Goal: Information Seeking & Learning: Understand process/instructions

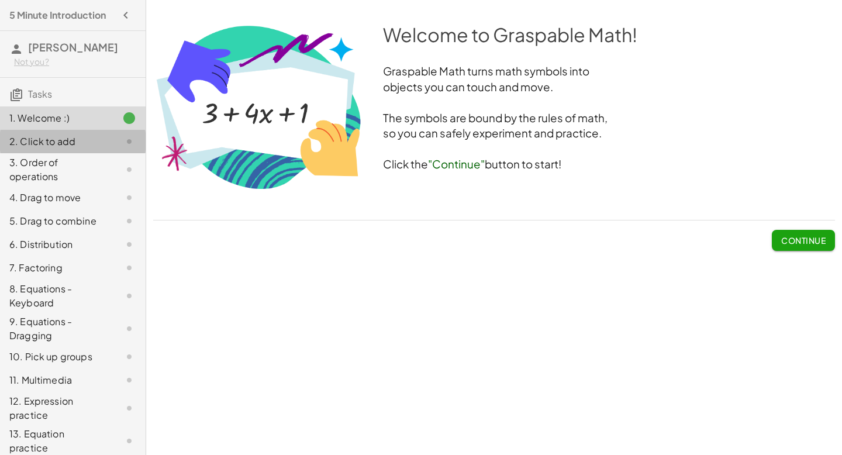
click at [92, 139] on div "2. Click to add" at bounding box center [56, 141] width 94 height 14
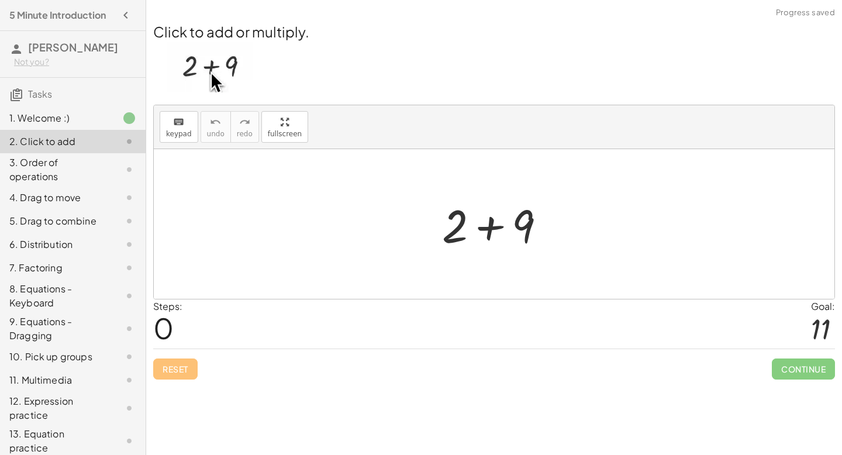
click at [99, 119] on div "1. Welcome :)" at bounding box center [56, 118] width 94 height 14
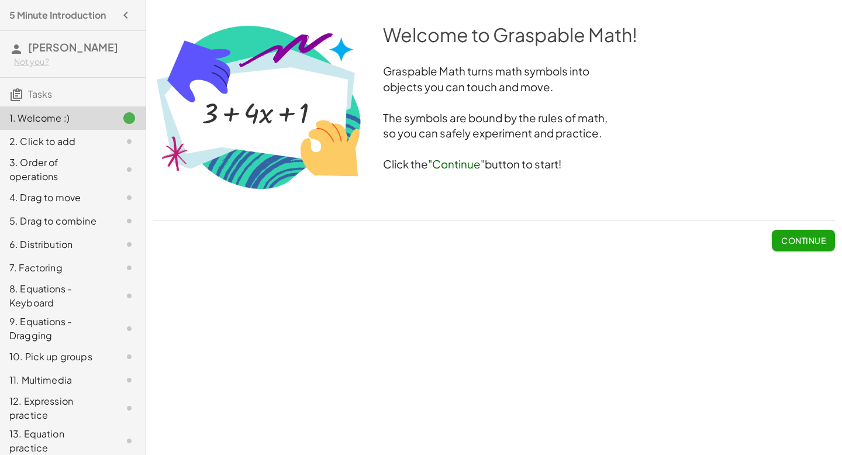
click at [801, 246] on button "Continue" at bounding box center [803, 240] width 63 height 21
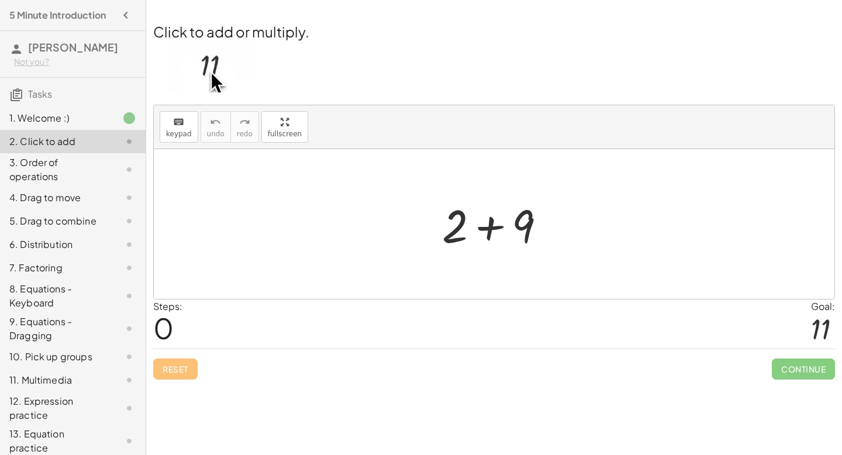
click at [547, 224] on div at bounding box center [498, 224] width 125 height 60
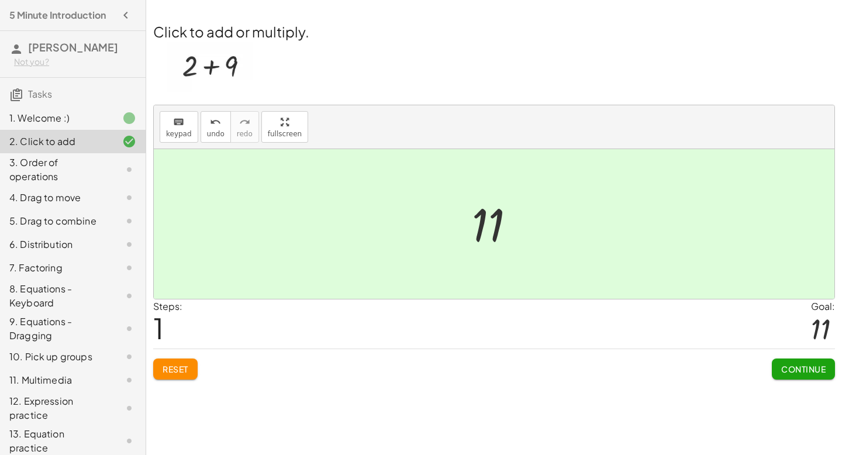
click at [547, 224] on div at bounding box center [494, 224] width 680 height 150
click at [782, 364] on span "Continue" at bounding box center [803, 369] width 44 height 11
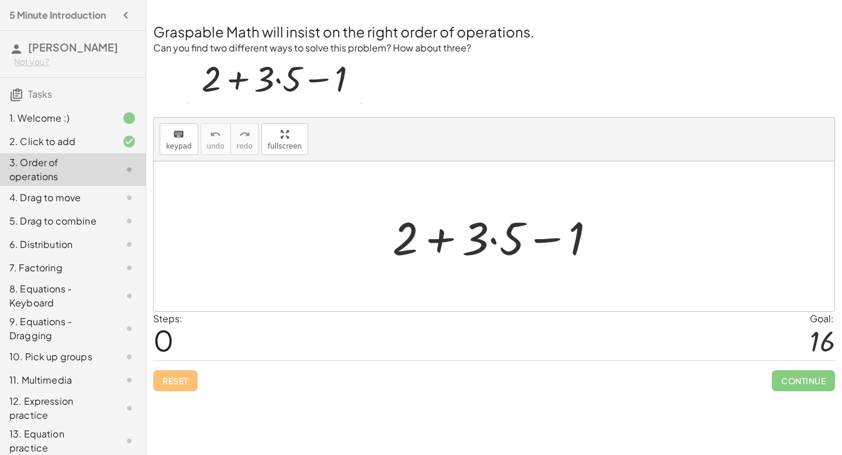
click at [518, 250] on div at bounding box center [498, 236] width 224 height 60
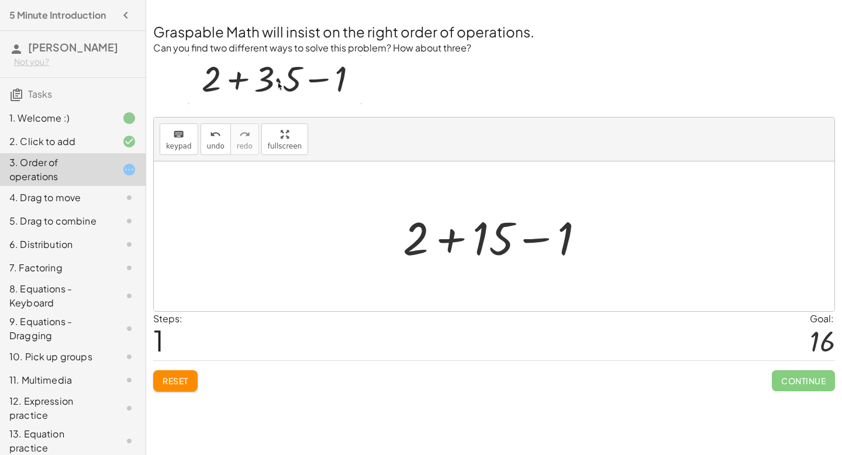
click at [177, 382] on span "Reset" at bounding box center [176, 380] width 26 height 11
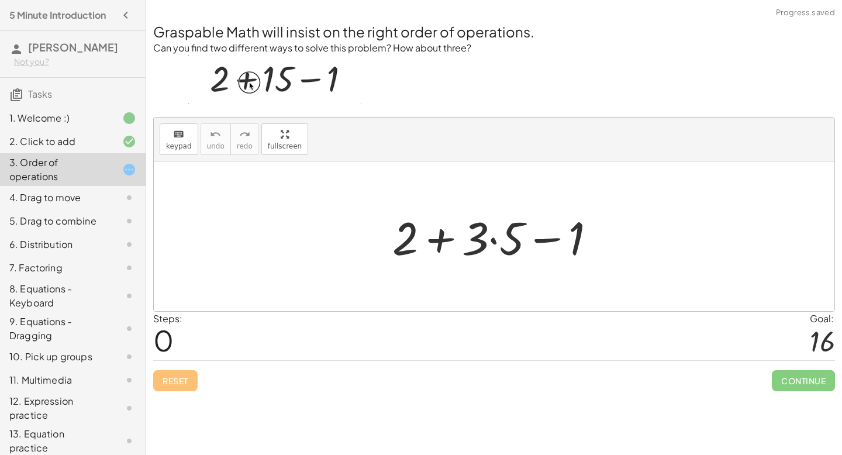
click at [445, 241] on div at bounding box center [498, 236] width 224 height 60
click at [471, 242] on div at bounding box center [498, 236] width 224 height 60
click at [495, 239] on div at bounding box center [498, 236] width 224 height 60
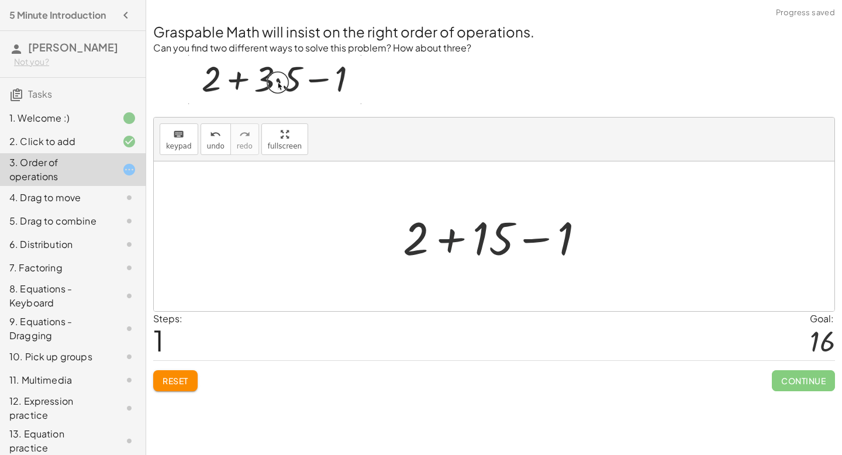
click at [451, 242] on div at bounding box center [498, 236] width 203 height 60
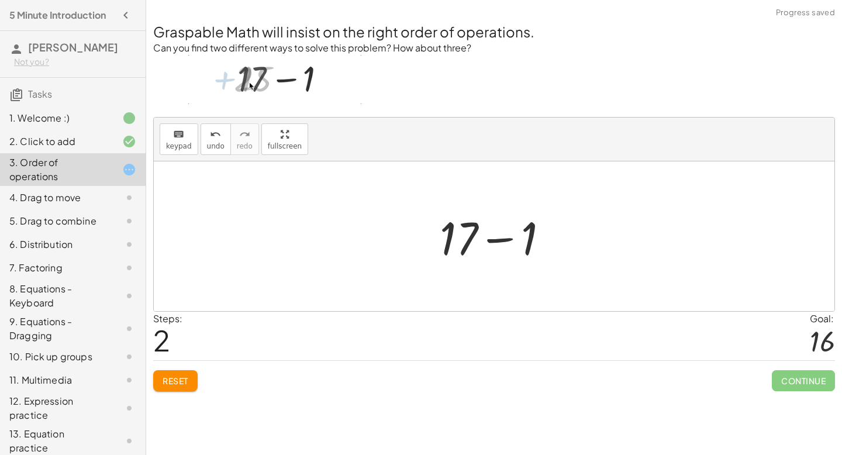
click at [499, 238] on div at bounding box center [499, 236] width 130 height 60
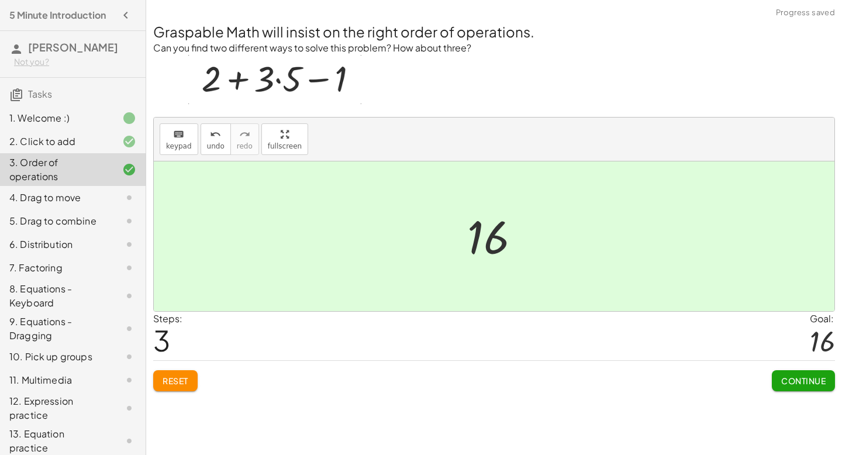
click at [812, 377] on span "Continue" at bounding box center [803, 380] width 44 height 11
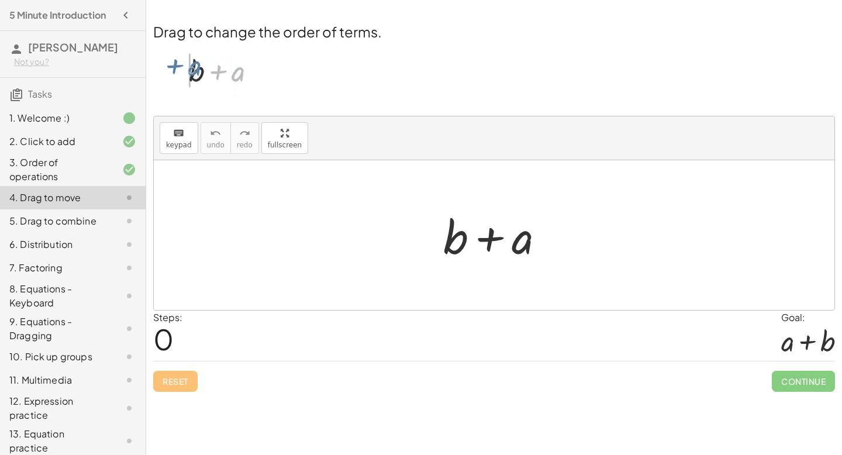
click at [488, 242] on div at bounding box center [498, 235] width 122 height 60
click at [452, 240] on div at bounding box center [498, 235] width 122 height 60
click at [523, 240] on div at bounding box center [498, 235] width 122 height 60
drag, startPoint x: 518, startPoint y: 240, endPoint x: 421, endPoint y: 241, distance: 97.1
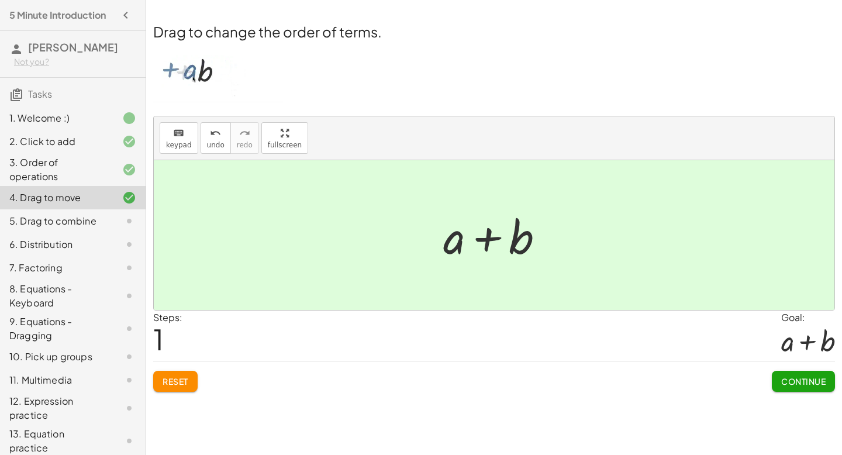
click at [797, 371] on button "Continue" at bounding box center [803, 381] width 63 height 21
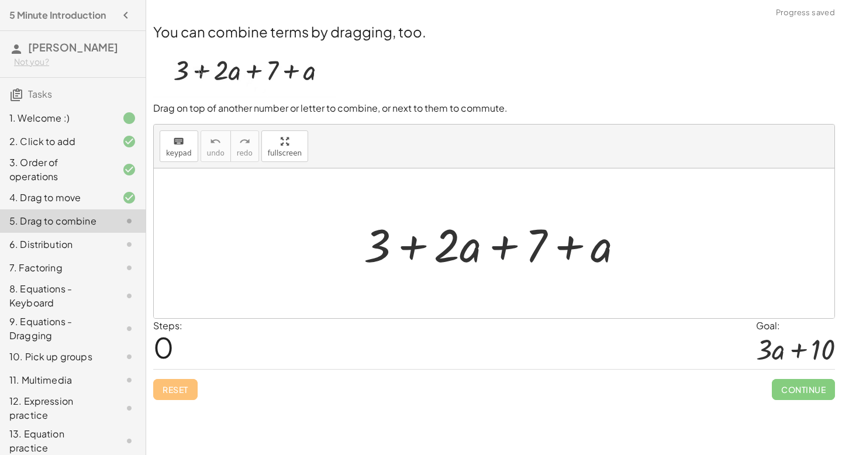
click at [495, 247] on div at bounding box center [498, 243] width 281 height 60
click at [606, 247] on div at bounding box center [498, 243] width 281 height 60
click at [465, 252] on div at bounding box center [498, 243] width 281 height 60
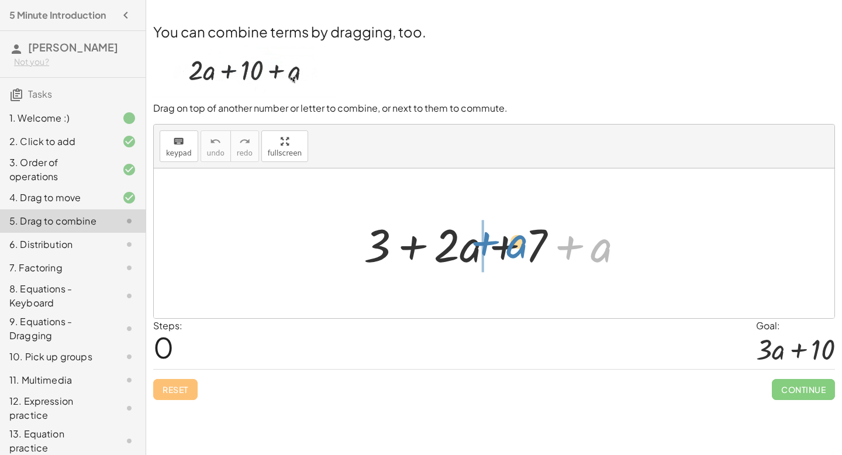
drag, startPoint x: 604, startPoint y: 248, endPoint x: 520, endPoint y: 244, distance: 84.3
click at [520, 244] on div at bounding box center [498, 243] width 281 height 60
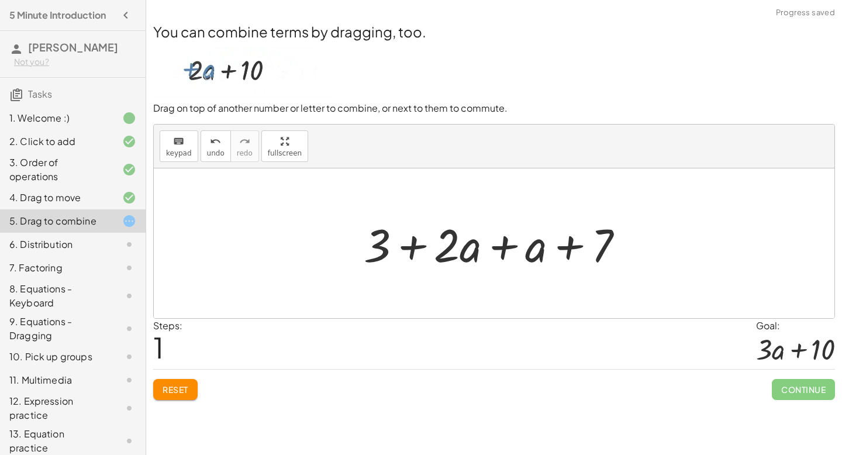
click at [495, 248] on div at bounding box center [498, 243] width 281 height 60
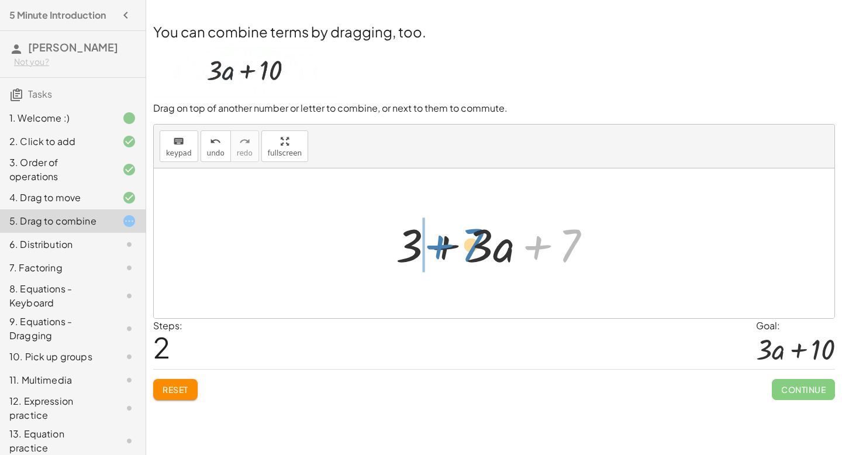
drag, startPoint x: 568, startPoint y: 249, endPoint x: 469, endPoint y: 251, distance: 98.8
click at [469, 251] on div at bounding box center [498, 243] width 216 height 60
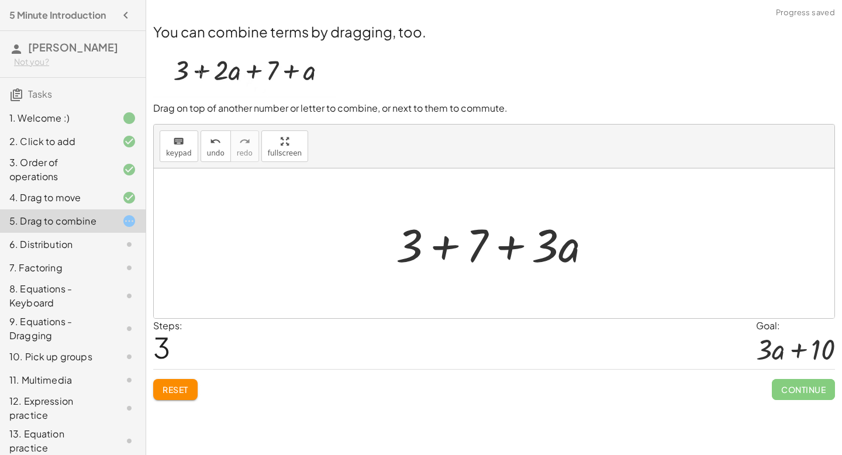
click at [450, 241] on div at bounding box center [498, 243] width 216 height 60
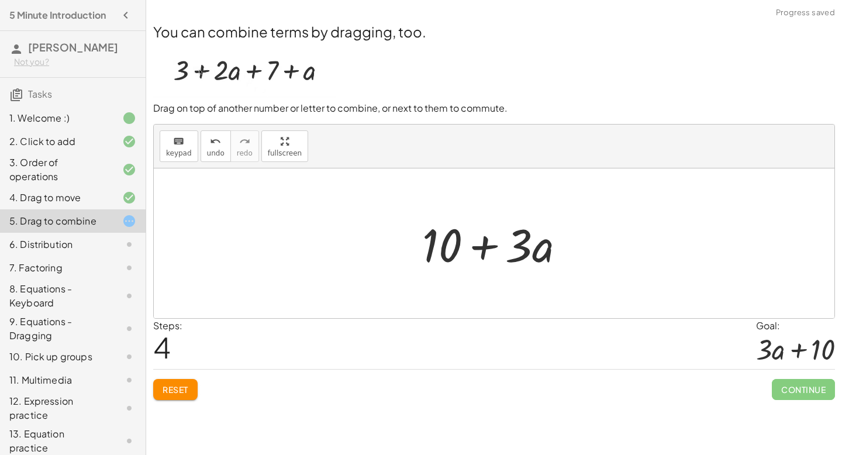
click at [487, 250] on div at bounding box center [498, 243] width 164 height 60
drag, startPoint x: 523, startPoint y: 247, endPoint x: 396, endPoint y: 247, distance: 126.3
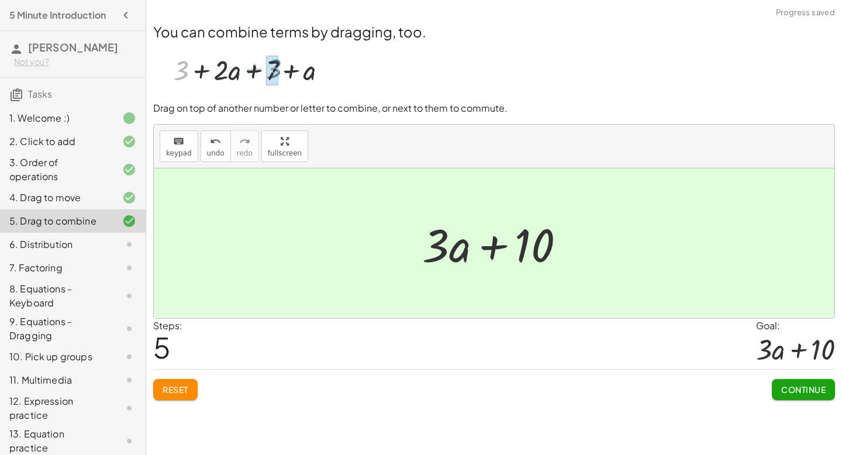
click at [807, 390] on span "Continue" at bounding box center [803, 389] width 44 height 11
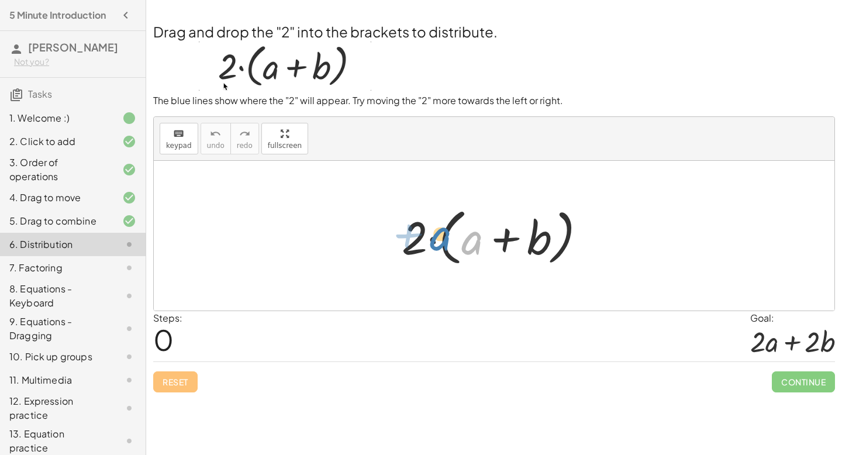
drag, startPoint x: 476, startPoint y: 250, endPoint x: 441, endPoint y: 247, distance: 34.6
click at [441, 248] on div at bounding box center [498, 235] width 205 height 67
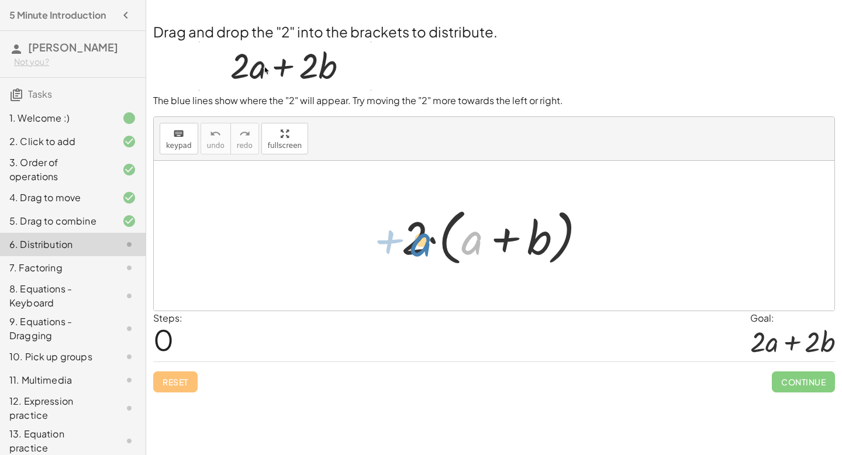
drag, startPoint x: 478, startPoint y: 244, endPoint x: 428, endPoint y: 246, distance: 49.7
click at [427, 246] on div at bounding box center [498, 235] width 205 height 67
click at [421, 237] on div at bounding box center [498, 235] width 205 height 67
click at [505, 235] on div at bounding box center [498, 235] width 205 height 67
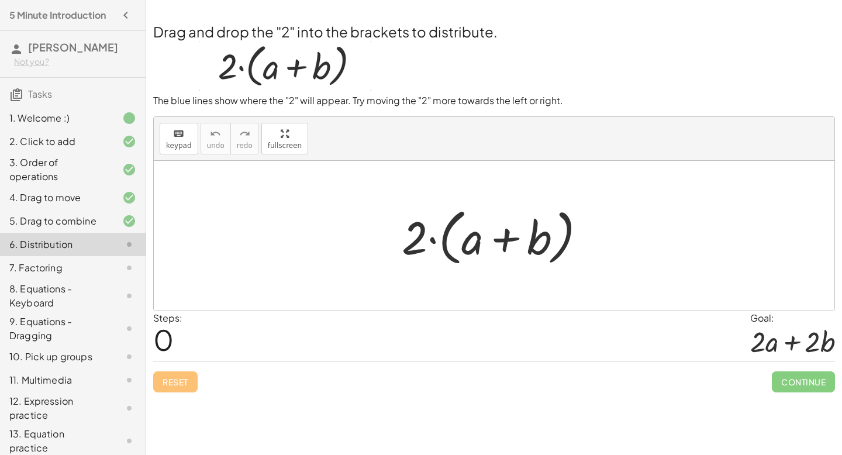
click at [417, 237] on div at bounding box center [498, 235] width 205 height 67
click at [444, 241] on div at bounding box center [498, 235] width 205 height 67
click at [470, 243] on div at bounding box center [498, 235] width 205 height 67
drag, startPoint x: 417, startPoint y: 238, endPoint x: 461, endPoint y: 242, distance: 43.4
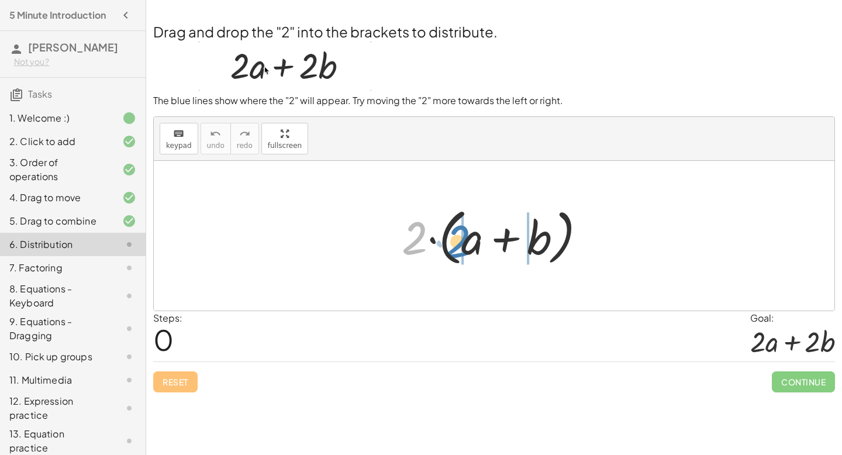
click at [461, 242] on div at bounding box center [498, 235] width 205 height 67
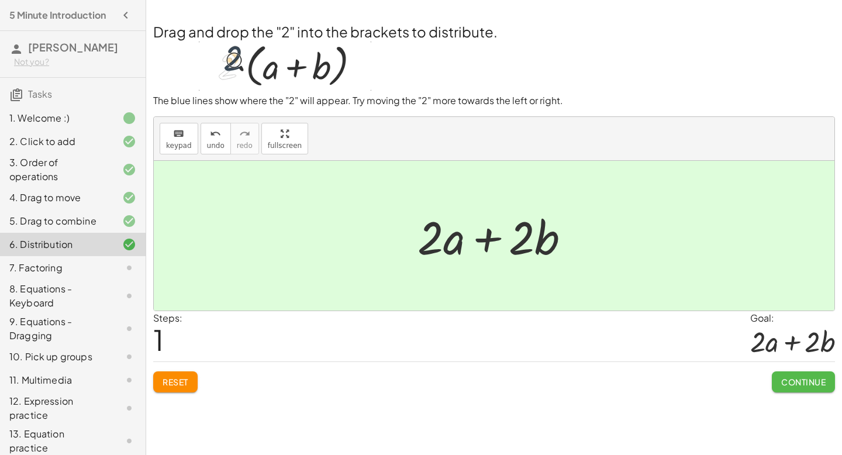
click at [779, 379] on button "Continue" at bounding box center [803, 381] width 63 height 21
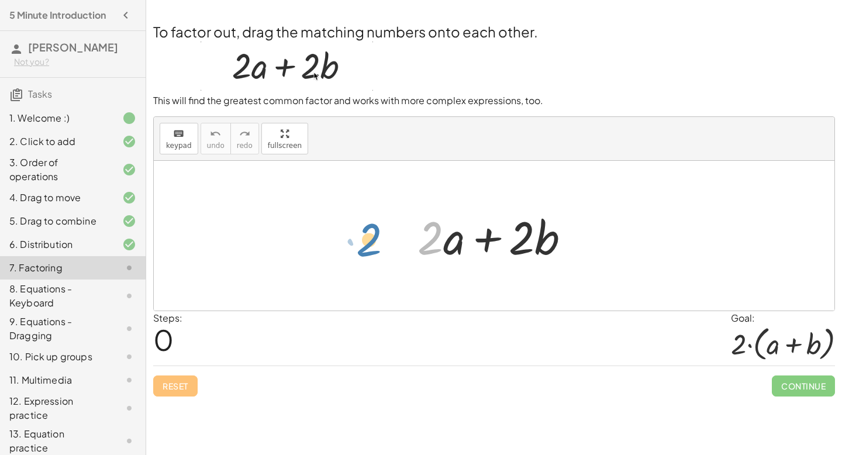
drag, startPoint x: 434, startPoint y: 238, endPoint x: 373, endPoint y: 240, distance: 61.4
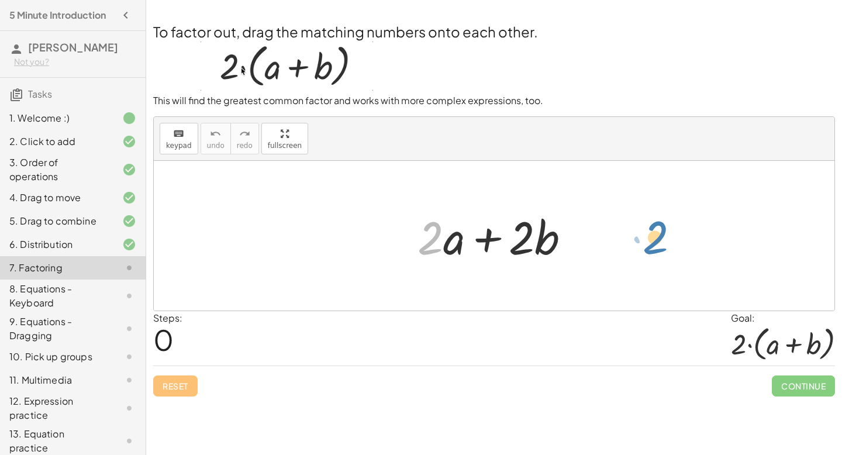
drag, startPoint x: 433, startPoint y: 238, endPoint x: 658, endPoint y: 246, distance: 224.6
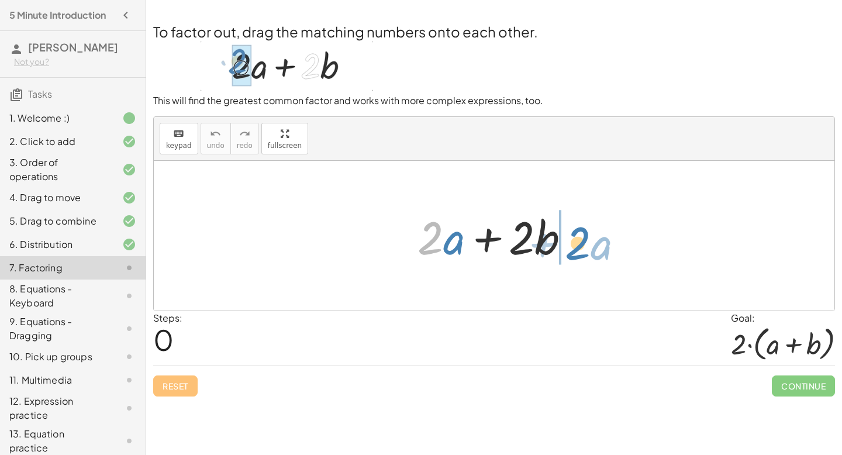
drag, startPoint x: 422, startPoint y: 237, endPoint x: 570, endPoint y: 242, distance: 148.0
click at [570, 242] on div at bounding box center [499, 236] width 174 height 60
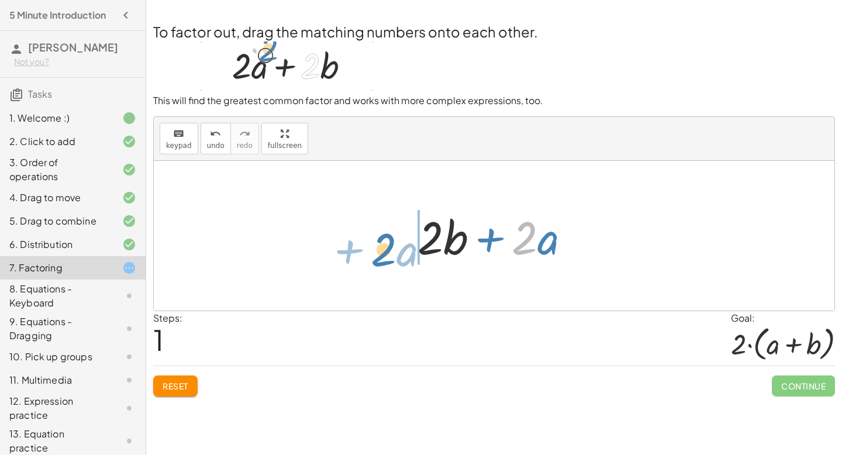
drag, startPoint x: 523, startPoint y: 240, endPoint x: 382, endPoint y: 253, distance: 141.4
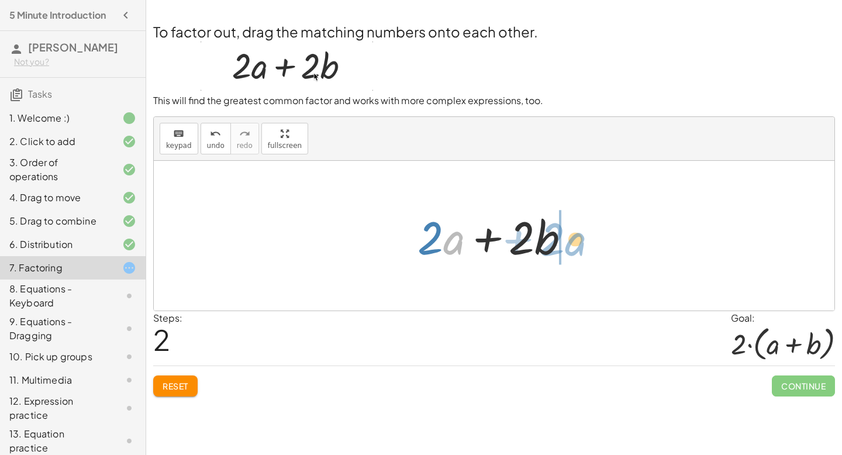
drag, startPoint x: 455, startPoint y: 243, endPoint x: 577, endPoint y: 244, distance: 122.2
click at [577, 244] on div at bounding box center [499, 236] width 174 height 60
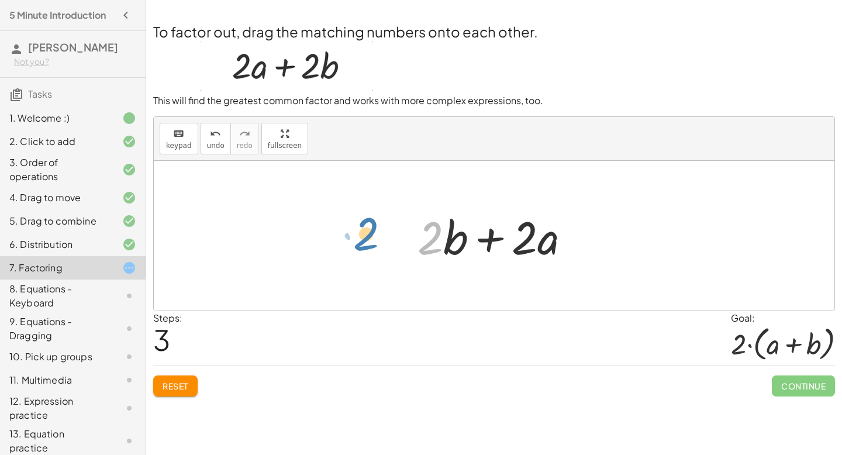
drag, startPoint x: 431, startPoint y: 237, endPoint x: 367, endPoint y: 234, distance: 64.4
click at [168, 383] on span "Reset" at bounding box center [176, 386] width 26 height 11
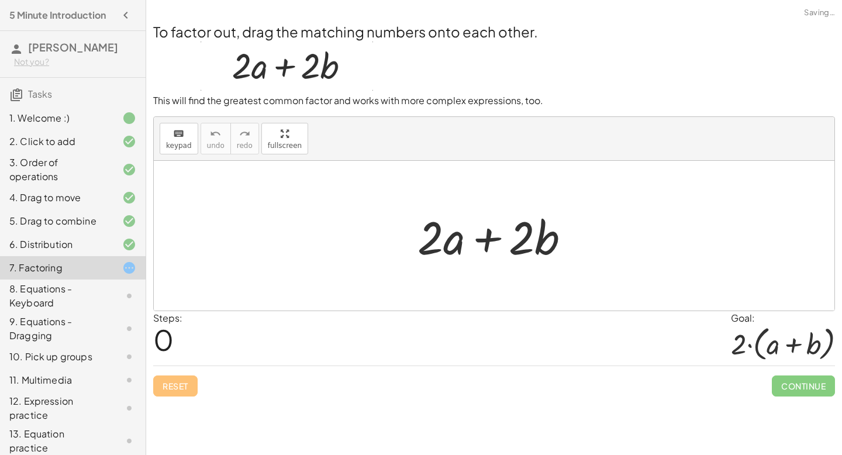
click at [168, 383] on div "Reset Continue" at bounding box center [494, 380] width 682 height 31
drag, startPoint x: 523, startPoint y: 235, endPoint x: 381, endPoint y: 243, distance: 142.2
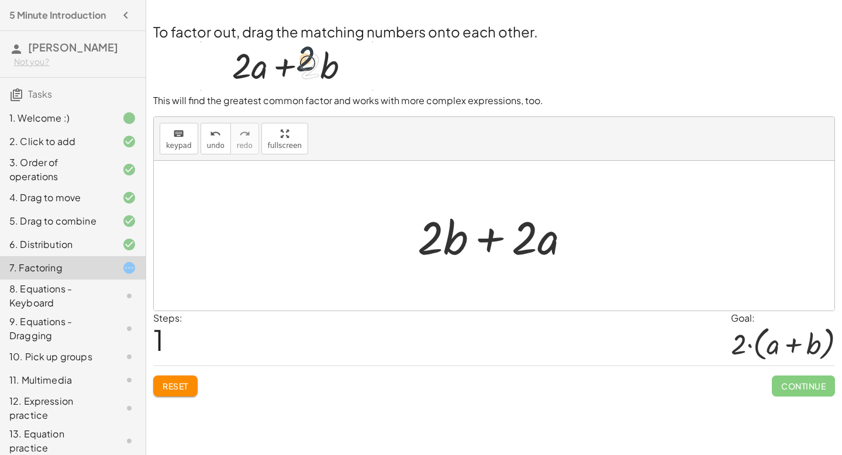
click at [186, 385] on span "Reset" at bounding box center [176, 386] width 26 height 11
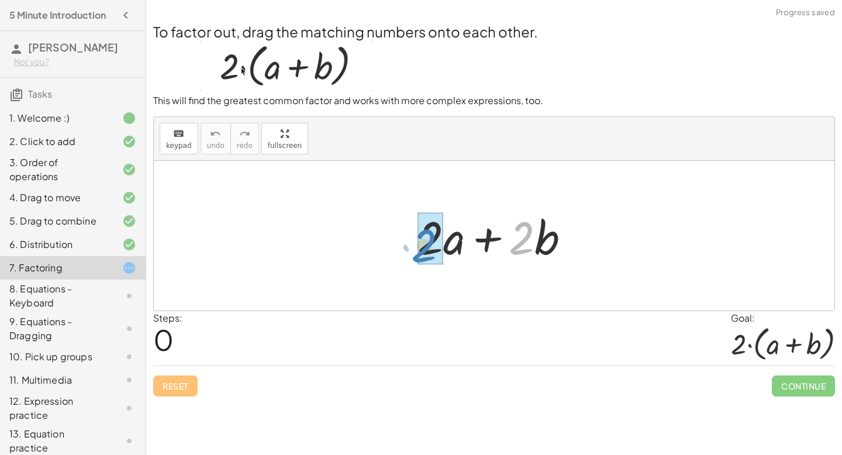
drag, startPoint x: 520, startPoint y: 239, endPoint x: 422, endPoint y: 247, distance: 97.9
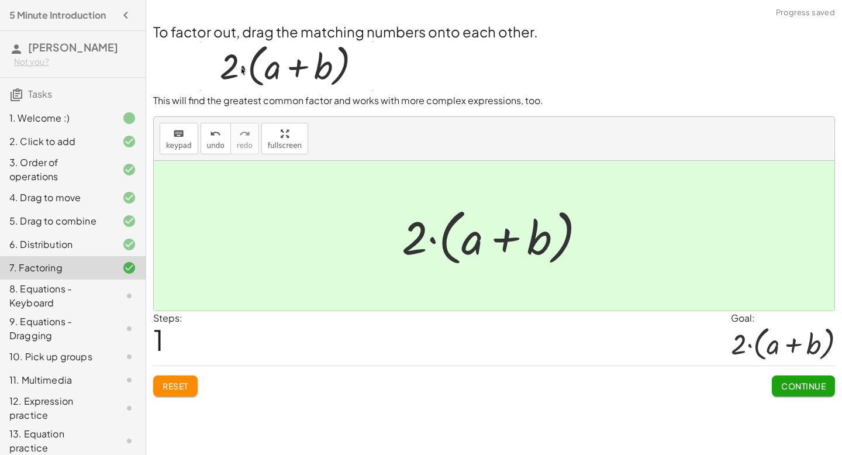
click at [790, 385] on span "Continue" at bounding box center [803, 386] width 44 height 11
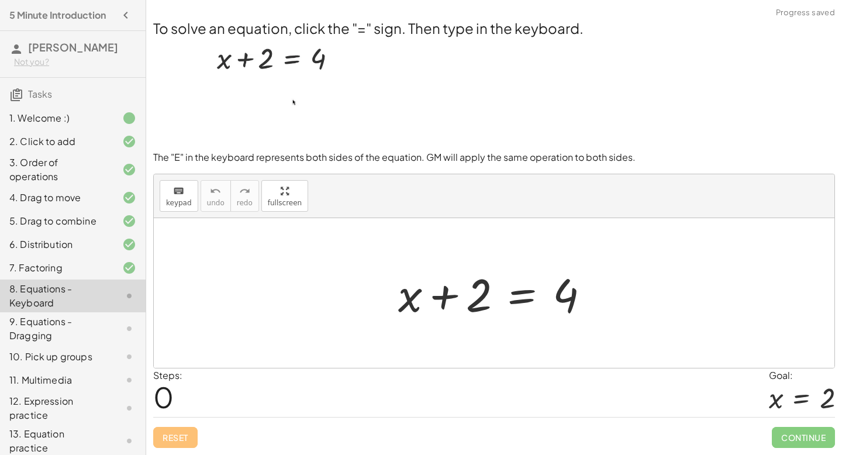
scroll to position [30, 0]
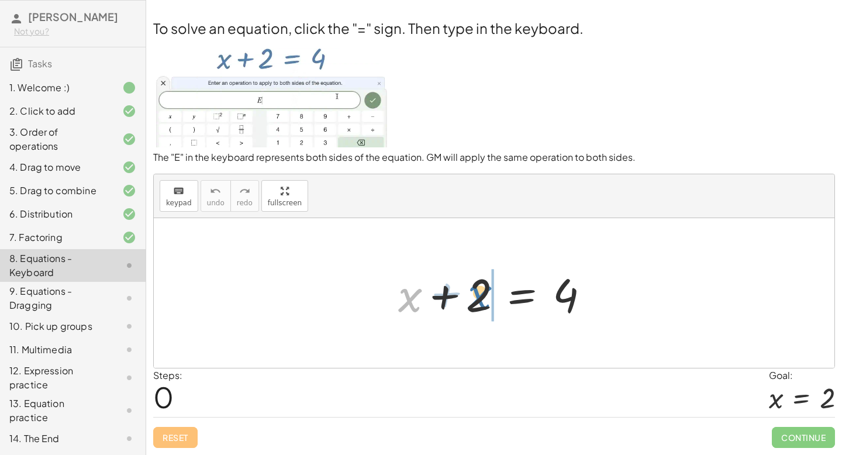
drag, startPoint x: 409, startPoint y: 300, endPoint x: 479, endPoint y: 297, distance: 70.8
click at [479, 297] on div at bounding box center [498, 293] width 212 height 60
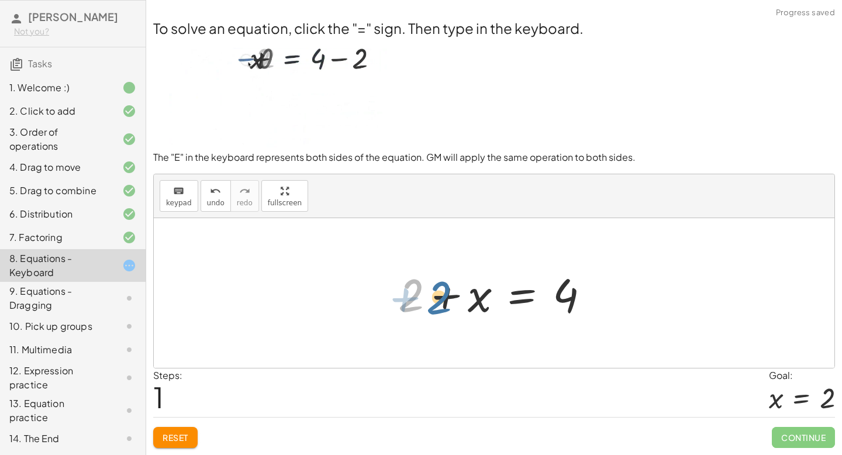
drag, startPoint x: 412, startPoint y: 299, endPoint x: 446, endPoint y: 297, distance: 34.5
click at [446, 298] on div at bounding box center [498, 293] width 212 height 60
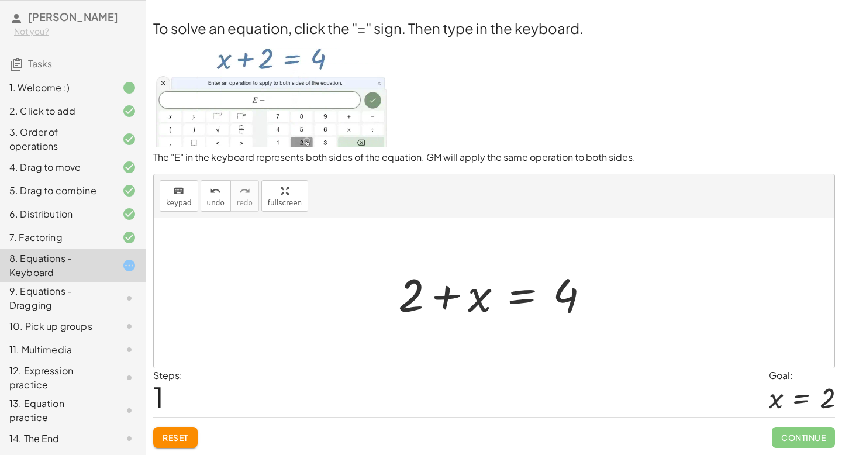
click at [446, 297] on div at bounding box center [498, 293] width 212 height 60
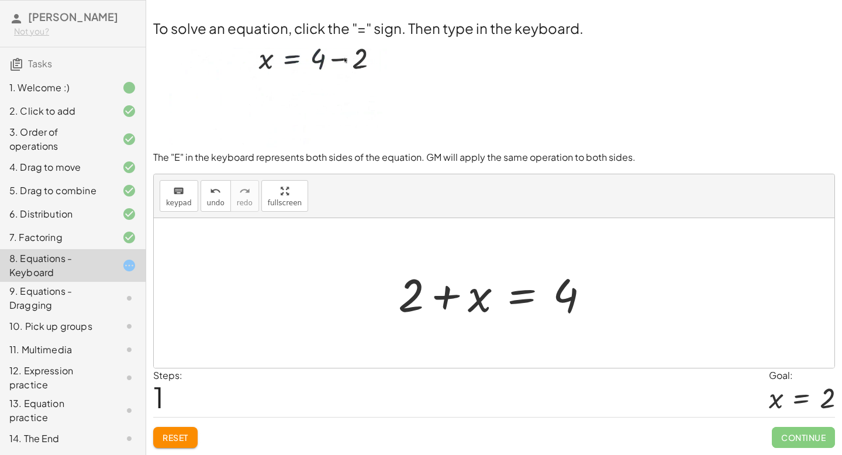
click at [172, 439] on span "Reset" at bounding box center [176, 437] width 26 height 11
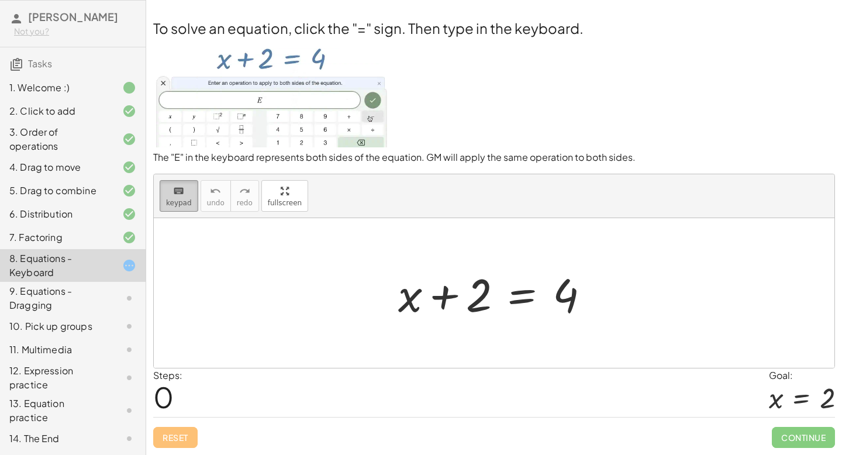
click at [179, 205] on span "keypad" at bounding box center [179, 203] width 26 height 8
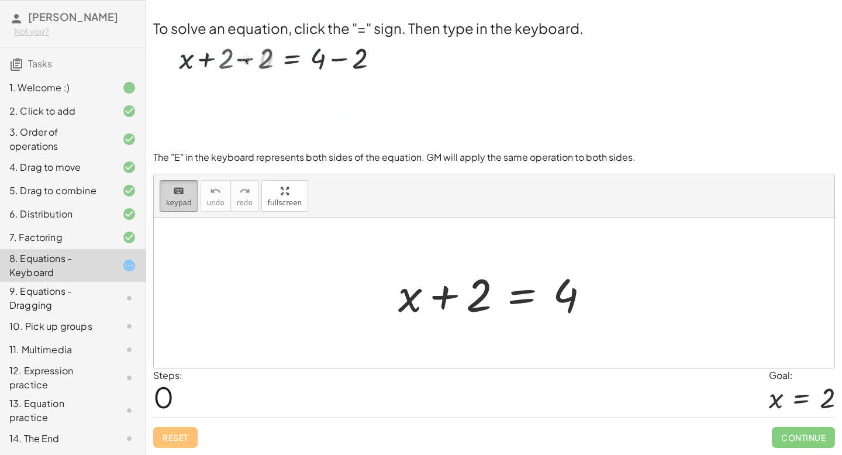
click at [183, 187] on icon "keyboard" at bounding box center [178, 191] width 11 height 14
click at [461, 296] on div at bounding box center [498, 293] width 212 height 60
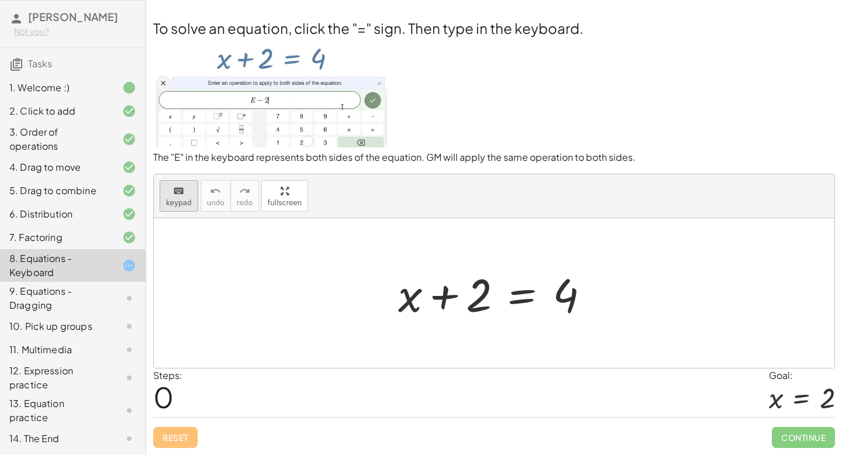
click at [184, 203] on span "keypad" at bounding box center [179, 203] width 26 height 8
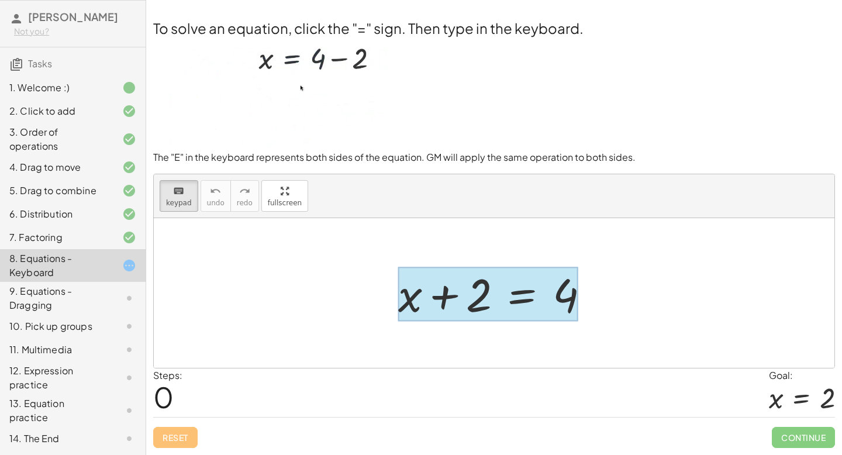
click at [523, 303] on div at bounding box center [488, 294] width 180 height 54
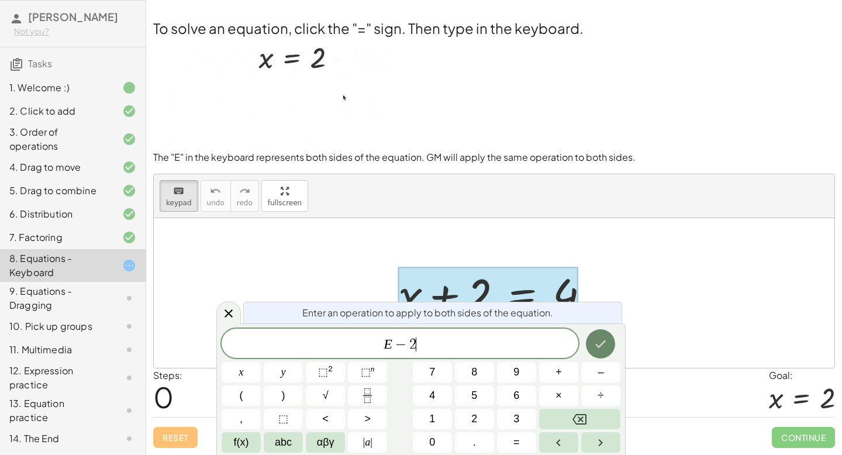
click at [601, 338] on icon "Done" at bounding box center [600, 344] width 14 height 14
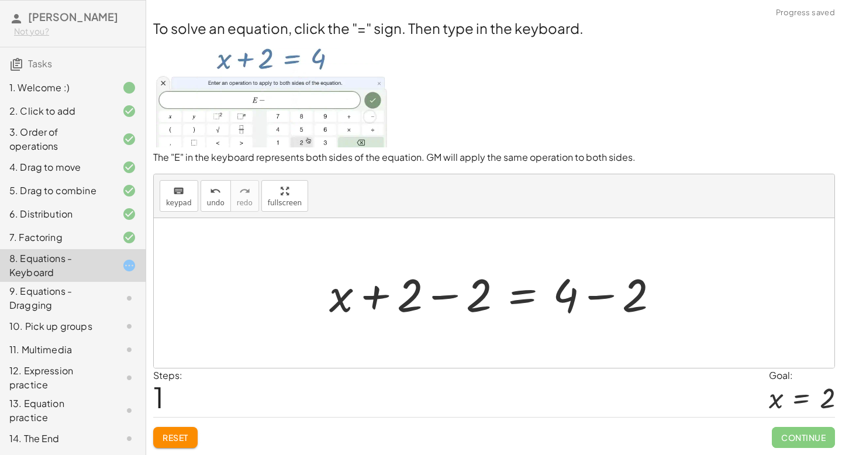
click at [443, 300] on div at bounding box center [498, 293] width 351 height 60
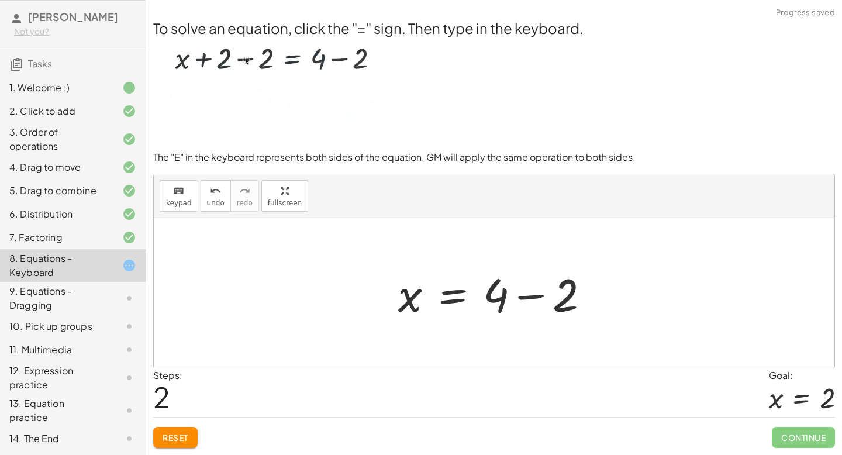
click at [528, 296] on div at bounding box center [498, 293] width 212 height 60
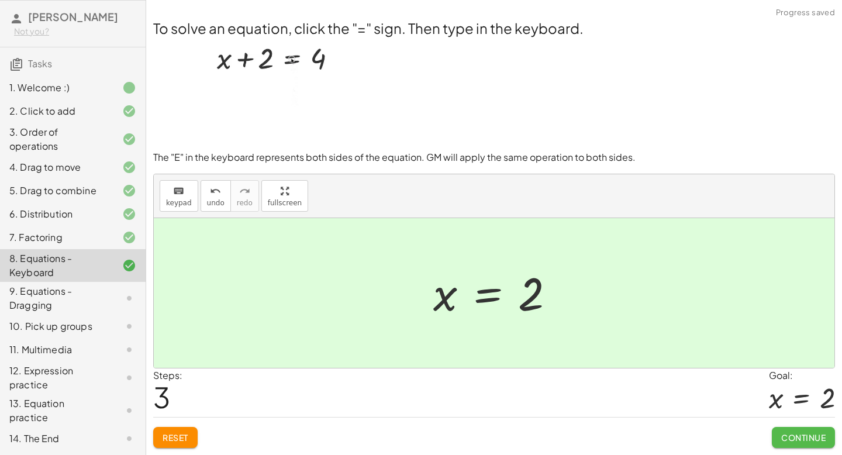
click at [815, 427] on button "Continue" at bounding box center [803, 437] width 63 height 21
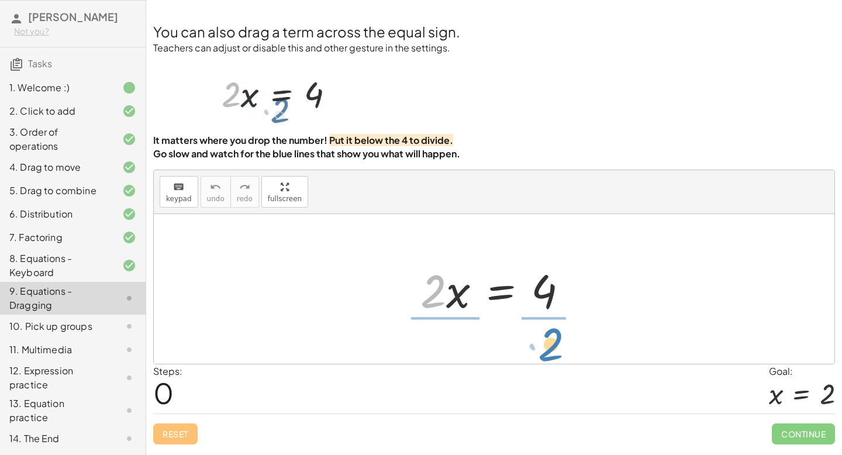
drag, startPoint x: 432, startPoint y: 291, endPoint x: 548, endPoint y: 341, distance: 126.2
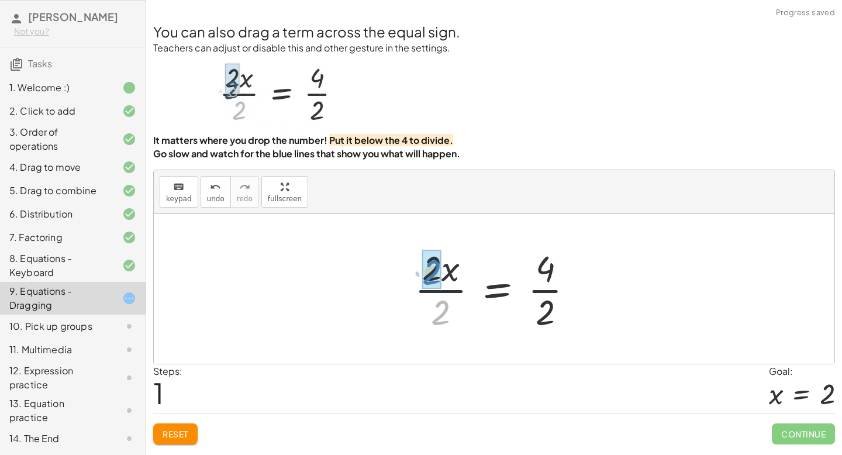
drag, startPoint x: 440, startPoint y: 309, endPoint x: 430, endPoint y: 269, distance: 41.4
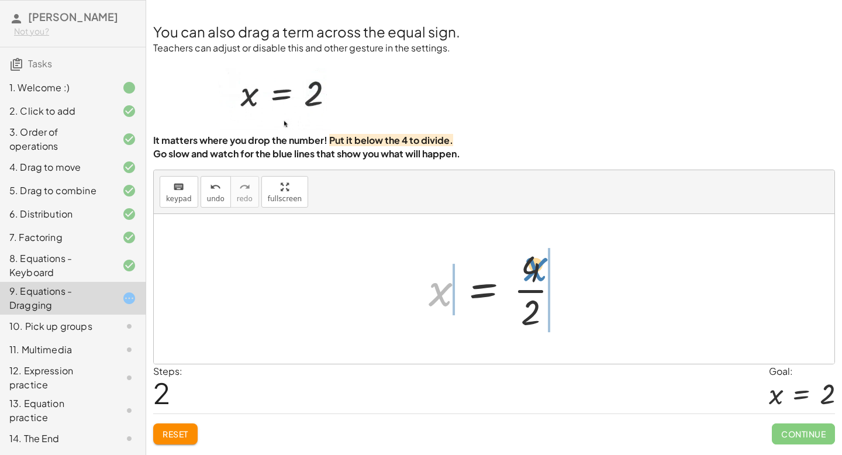
drag, startPoint x: 440, startPoint y: 289, endPoint x: 535, endPoint y: 265, distance: 98.4
click at [535, 265] on div at bounding box center [498, 289] width 151 height 90
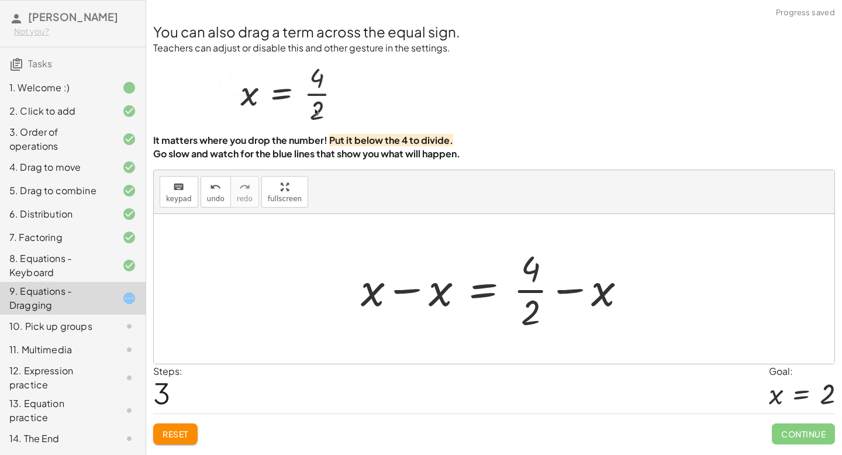
click at [168, 436] on span "Reset" at bounding box center [176, 433] width 26 height 11
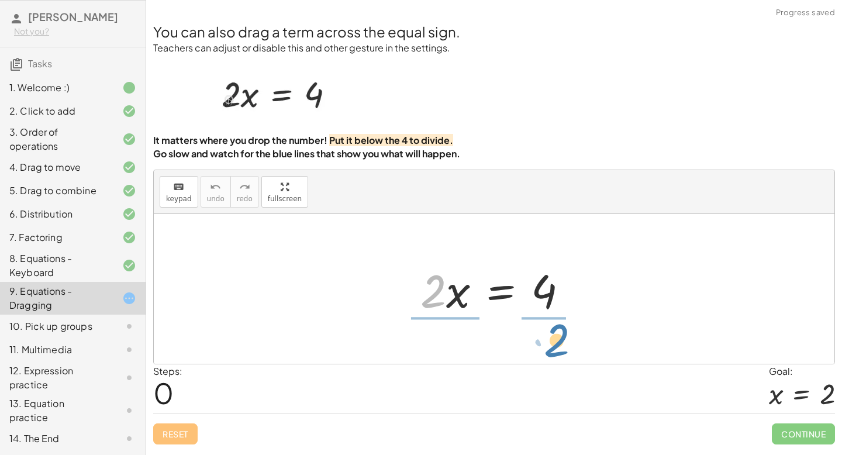
drag, startPoint x: 435, startPoint y: 289, endPoint x: 560, endPoint y: 338, distance: 133.8
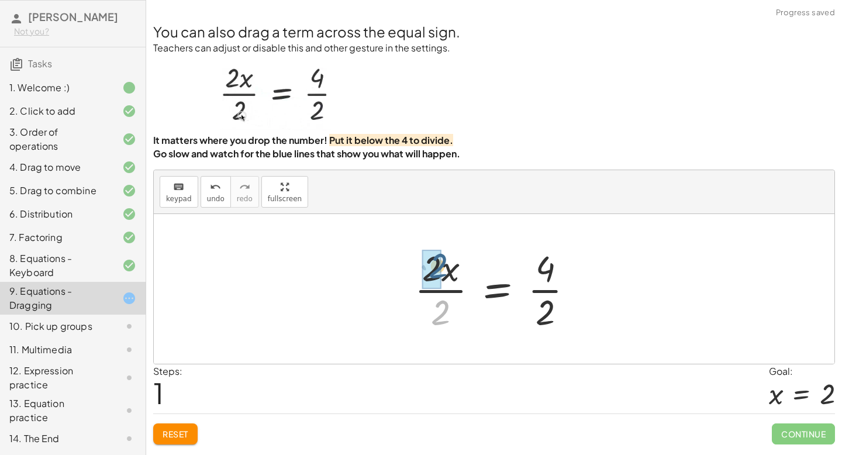
drag, startPoint x: 438, startPoint y: 310, endPoint x: 434, endPoint y: 263, distance: 47.5
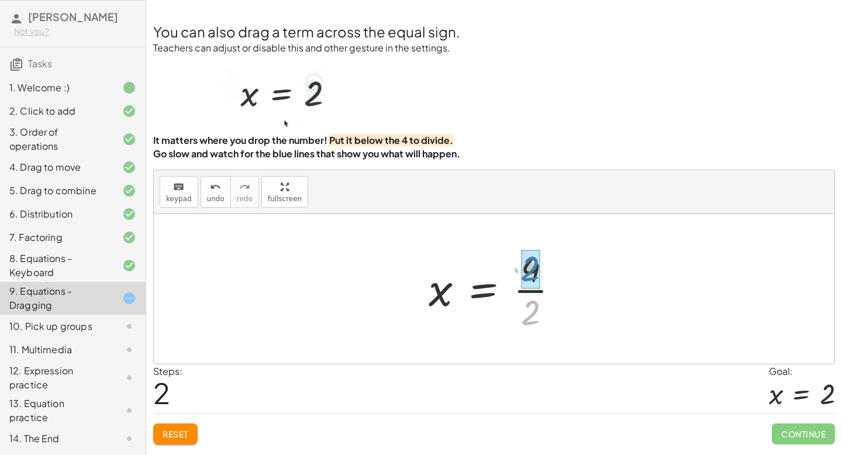
drag, startPoint x: 537, startPoint y: 317, endPoint x: 535, endPoint y: 271, distance: 46.2
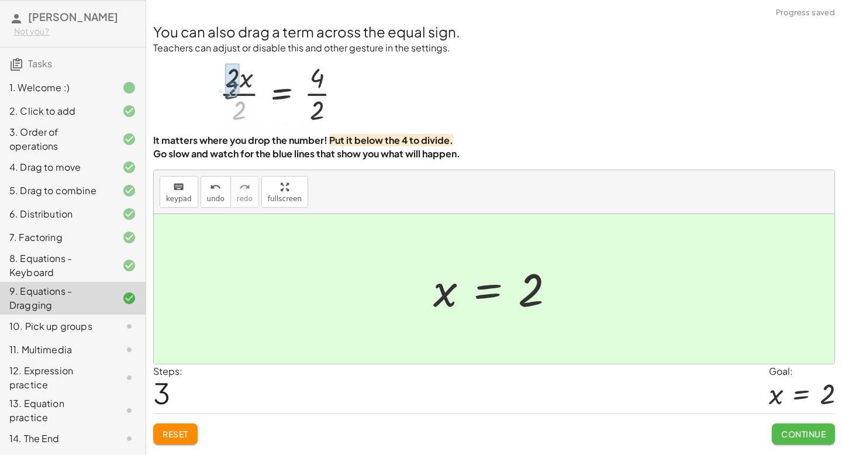
click at [803, 431] on span "Continue" at bounding box center [803, 433] width 44 height 11
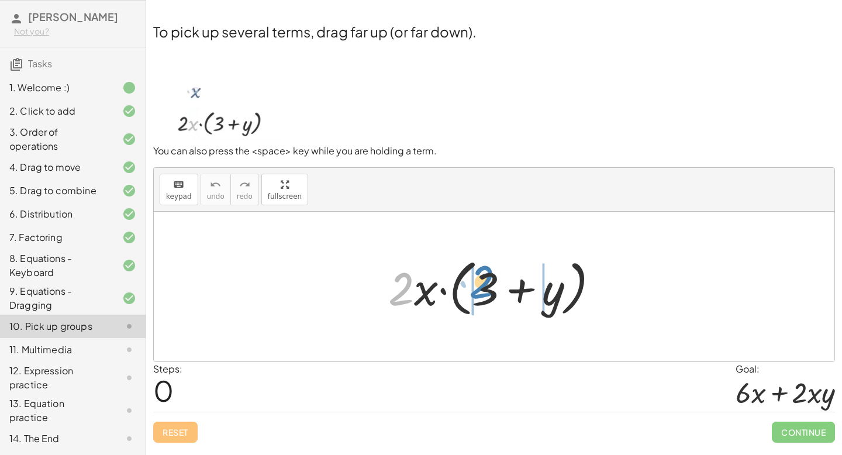
drag, startPoint x: 402, startPoint y: 286, endPoint x: 480, endPoint y: 286, distance: 78.3
click at [480, 286] on div at bounding box center [497, 286] width 231 height 67
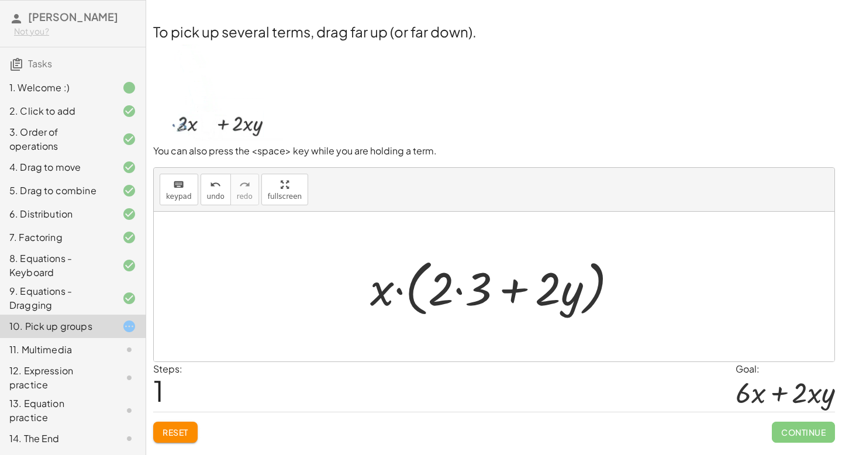
click at [183, 423] on button "Reset" at bounding box center [175, 431] width 44 height 21
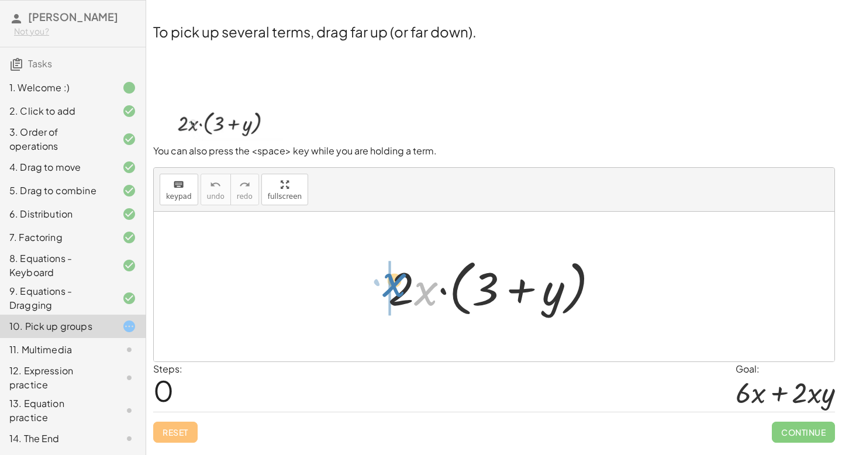
drag, startPoint x: 424, startPoint y: 292, endPoint x: 392, endPoint y: 284, distance: 32.6
click at [392, 284] on div at bounding box center [497, 286] width 231 height 67
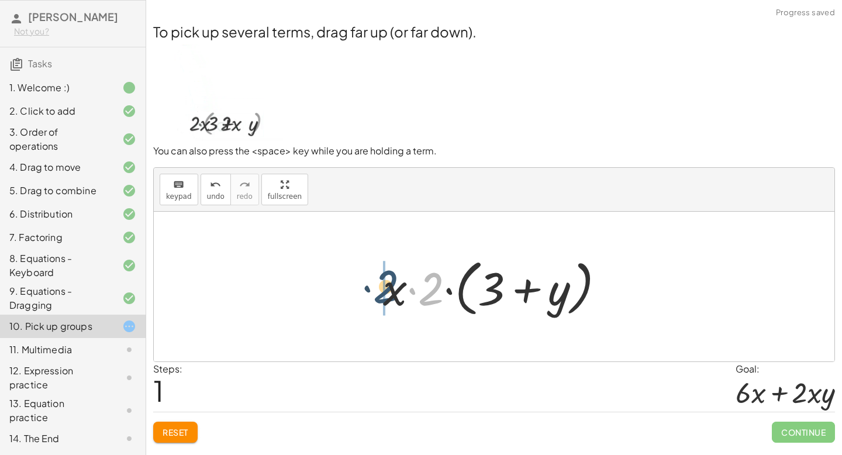
drag, startPoint x: 430, startPoint y: 286, endPoint x: 383, endPoint y: 284, distance: 46.2
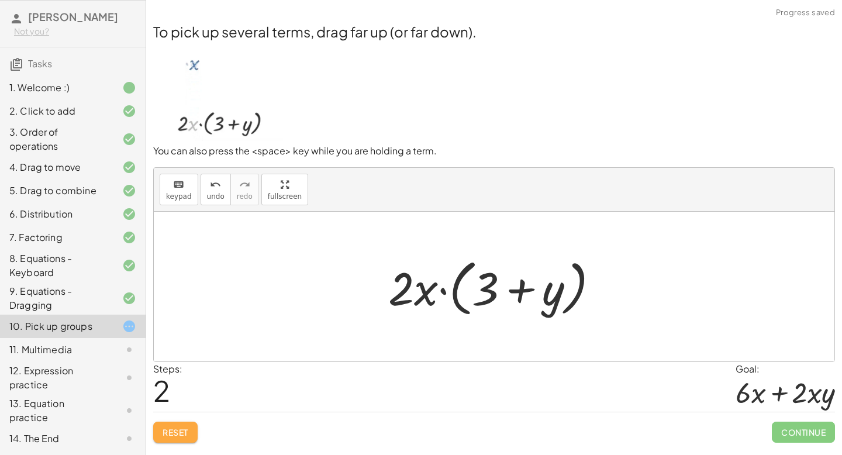
click at [181, 427] on span "Reset" at bounding box center [176, 432] width 26 height 11
drag, startPoint x: 426, startPoint y: 294, endPoint x: 490, endPoint y: 290, distance: 63.8
click at [490, 290] on div at bounding box center [497, 286] width 231 height 67
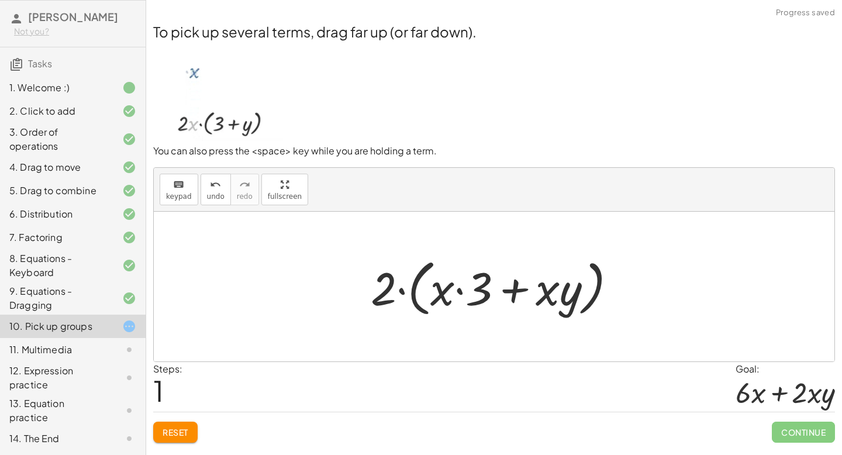
click at [181, 433] on span "Reset" at bounding box center [176, 432] width 26 height 11
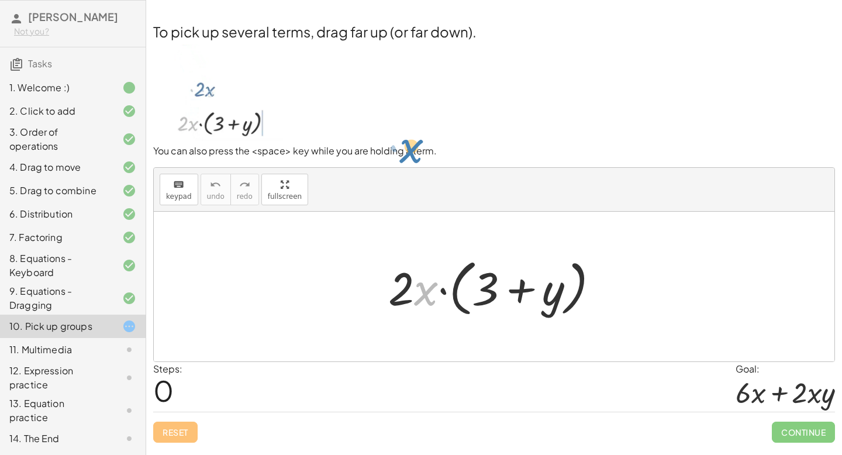
drag, startPoint x: 424, startPoint y: 295, endPoint x: 409, endPoint y: 152, distance: 143.4
click at [409, 147] on p "You can also press the <space> key while you are holding a term." at bounding box center [494, 150] width 682 height 13
drag, startPoint x: 424, startPoint y: 297, endPoint x: 412, endPoint y: 258, distance: 41.0
click at [412, 258] on div at bounding box center [497, 286] width 231 height 67
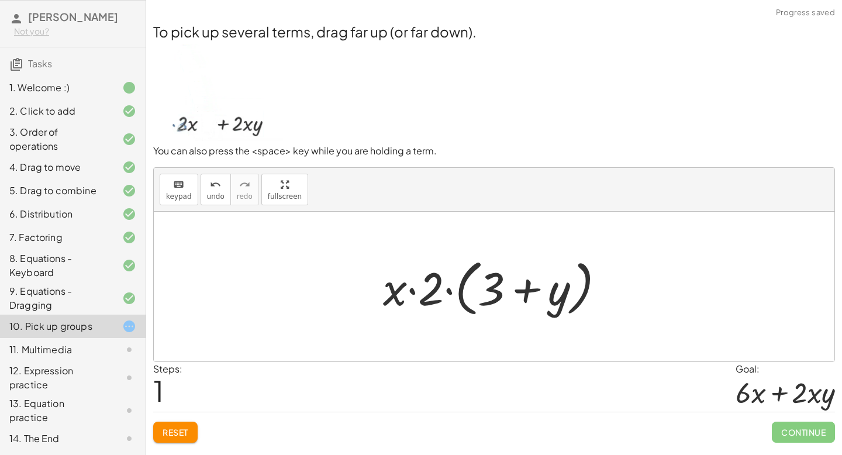
click at [190, 426] on button "Reset" at bounding box center [175, 431] width 44 height 21
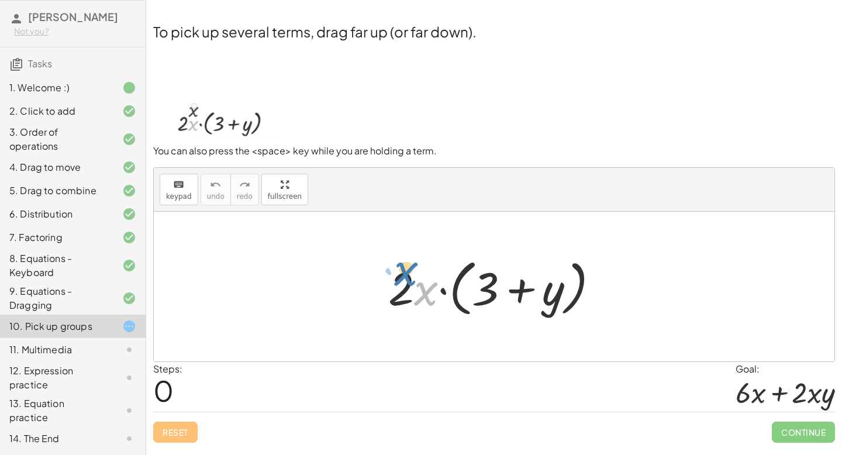
drag, startPoint x: 424, startPoint y: 293, endPoint x: 404, endPoint y: 272, distance: 28.5
click at [404, 272] on div at bounding box center [497, 286] width 231 height 67
click at [409, 286] on div at bounding box center [497, 286] width 231 height 67
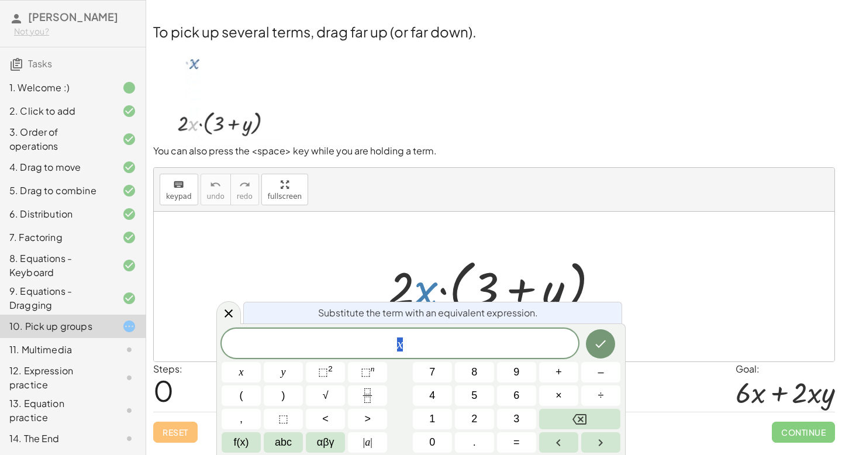
drag, startPoint x: 422, startPoint y: 294, endPoint x: 388, endPoint y: 261, distance: 47.6
click at [388, 261] on div at bounding box center [497, 286] width 231 height 67
click at [229, 316] on icon at bounding box center [229, 313] width 14 height 14
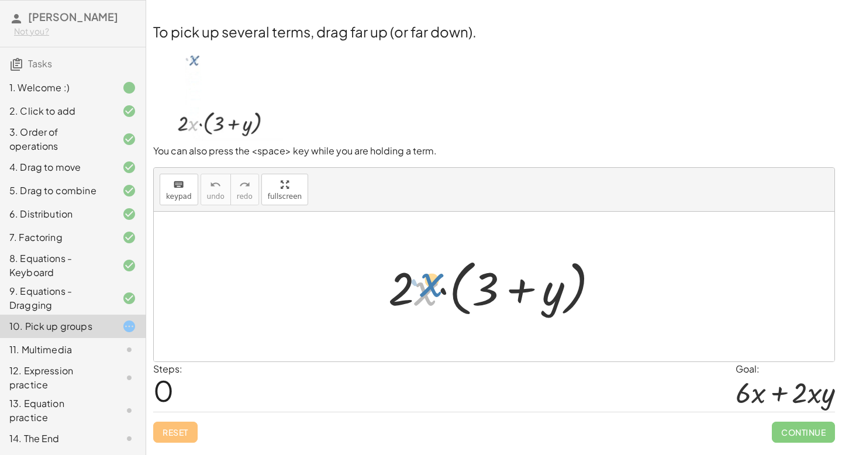
drag, startPoint x: 423, startPoint y: 299, endPoint x: 426, endPoint y: 292, distance: 7.8
click at [427, 292] on div at bounding box center [497, 286] width 231 height 67
drag, startPoint x: 400, startPoint y: 288, endPoint x: 424, endPoint y: 290, distance: 24.7
click at [424, 290] on div at bounding box center [497, 286] width 231 height 67
drag, startPoint x: 396, startPoint y: 291, endPoint x: 422, endPoint y: 293, distance: 25.9
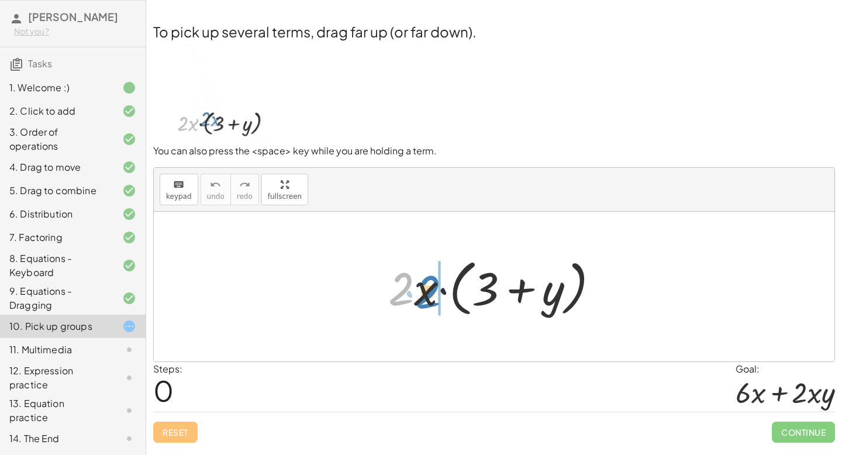
click at [422, 293] on div at bounding box center [497, 286] width 231 height 67
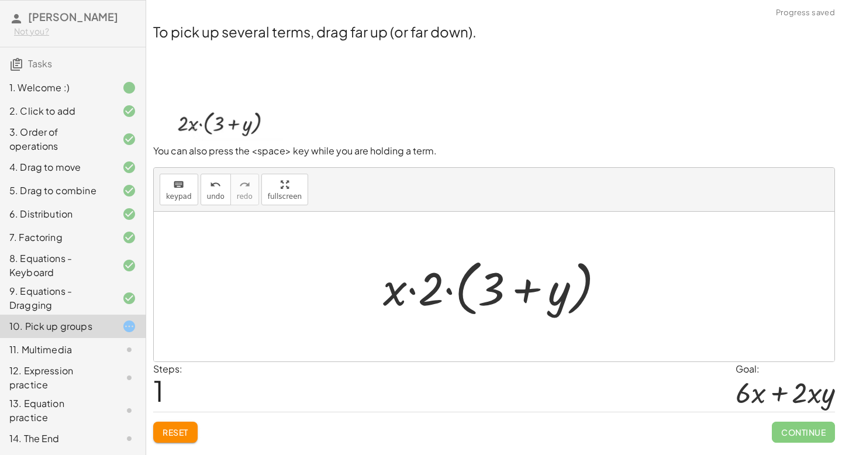
click at [182, 431] on span "Reset" at bounding box center [176, 432] width 26 height 11
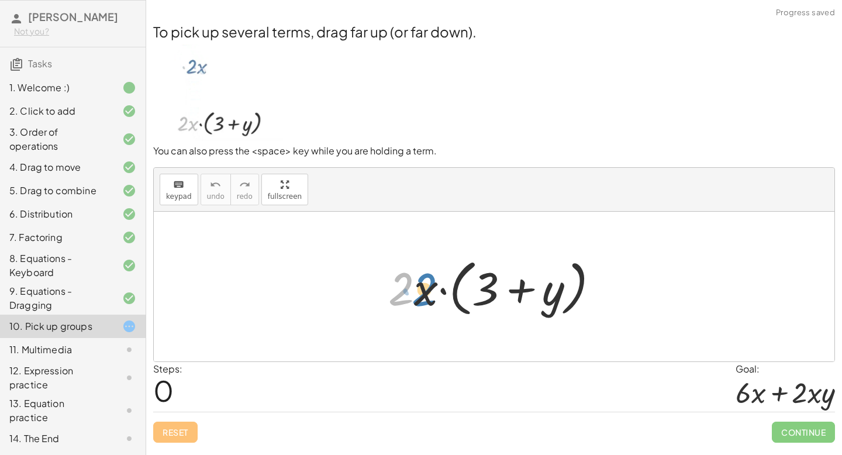
drag, startPoint x: 404, startPoint y: 292, endPoint x: 427, endPoint y: 292, distance: 23.4
click at [427, 292] on div at bounding box center [497, 286] width 231 height 67
click at [430, 297] on div at bounding box center [497, 286] width 231 height 67
click at [428, 286] on div at bounding box center [497, 286] width 231 height 67
drag, startPoint x: 424, startPoint y: 289, endPoint x: 427, endPoint y: 295, distance: 6.8
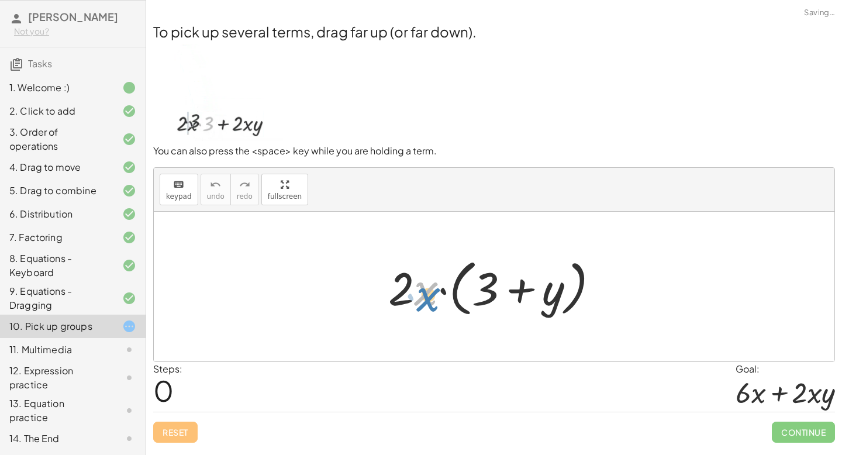
click at [427, 295] on div at bounding box center [497, 286] width 231 height 67
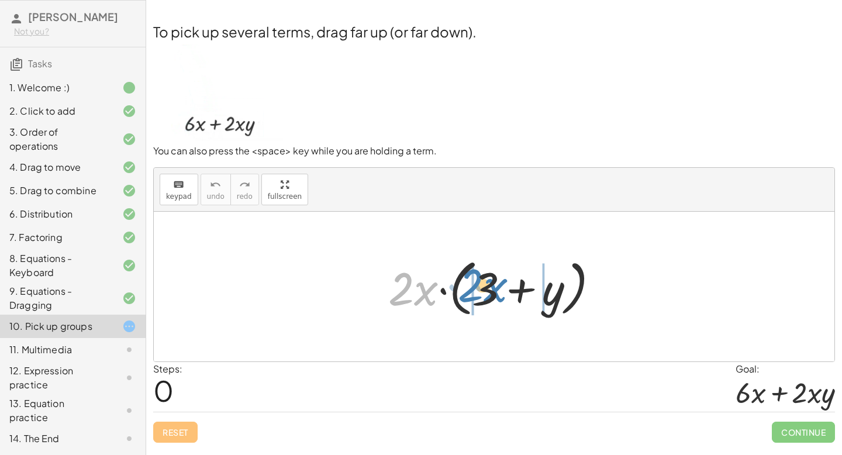
drag, startPoint x: 402, startPoint y: 288, endPoint x: 471, endPoint y: 284, distance: 69.6
click at [471, 284] on div at bounding box center [497, 286] width 231 height 67
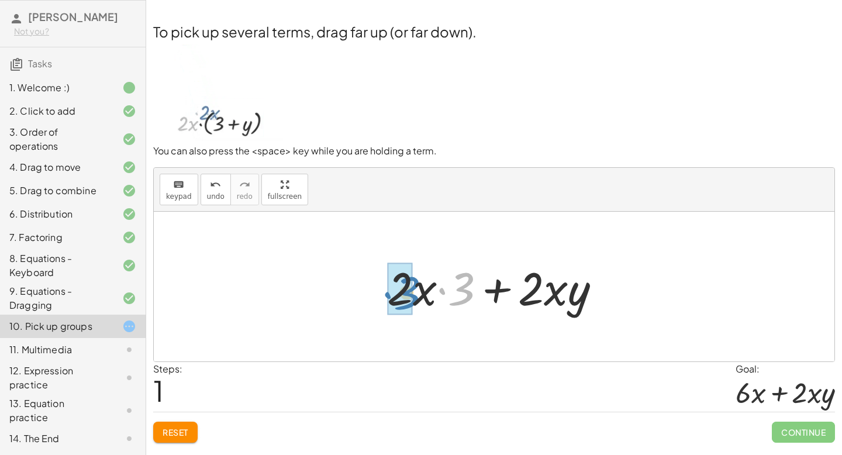
drag, startPoint x: 464, startPoint y: 293, endPoint x: 409, endPoint y: 298, distance: 55.1
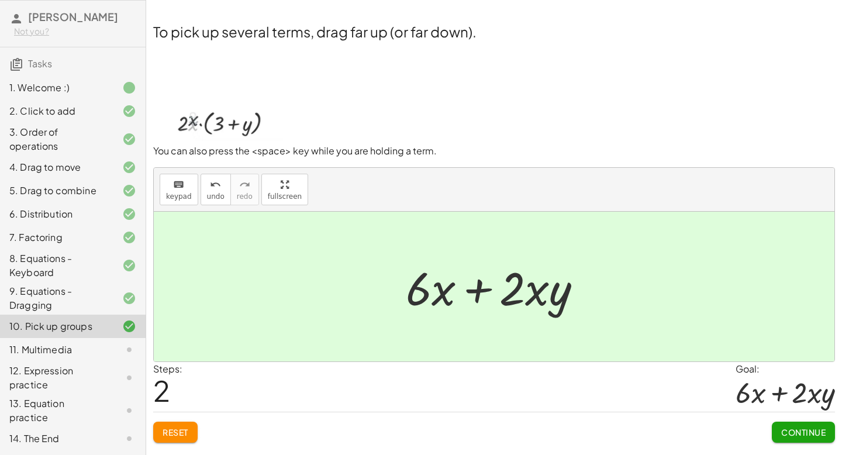
click at [786, 432] on span "Continue" at bounding box center [803, 432] width 44 height 11
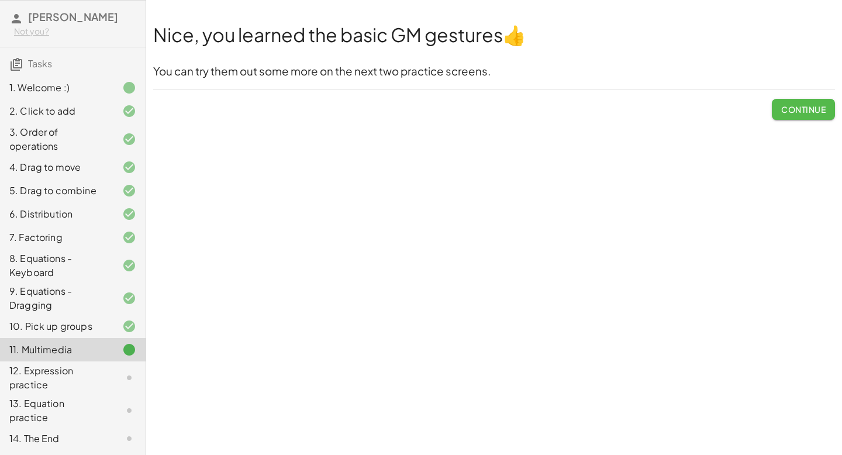
click at [798, 109] on span "Continue" at bounding box center [803, 109] width 44 height 11
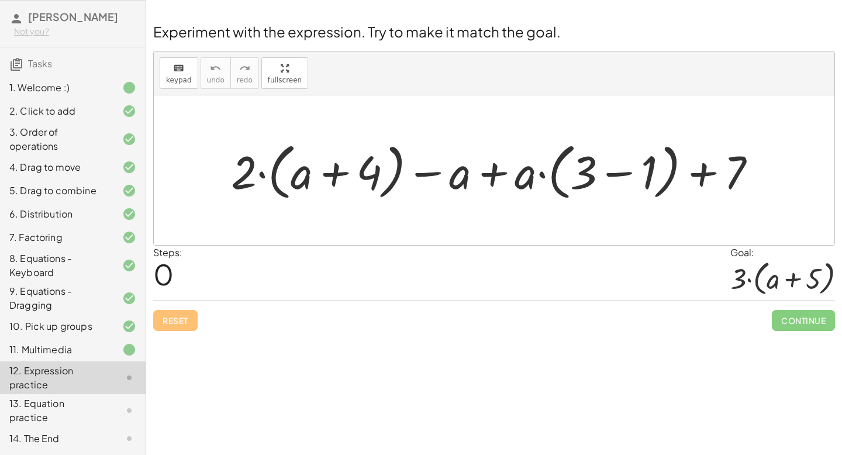
click at [623, 170] on div at bounding box center [498, 170] width 547 height 67
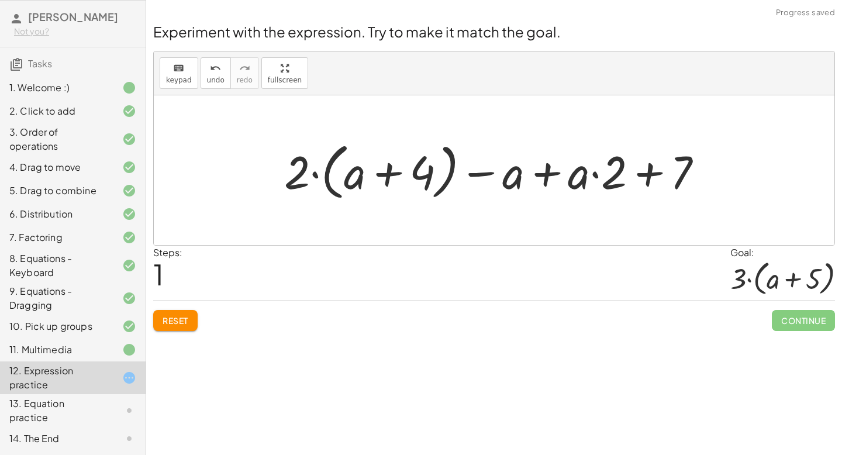
click at [392, 174] on div at bounding box center [498, 170] width 440 height 67
drag, startPoint x: 295, startPoint y: 166, endPoint x: 352, endPoint y: 170, distance: 56.8
click at [352, 170] on div at bounding box center [498, 170] width 440 height 67
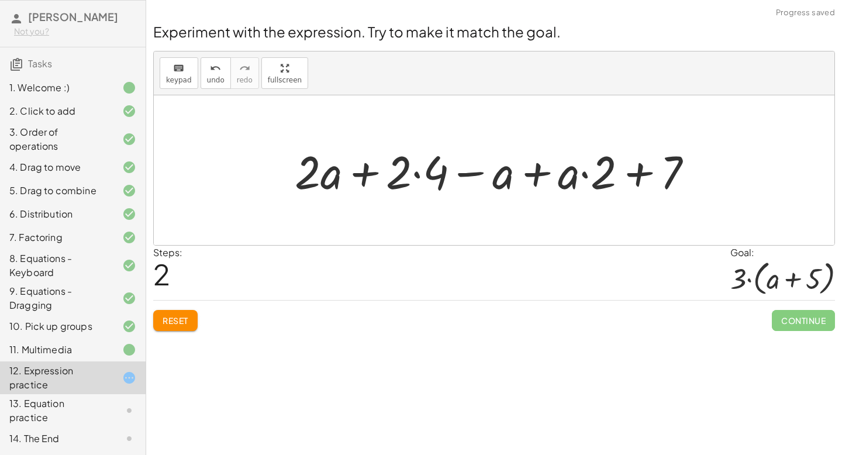
click at [368, 176] on div at bounding box center [498, 170] width 419 height 60
click at [639, 170] on div at bounding box center [498, 170] width 419 height 60
drag, startPoint x: 570, startPoint y: 177, endPoint x: 489, endPoint y: 176, distance: 80.7
click at [489, 176] on div at bounding box center [498, 170] width 419 height 60
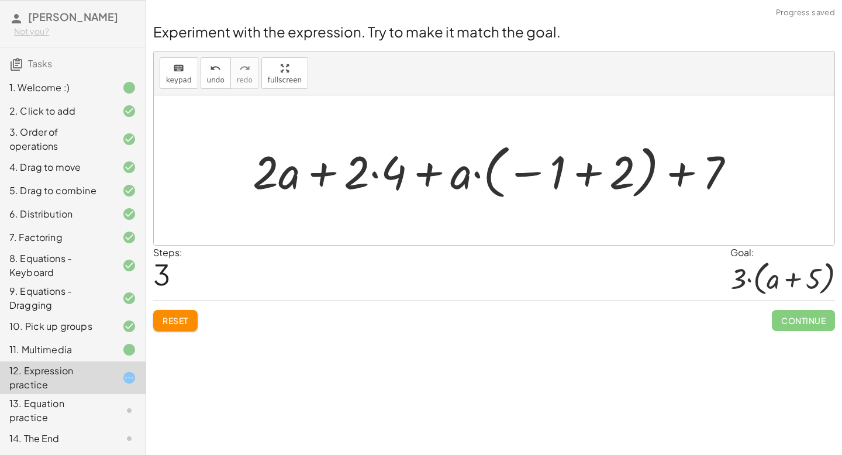
click at [592, 173] on div at bounding box center [498, 170] width 503 height 65
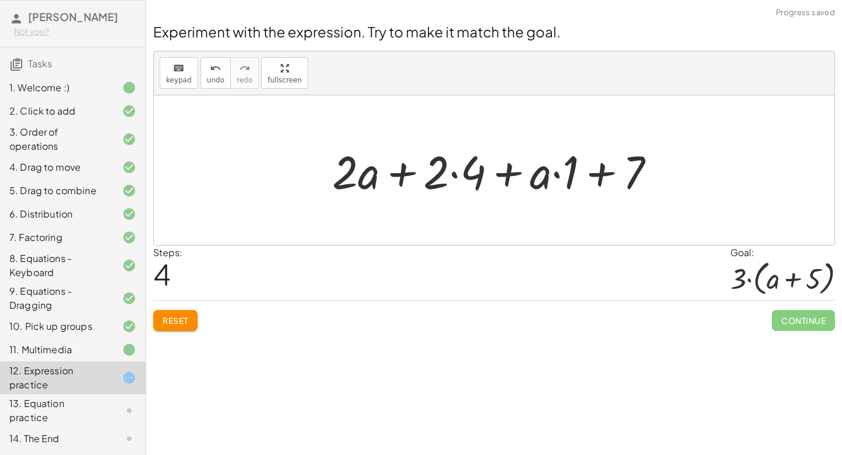
click at [599, 173] on div at bounding box center [498, 170] width 344 height 60
drag, startPoint x: 540, startPoint y: 180, endPoint x: 357, endPoint y: 188, distance: 183.7
click at [357, 188] on div at bounding box center [498, 170] width 344 height 60
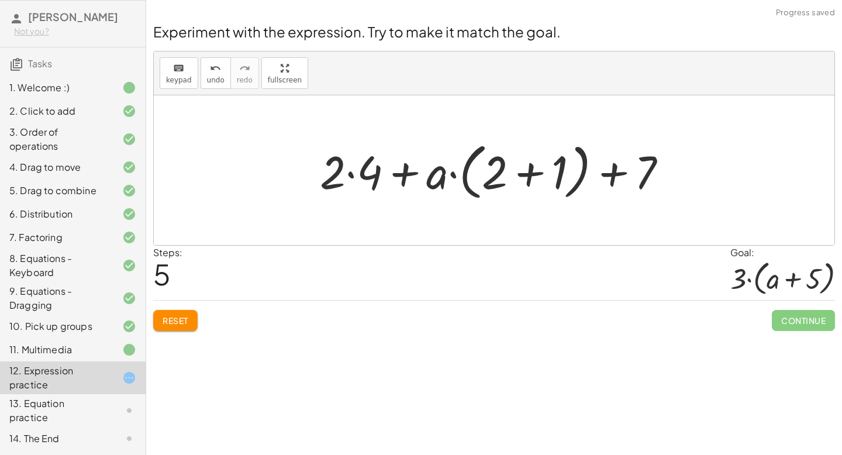
click at [524, 174] on div at bounding box center [498, 170] width 368 height 67
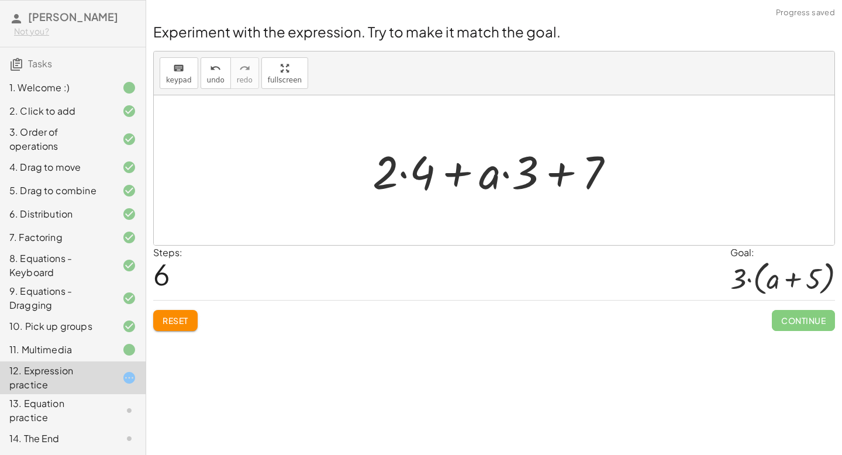
click at [560, 174] on div at bounding box center [498, 170] width 263 height 60
click at [401, 177] on div at bounding box center [498, 170] width 263 height 60
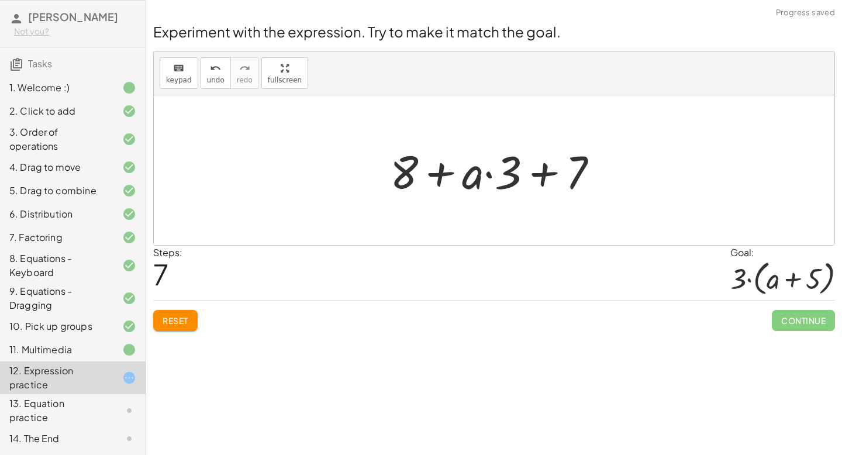
click at [545, 168] on div at bounding box center [498, 170] width 229 height 60
click at [188, 318] on span "Reset" at bounding box center [176, 320] width 26 height 11
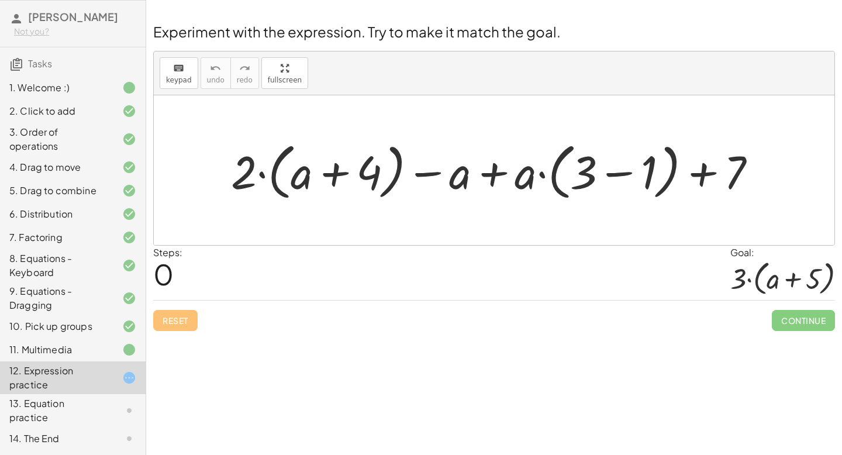
click at [617, 172] on div at bounding box center [498, 170] width 547 height 67
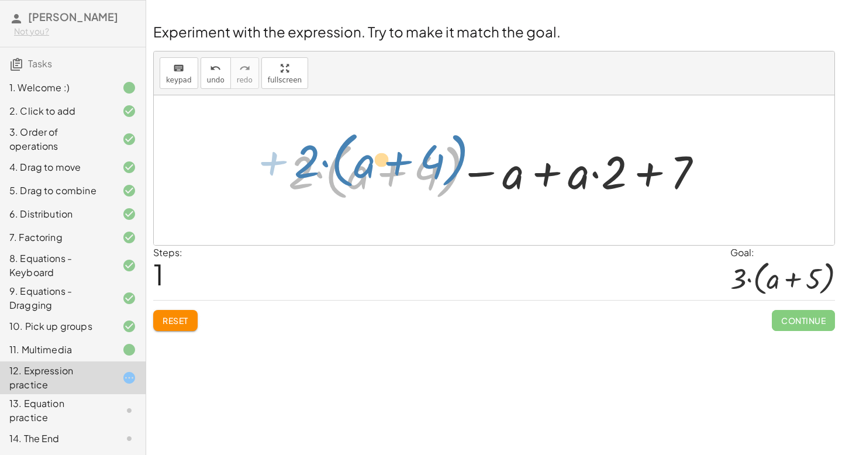
drag, startPoint x: 296, startPoint y: 168, endPoint x: 299, endPoint y: 161, distance: 8.1
click at [299, 161] on div at bounding box center [490, 170] width 432 height 67
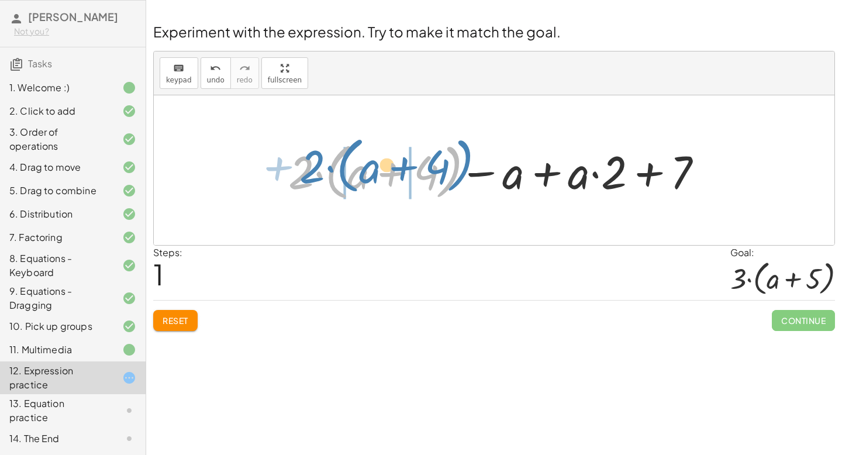
drag, startPoint x: 300, startPoint y: 172, endPoint x: 313, endPoint y: 168, distance: 13.5
click at [313, 168] on div at bounding box center [490, 170] width 432 height 67
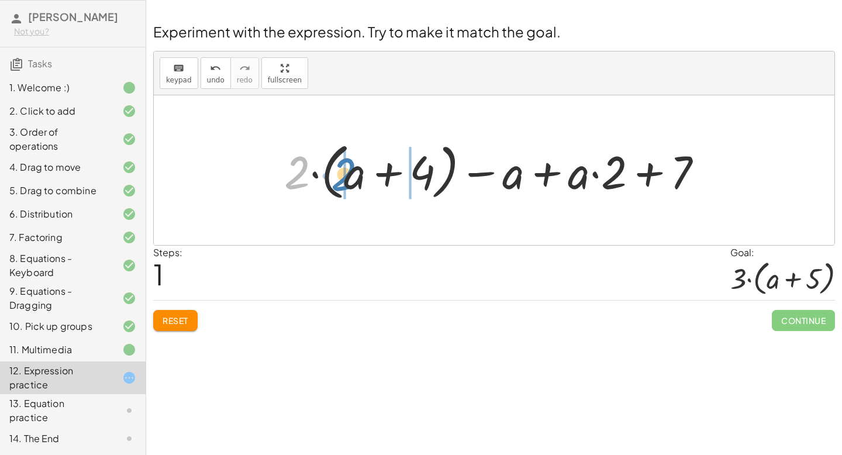
drag, startPoint x: 295, startPoint y: 172, endPoint x: 341, endPoint y: 174, distance: 46.8
click at [341, 174] on div at bounding box center [498, 170] width 440 height 67
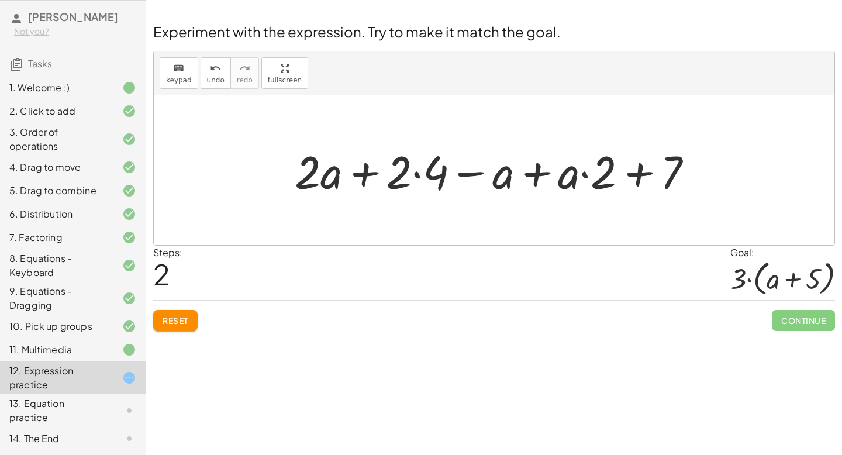
click at [418, 174] on div at bounding box center [498, 170] width 419 height 60
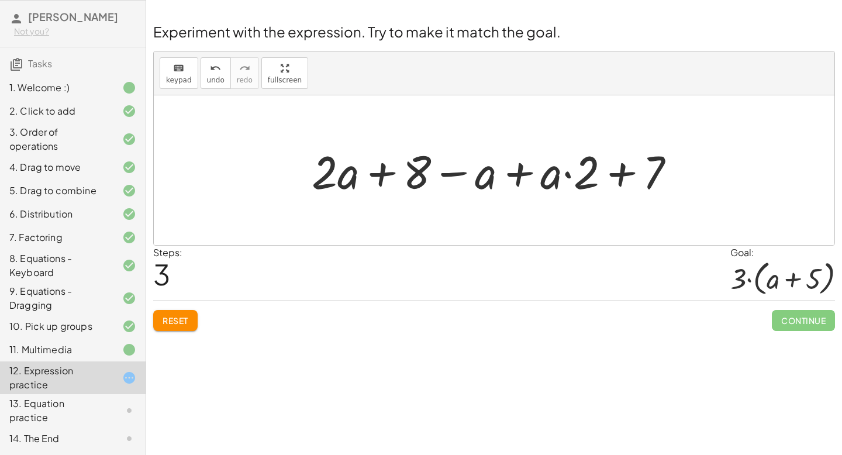
click at [383, 171] on div at bounding box center [498, 170] width 385 height 60
drag, startPoint x: 485, startPoint y: 183, endPoint x: 404, endPoint y: 178, distance: 80.8
click at [404, 178] on div at bounding box center [498, 170] width 385 height 60
click at [376, 174] on div at bounding box center [498, 170] width 385 height 60
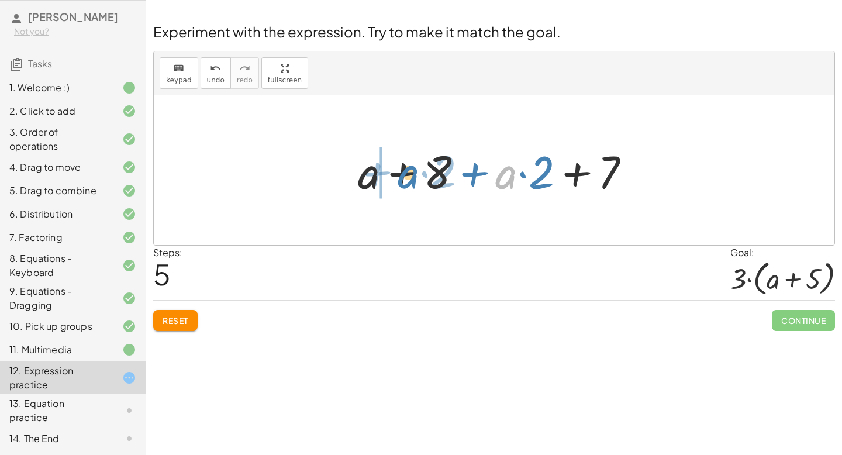
drag, startPoint x: 509, startPoint y: 178, endPoint x: 411, endPoint y: 179, distance: 98.2
click at [411, 179] on div at bounding box center [498, 170] width 293 height 60
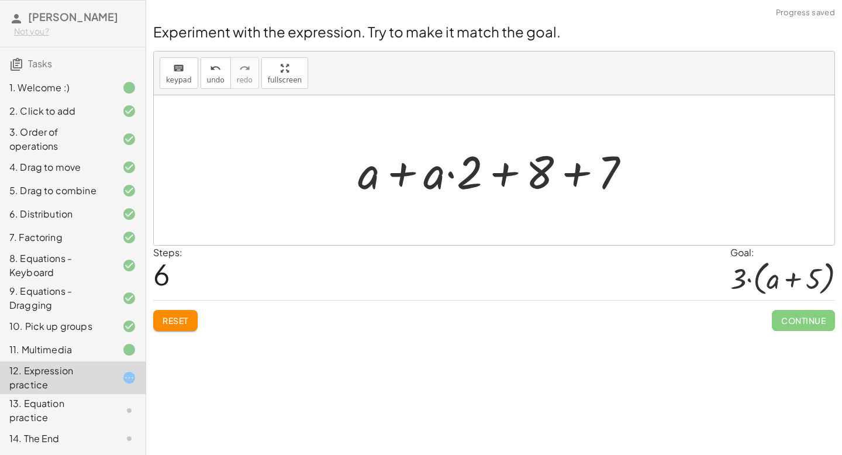
click at [506, 174] on div at bounding box center [498, 170] width 293 height 60
drag, startPoint x: 537, startPoint y: 175, endPoint x: 612, endPoint y: 168, distance: 75.1
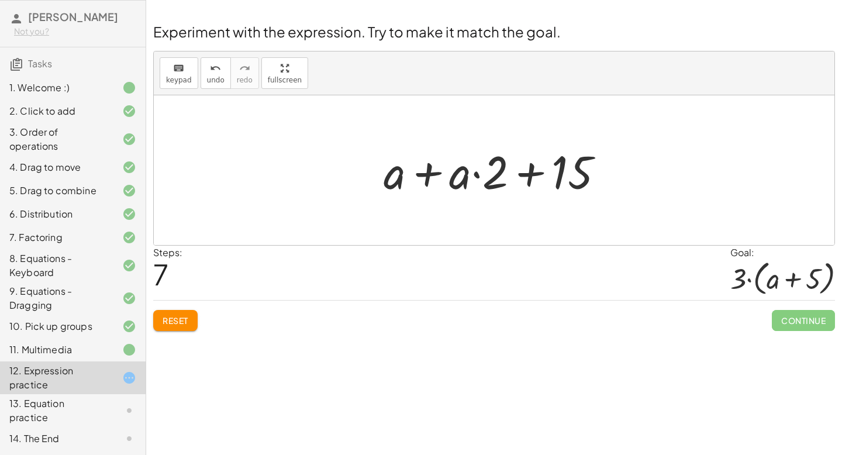
click at [528, 174] on div at bounding box center [498, 170] width 241 height 60
click at [427, 170] on div at bounding box center [498, 170] width 241 height 60
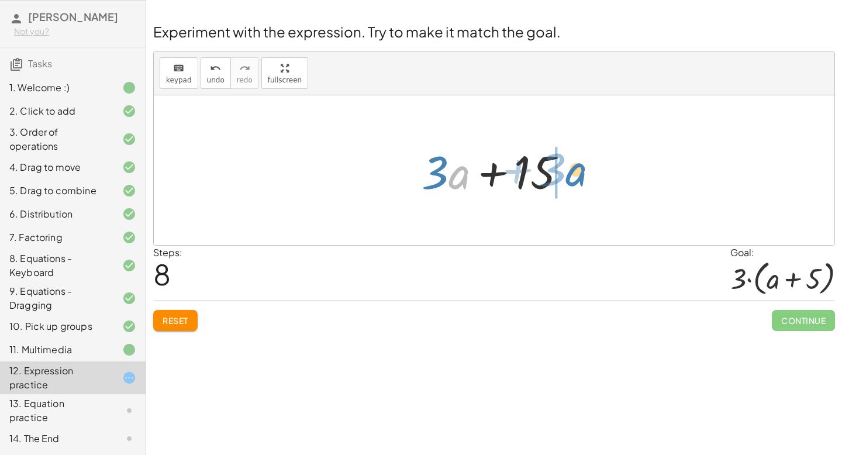
drag, startPoint x: 460, startPoint y: 178, endPoint x: 578, endPoint y: 175, distance: 117.5
click at [578, 175] on div at bounding box center [499, 170] width 166 height 60
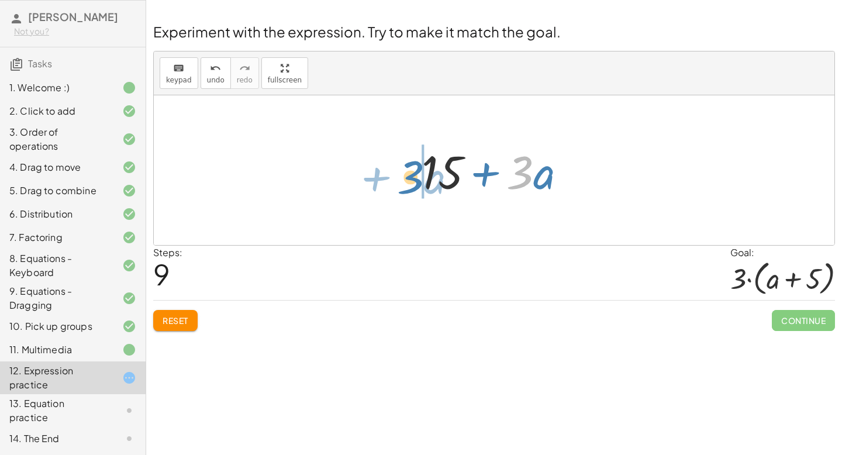
drag, startPoint x: 524, startPoint y: 171, endPoint x: 414, endPoint y: 177, distance: 110.0
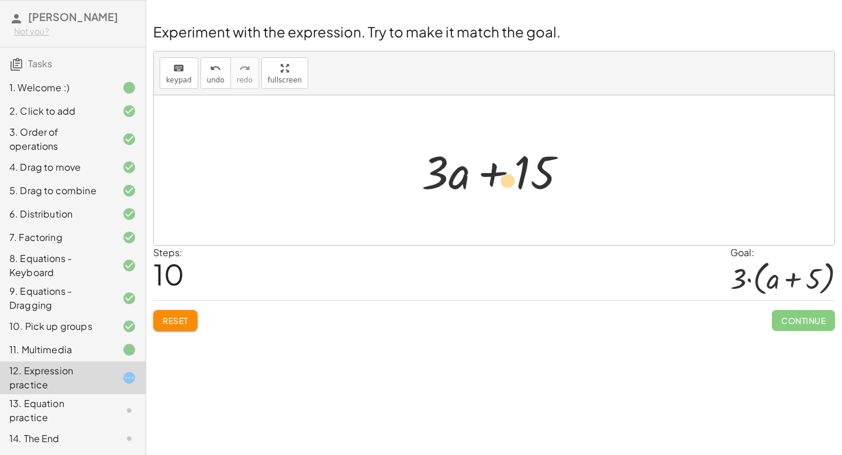
drag, startPoint x: 458, startPoint y: 178, endPoint x: 506, endPoint y: 186, distance: 49.2
click at [506, 186] on div at bounding box center [499, 170] width 166 height 60
click at [457, 184] on div at bounding box center [491, 170] width 158 height 60
drag, startPoint x: 458, startPoint y: 179, endPoint x: 513, endPoint y: 173, distance: 55.3
click at [513, 173] on div at bounding box center [499, 170] width 166 height 60
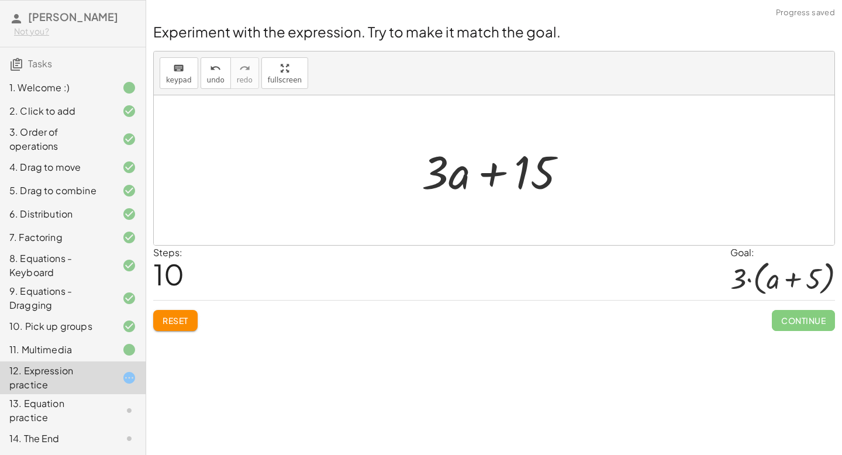
click at [527, 173] on div at bounding box center [499, 170] width 166 height 60
click at [184, 320] on span "Reset" at bounding box center [176, 320] width 26 height 11
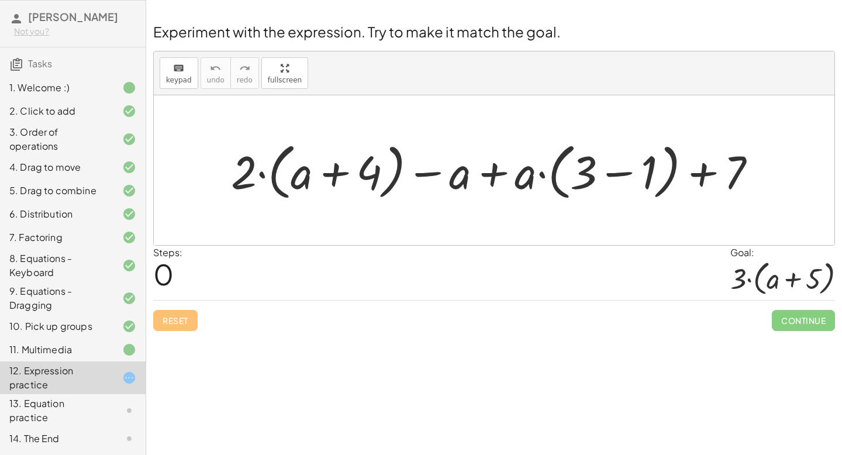
click at [619, 172] on div at bounding box center [498, 170] width 547 height 67
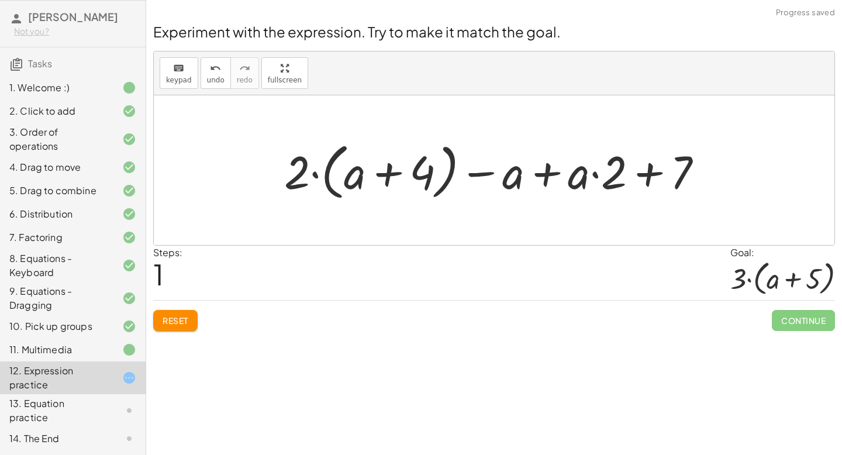
click at [385, 177] on div at bounding box center [498, 170] width 440 height 67
drag, startPoint x: 302, startPoint y: 173, endPoint x: 357, endPoint y: 178, distance: 55.7
click at [357, 178] on div at bounding box center [498, 170] width 440 height 67
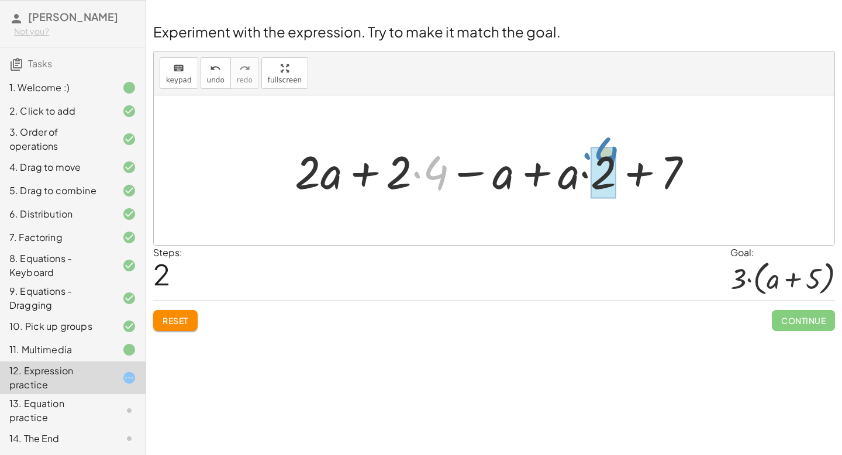
drag, startPoint x: 435, startPoint y: 170, endPoint x: 606, endPoint y: 154, distance: 170.8
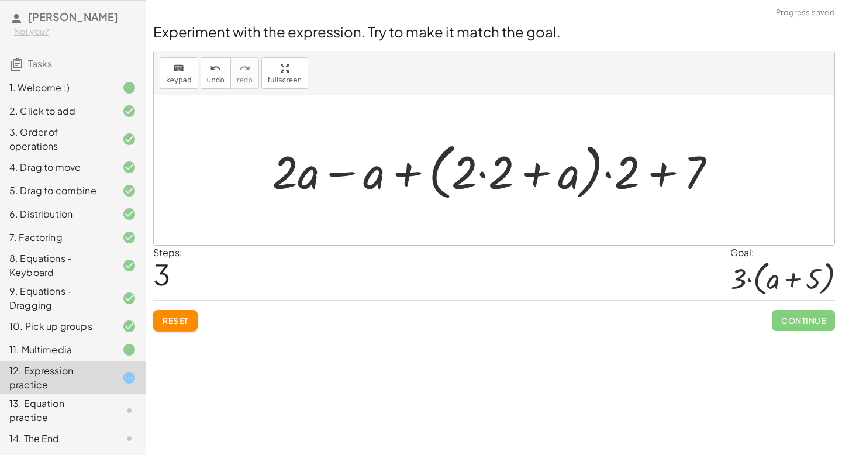
click at [661, 177] on div at bounding box center [498, 170] width 465 height 67
click at [663, 174] on div at bounding box center [498, 170] width 465 height 67
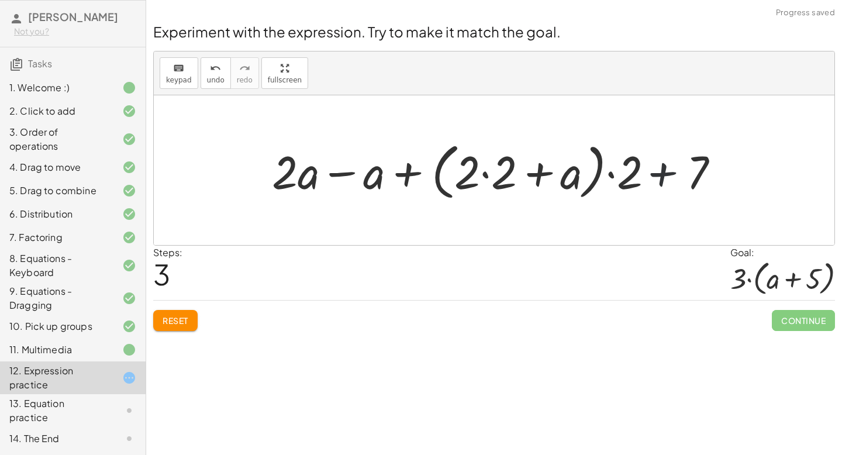
click at [663, 174] on div at bounding box center [498, 170] width 465 height 67
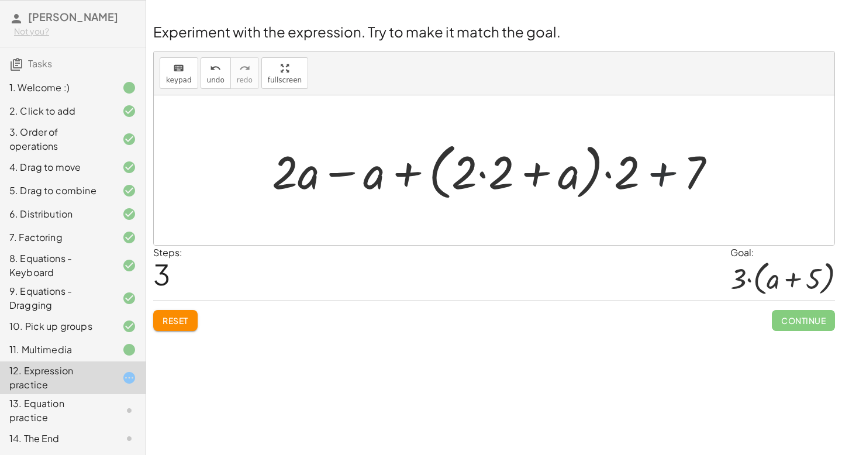
click at [663, 174] on div at bounding box center [498, 170] width 465 height 67
click at [662, 174] on div at bounding box center [498, 170] width 465 height 67
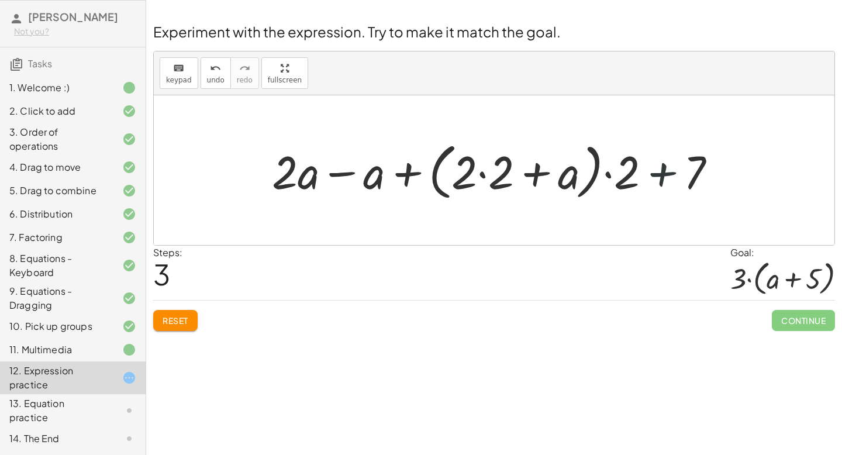
click at [662, 174] on div at bounding box center [498, 170] width 465 height 67
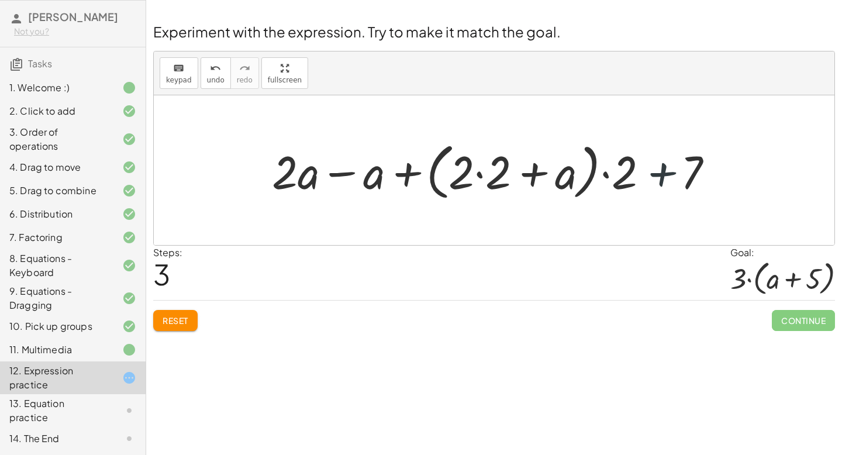
click at [662, 174] on div at bounding box center [498, 170] width 465 height 67
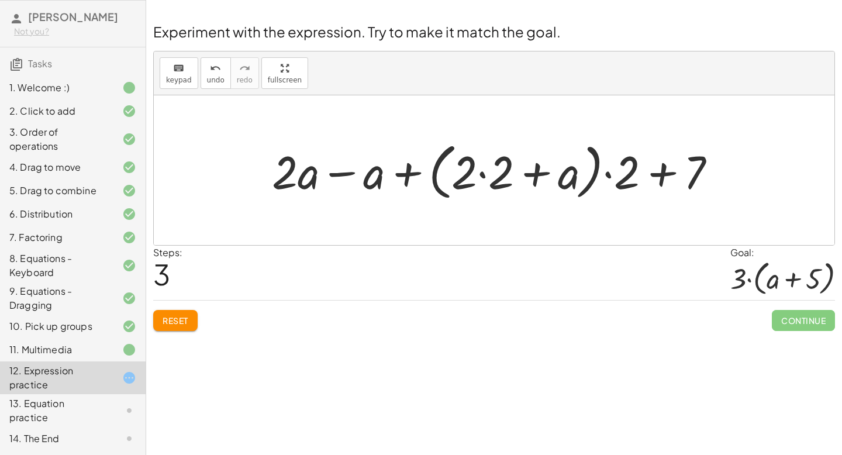
click at [336, 172] on div at bounding box center [498, 170] width 465 height 67
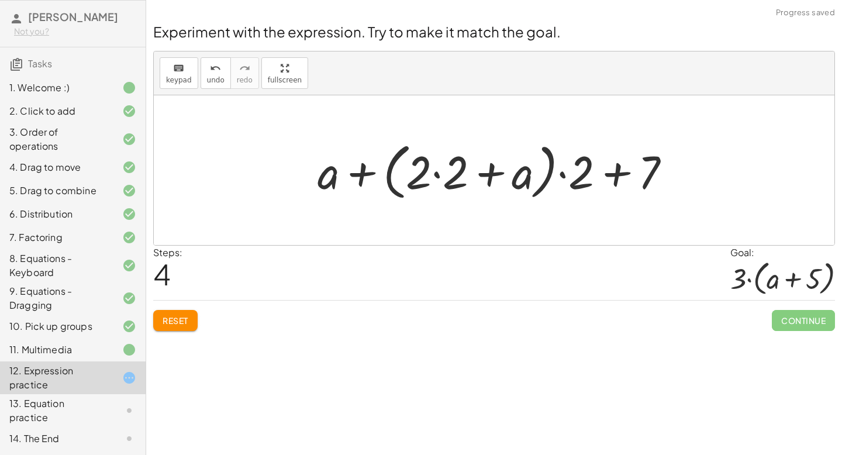
click at [363, 177] on div at bounding box center [499, 170] width 374 height 67
drag, startPoint x: 327, startPoint y: 175, endPoint x: 445, endPoint y: 175, distance: 118.1
click at [445, 175] on div at bounding box center [499, 170] width 374 height 67
click at [611, 177] on div at bounding box center [499, 170] width 374 height 67
click at [355, 172] on div at bounding box center [499, 170] width 374 height 67
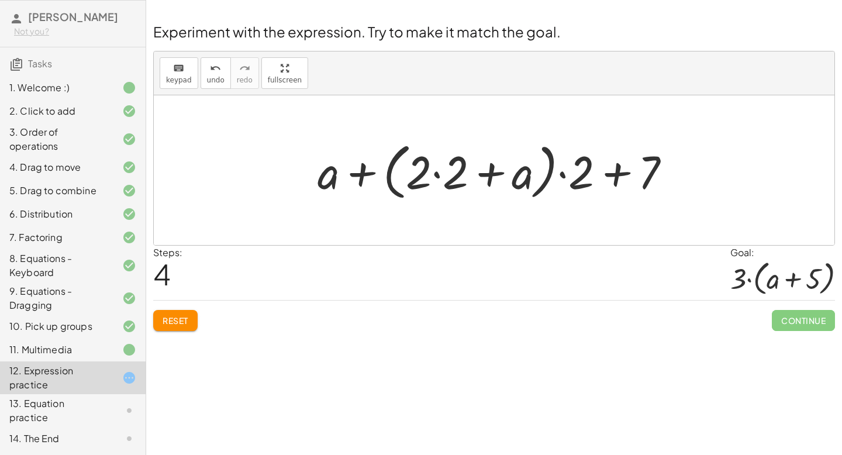
click at [177, 324] on span "Reset" at bounding box center [176, 320] width 26 height 11
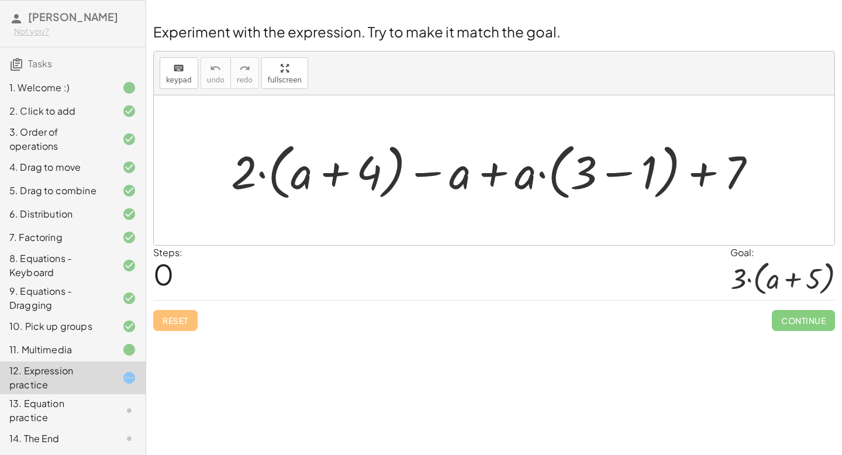
click at [701, 175] on div at bounding box center [498, 170] width 547 height 67
click at [618, 176] on div at bounding box center [498, 170] width 547 height 67
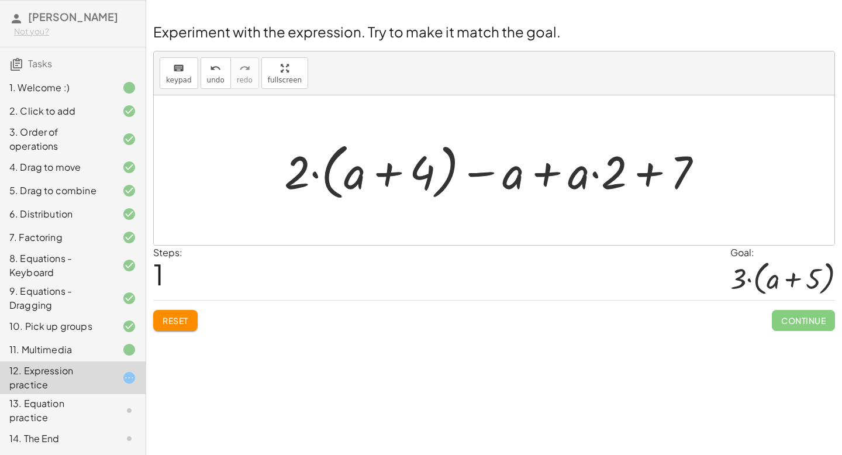
click at [610, 176] on div at bounding box center [498, 170] width 440 height 67
click at [597, 171] on div at bounding box center [498, 170] width 440 height 67
click at [553, 174] on div at bounding box center [498, 170] width 440 height 67
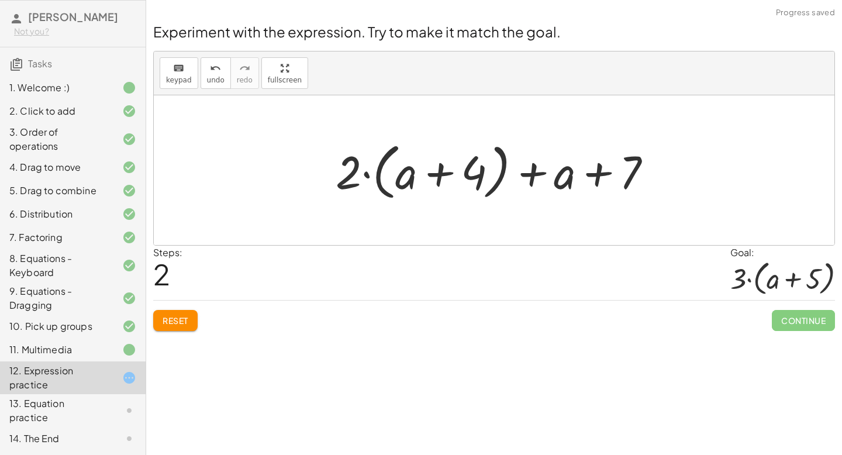
click at [528, 171] on div at bounding box center [498, 170] width 337 height 67
click at [597, 173] on div at bounding box center [498, 170] width 337 height 67
click at [441, 175] on div at bounding box center [498, 170] width 337 height 67
drag, startPoint x: 350, startPoint y: 167, endPoint x: 410, endPoint y: 174, distance: 60.0
click at [412, 174] on div at bounding box center [498, 170] width 337 height 67
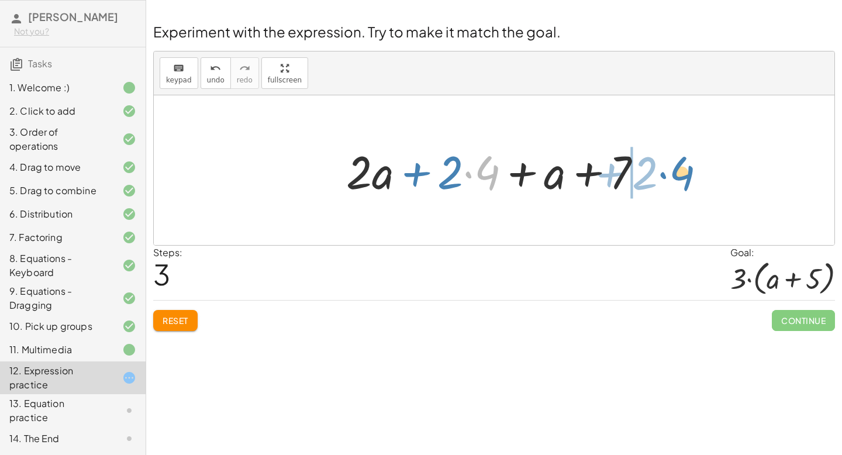
drag, startPoint x: 485, startPoint y: 171, endPoint x: 682, endPoint y: 172, distance: 197.6
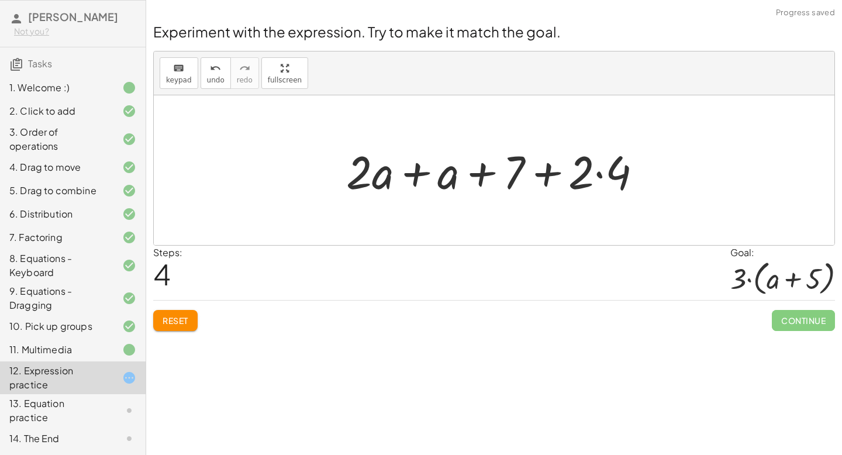
click at [542, 169] on div at bounding box center [498, 170] width 317 height 60
click at [548, 172] on div at bounding box center [498, 170] width 317 height 60
click at [597, 177] on div at bounding box center [498, 170] width 317 height 60
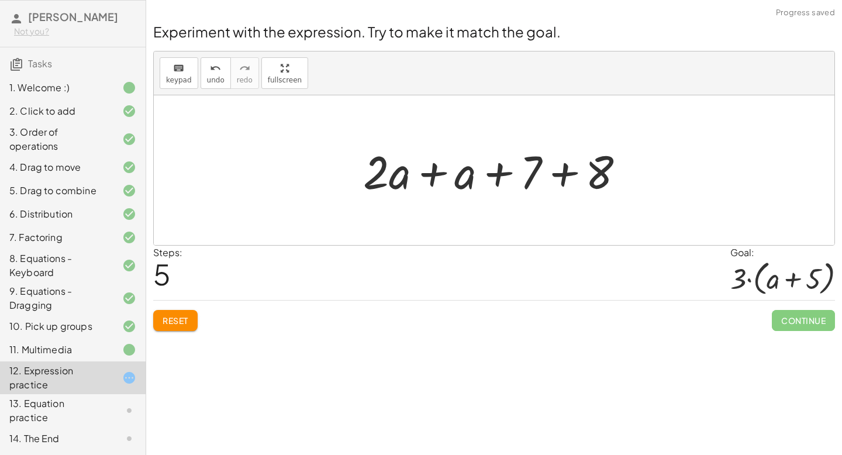
click at [565, 172] on div at bounding box center [498, 170] width 282 height 60
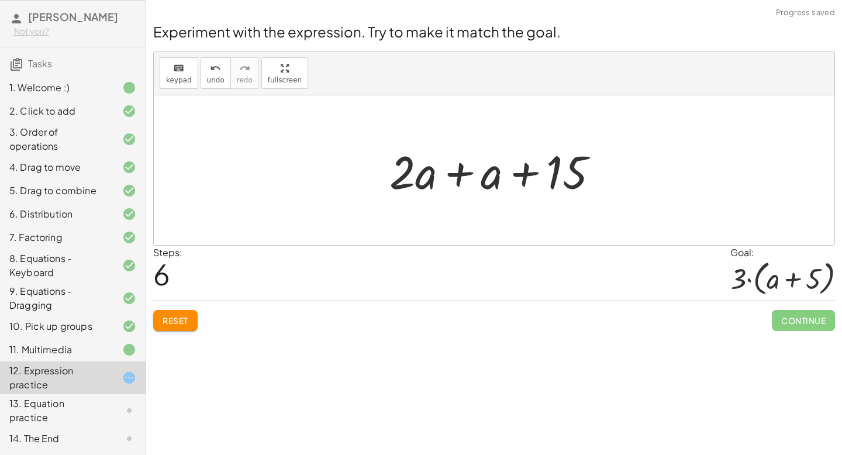
click at [466, 176] on div at bounding box center [498, 170] width 230 height 60
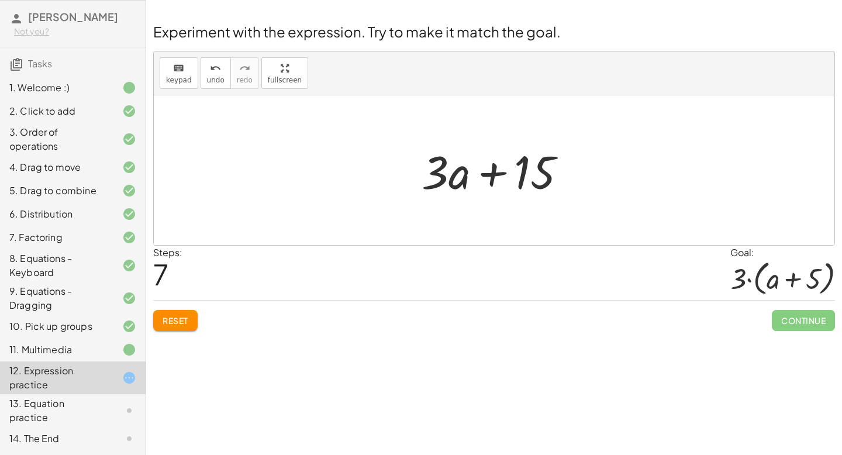
click at [483, 172] on div at bounding box center [499, 170] width 166 height 60
click at [715, 118] on div at bounding box center [494, 170] width 680 height 150
click at [489, 177] on div at bounding box center [499, 170] width 166 height 60
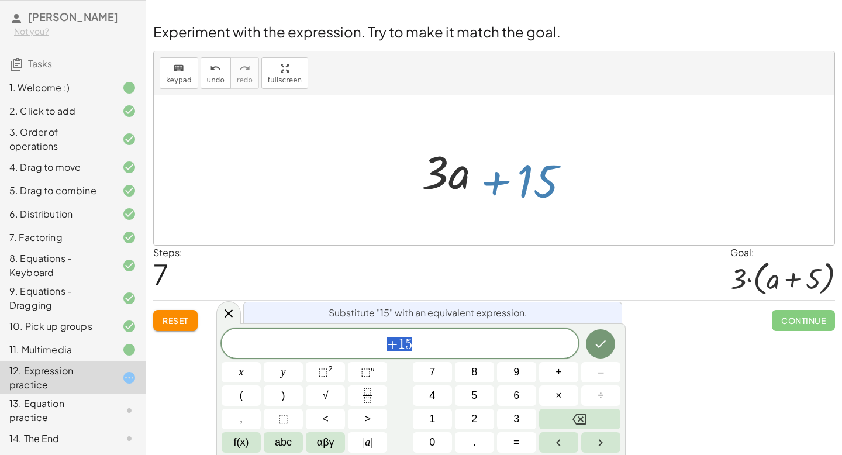
drag, startPoint x: 541, startPoint y: 168, endPoint x: 496, endPoint y: 184, distance: 47.1
click at [496, 185] on div at bounding box center [499, 170] width 166 height 60
click at [599, 351] on button "Done" at bounding box center [600, 343] width 29 height 29
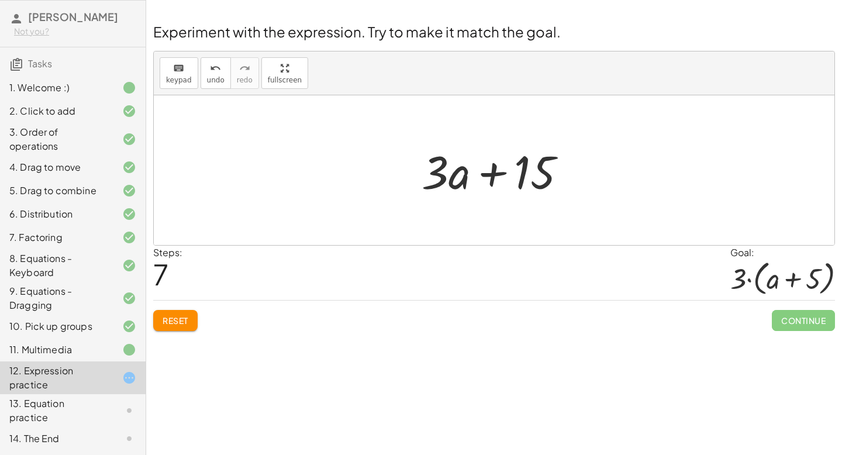
click at [558, 173] on div at bounding box center [499, 170] width 166 height 60
click at [546, 172] on div at bounding box center [499, 170] width 166 height 60
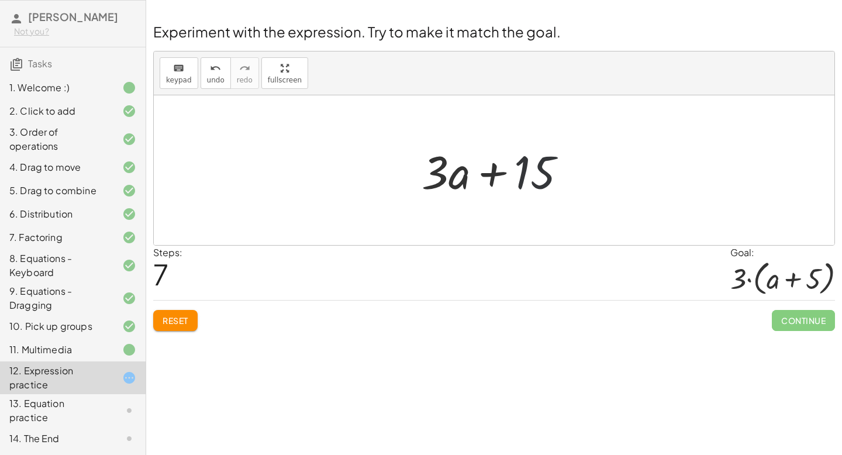
click at [546, 172] on div at bounding box center [499, 170] width 166 height 60
drag, startPoint x: 540, startPoint y: 167, endPoint x: 542, endPoint y: 174, distance: 7.1
click at [543, 174] on div at bounding box center [499, 170] width 166 height 60
click at [545, 169] on div at bounding box center [499, 170] width 166 height 60
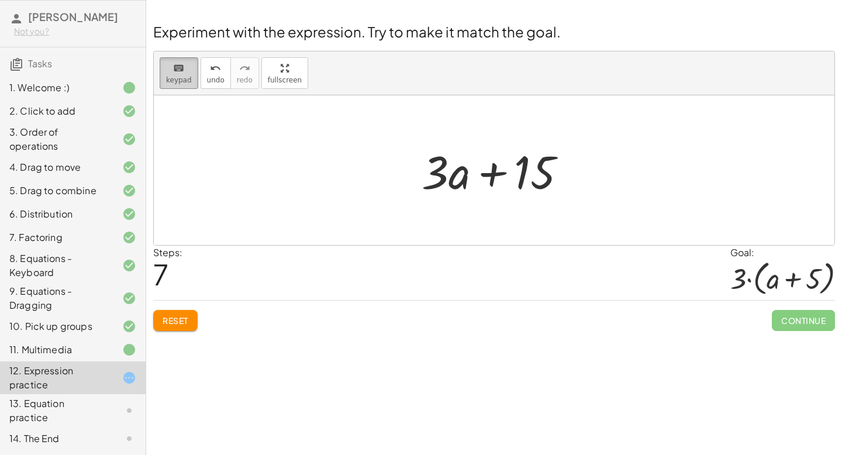
click at [166, 71] on div "keyboard" at bounding box center [179, 68] width 26 height 14
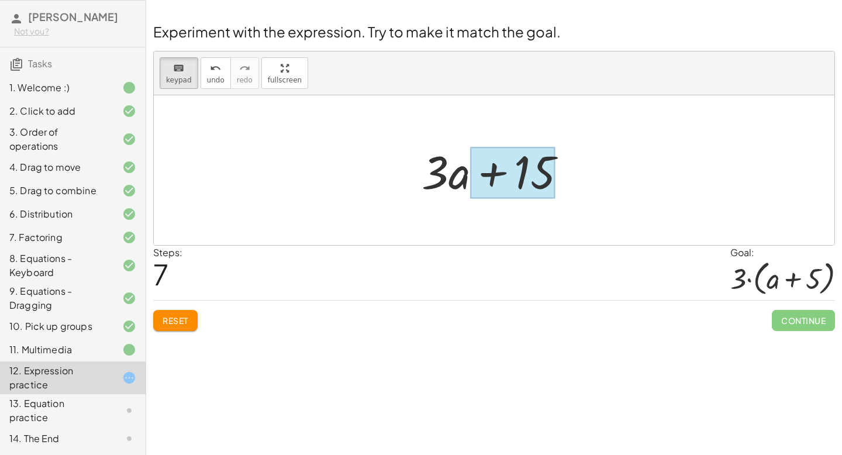
click at [539, 177] on div at bounding box center [512, 173] width 85 height 52
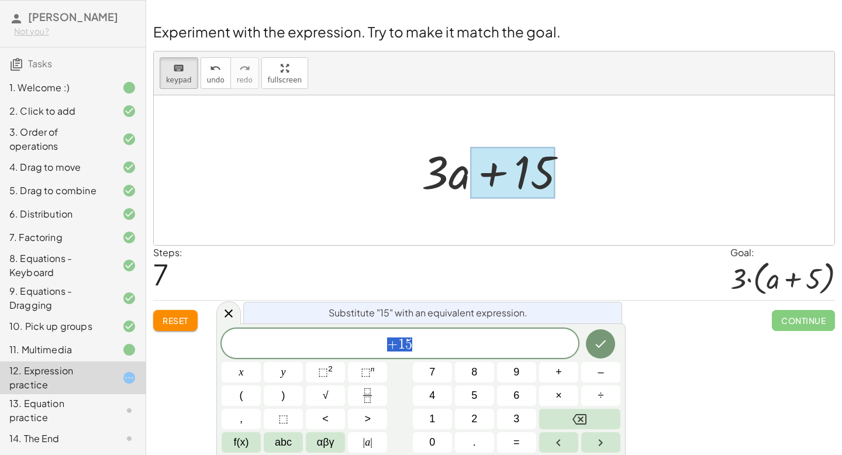
click at [421, 345] on span "+ 1 5" at bounding box center [400, 344] width 357 height 16
click at [596, 352] on button "Done" at bounding box center [600, 343] width 29 height 29
click at [595, 345] on icon "Done" at bounding box center [600, 344] width 14 height 14
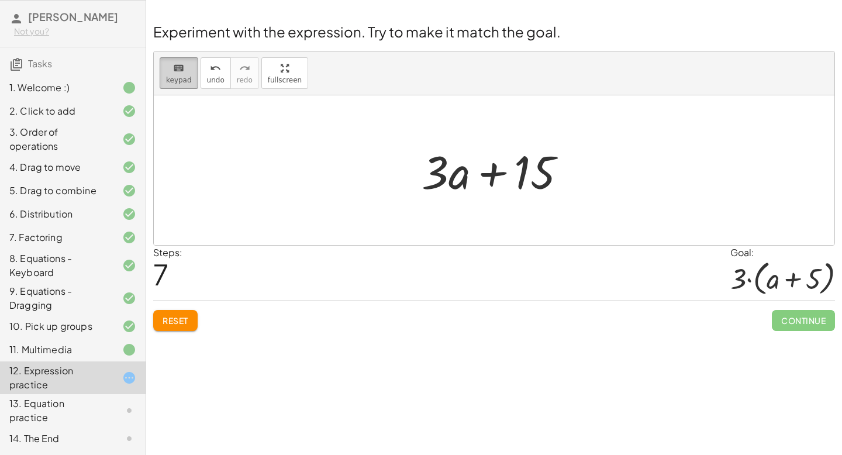
click at [174, 74] on icon "keyboard" at bounding box center [178, 68] width 11 height 14
click at [540, 167] on div at bounding box center [499, 170] width 166 height 60
click at [184, 321] on span "Reset" at bounding box center [176, 320] width 26 height 11
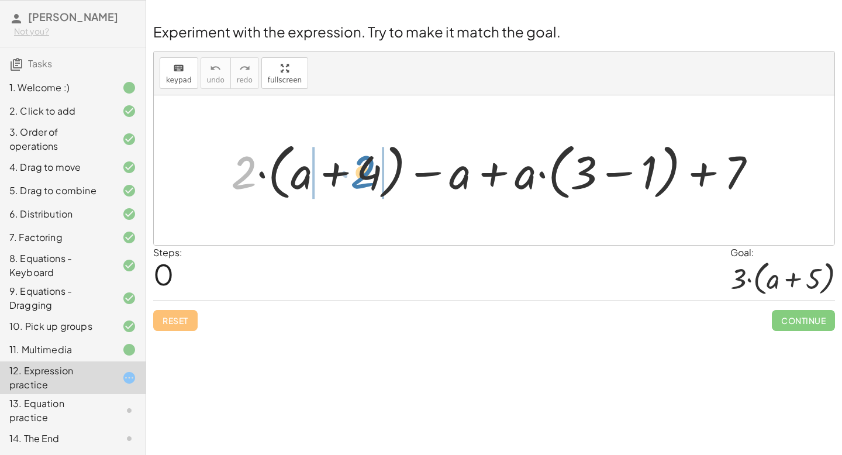
drag, startPoint x: 248, startPoint y: 167, endPoint x: 367, endPoint y: 167, distance: 118.7
click at [369, 167] on div at bounding box center [498, 170] width 547 height 67
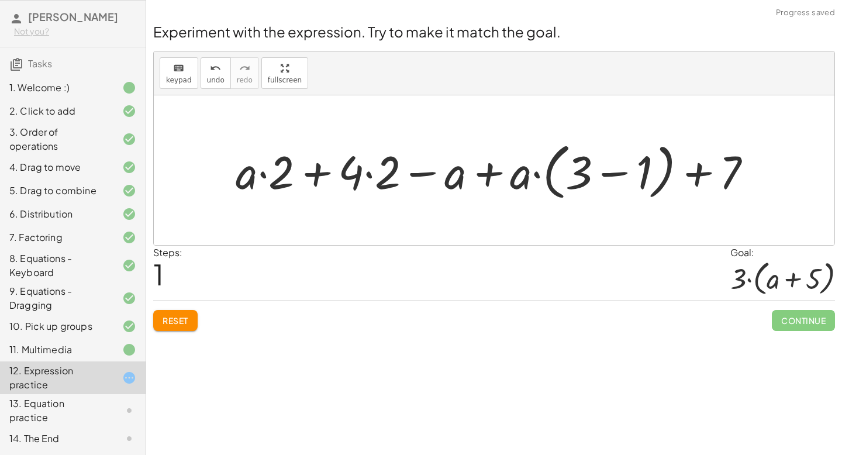
click at [316, 175] on div at bounding box center [498, 170] width 537 height 67
drag, startPoint x: 455, startPoint y: 177, endPoint x: 344, endPoint y: 179, distance: 111.1
click at [344, 179] on div at bounding box center [498, 170] width 537 height 67
click at [313, 172] on div at bounding box center [498, 170] width 537 height 67
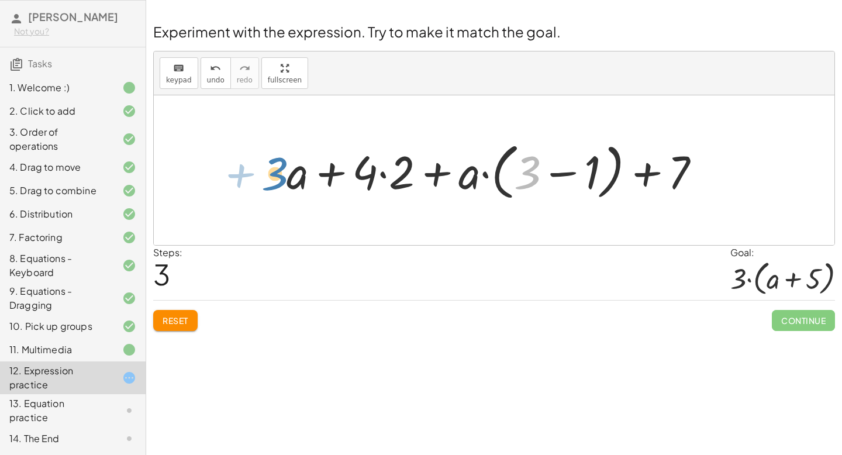
drag, startPoint x: 531, startPoint y: 170, endPoint x: 277, endPoint y: 172, distance: 254.3
click at [645, 176] on div at bounding box center [498, 170] width 435 height 67
click at [564, 172] on div at bounding box center [498, 170] width 435 height 67
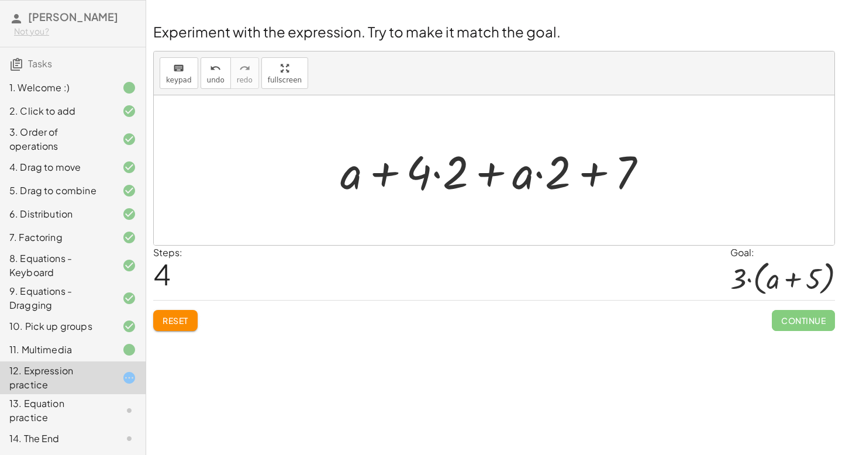
click at [495, 173] on div at bounding box center [498, 170] width 328 height 60
drag, startPoint x: 548, startPoint y: 177, endPoint x: 389, endPoint y: 171, distance: 159.7
click at [389, 171] on div at bounding box center [498, 170] width 328 height 60
click at [382, 174] on div at bounding box center [498, 170] width 328 height 60
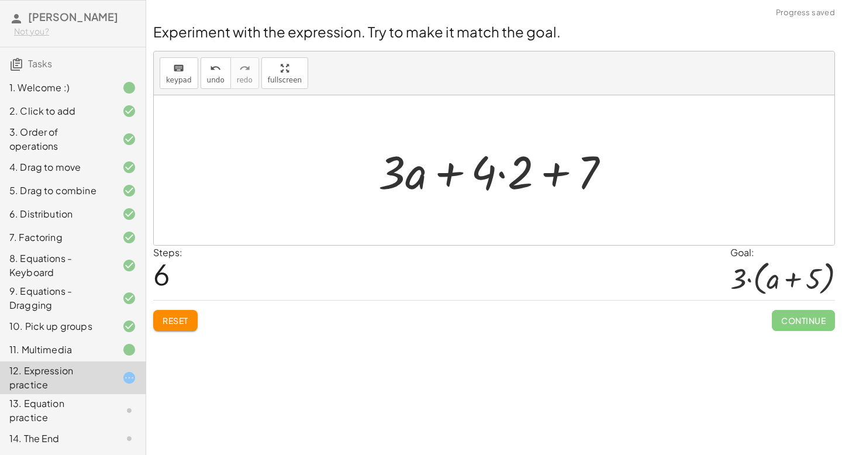
click at [454, 169] on div at bounding box center [498, 170] width 252 height 60
click at [554, 178] on div at bounding box center [498, 170] width 252 height 60
click at [550, 179] on div at bounding box center [498, 170] width 252 height 60
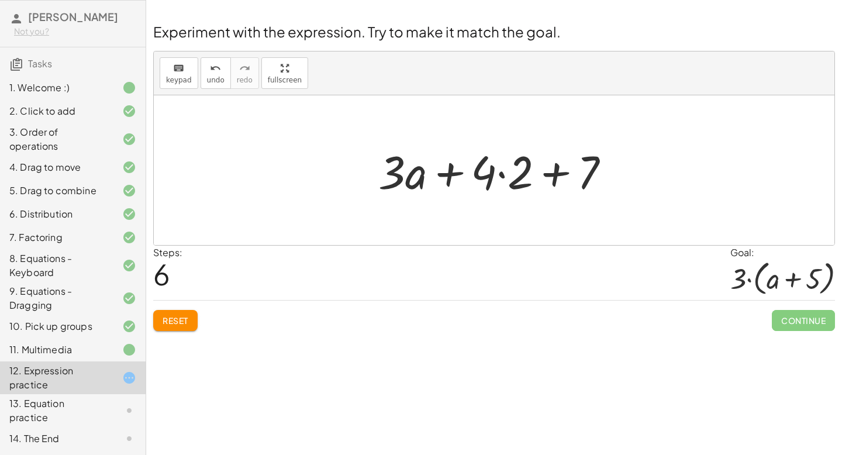
click at [450, 174] on div at bounding box center [498, 170] width 252 height 60
click at [500, 175] on div at bounding box center [498, 170] width 252 height 60
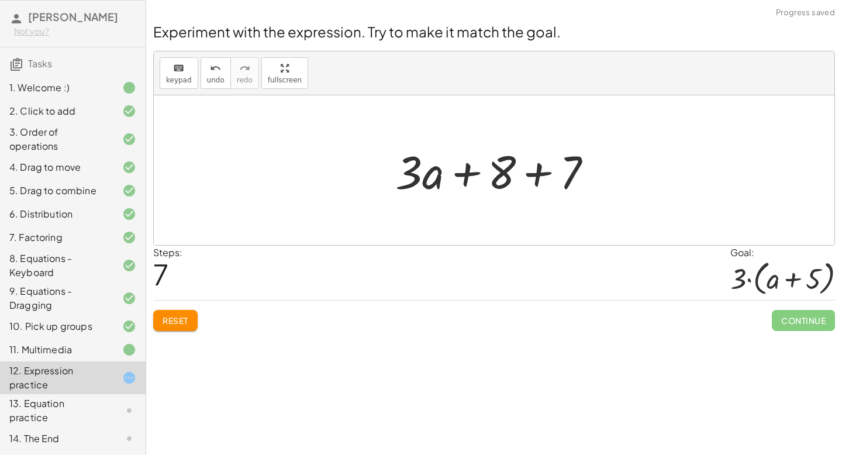
click at [538, 178] on div at bounding box center [498, 170] width 218 height 60
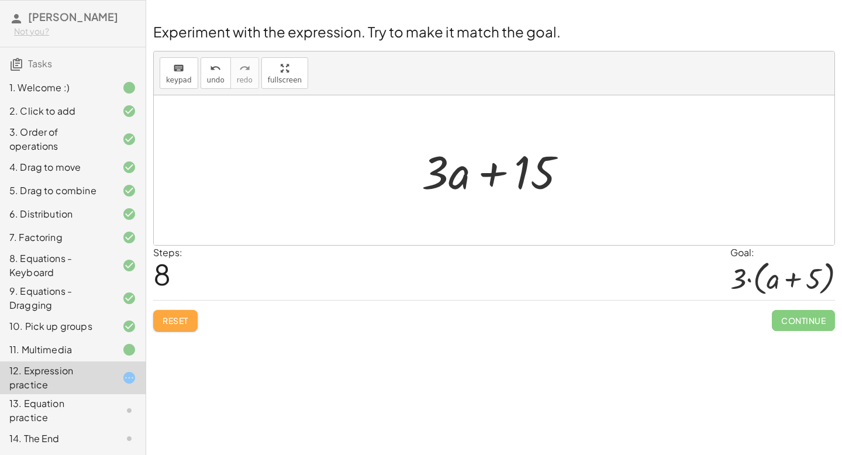
click at [173, 322] on span "Reset" at bounding box center [176, 320] width 26 height 11
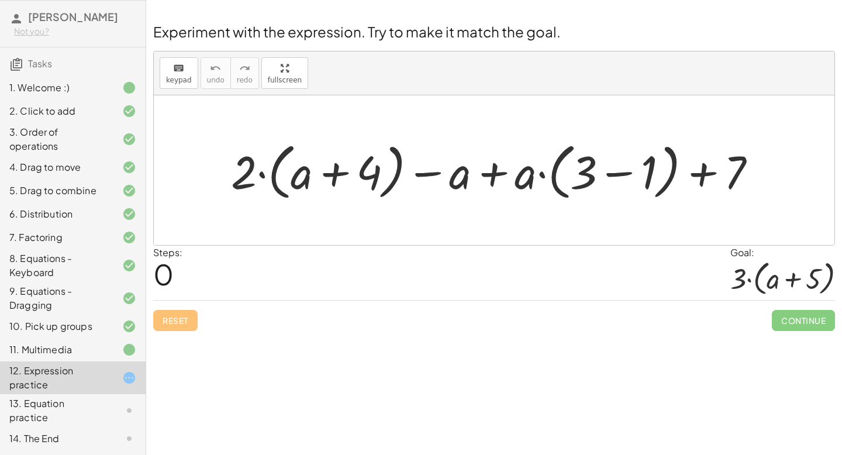
click at [698, 176] on div at bounding box center [498, 170] width 547 height 67
click at [333, 170] on div at bounding box center [498, 170] width 547 height 67
drag, startPoint x: 461, startPoint y: 181, endPoint x: 357, endPoint y: 179, distance: 103.5
click at [356, 179] on div at bounding box center [498, 170] width 547 height 67
drag, startPoint x: 461, startPoint y: 177, endPoint x: 360, endPoint y: 174, distance: 100.6
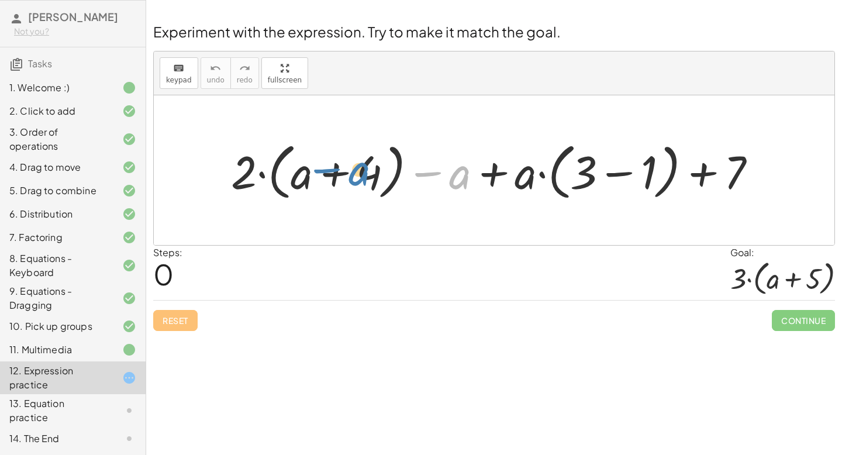
click at [360, 174] on div at bounding box center [498, 170] width 547 height 67
drag, startPoint x: 305, startPoint y: 183, endPoint x: 295, endPoint y: 184, distance: 9.4
click at [295, 185] on div at bounding box center [498, 170] width 547 height 67
drag, startPoint x: 247, startPoint y: 170, endPoint x: 383, endPoint y: 181, distance: 137.2
click at [386, 181] on div at bounding box center [498, 170] width 547 height 67
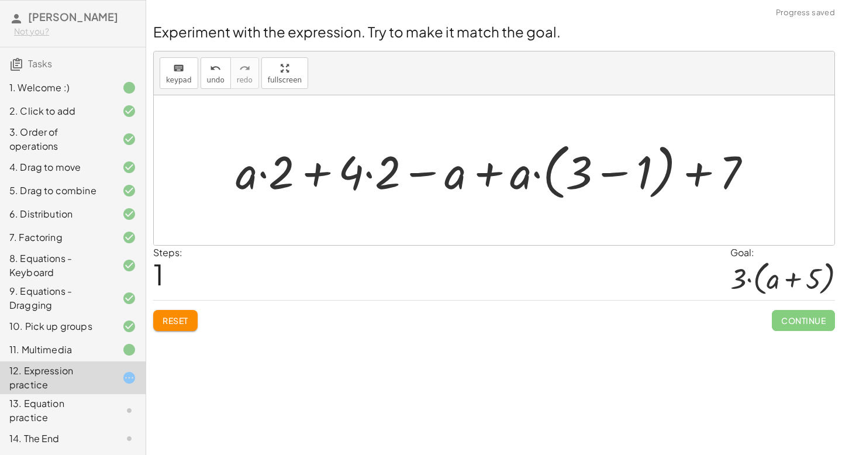
click at [367, 175] on div at bounding box center [498, 170] width 537 height 67
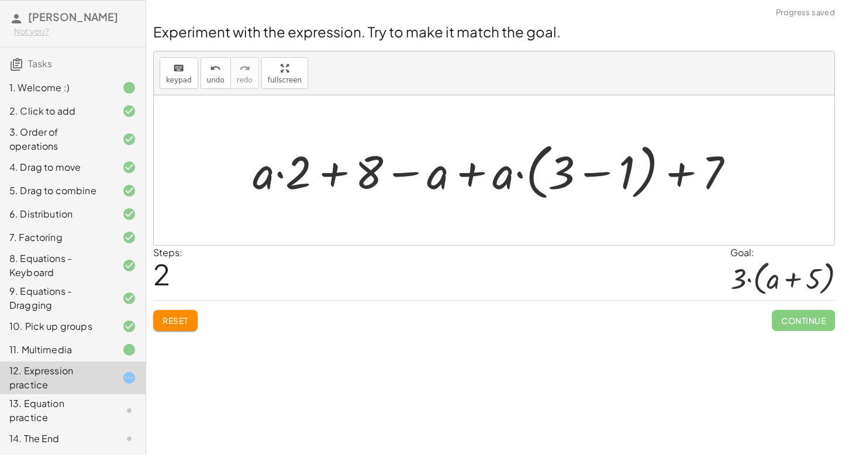
click at [406, 174] on div at bounding box center [498, 170] width 503 height 67
drag, startPoint x: 369, startPoint y: 173, endPoint x: 455, endPoint y: 178, distance: 86.1
click at [455, 178] on div at bounding box center [498, 170] width 503 height 67
click at [335, 175] on div at bounding box center [498, 170] width 503 height 67
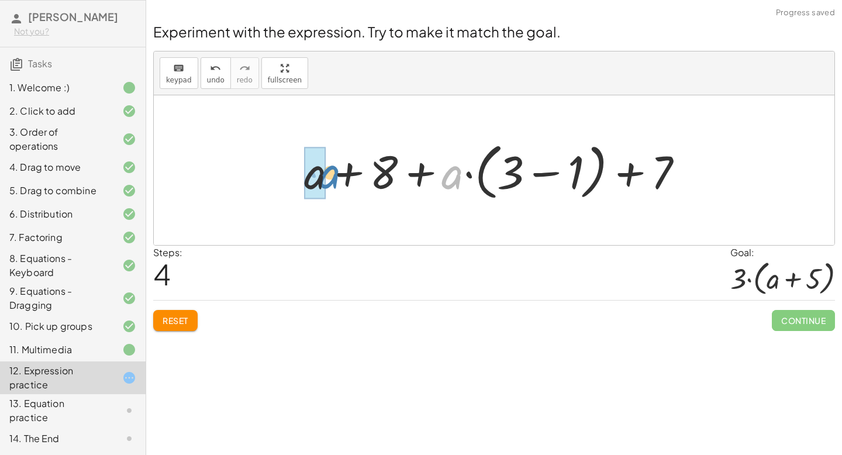
drag, startPoint x: 444, startPoint y: 175, endPoint x: 321, endPoint y: 175, distance: 122.8
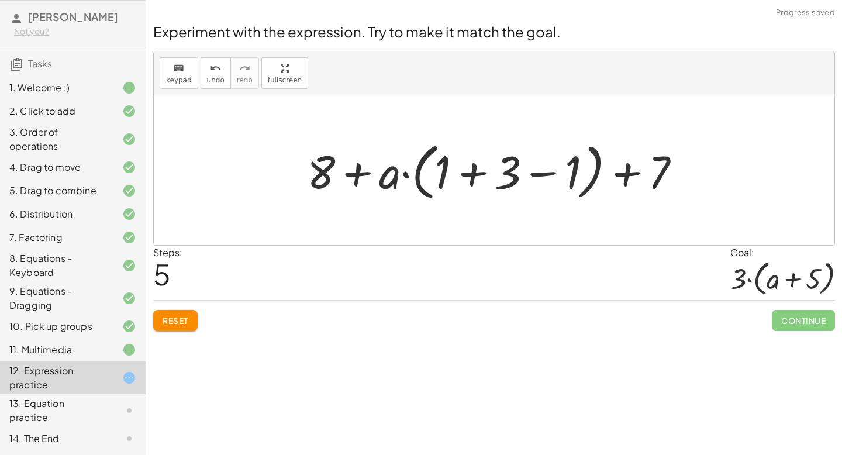
click at [356, 171] on div at bounding box center [498, 170] width 395 height 67
click at [476, 170] on div at bounding box center [498, 170] width 395 height 67
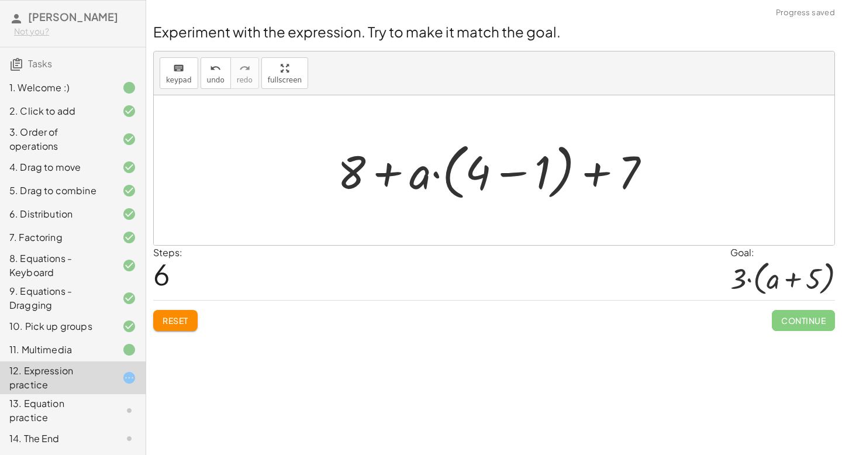
click at [509, 172] on div at bounding box center [498, 170] width 334 height 67
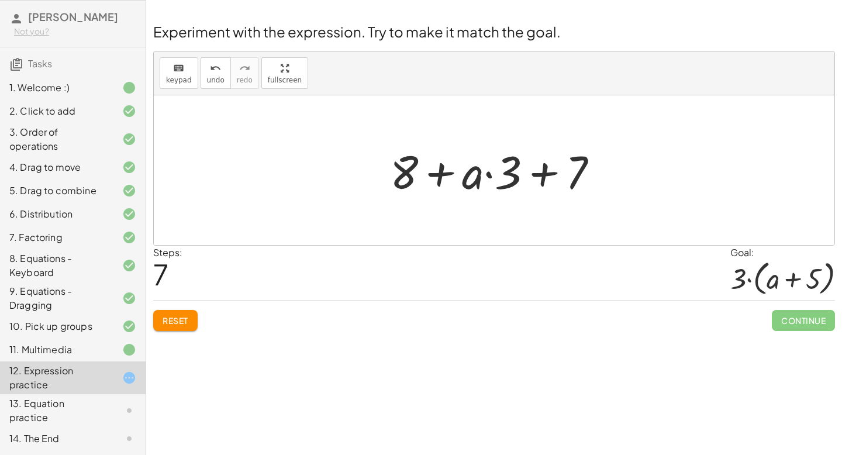
click at [542, 173] on div at bounding box center [498, 170] width 229 height 60
click at [484, 175] on div at bounding box center [498, 170] width 229 height 60
drag, startPoint x: 473, startPoint y: 173, endPoint x: 327, endPoint y: 174, distance: 146.7
click at [417, 175] on div at bounding box center [498, 170] width 229 height 60
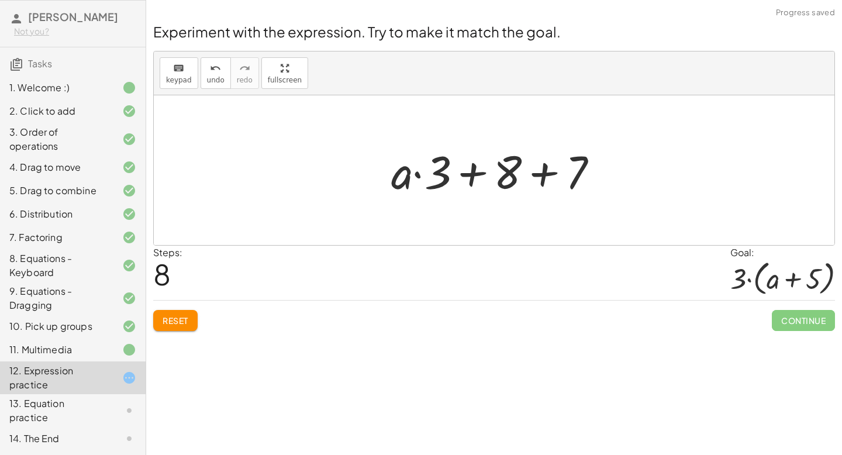
click at [417, 175] on div at bounding box center [498, 170] width 229 height 60
click at [182, 325] on span "Reset" at bounding box center [176, 320] width 26 height 11
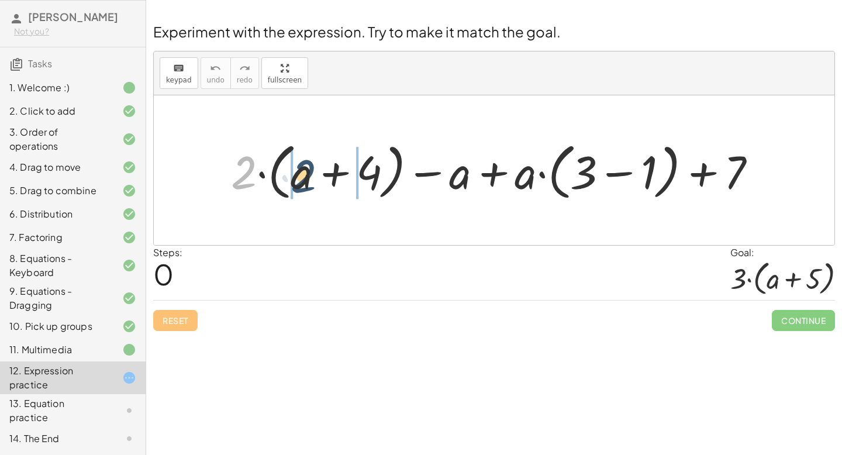
drag, startPoint x: 246, startPoint y: 167, endPoint x: 306, endPoint y: 171, distance: 59.7
click at [306, 172] on div at bounding box center [498, 170] width 547 height 67
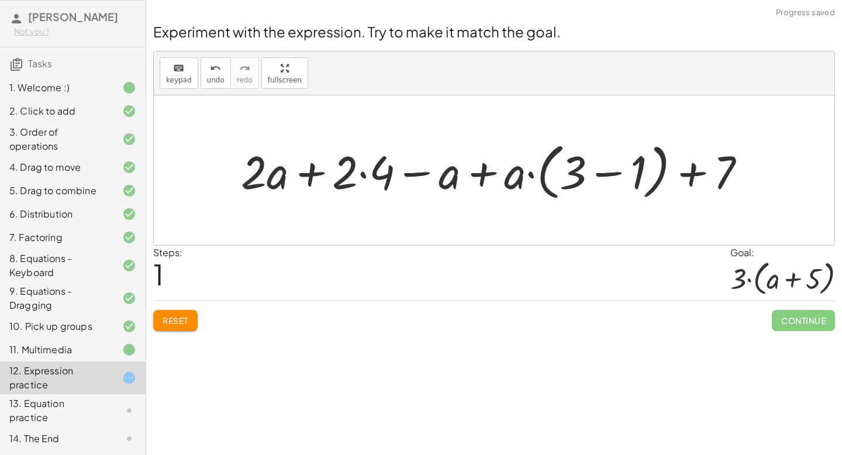
click at [310, 174] on div at bounding box center [498, 170] width 526 height 67
click at [365, 173] on div at bounding box center [498, 170] width 526 height 67
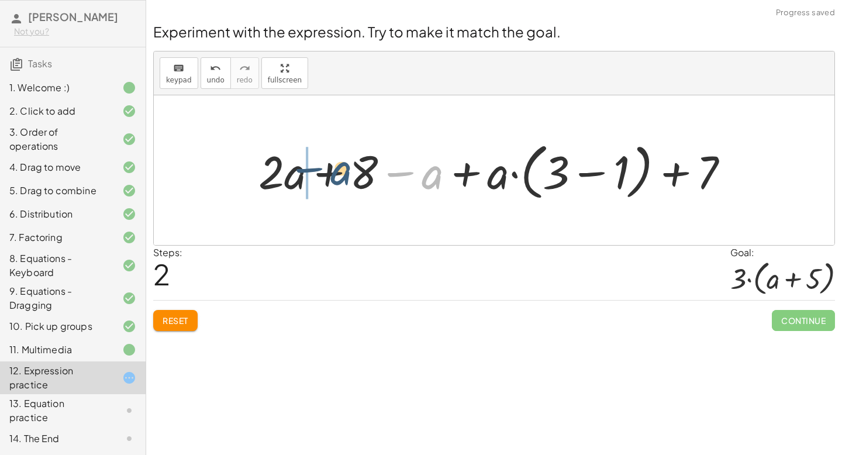
drag, startPoint x: 436, startPoint y: 176, endPoint x: 344, endPoint y: 173, distance: 91.8
click at [344, 172] on div at bounding box center [499, 170] width 492 height 67
click at [331, 173] on div at bounding box center [499, 170] width 492 height 67
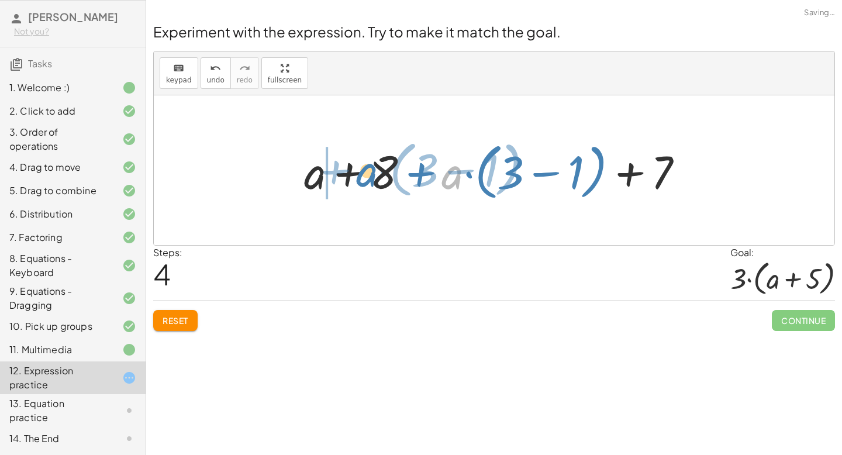
drag, startPoint x: 454, startPoint y: 174, endPoint x: 364, endPoint y: 172, distance: 90.1
click at [364, 172] on div at bounding box center [498, 170] width 400 height 67
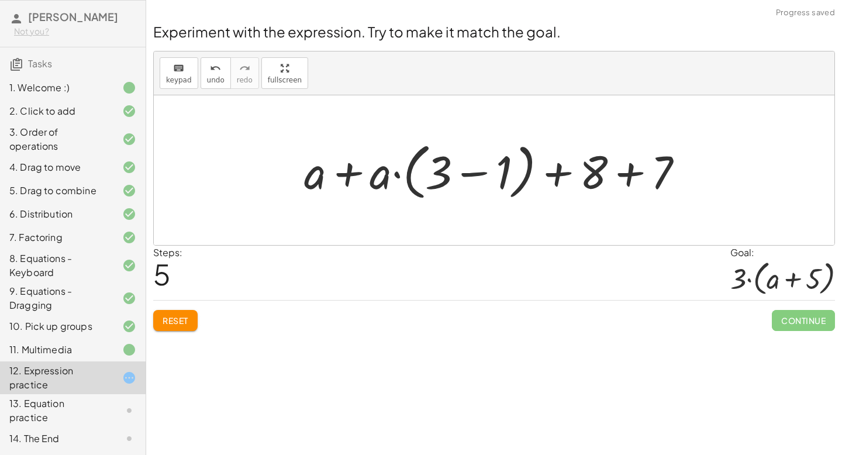
click at [472, 177] on div at bounding box center [498, 170] width 400 height 67
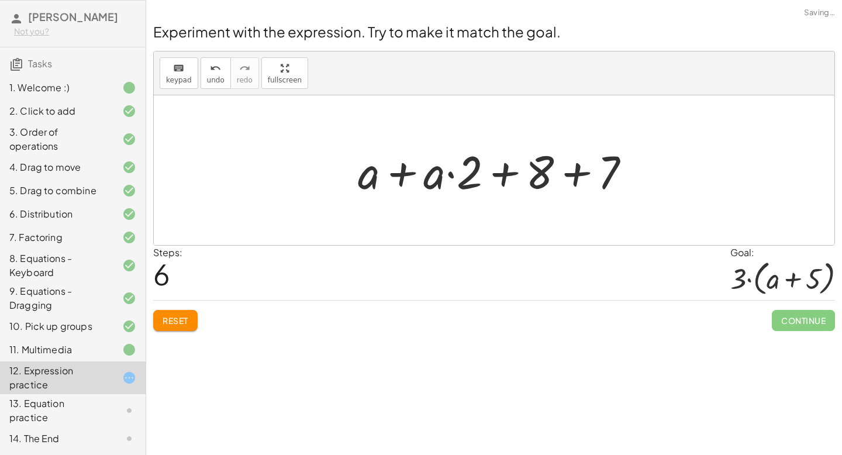
click at [500, 173] on div at bounding box center [498, 170] width 293 height 60
click at [449, 174] on div at bounding box center [498, 170] width 293 height 60
click at [400, 170] on div at bounding box center [498, 170] width 293 height 60
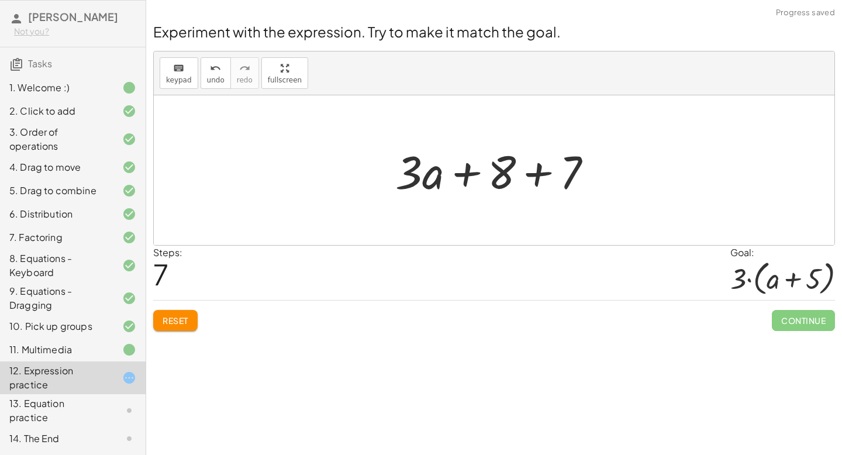
click at [537, 172] on div at bounding box center [498, 170] width 218 height 60
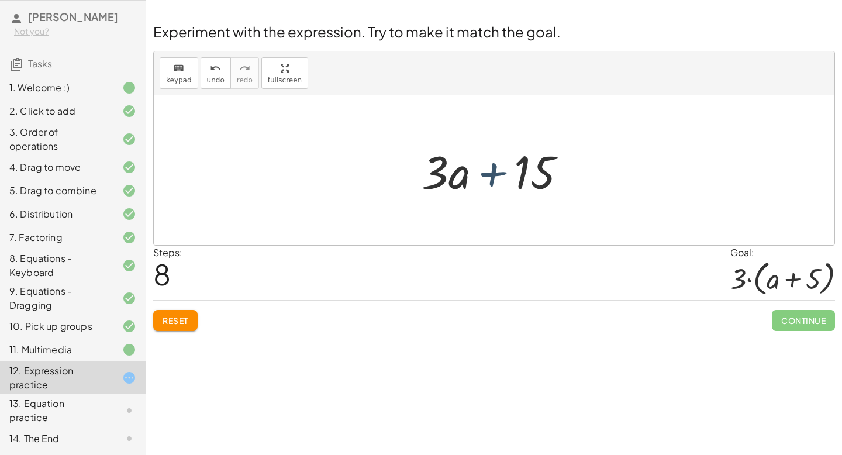
click at [476, 174] on div at bounding box center [499, 170] width 166 height 60
drag, startPoint x: 441, startPoint y: 170, endPoint x: 530, endPoint y: 169, distance: 89.4
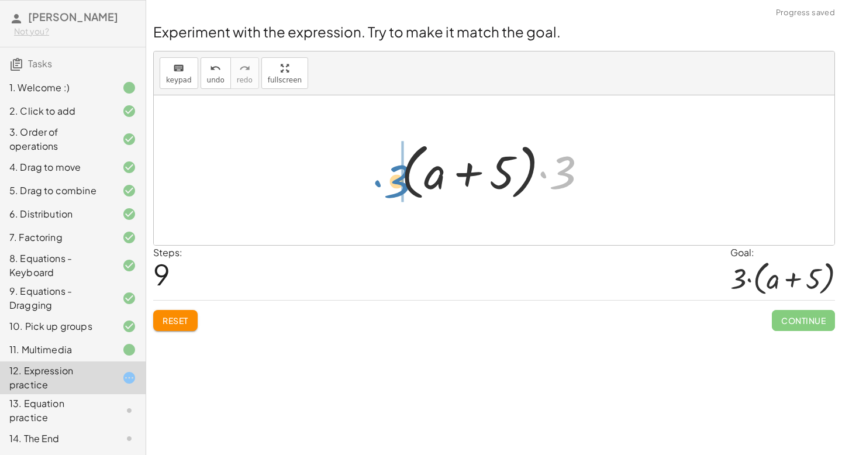
drag, startPoint x: 568, startPoint y: 170, endPoint x: 396, endPoint y: 177, distance: 172.6
click at [396, 177] on div at bounding box center [498, 170] width 207 height 67
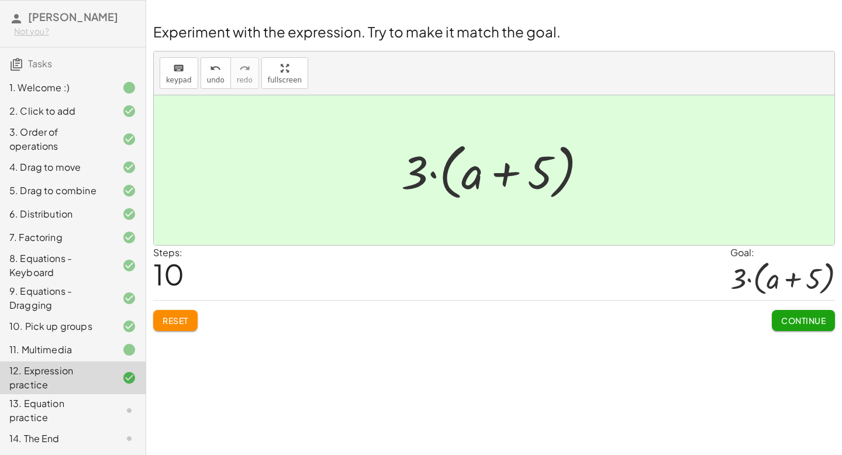
click at [784, 316] on span "Continue" at bounding box center [803, 320] width 44 height 11
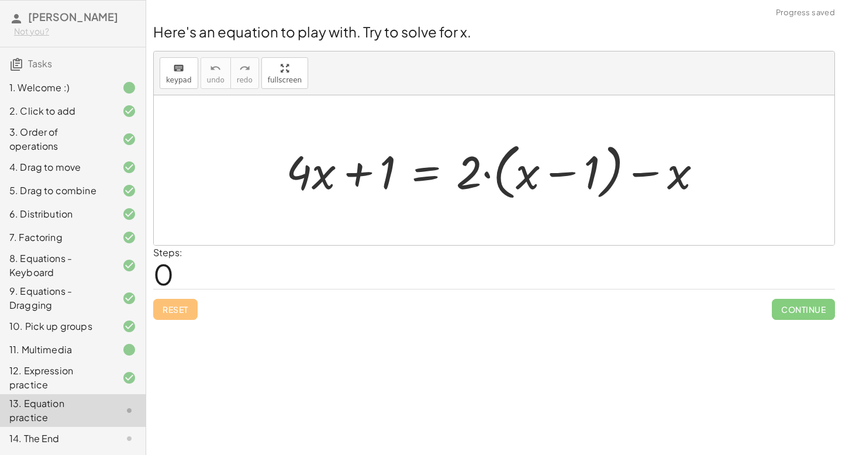
click at [359, 174] on div at bounding box center [498, 170] width 437 height 67
click at [323, 175] on div at bounding box center [498, 170] width 437 height 67
click at [557, 176] on div at bounding box center [498, 170] width 437 height 67
click at [487, 172] on div at bounding box center [498, 170] width 437 height 67
drag, startPoint x: 467, startPoint y: 172, endPoint x: 528, endPoint y: 176, distance: 61.5
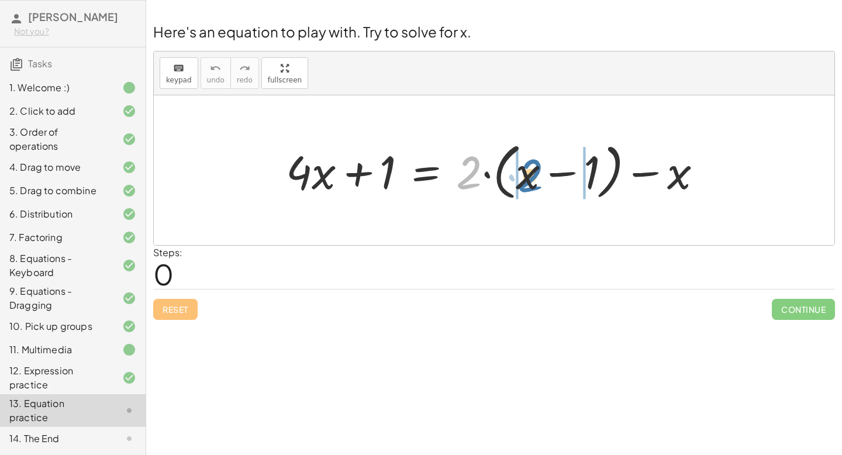
click at [528, 176] on div at bounding box center [498, 170] width 437 height 67
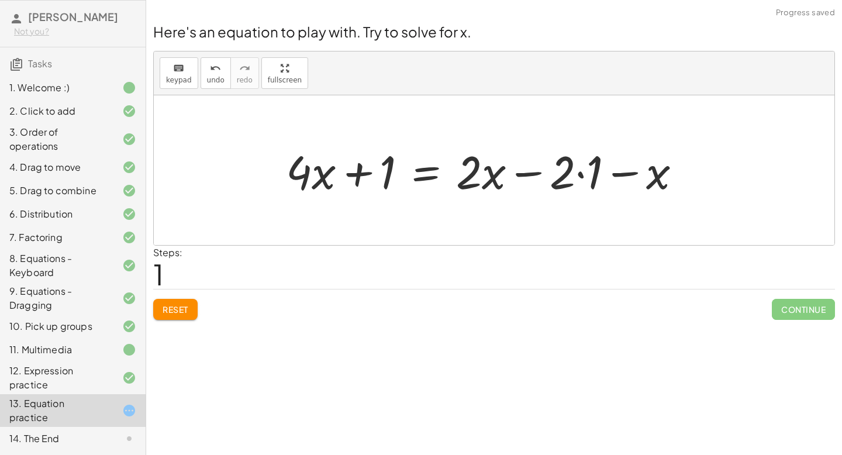
click at [531, 172] on div at bounding box center [488, 170] width 416 height 60
click at [579, 174] on div at bounding box center [488, 170] width 416 height 60
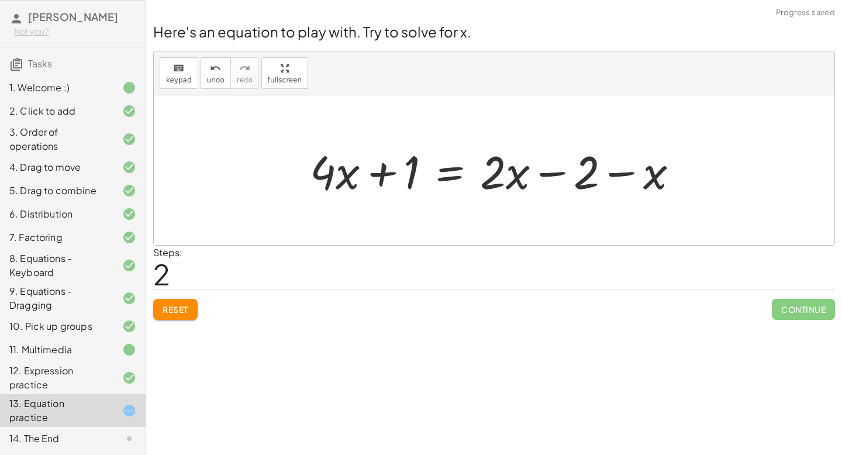
click at [618, 174] on div at bounding box center [498, 170] width 389 height 60
drag, startPoint x: 656, startPoint y: 180, endPoint x: 560, endPoint y: 171, distance: 96.8
click at [560, 171] on div at bounding box center [498, 170] width 389 height 60
click at [556, 175] on div at bounding box center [498, 170] width 389 height 60
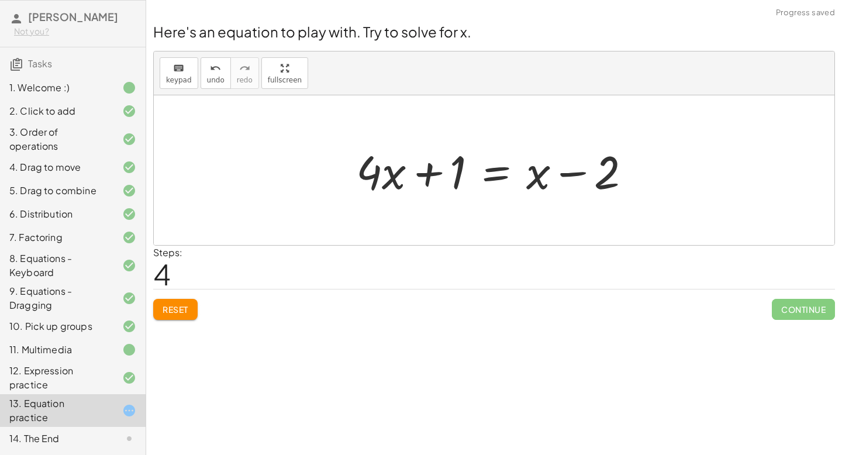
click at [427, 173] on div at bounding box center [498, 170] width 296 height 60
drag, startPoint x: 533, startPoint y: 174, endPoint x: 434, endPoint y: 176, distance: 98.2
click at [434, 177] on div at bounding box center [498, 170] width 296 height 60
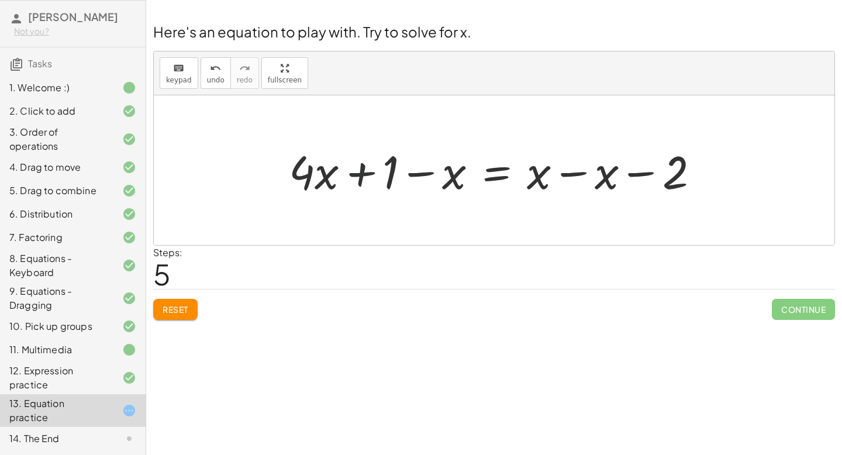
click at [359, 174] on div at bounding box center [498, 170] width 431 height 60
drag, startPoint x: 389, startPoint y: 171, endPoint x: 718, endPoint y: 179, distance: 329.2
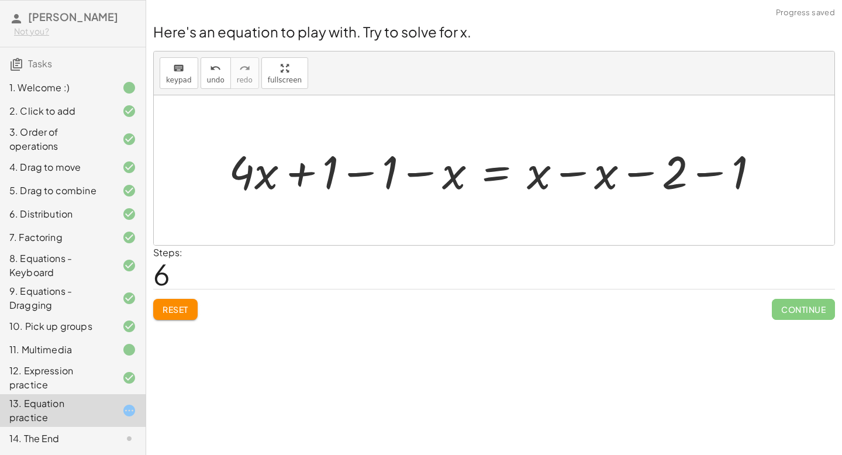
click at [707, 169] on div at bounding box center [498, 170] width 551 height 60
click at [646, 176] on div at bounding box center [469, 170] width 492 height 60
click at [570, 176] on div at bounding box center [469, 170] width 492 height 60
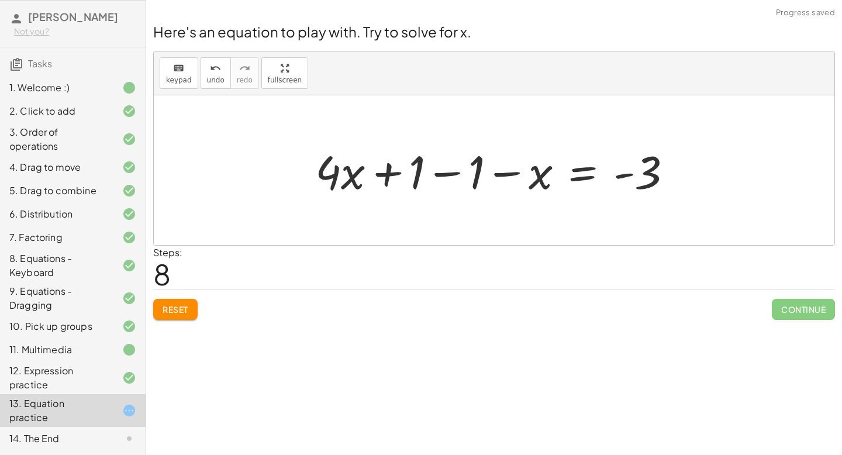
click at [508, 175] on div at bounding box center [498, 170] width 378 height 60
click at [454, 173] on div at bounding box center [498, 170] width 378 height 60
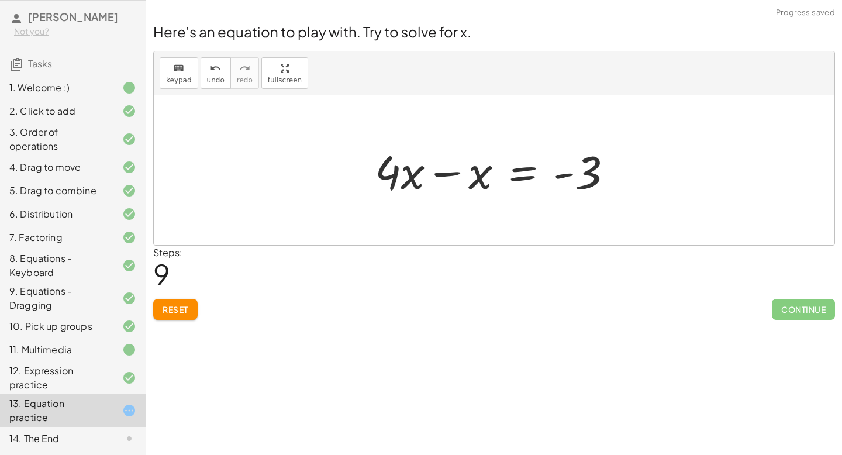
click at [442, 174] on div at bounding box center [498, 170] width 258 height 60
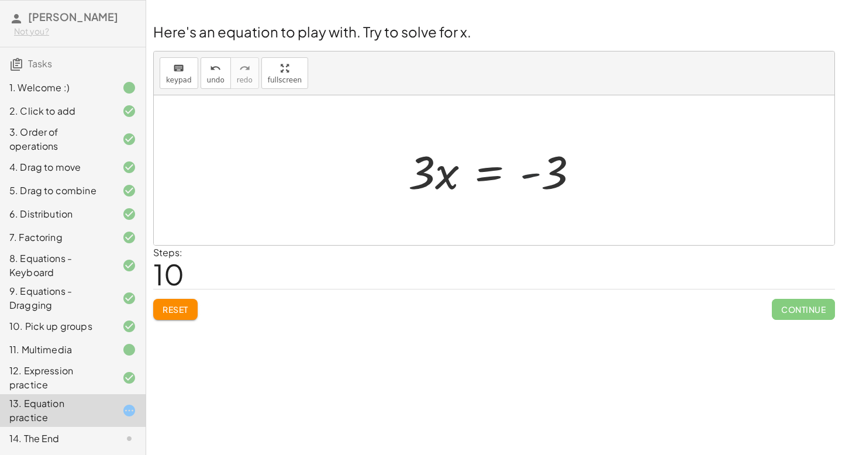
click at [531, 175] on div at bounding box center [498, 170] width 192 height 60
drag, startPoint x: 487, startPoint y: 174, endPoint x: 471, endPoint y: 174, distance: 15.8
click at [471, 175] on div at bounding box center [498, 170] width 192 height 60
click at [490, 176] on div at bounding box center [498, 170] width 192 height 60
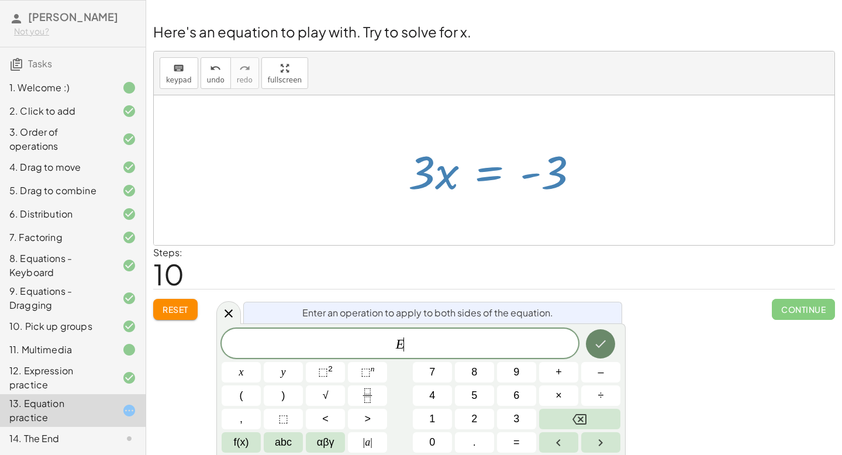
click at [596, 345] on icon "Done" at bounding box center [600, 344] width 14 height 14
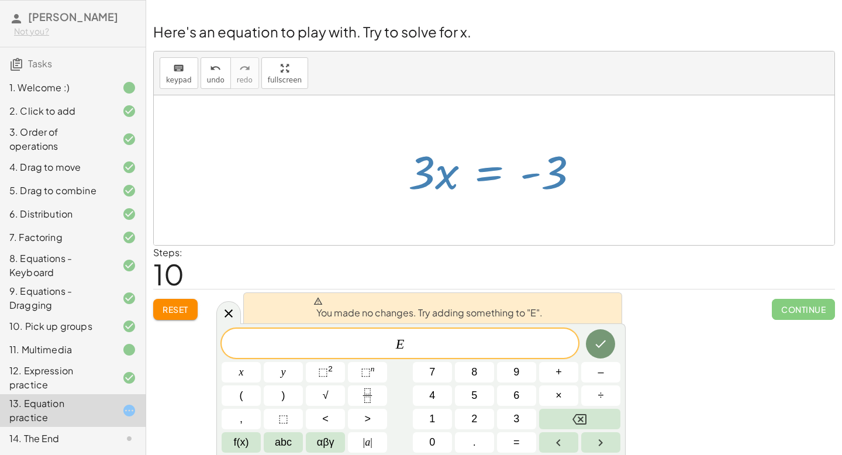
drag, startPoint x: 662, startPoint y: 305, endPoint x: 649, endPoint y: 305, distance: 13.5
click at [662, 305] on div "Reset Continue" at bounding box center [494, 304] width 682 height 31
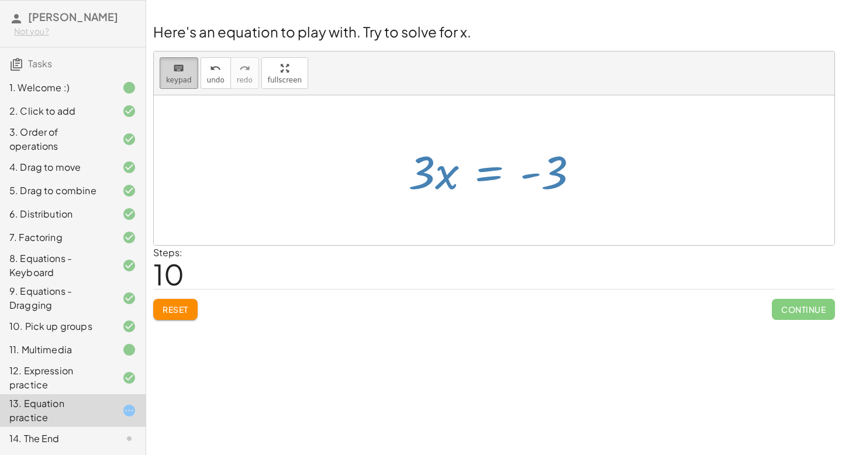
click at [181, 81] on span "keypad" at bounding box center [179, 80] width 26 height 8
click at [173, 72] on icon "keyboard" at bounding box center [178, 68] width 11 height 14
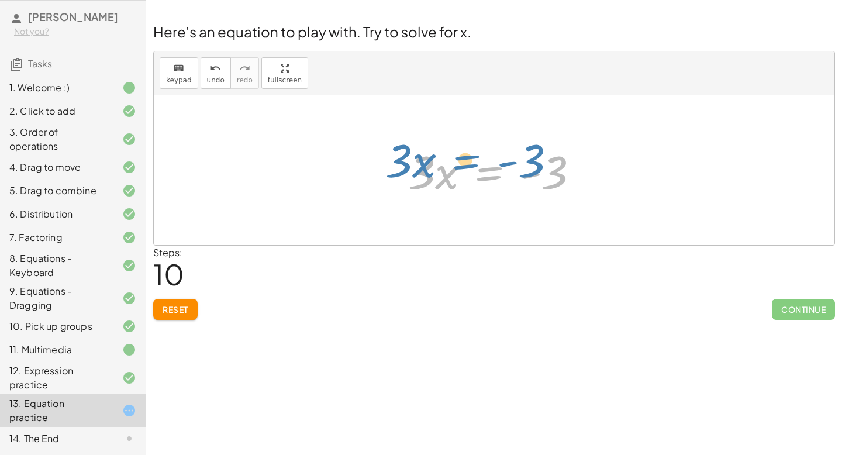
drag, startPoint x: 489, startPoint y: 173, endPoint x: 465, endPoint y: 157, distance: 28.2
click at [465, 158] on div at bounding box center [498, 170] width 192 height 60
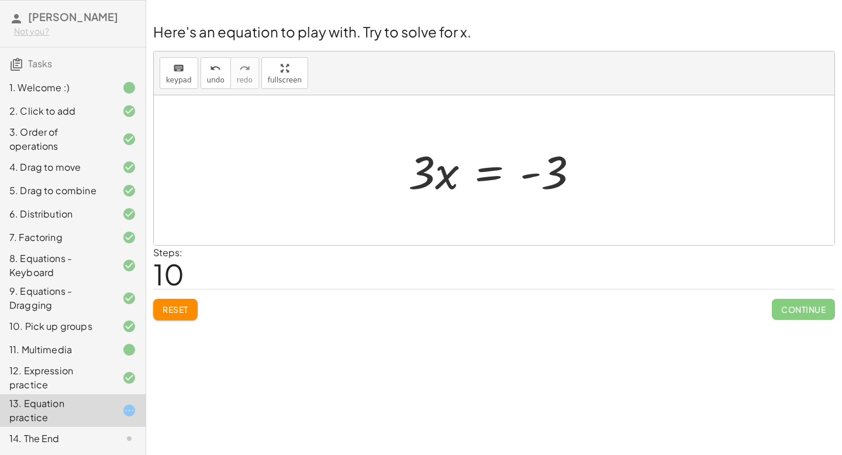
click at [488, 175] on div at bounding box center [498, 170] width 192 height 60
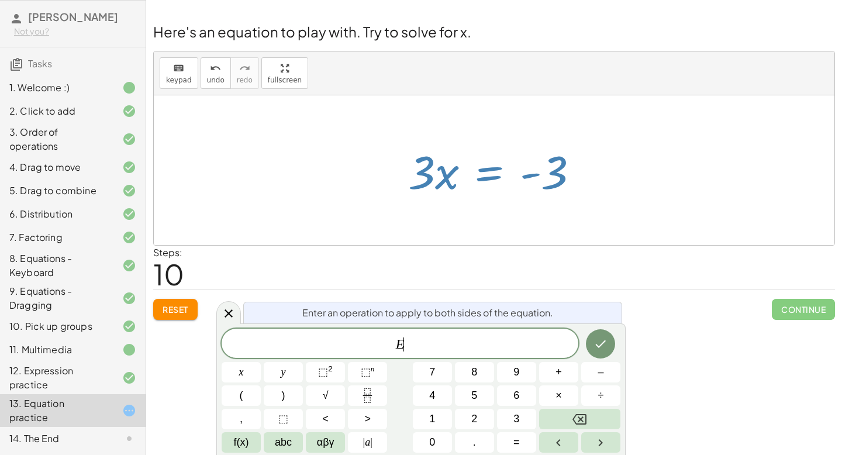
click at [488, 175] on div at bounding box center [498, 170] width 192 height 60
click at [597, 341] on icon "Done" at bounding box center [600, 344] width 14 height 14
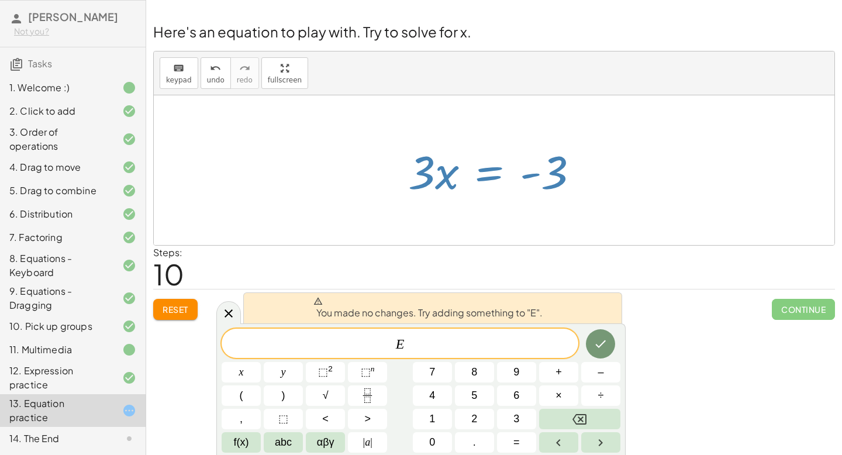
click at [643, 250] on div "Steps: 10" at bounding box center [494, 267] width 682 height 43
click at [687, 369] on div "Welcome to Graspable Math! Graspable Math turns math symbols into objects you c…" at bounding box center [494, 227] width 696 height 455
click at [227, 310] on icon at bounding box center [229, 313] width 14 height 14
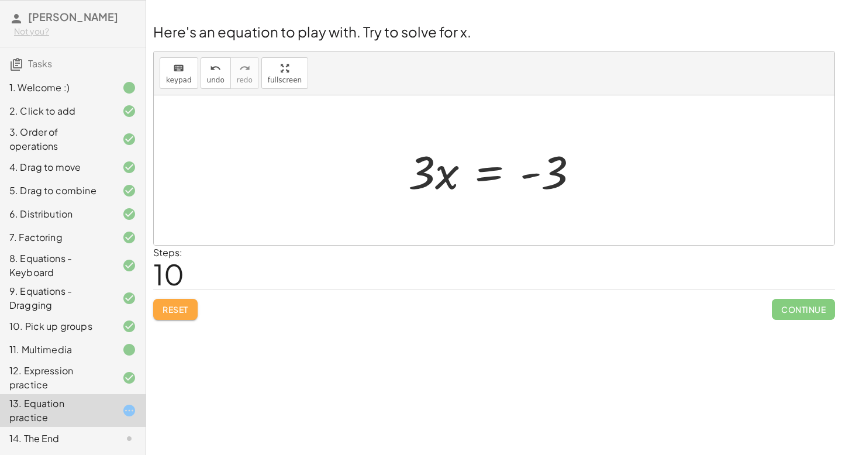
click at [181, 307] on span "Reset" at bounding box center [176, 309] width 26 height 11
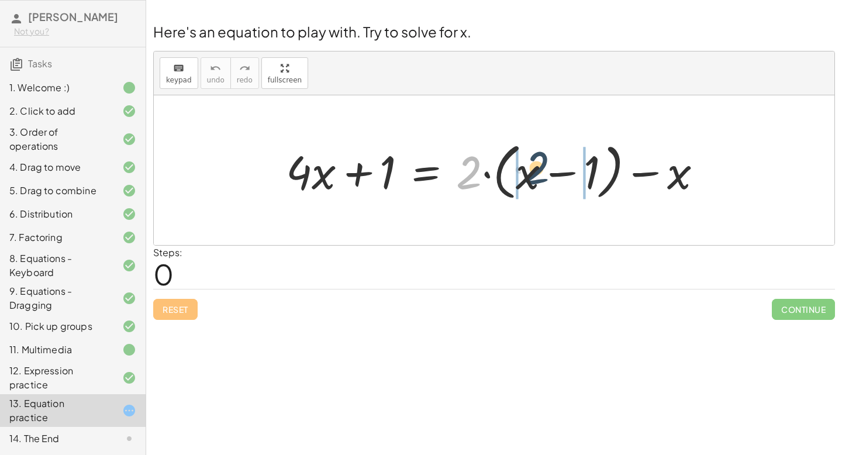
drag, startPoint x: 470, startPoint y: 171, endPoint x: 537, endPoint y: 174, distance: 67.3
click at [537, 174] on div at bounding box center [498, 170] width 437 height 67
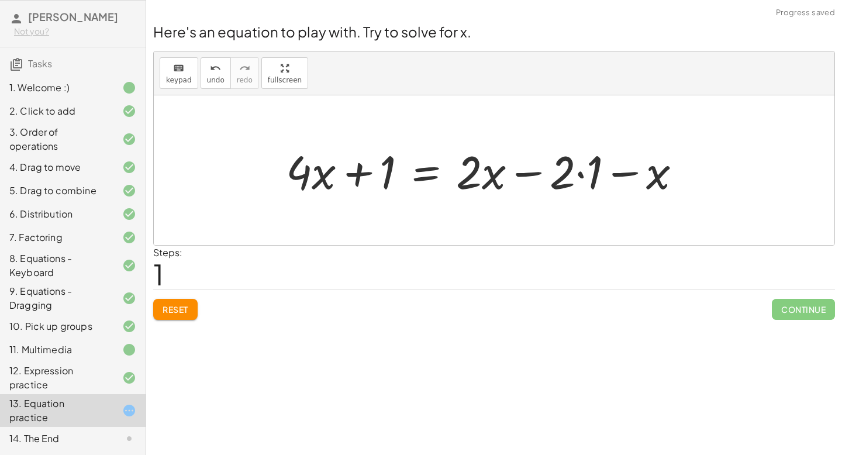
click at [579, 175] on div at bounding box center [488, 170] width 416 height 60
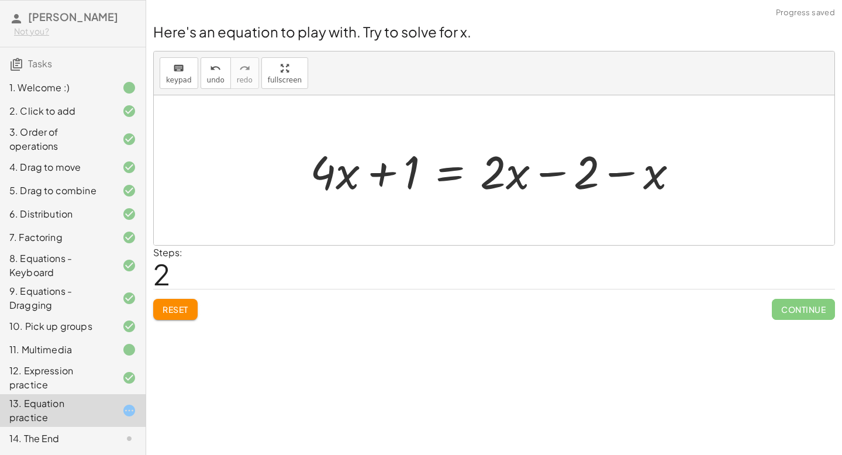
click at [548, 174] on div at bounding box center [498, 170] width 389 height 60
drag, startPoint x: 653, startPoint y: 175, endPoint x: 571, endPoint y: 168, distance: 82.1
click at [571, 168] on div at bounding box center [498, 170] width 389 height 60
click at [551, 173] on div at bounding box center [498, 170] width 389 height 60
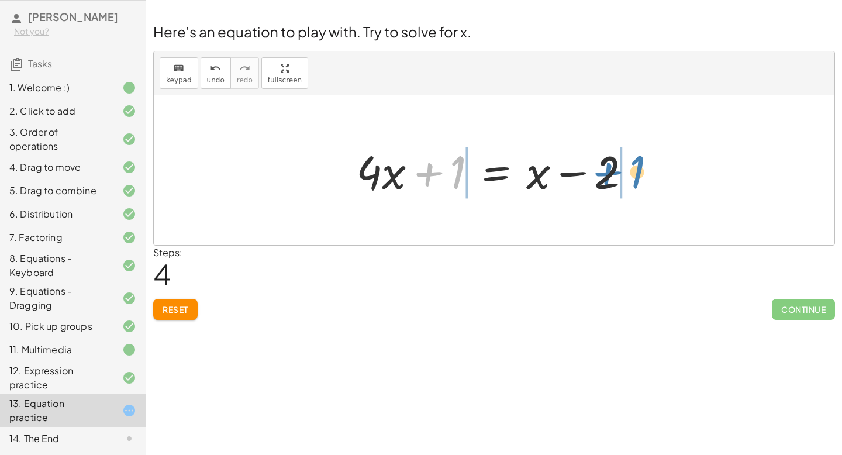
drag, startPoint x: 455, startPoint y: 171, endPoint x: 635, endPoint y: 176, distance: 179.5
click at [635, 176] on div at bounding box center [498, 170] width 296 height 60
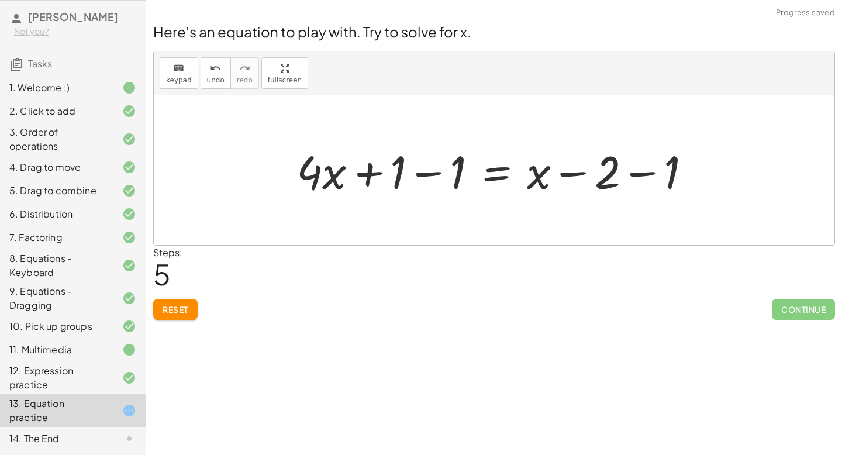
click at [641, 175] on div at bounding box center [499, 170] width 416 height 60
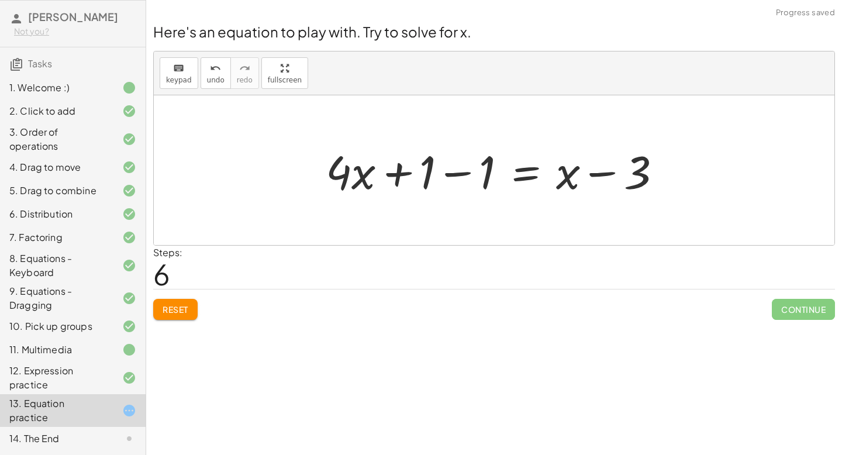
click at [605, 174] on div at bounding box center [498, 170] width 357 height 60
click at [462, 175] on div at bounding box center [498, 170] width 357 height 60
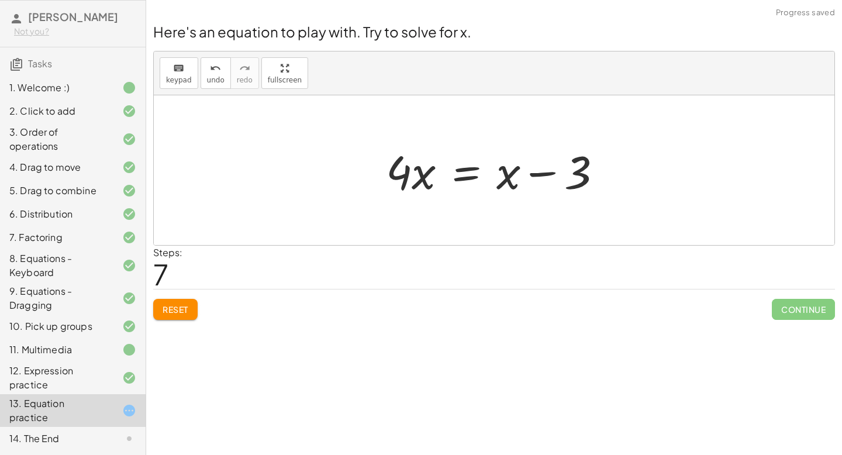
click at [545, 173] on div at bounding box center [498, 170] width 237 height 60
drag, startPoint x: 511, startPoint y: 170, endPoint x: 444, endPoint y: 167, distance: 67.3
click at [443, 167] on div at bounding box center [498, 170] width 237 height 60
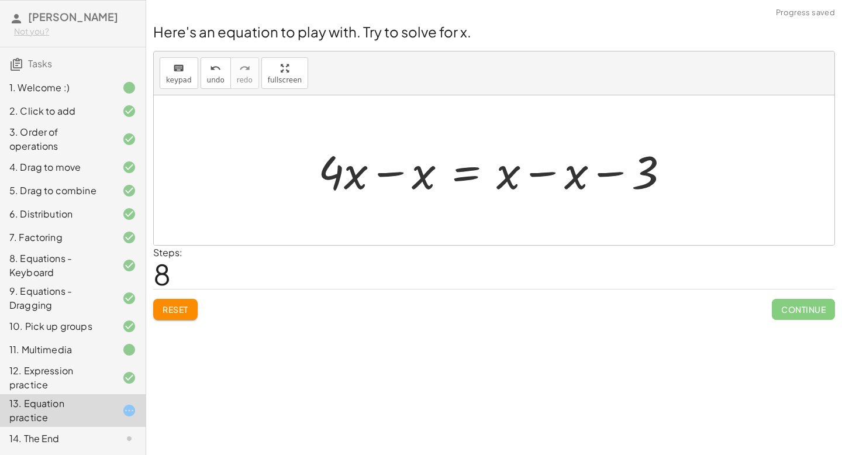
click at [393, 175] on div at bounding box center [498, 170] width 372 height 60
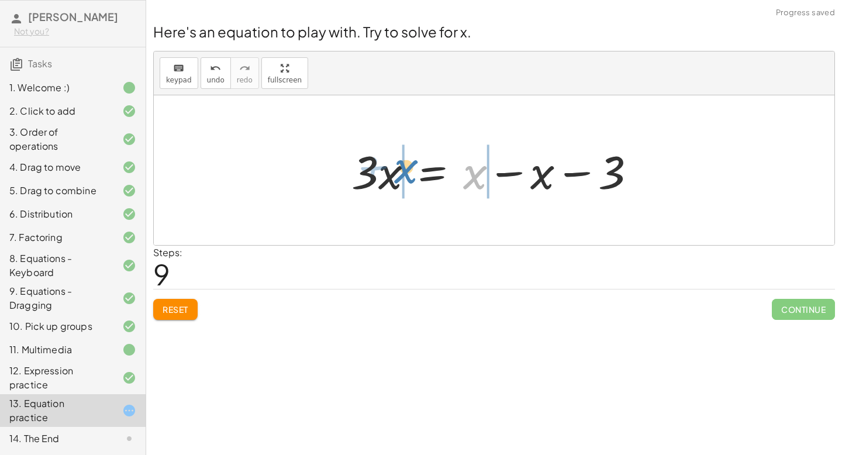
drag, startPoint x: 472, startPoint y: 175, endPoint x: 402, endPoint y: 169, distance: 71.0
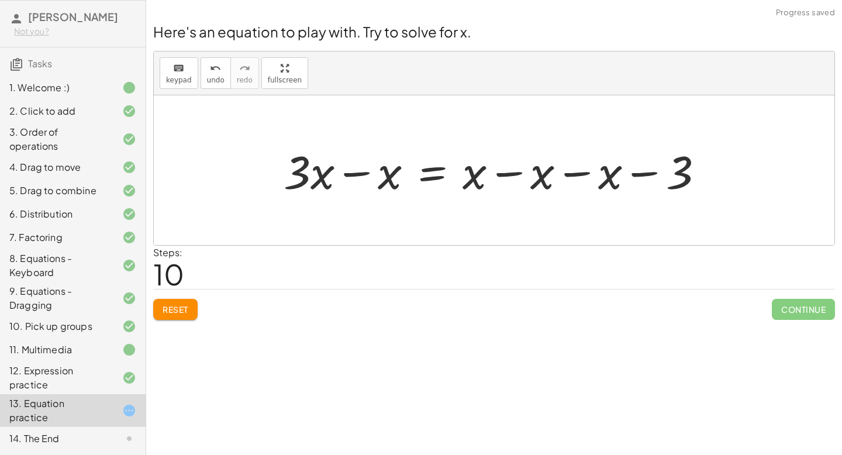
click at [360, 177] on div at bounding box center [498, 170] width 441 height 60
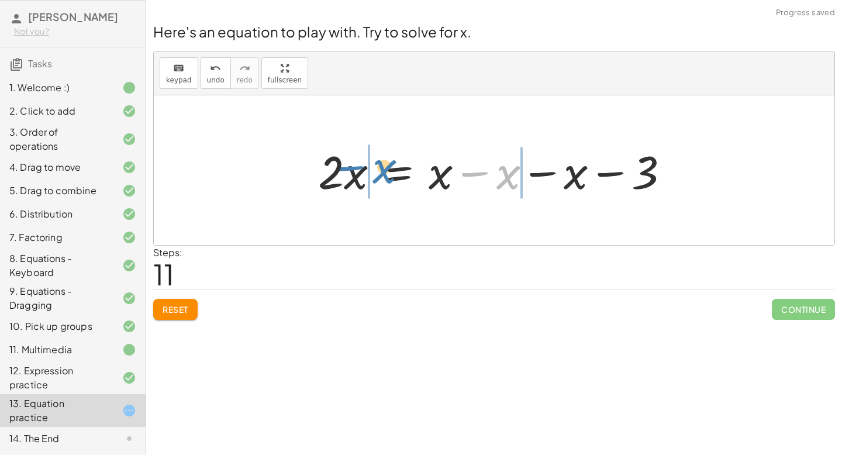
drag, startPoint x: 509, startPoint y: 177, endPoint x: 386, endPoint y: 171, distance: 123.5
click at [386, 171] on div at bounding box center [498, 170] width 372 height 60
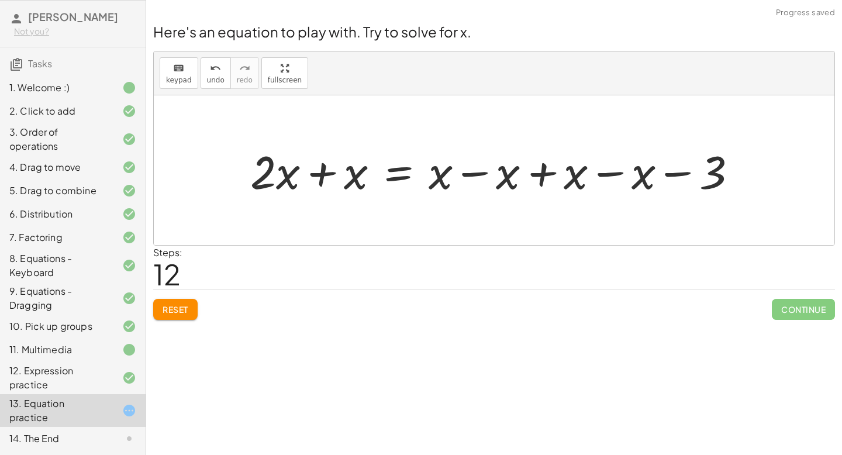
click at [320, 174] on div at bounding box center [498, 170] width 508 height 60
click at [541, 176] on div at bounding box center [531, 170] width 441 height 60
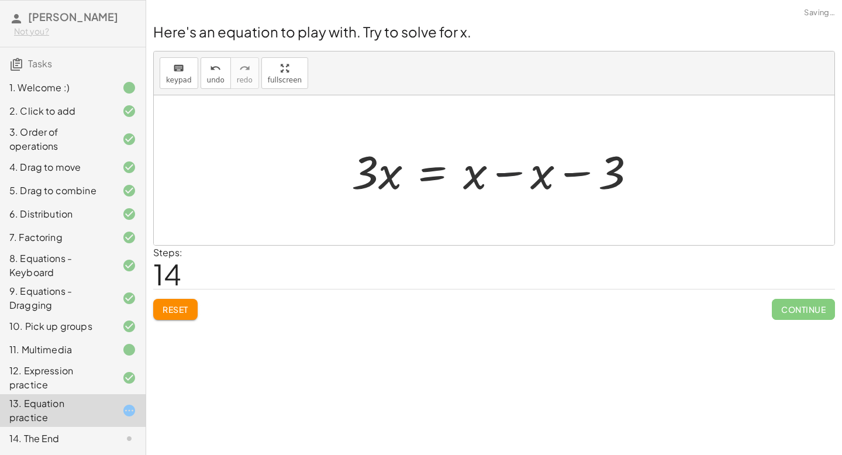
click at [513, 175] on div at bounding box center [498, 170] width 306 height 60
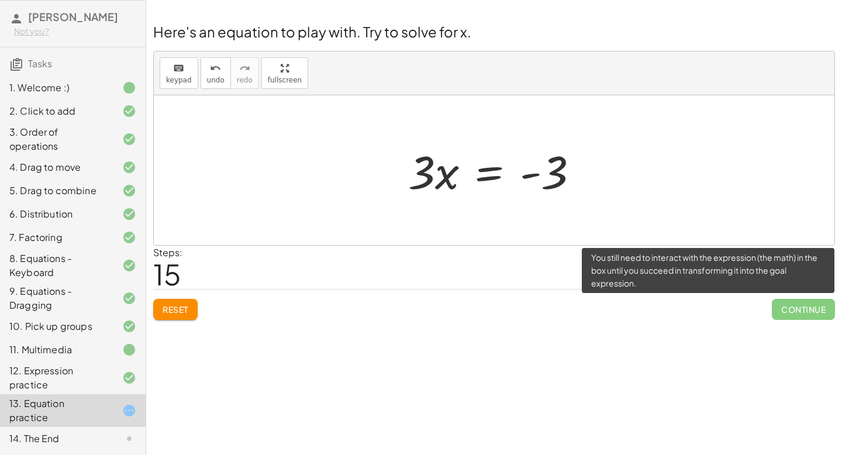
click at [787, 307] on span "Continue" at bounding box center [803, 309] width 63 height 21
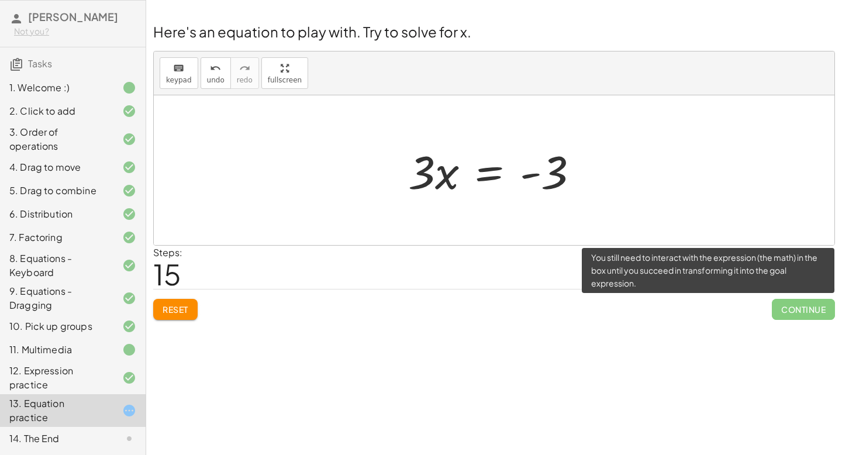
click at [787, 307] on span "Continue" at bounding box center [803, 309] width 63 height 21
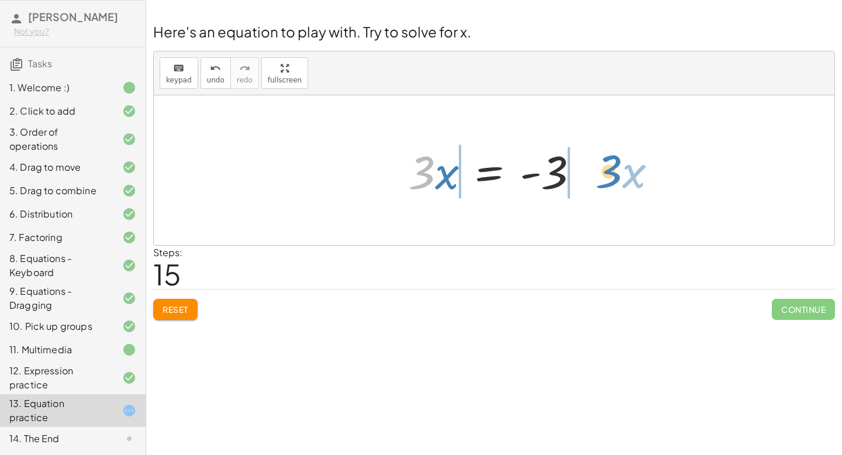
drag, startPoint x: 425, startPoint y: 171, endPoint x: 612, endPoint y: 170, distance: 187.1
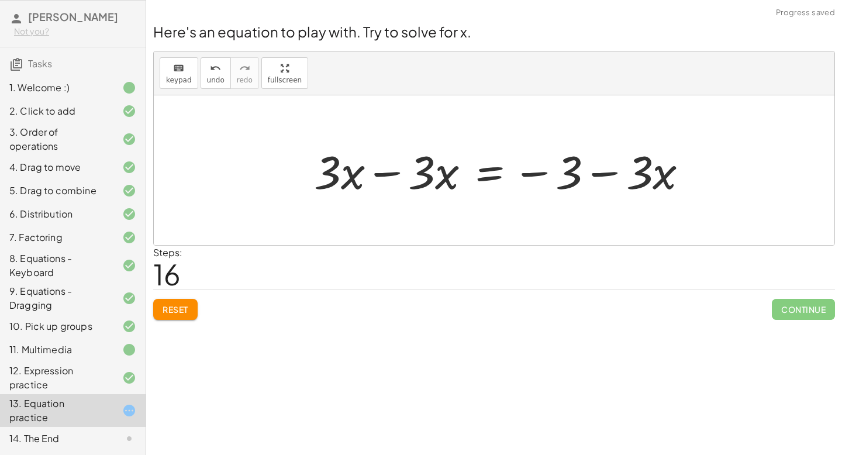
click at [606, 172] on div at bounding box center [505, 170] width 395 height 60
click at [383, 177] on div at bounding box center [505, 170] width 395 height 60
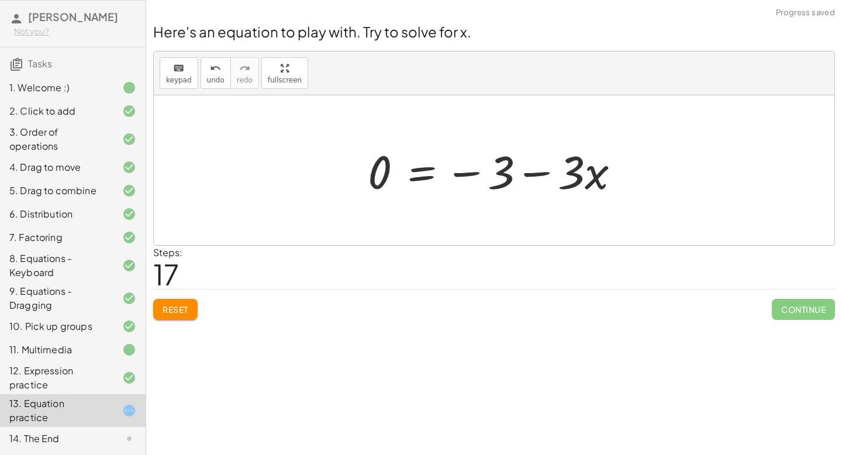
click at [468, 174] on div at bounding box center [498, 170] width 273 height 60
drag, startPoint x: 603, startPoint y: 174, endPoint x: 404, endPoint y: 170, distance: 199.4
click at [404, 170] on div at bounding box center [498, 170] width 273 height 60
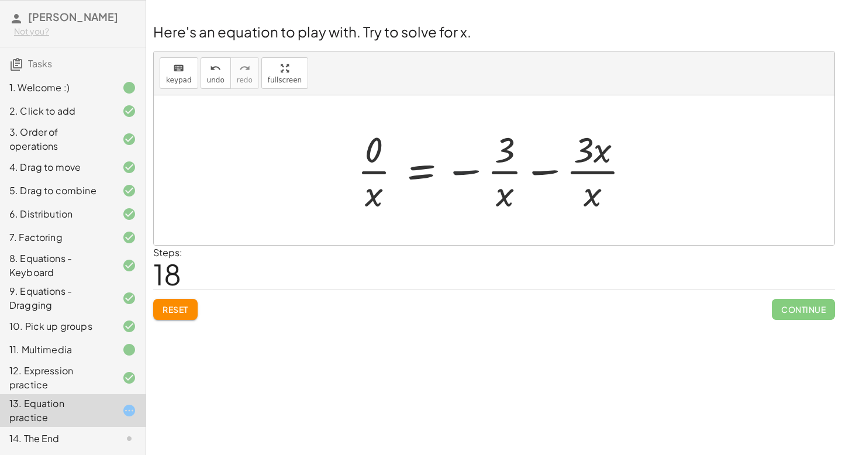
click at [465, 168] on div at bounding box center [498, 170] width 294 height 90
click at [538, 172] on div at bounding box center [498, 170] width 294 height 90
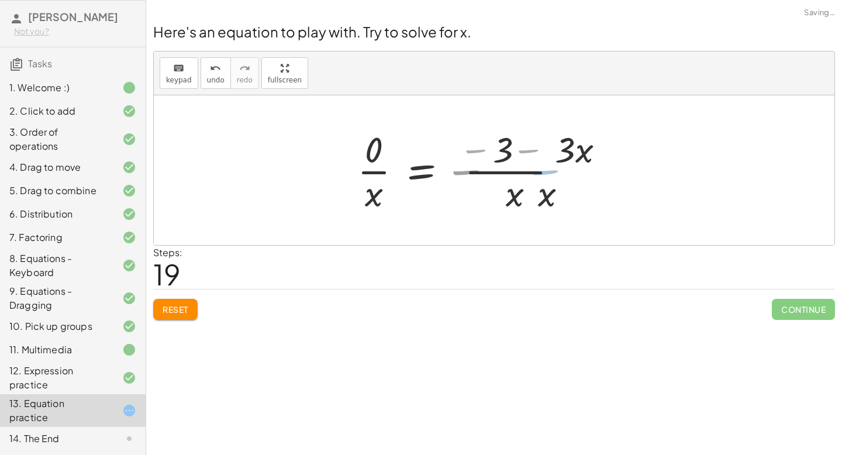
click at [538, 172] on div at bounding box center [483, 170] width 265 height 90
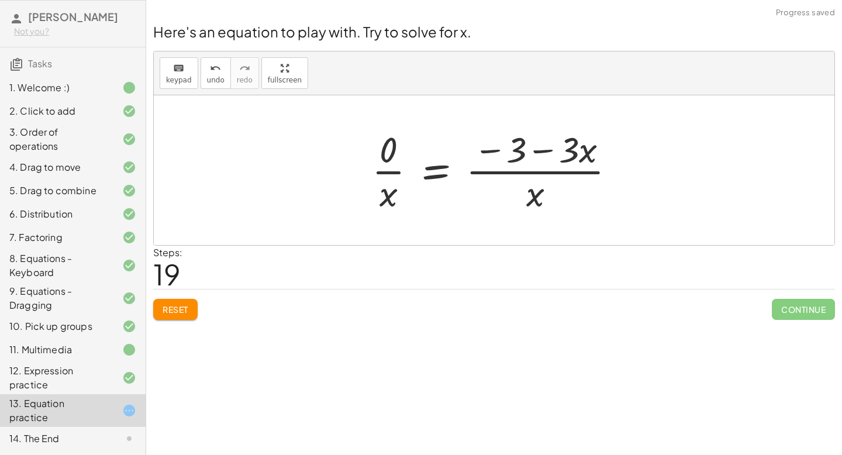
click at [386, 168] on div at bounding box center [498, 170] width 265 height 90
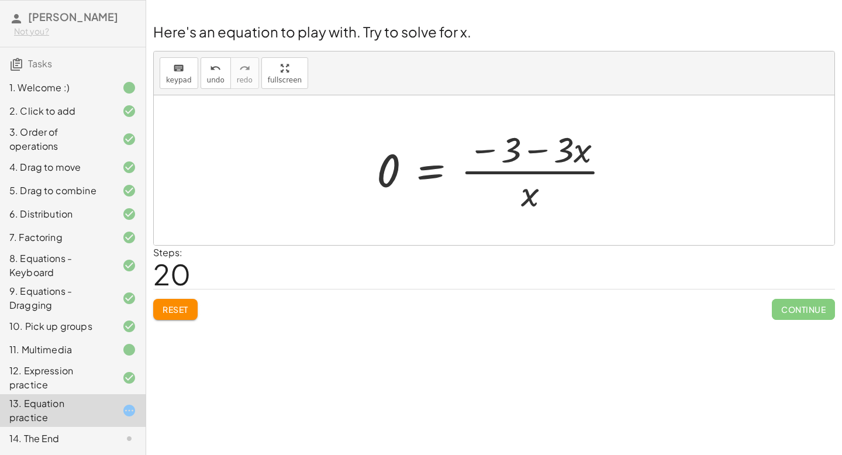
click at [181, 309] on span "Reset" at bounding box center [176, 309] width 26 height 11
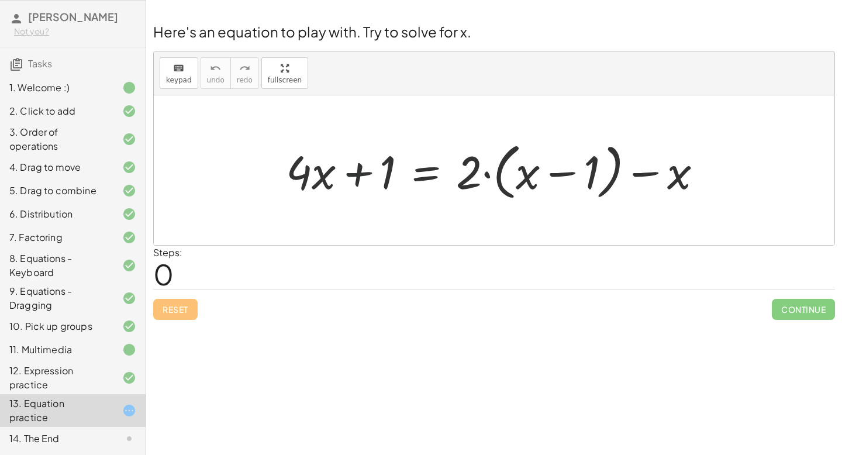
click at [357, 172] on div at bounding box center [498, 170] width 437 height 67
click at [559, 172] on div at bounding box center [498, 170] width 437 height 67
drag, startPoint x: 387, startPoint y: 165, endPoint x: 707, endPoint y: 161, distance: 320.4
click at [724, 168] on div "+ 1 + · 4 · x + 1 = + · 2 · ( + x − 1 ) − x" at bounding box center [494, 170] width 680 height 150
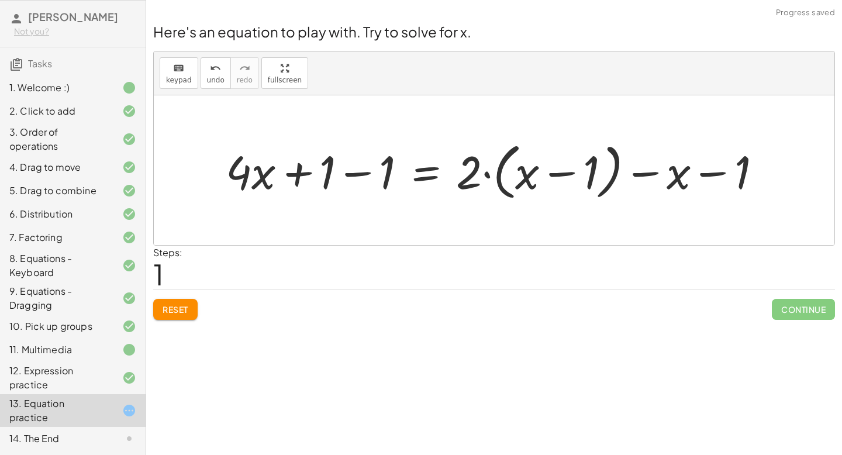
click at [708, 172] on div at bounding box center [498, 170] width 556 height 67
click at [362, 170] on div at bounding box center [498, 170] width 556 height 67
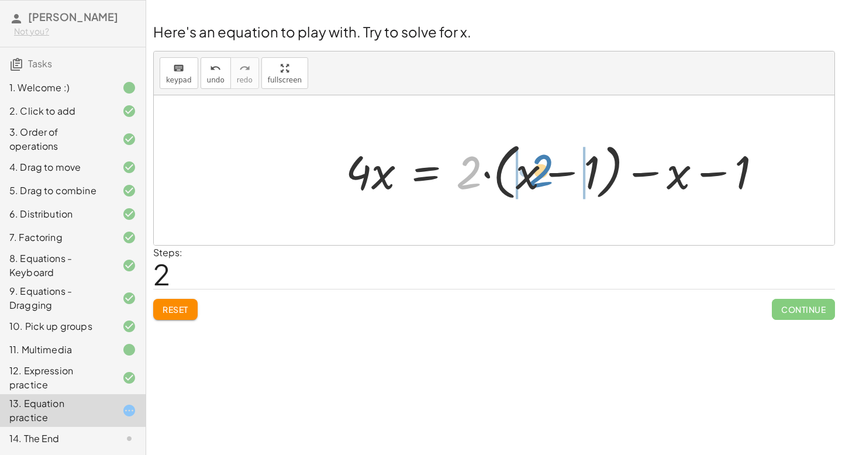
drag, startPoint x: 466, startPoint y: 167, endPoint x: 538, endPoint y: 165, distance: 71.9
click at [538, 165] on div at bounding box center [558, 170] width 437 height 67
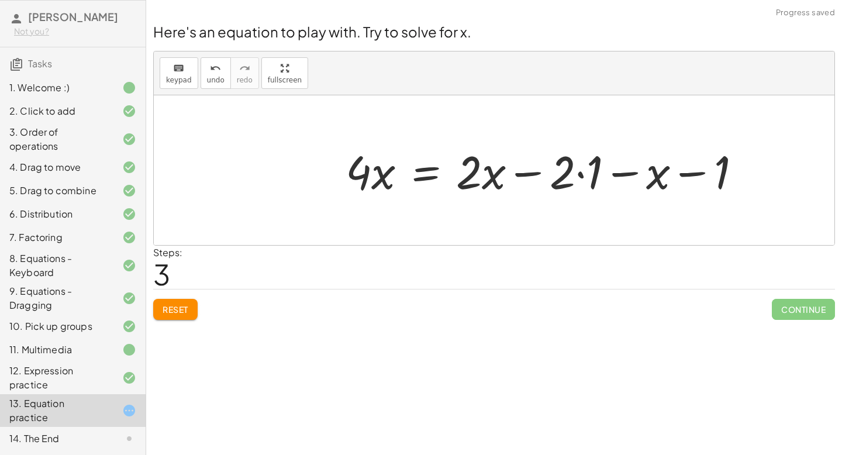
click at [524, 173] on div at bounding box center [548, 170] width 416 height 60
click at [582, 173] on div at bounding box center [548, 170] width 416 height 60
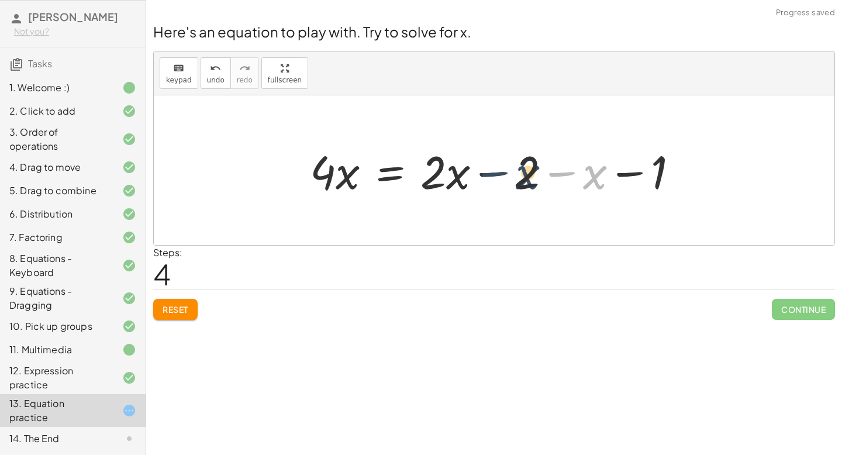
drag, startPoint x: 594, startPoint y: 182, endPoint x: 526, endPoint y: 182, distance: 68.4
click at [526, 182] on div at bounding box center [498, 170] width 389 height 60
click at [497, 172] on div at bounding box center [498, 170] width 389 height 60
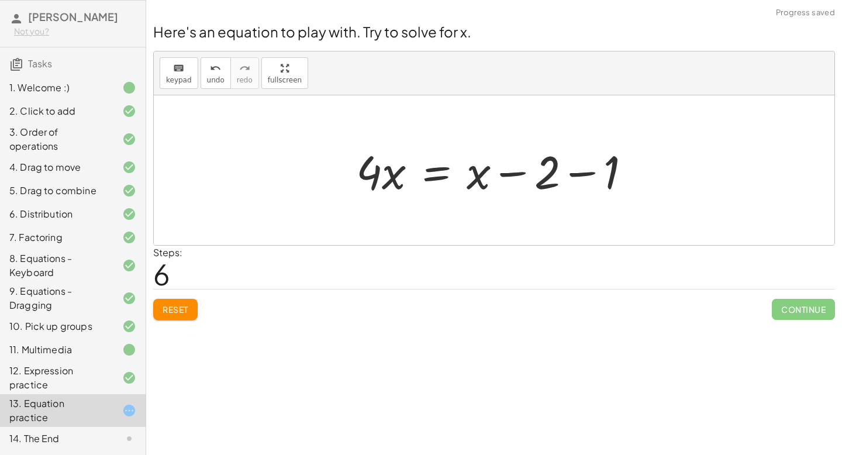
click at [577, 174] on div at bounding box center [498, 170] width 296 height 60
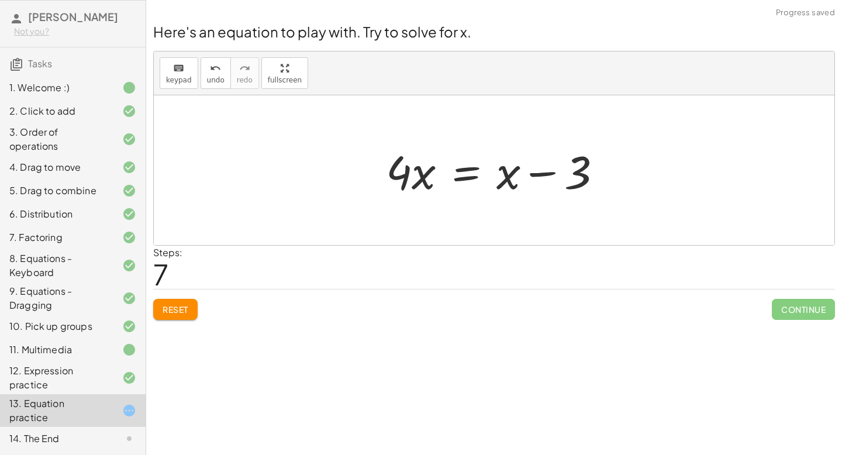
click at [537, 173] on div at bounding box center [498, 170] width 237 height 60
drag, startPoint x: 510, startPoint y: 170, endPoint x: 446, endPoint y: 169, distance: 63.7
click at [446, 169] on div at bounding box center [498, 170] width 237 height 60
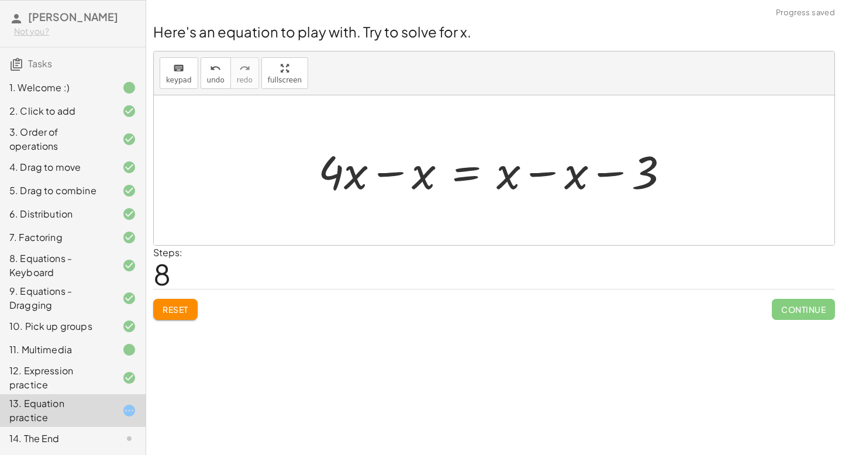
click at [545, 172] on div at bounding box center [498, 170] width 372 height 60
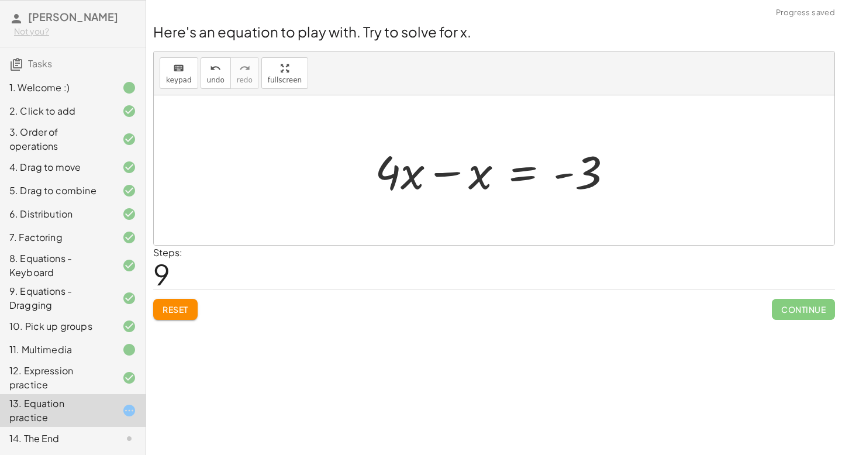
click at [450, 172] on div at bounding box center [498, 170] width 258 height 60
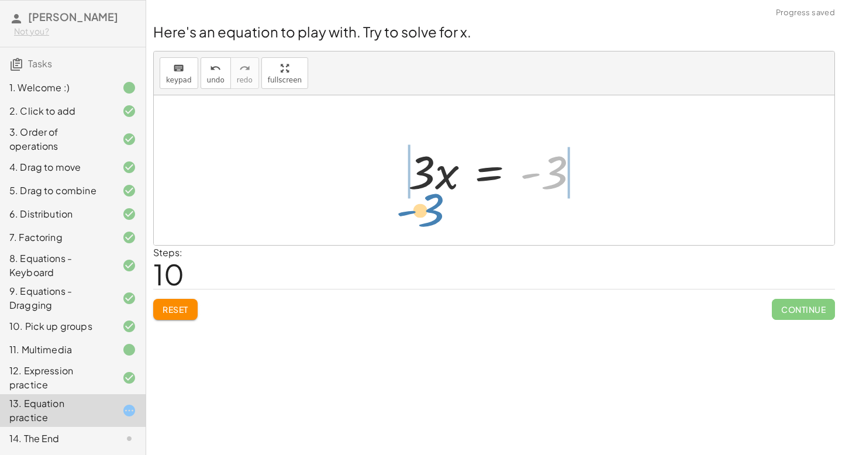
drag, startPoint x: 559, startPoint y: 180, endPoint x: 434, endPoint y: 219, distance: 130.5
click at [434, 219] on div "+ · 4 · x + 1 = + · 2 · ( + x − 1 ) − x + · 4 · x + 1 − 1 = + · 2 · ( + x − 1 )…" at bounding box center [494, 170] width 680 height 150
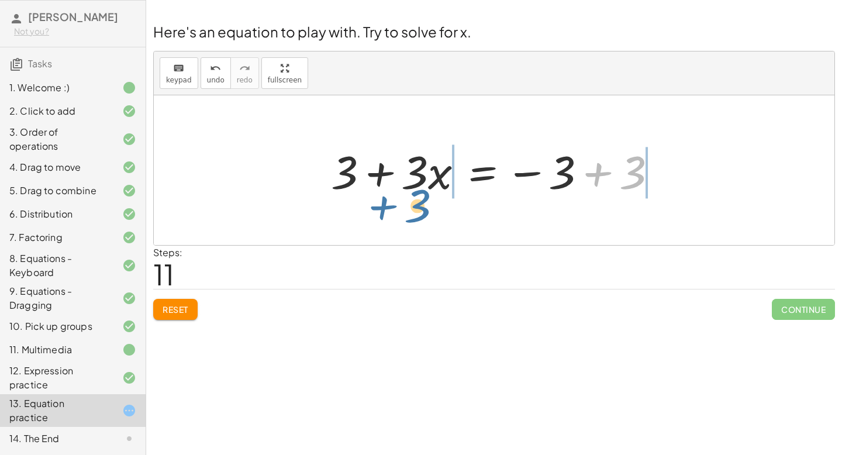
drag, startPoint x: 631, startPoint y: 176, endPoint x: 415, endPoint y: 211, distance: 219.1
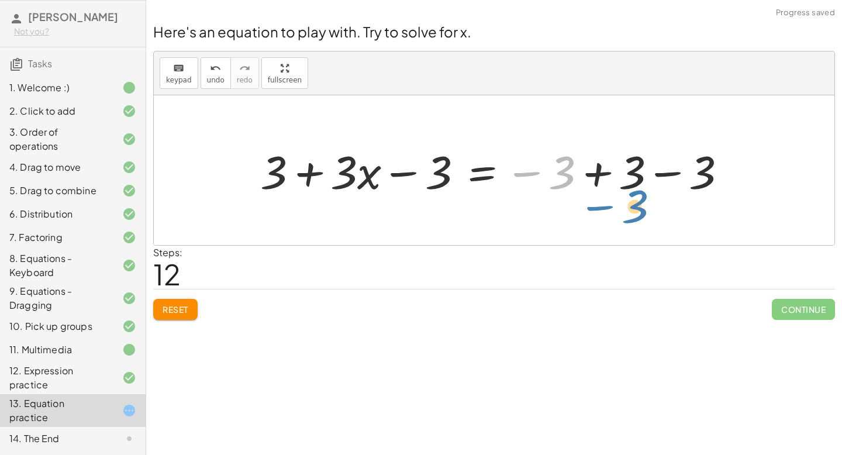
drag, startPoint x: 566, startPoint y: 166, endPoint x: 642, endPoint y: 200, distance: 82.9
drag, startPoint x: 566, startPoint y: 170, endPoint x: 358, endPoint y: 216, distance: 213.0
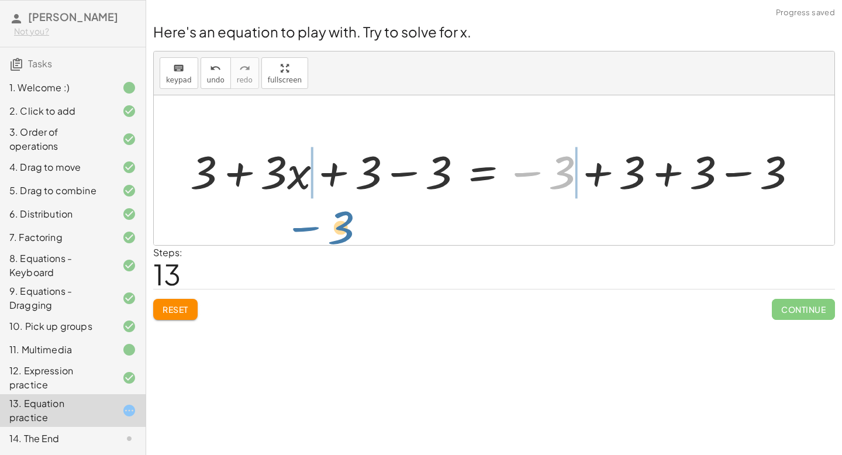
drag, startPoint x: 559, startPoint y: 168, endPoint x: 336, endPoint y: 222, distance: 229.3
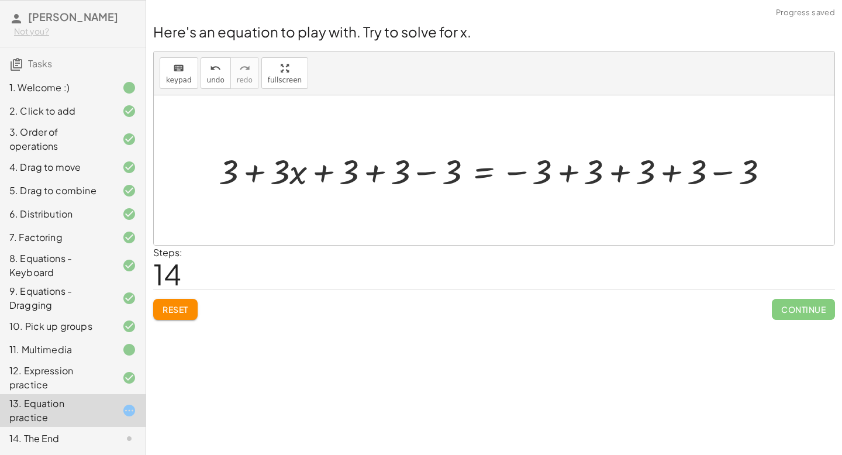
click at [425, 172] on div at bounding box center [498, 170] width 571 height 46
click at [427, 170] on div at bounding box center [550, 170] width 468 height 46
click at [356, 171] on div at bounding box center [550, 170] width 468 height 46
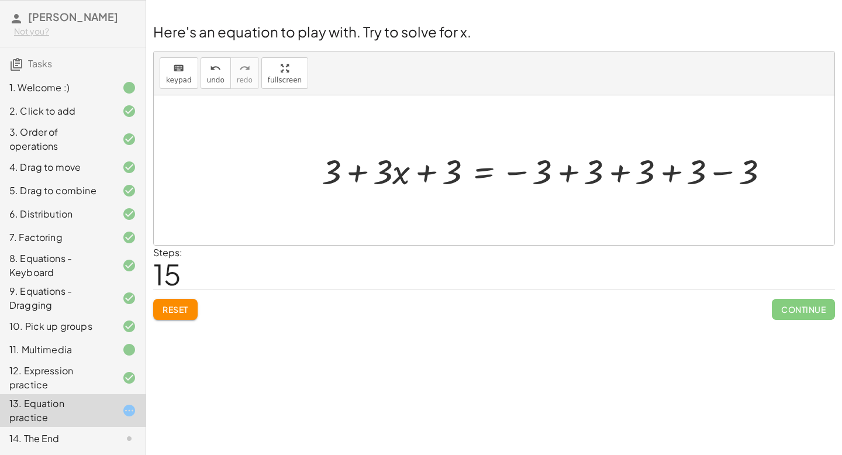
click at [564, 175] on div at bounding box center [550, 170] width 468 height 46
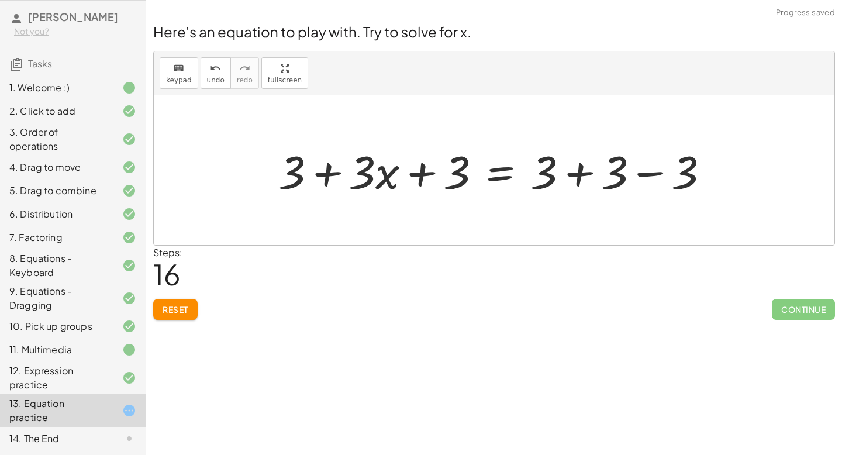
click at [575, 172] on div at bounding box center [498, 170] width 452 height 60
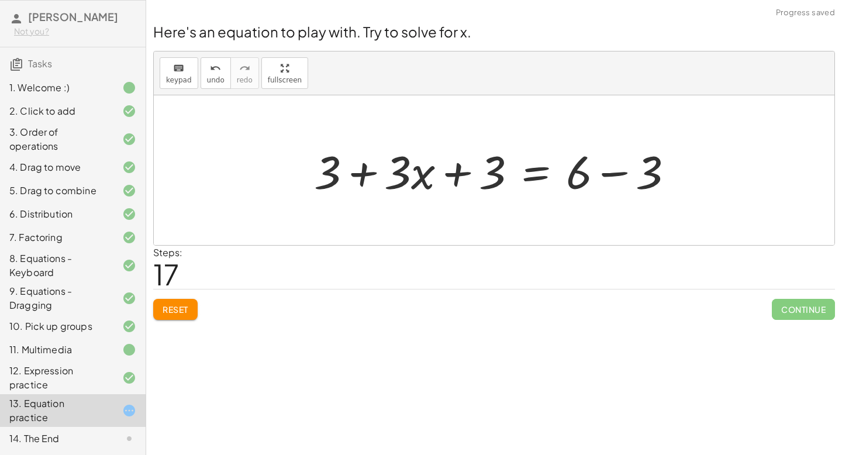
click at [609, 175] on div at bounding box center [498, 170] width 381 height 60
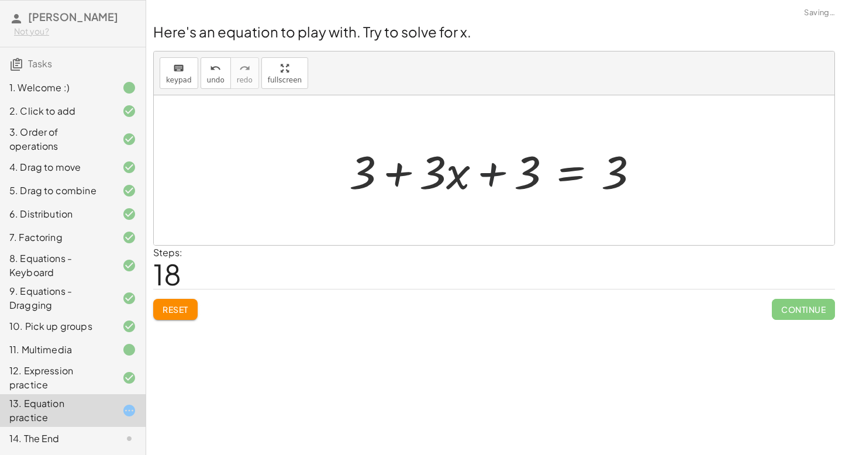
click at [499, 176] on div at bounding box center [498, 170] width 311 height 60
click at [395, 170] on div at bounding box center [498, 170] width 311 height 60
drag, startPoint x: 437, startPoint y: 165, endPoint x: 338, endPoint y: 161, distance: 98.9
click at [338, 161] on div "+ · 4 · x + 1 = + · 2 · ( + x − 1 ) − x + · 4 · x + 1 − 1 = + · 2 · ( + x − 1 )…" at bounding box center [494, 170] width 326 height 66
click at [421, 171] on div at bounding box center [498, 170] width 311 height 60
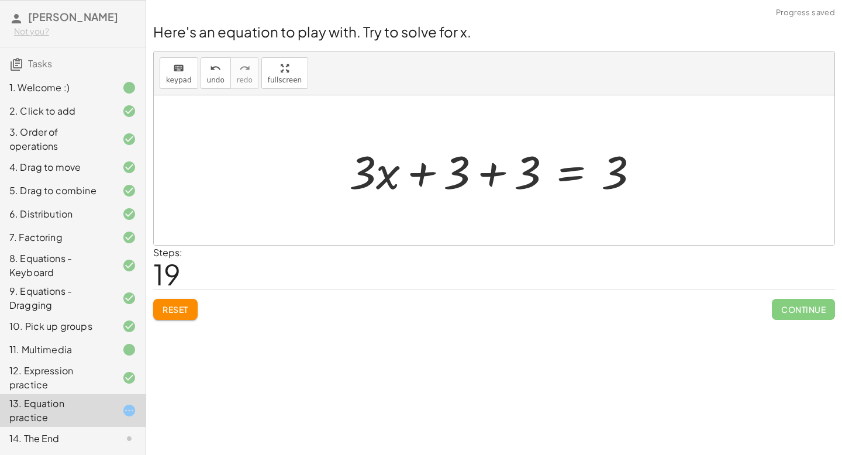
click at [493, 174] on div at bounding box center [498, 170] width 311 height 60
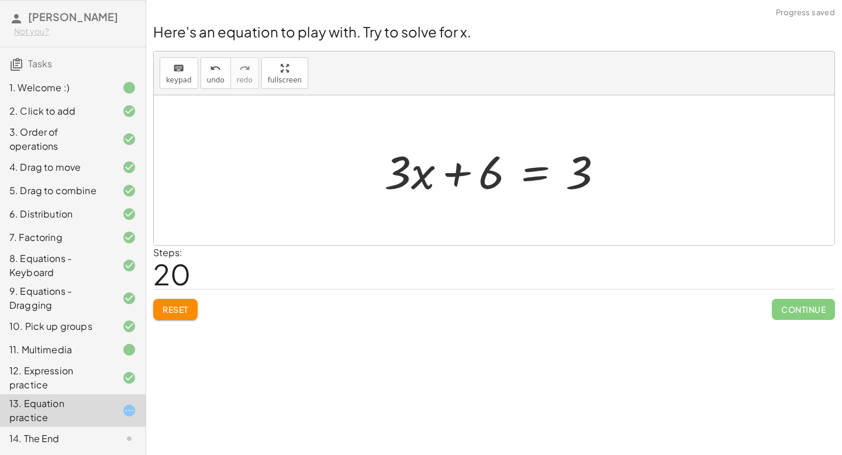
click at [452, 168] on div at bounding box center [498, 170] width 240 height 60
drag, startPoint x: 485, startPoint y: 173, endPoint x: 600, endPoint y: 177, distance: 114.6
click at [600, 177] on div at bounding box center [498, 170] width 240 height 60
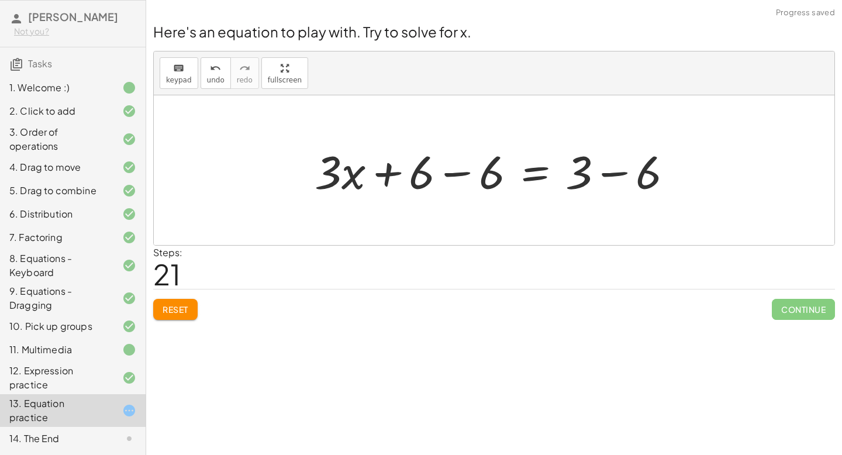
click at [614, 173] on div at bounding box center [498, 170] width 379 height 60
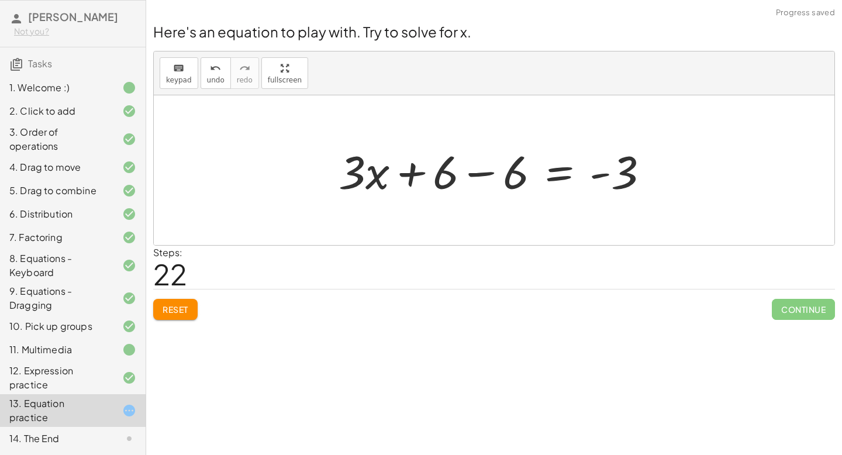
click at [480, 175] on div at bounding box center [498, 170] width 331 height 60
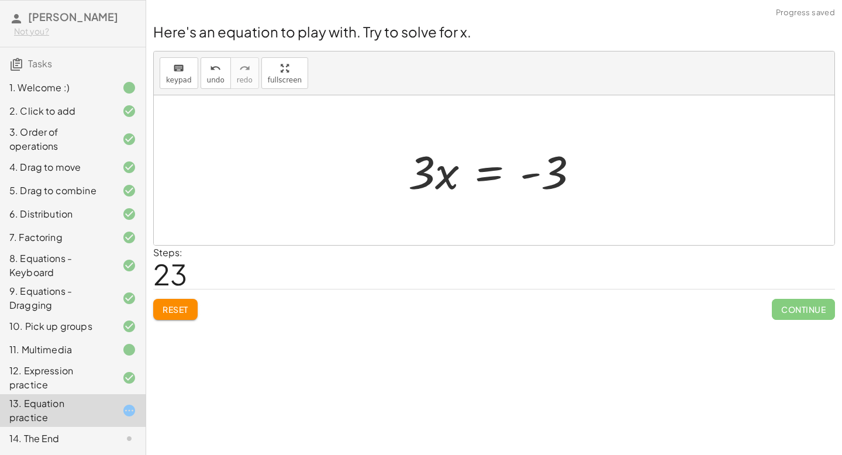
click at [531, 179] on div at bounding box center [498, 170] width 192 height 60
click at [185, 305] on span "Reset" at bounding box center [176, 309] width 26 height 11
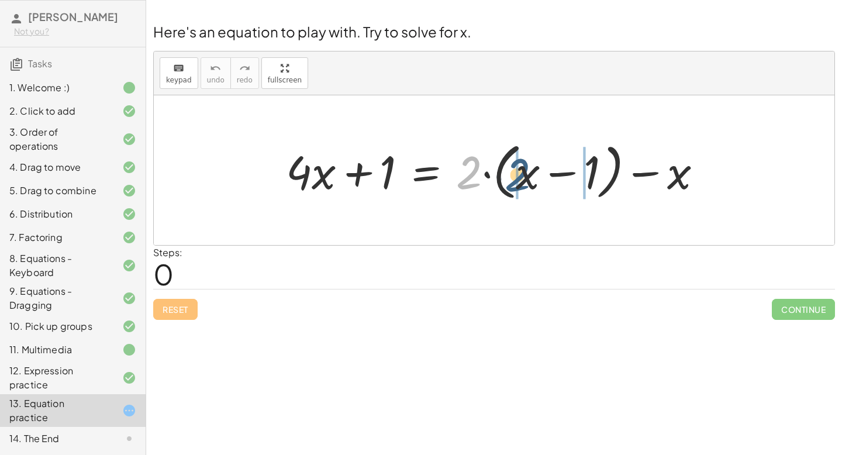
drag, startPoint x: 472, startPoint y: 167, endPoint x: 525, endPoint y: 177, distance: 53.5
click at [525, 177] on div at bounding box center [498, 170] width 437 height 67
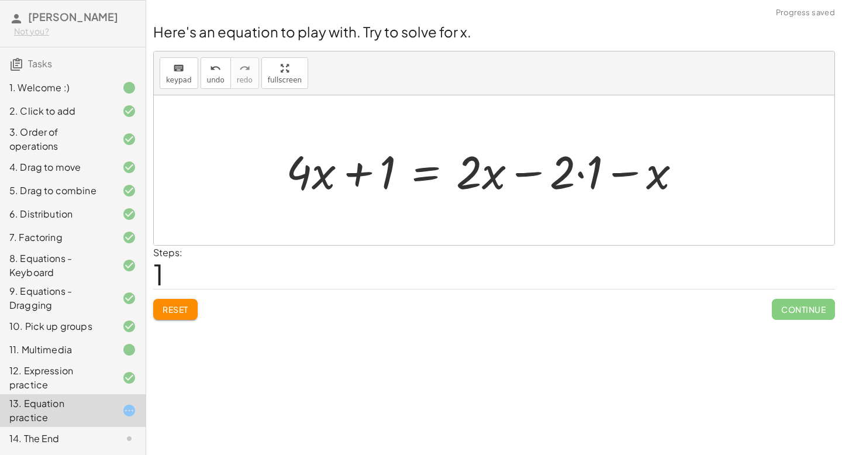
click at [579, 174] on div at bounding box center [488, 170] width 416 height 60
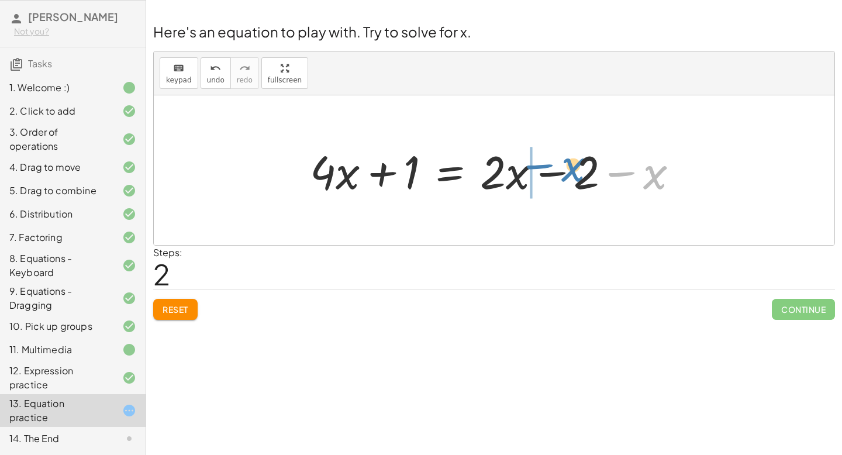
drag, startPoint x: 655, startPoint y: 175, endPoint x: 573, endPoint y: 167, distance: 82.2
click at [573, 167] on div at bounding box center [498, 170] width 389 height 60
click at [554, 173] on div at bounding box center [498, 170] width 389 height 60
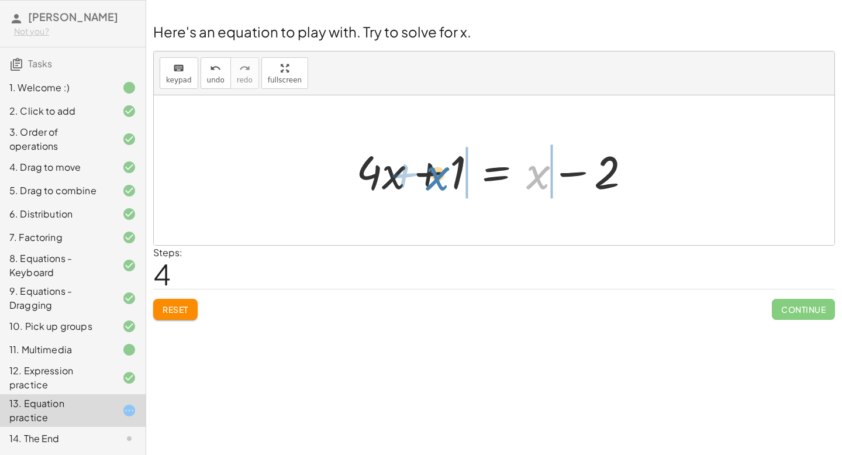
drag, startPoint x: 542, startPoint y: 179, endPoint x: 441, endPoint y: 181, distance: 101.1
click at [441, 181] on div at bounding box center [498, 170] width 296 height 60
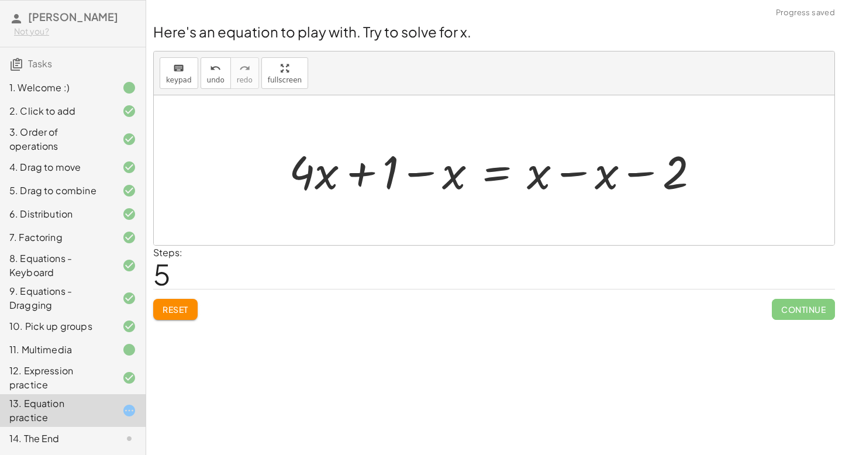
click at [369, 172] on div at bounding box center [498, 170] width 431 height 60
click at [576, 177] on div at bounding box center [498, 170] width 431 height 60
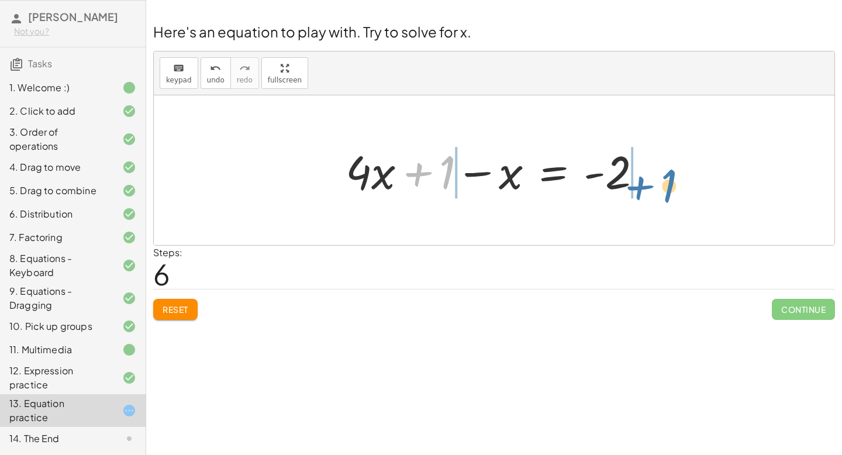
drag, startPoint x: 446, startPoint y: 167, endPoint x: 658, endPoint y: 181, distance: 212.7
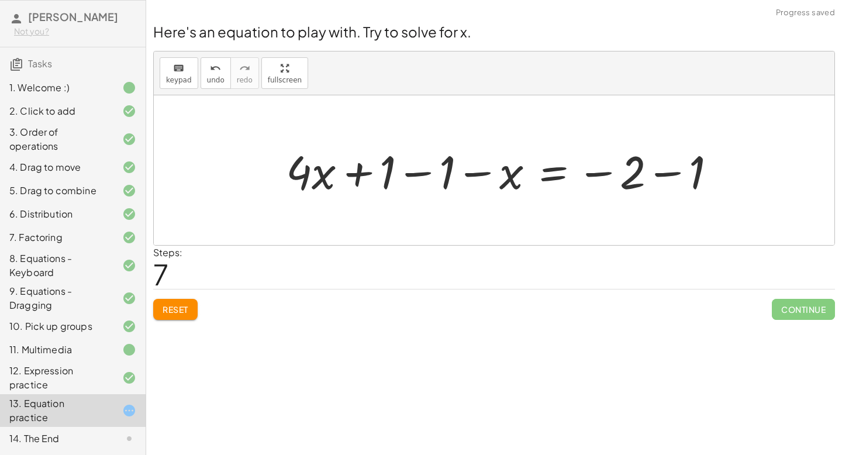
click at [661, 173] on div at bounding box center [505, 170] width 451 height 60
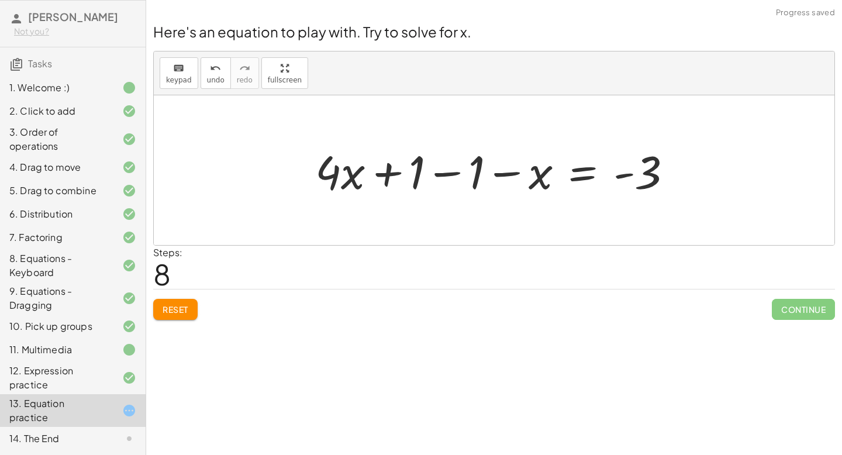
click at [506, 173] on div at bounding box center [498, 170] width 378 height 60
click at [453, 177] on div at bounding box center [498, 170] width 378 height 60
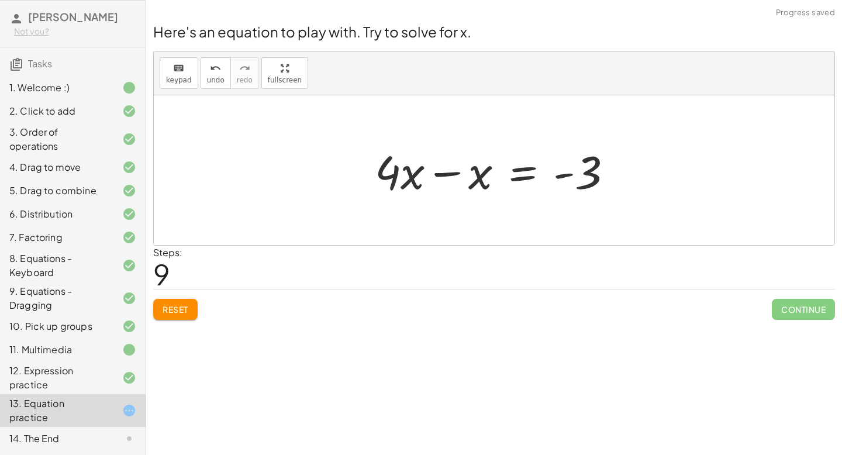
click at [445, 170] on div at bounding box center [498, 170] width 258 height 60
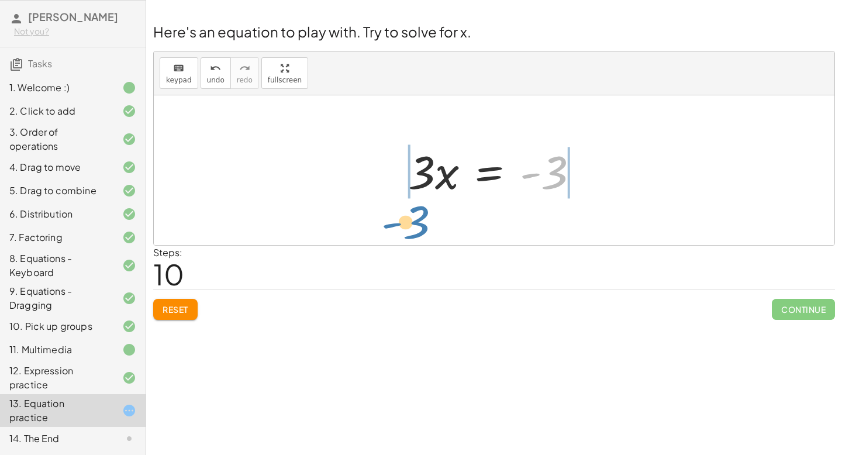
drag, startPoint x: 556, startPoint y: 174, endPoint x: 417, endPoint y: 223, distance: 148.1
click at [417, 223] on div "+ · 4 · x + 1 = + · 2 · ( + x − 1 ) − x + · 4 · x + 1 = + · 2 · x − · 2 · 1 − x…" at bounding box center [494, 170] width 680 height 150
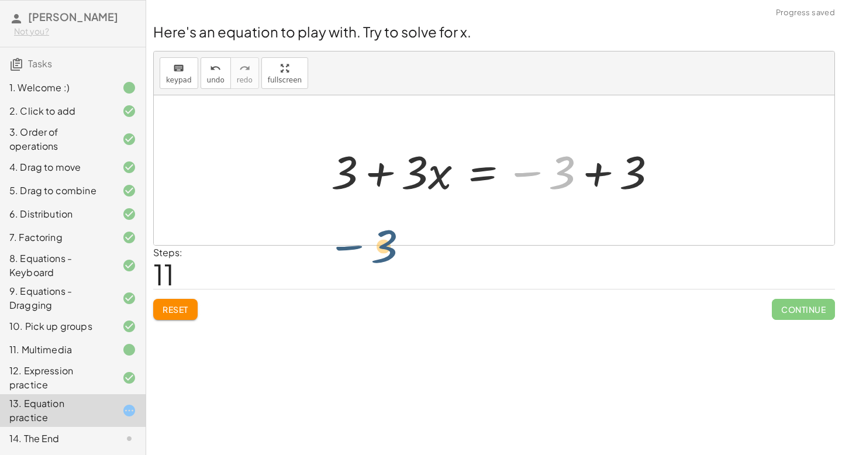
drag, startPoint x: 566, startPoint y: 170, endPoint x: 378, endPoint y: 246, distance: 203.5
drag, startPoint x: 564, startPoint y: 172, endPoint x: 398, endPoint y: 218, distance: 171.8
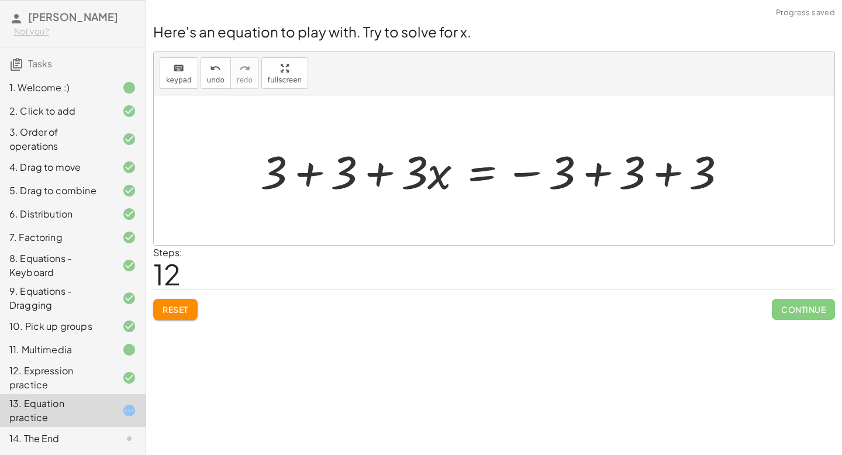
click at [311, 174] on div at bounding box center [498, 170] width 488 height 60
click at [378, 174] on div at bounding box center [534, 170] width 416 height 60
drag, startPoint x: 345, startPoint y: 168, endPoint x: 458, endPoint y: 179, distance: 113.9
click at [458, 179] on div at bounding box center [534, 170] width 416 height 60
click at [400, 171] on div at bounding box center [534, 170] width 416 height 60
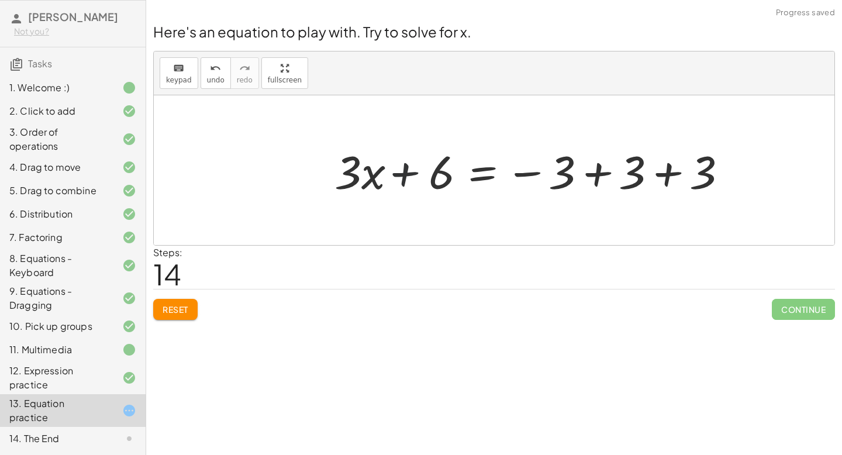
click at [400, 171] on div at bounding box center [534, 170] width 416 height 60
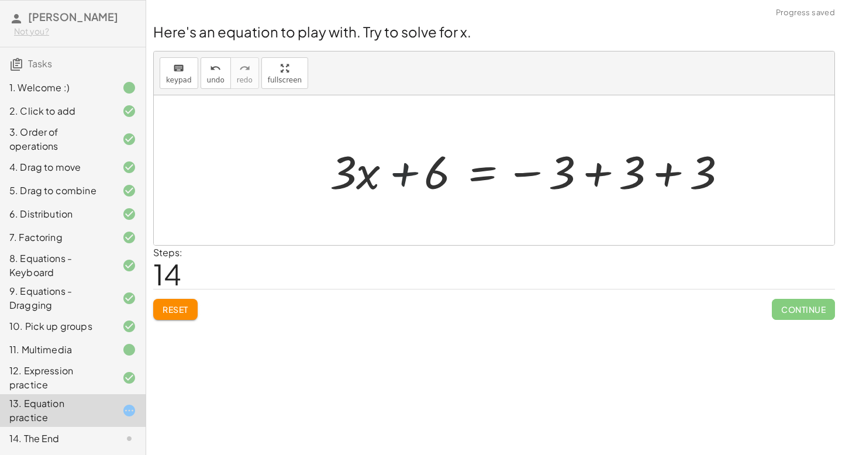
click at [400, 171] on div at bounding box center [534, 170] width 416 height 60
click at [600, 173] on div at bounding box center [534, 170] width 416 height 60
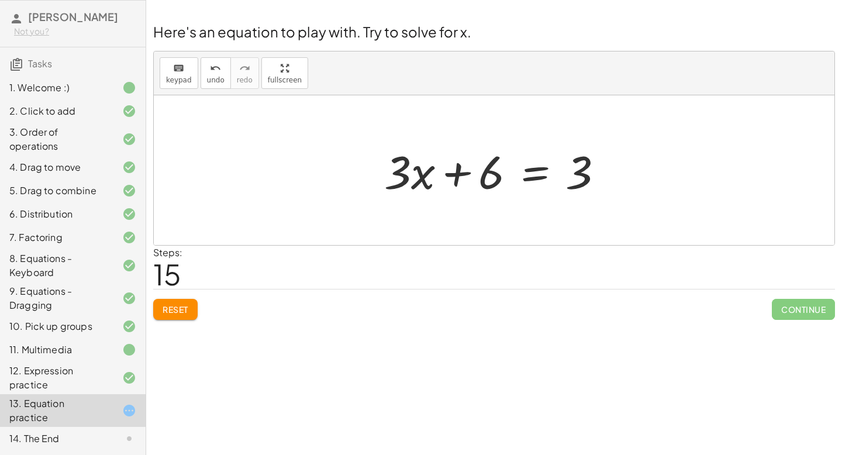
click at [458, 174] on div at bounding box center [498, 170] width 240 height 60
drag, startPoint x: 485, startPoint y: 171, endPoint x: 633, endPoint y: 185, distance: 148.6
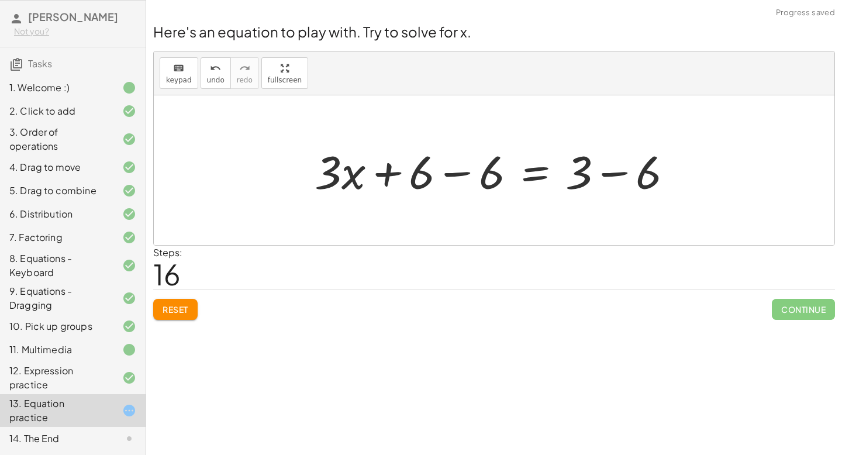
click at [620, 171] on div at bounding box center [498, 170] width 379 height 60
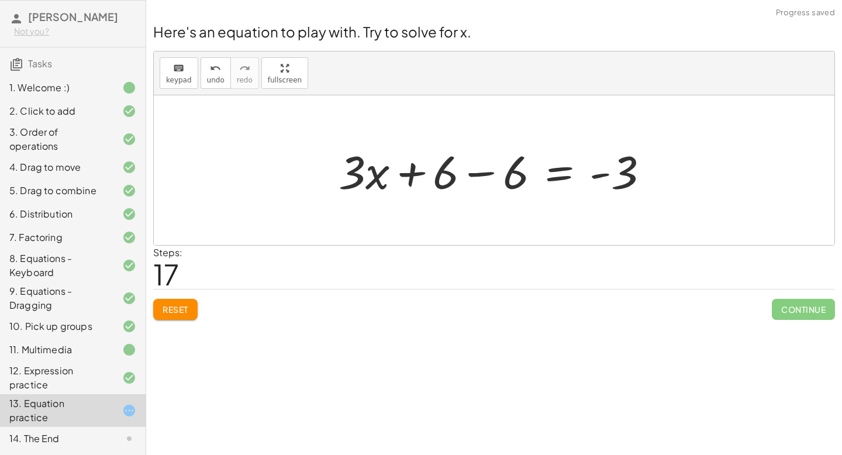
click at [478, 170] on div at bounding box center [498, 170] width 331 height 60
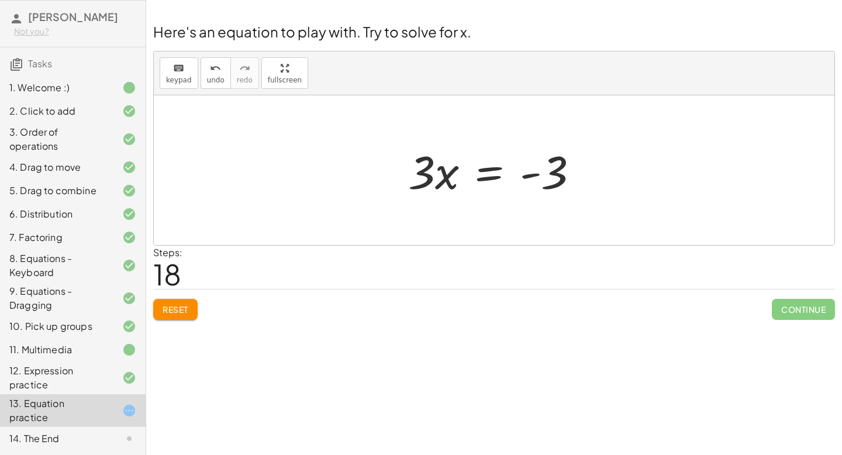
click at [181, 313] on span "Reset" at bounding box center [176, 309] width 26 height 11
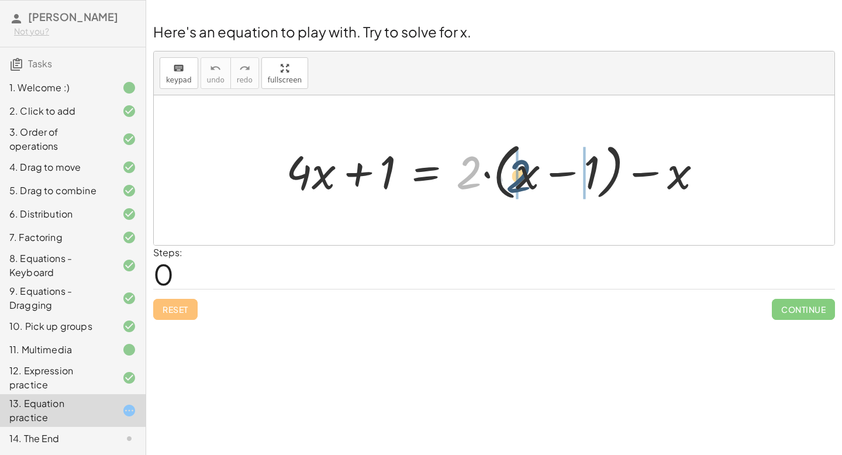
drag, startPoint x: 471, startPoint y: 169, endPoint x: 521, endPoint y: 172, distance: 50.4
click at [521, 172] on div at bounding box center [498, 170] width 437 height 67
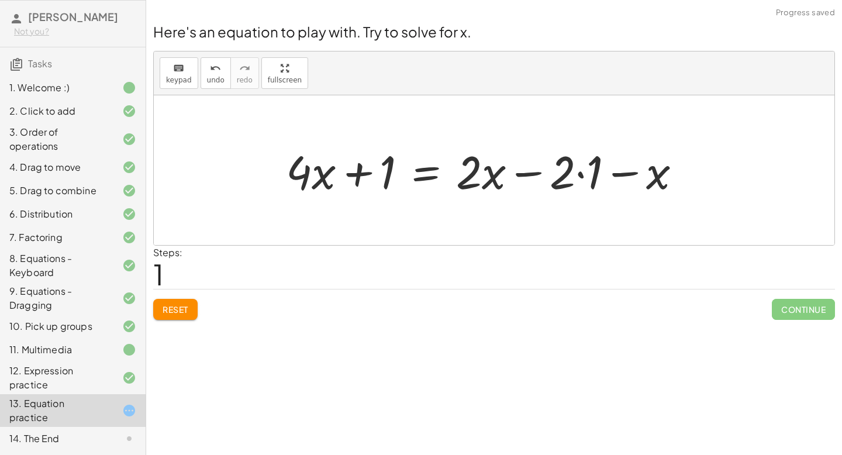
click at [581, 175] on div at bounding box center [488, 170] width 416 height 60
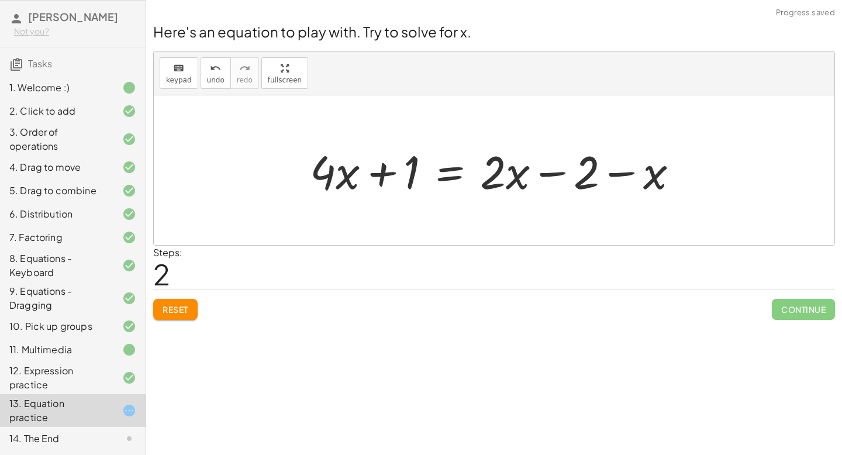
click at [619, 174] on div at bounding box center [498, 170] width 389 height 60
click at [549, 174] on div at bounding box center [498, 170] width 389 height 60
click at [182, 320] on div "Here's an equation to play with. Try to solve for x. keyboard keypad undo undo …" at bounding box center [494, 171] width 696 height 312
click at [181, 312] on span "Reset" at bounding box center [176, 309] width 26 height 11
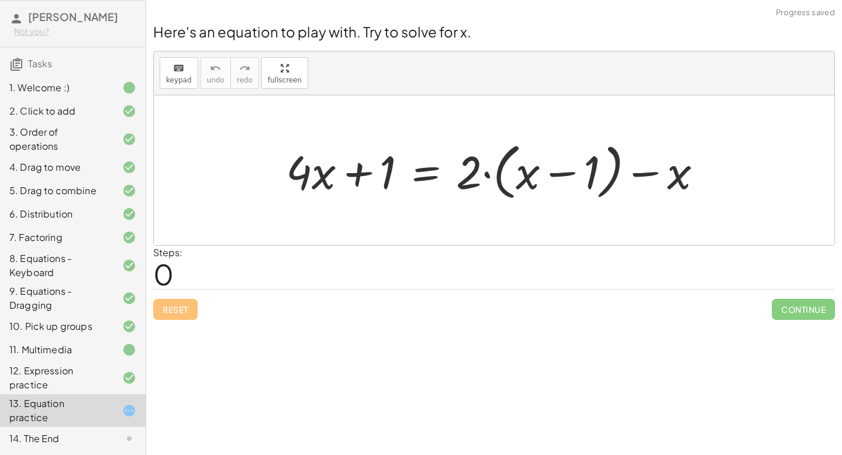
drag, startPoint x: 276, startPoint y: 167, endPoint x: 629, endPoint y: 199, distance: 354.5
click at [629, 199] on div "+ · 4 · x + 1 = + · 2 · ( + x − 1 ) − x" at bounding box center [494, 170] width 452 height 73
drag, startPoint x: 280, startPoint y: 155, endPoint x: 266, endPoint y: 164, distance: 16.2
click at [266, 164] on div "· 4 + · x + · 4 · x + 1 = + · 2 · ( + x − 1 ) − x" at bounding box center [494, 170] width 680 height 150
drag, startPoint x: 269, startPoint y: 156, endPoint x: 620, endPoint y: 212, distance: 354.5
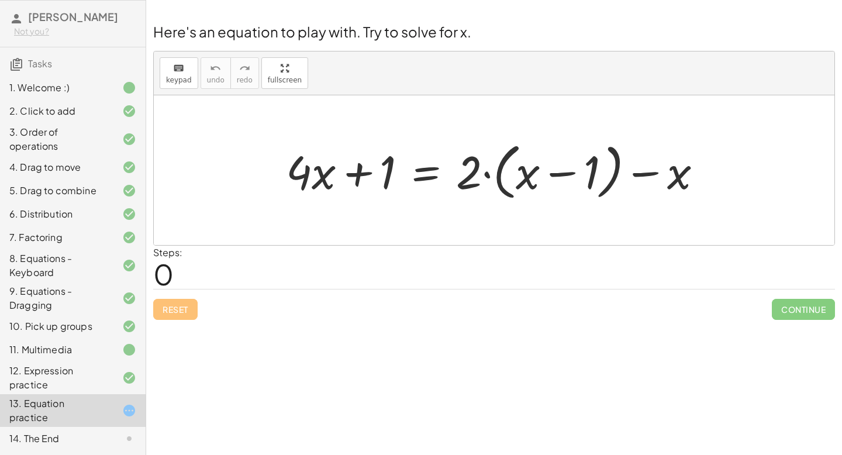
click at [620, 212] on div "+ · 4 · x + 1 = + · 2 · ( + x − 1 ) − x" at bounding box center [494, 170] width 680 height 150
click at [450, 172] on div at bounding box center [498, 170] width 437 height 67
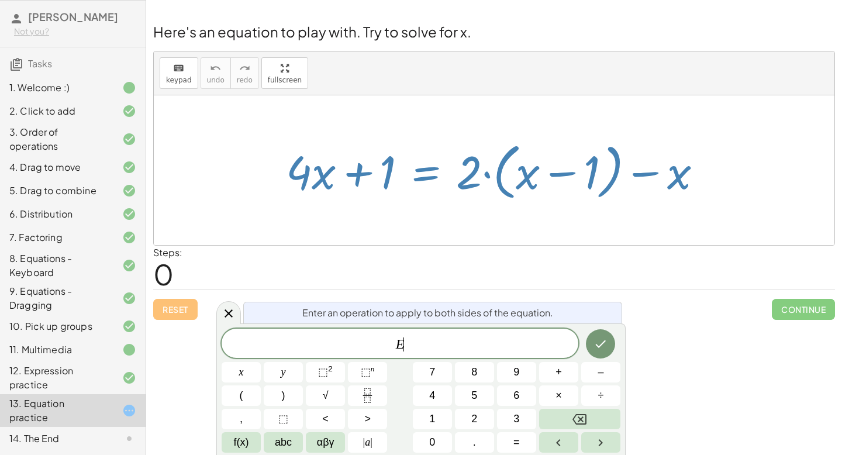
click at [450, 185] on div at bounding box center [498, 170] width 437 height 67
click at [450, 186] on div at bounding box center [498, 170] width 437 height 67
click at [362, 222] on div at bounding box center [494, 170] width 680 height 150
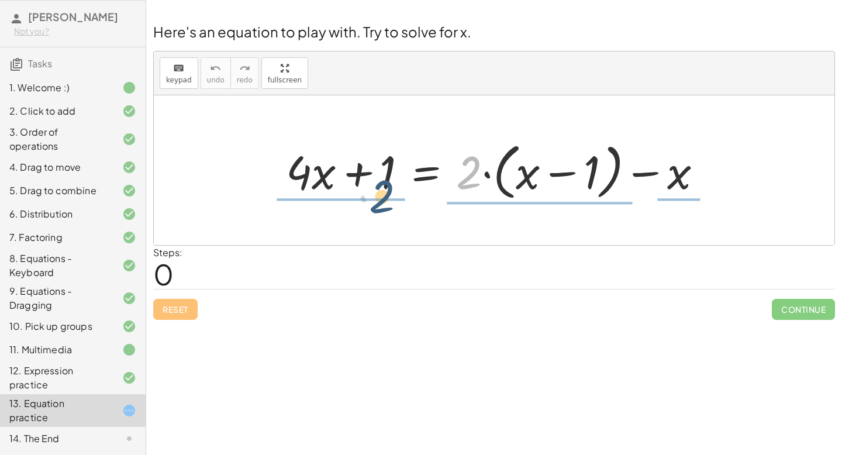
drag, startPoint x: 469, startPoint y: 162, endPoint x: 376, endPoint y: 185, distance: 95.7
click at [377, 185] on div at bounding box center [498, 170] width 437 height 67
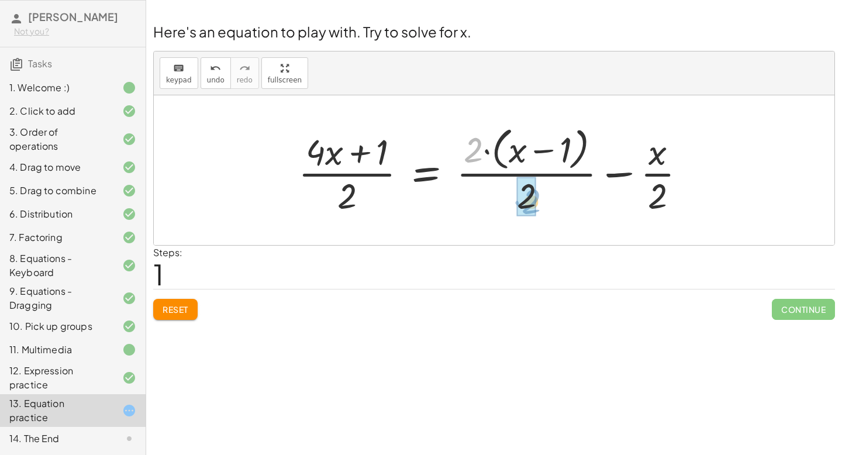
drag, startPoint x: 477, startPoint y: 146, endPoint x: 535, endPoint y: 197, distance: 77.4
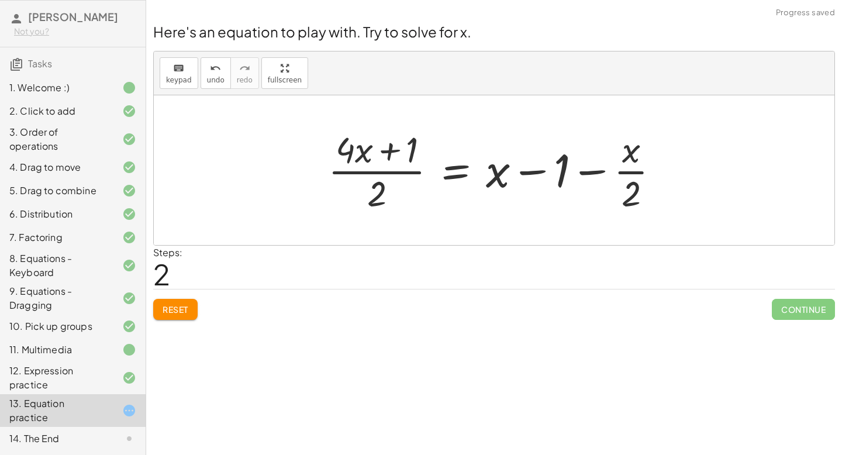
click at [535, 172] on div at bounding box center [498, 170] width 352 height 90
click at [589, 174] on div at bounding box center [498, 170] width 352 height 90
click at [589, 174] on div at bounding box center [517, 170] width 391 height 90
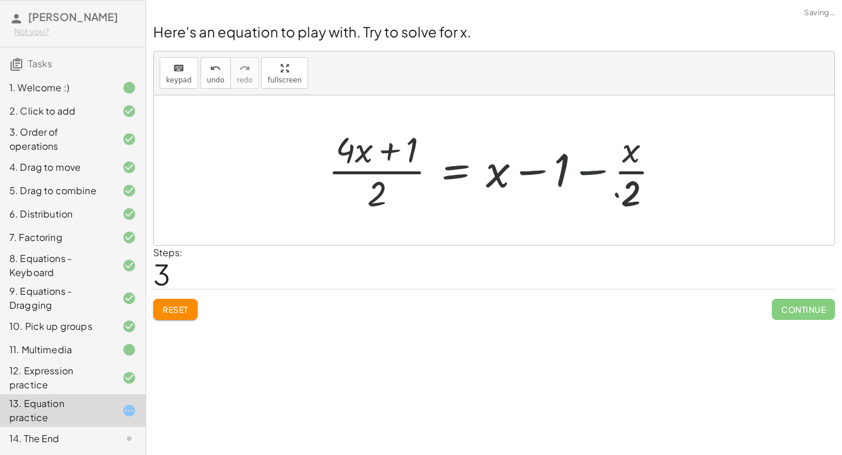
click at [589, 174] on div at bounding box center [517, 170] width 391 height 90
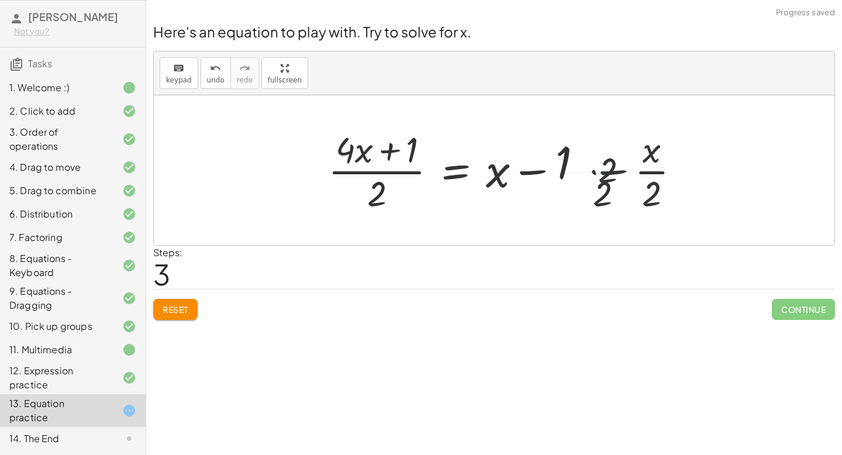
click at [589, 174] on div at bounding box center [517, 170] width 391 height 90
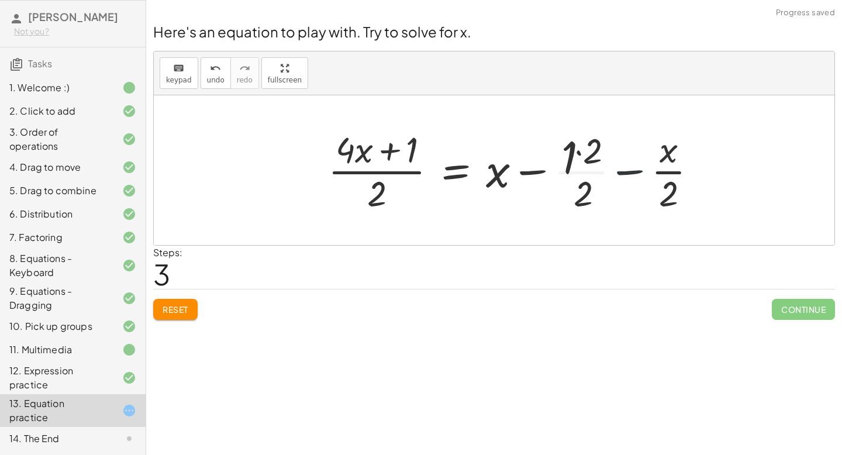
click at [589, 174] on div at bounding box center [517, 170] width 391 height 90
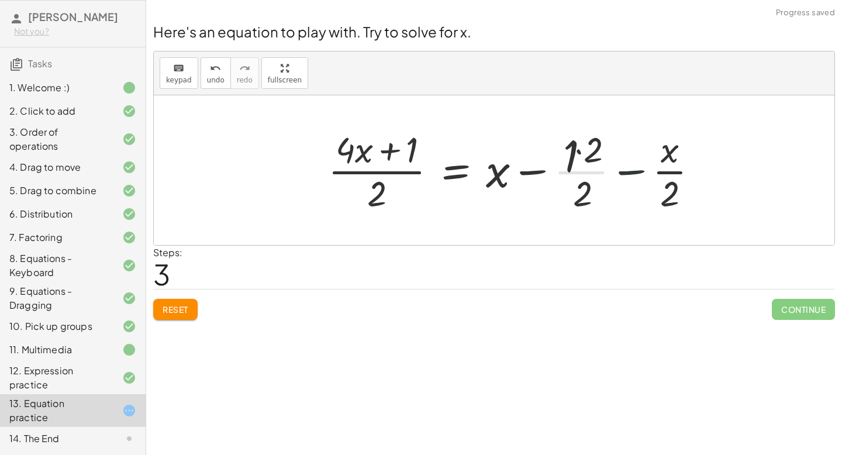
click at [589, 174] on div at bounding box center [517, 170] width 391 height 90
click at [591, 174] on div at bounding box center [517, 170] width 391 height 90
click at [580, 151] on div at bounding box center [517, 170] width 391 height 90
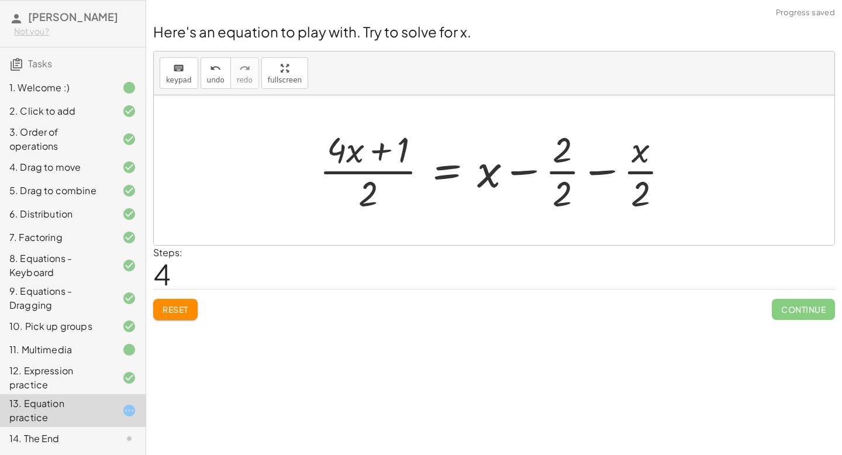
click at [565, 174] on div at bounding box center [498, 170] width 371 height 90
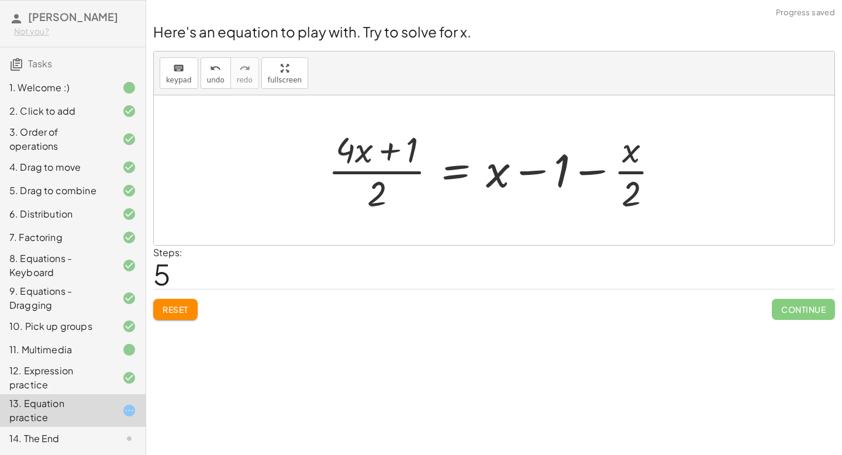
click at [585, 170] on div at bounding box center [498, 170] width 352 height 90
click at [542, 171] on div at bounding box center [498, 170] width 352 height 90
drag, startPoint x: 628, startPoint y: 157, endPoint x: 685, endPoint y: 179, distance: 61.7
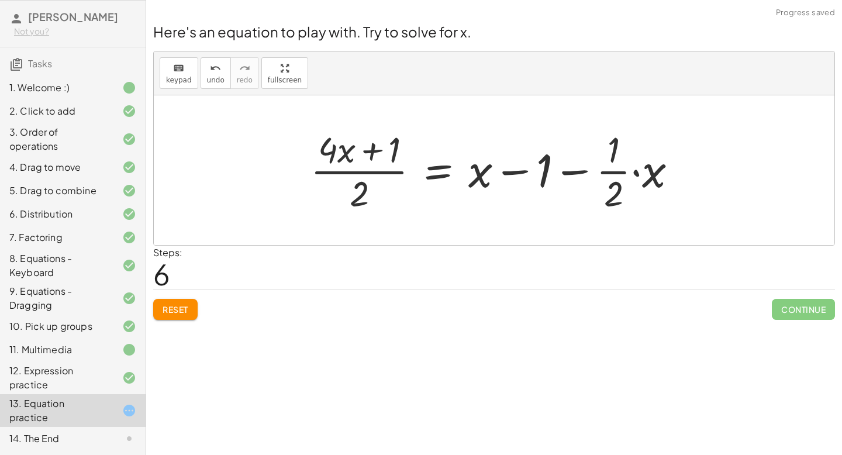
click at [618, 170] on div at bounding box center [499, 170] width 388 height 90
click at [580, 170] on div at bounding box center [499, 170] width 388 height 90
click at [369, 152] on div at bounding box center [499, 170] width 388 height 90
click at [361, 197] on div at bounding box center [499, 170] width 388 height 90
drag, startPoint x: 390, startPoint y: 150, endPoint x: 388, endPoint y: 198, distance: 48.6
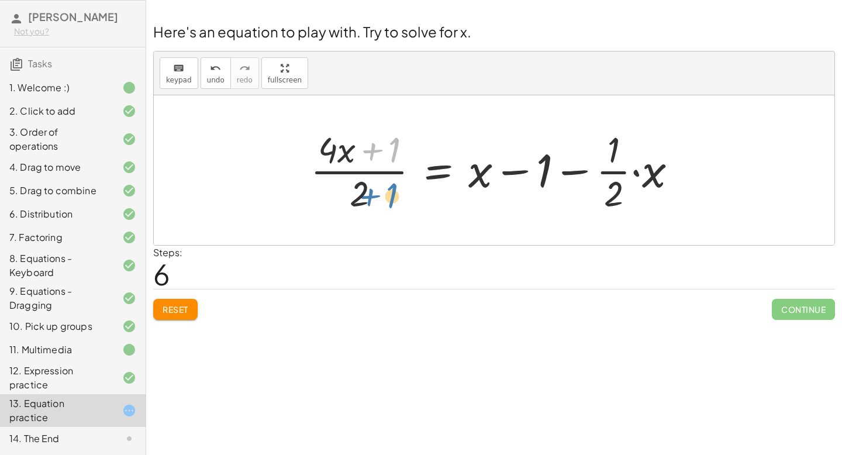
click at [388, 198] on div at bounding box center [499, 170] width 388 height 90
drag, startPoint x: 395, startPoint y: 140, endPoint x: 348, endPoint y: 182, distance: 62.1
click at [348, 182] on div at bounding box center [499, 170] width 388 height 90
click at [184, 313] on span "Reset" at bounding box center [176, 309] width 26 height 11
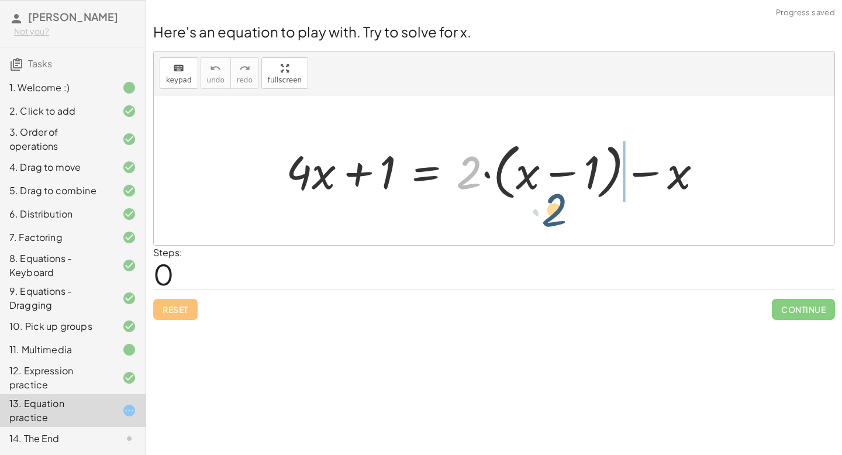
drag, startPoint x: 468, startPoint y: 178, endPoint x: 551, endPoint y: 215, distance: 90.8
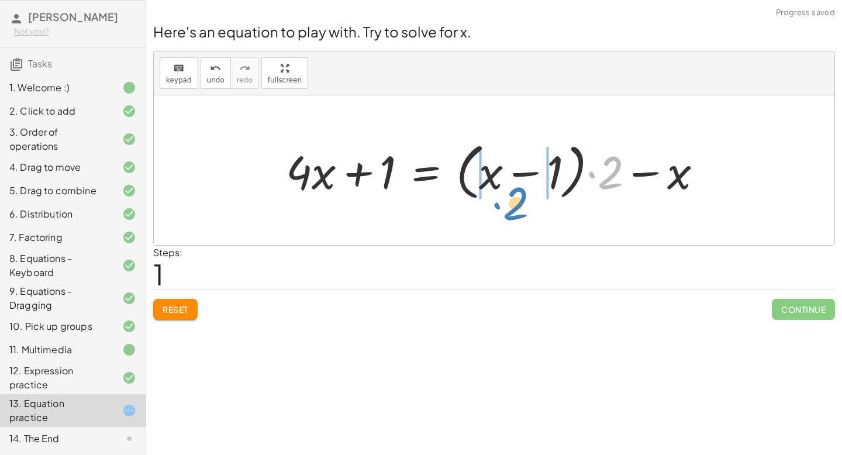
drag, startPoint x: 609, startPoint y: 160, endPoint x: 513, endPoint y: 189, distance: 100.2
click at [513, 189] on div at bounding box center [498, 170] width 437 height 67
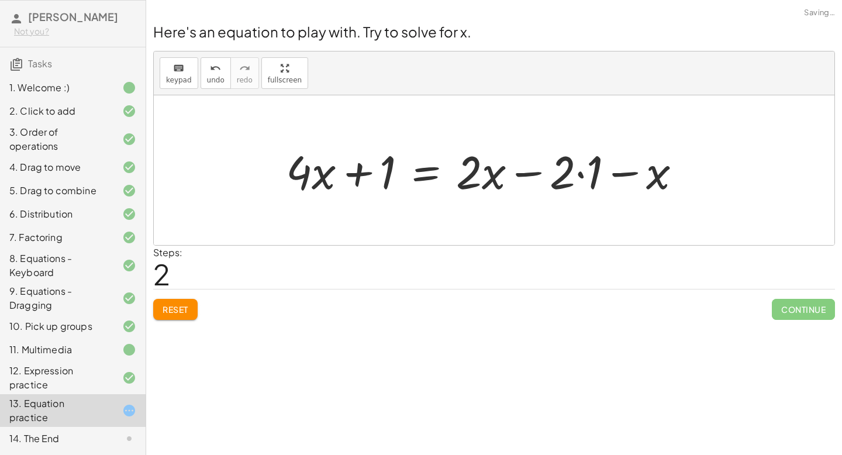
click at [580, 175] on div at bounding box center [488, 170] width 416 height 60
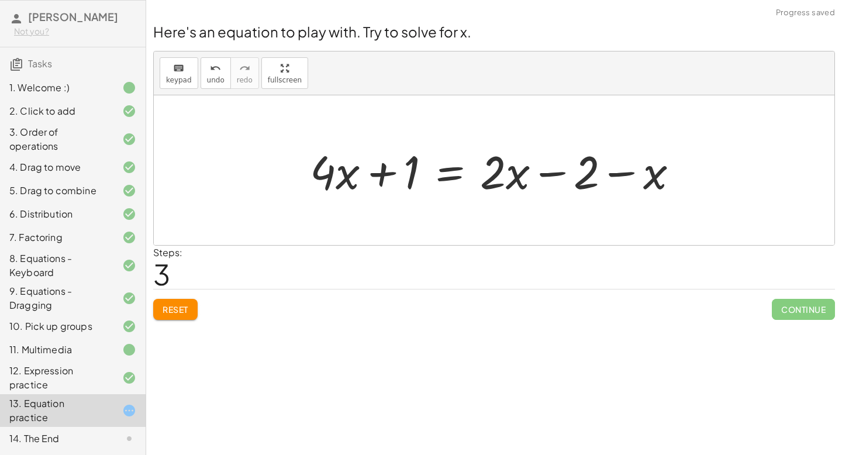
drag, startPoint x: 552, startPoint y: 173, endPoint x: 559, endPoint y: 176, distance: 7.6
click at [556, 174] on div at bounding box center [498, 170] width 389 height 60
click at [559, 176] on div at bounding box center [498, 170] width 389 height 60
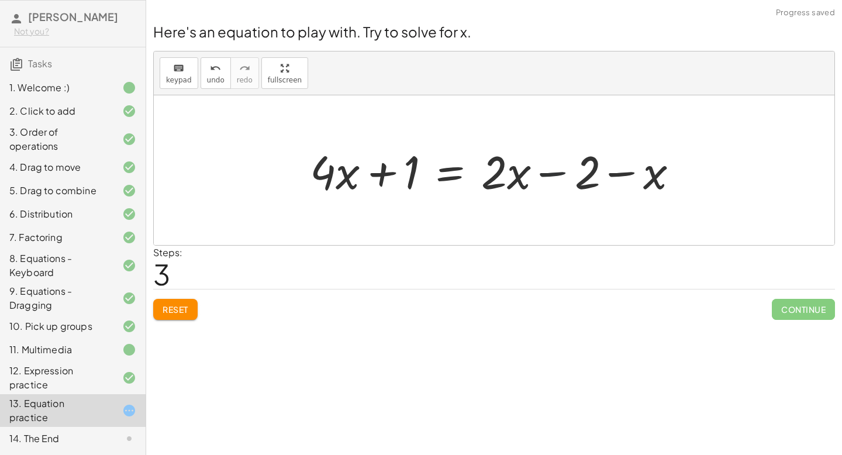
click at [559, 176] on div at bounding box center [498, 170] width 389 height 60
drag, startPoint x: 656, startPoint y: 177, endPoint x: 580, endPoint y: 172, distance: 76.8
click at [580, 172] on div at bounding box center [498, 170] width 389 height 60
click at [554, 173] on div at bounding box center [498, 170] width 389 height 60
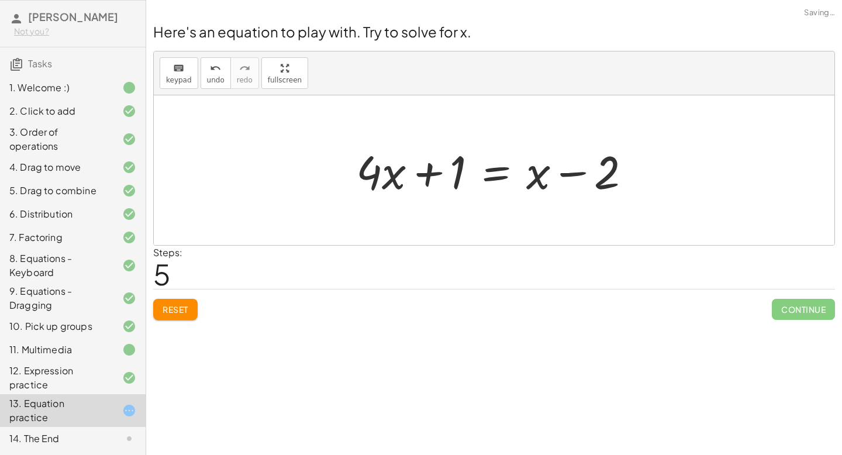
click at [571, 173] on div at bounding box center [498, 170] width 296 height 60
drag, startPoint x: 454, startPoint y: 170, endPoint x: 687, endPoint y: 179, distance: 233.4
click at [642, 174] on div at bounding box center [499, 170] width 416 height 60
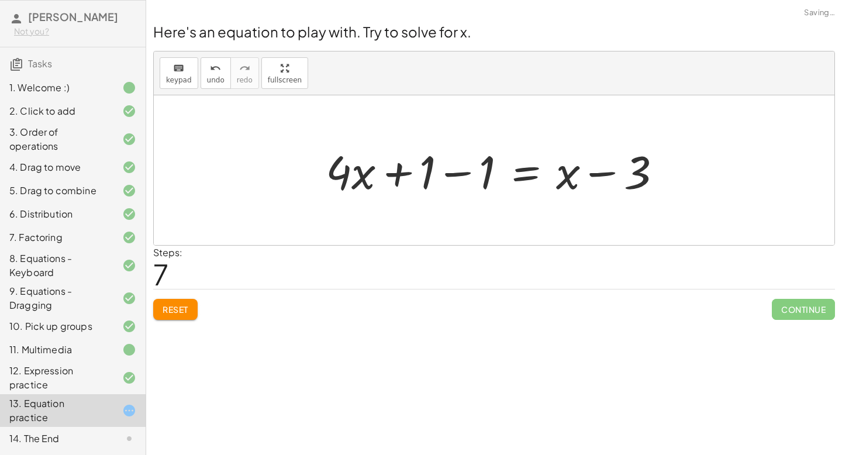
click at [449, 170] on div at bounding box center [498, 170] width 357 height 60
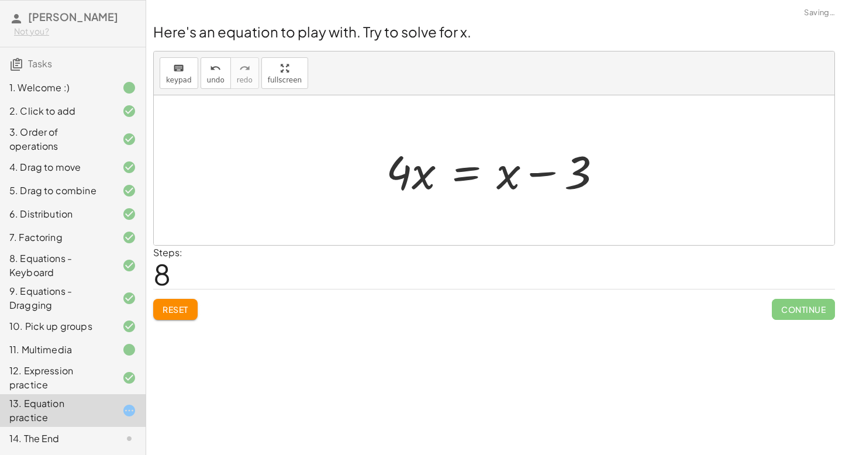
click at [545, 173] on div at bounding box center [498, 170] width 237 height 60
drag, startPoint x: 510, startPoint y: 174, endPoint x: 432, endPoint y: 174, distance: 78.3
click at [432, 174] on div at bounding box center [498, 170] width 237 height 60
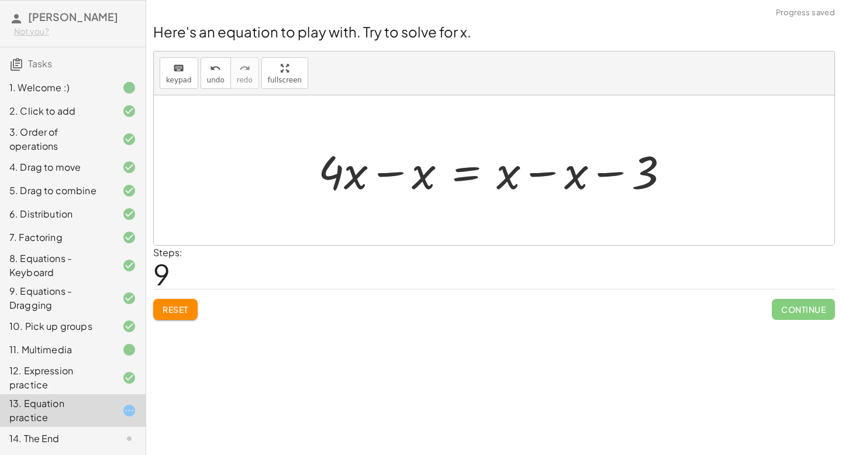
click at [543, 171] on div at bounding box center [498, 170] width 372 height 60
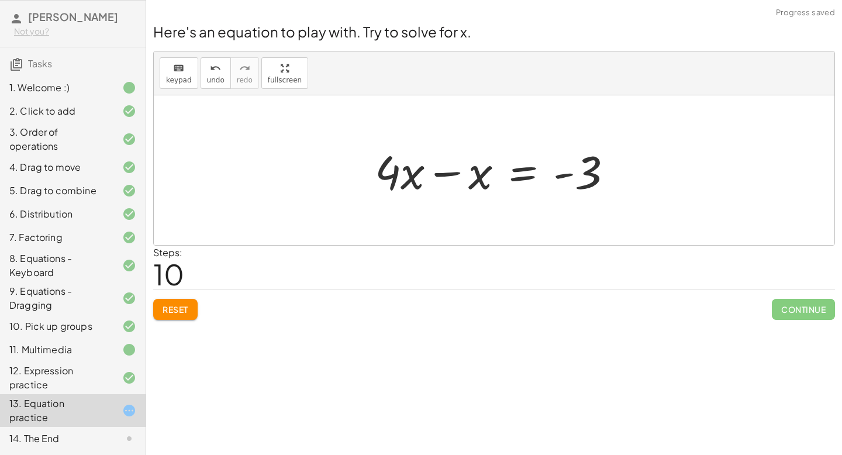
click at [446, 174] on div at bounding box center [498, 170] width 258 height 60
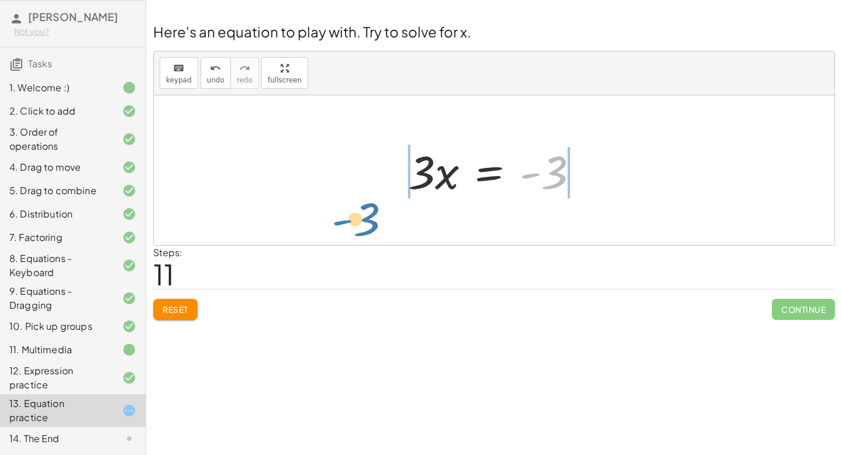
drag, startPoint x: 555, startPoint y: 170, endPoint x: 365, endPoint y: 209, distance: 193.9
click at [365, 209] on div "+ · 4 · x + 1 = + · 2 · ( + x − 1 ) − x + · 4 · x + 1 = + · ( + x − 1 ) · 2 − x…" at bounding box center [494, 170] width 680 height 150
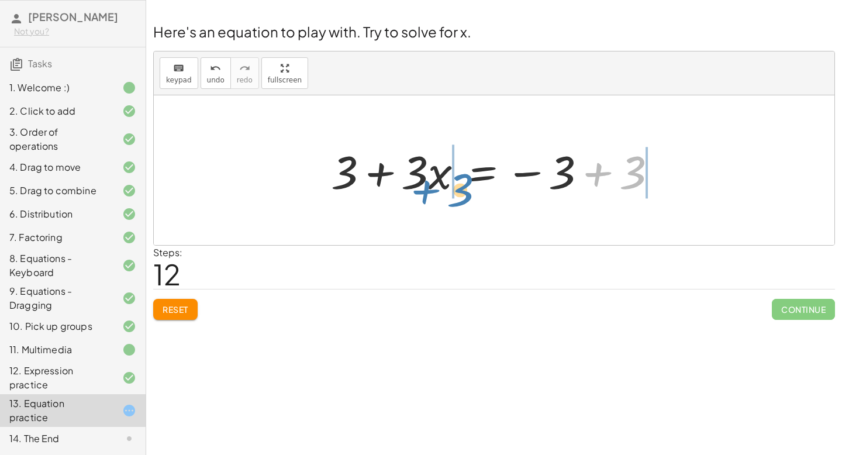
drag, startPoint x: 635, startPoint y: 173, endPoint x: 467, endPoint y: 188, distance: 168.5
click at [467, 188] on div at bounding box center [498, 170] width 347 height 60
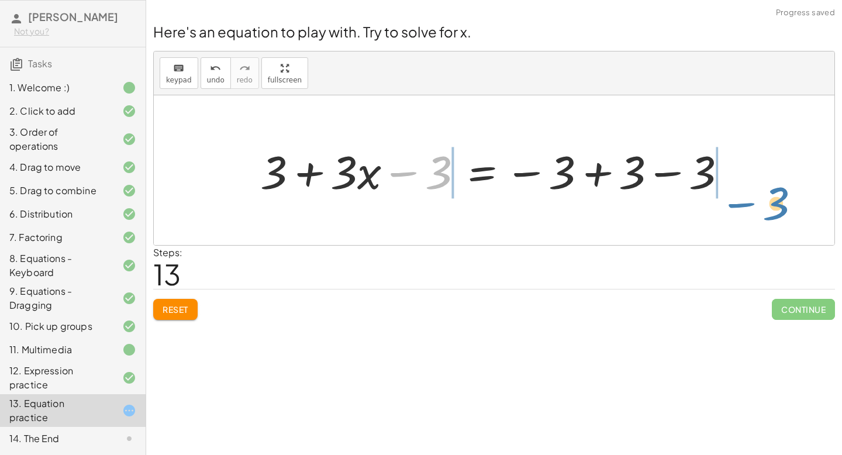
drag, startPoint x: 441, startPoint y: 170, endPoint x: 780, endPoint y: 199, distance: 340.3
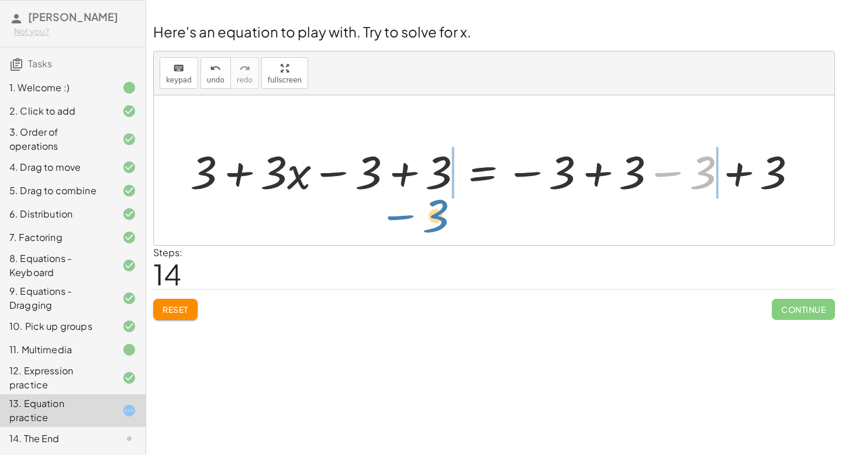
drag, startPoint x: 703, startPoint y: 169, endPoint x: 436, endPoint y: 212, distance: 270.6
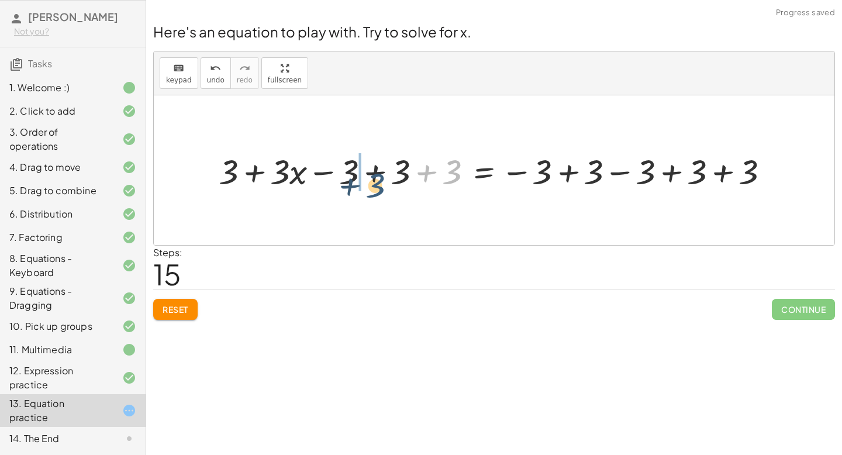
drag, startPoint x: 451, startPoint y: 174, endPoint x: 373, endPoint y: 187, distance: 78.8
drag, startPoint x: 542, startPoint y: 170, endPoint x: 389, endPoint y: 166, distance: 153.2
click at [389, 166] on div at bounding box center [498, 170] width 571 height 46
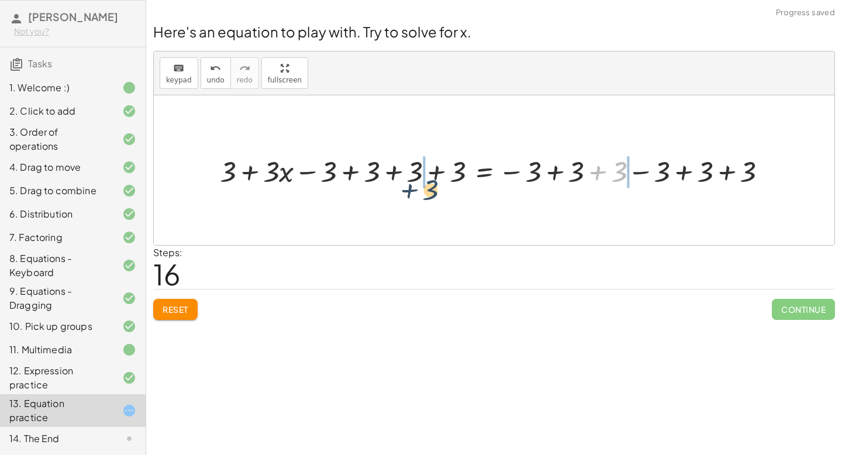
drag, startPoint x: 623, startPoint y: 169, endPoint x: 392, endPoint y: 192, distance: 231.5
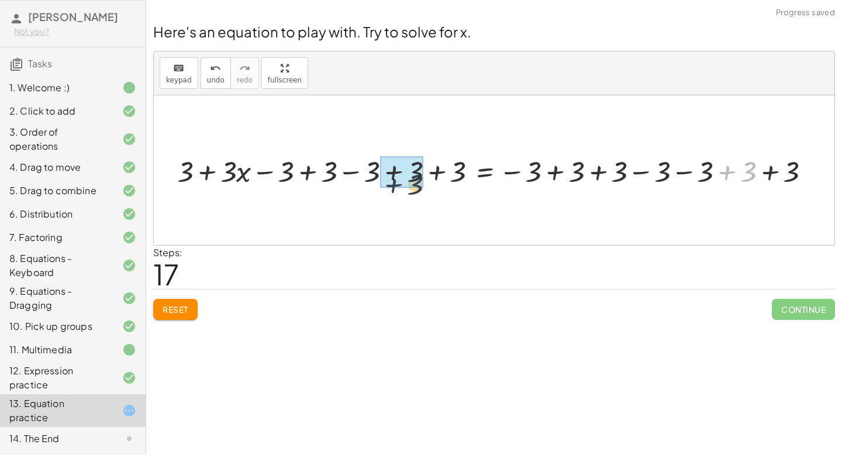
drag, startPoint x: 747, startPoint y: 171, endPoint x: 350, endPoint y: 191, distance: 397.4
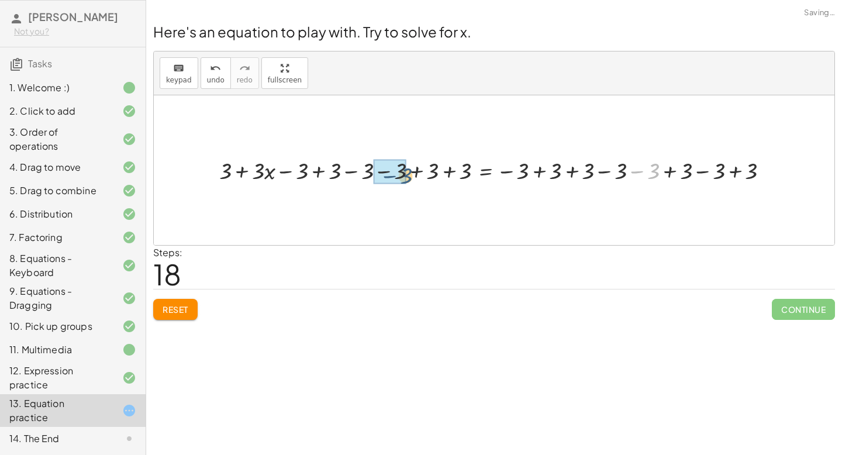
drag, startPoint x: 655, startPoint y: 168, endPoint x: 399, endPoint y: 171, distance: 256.6
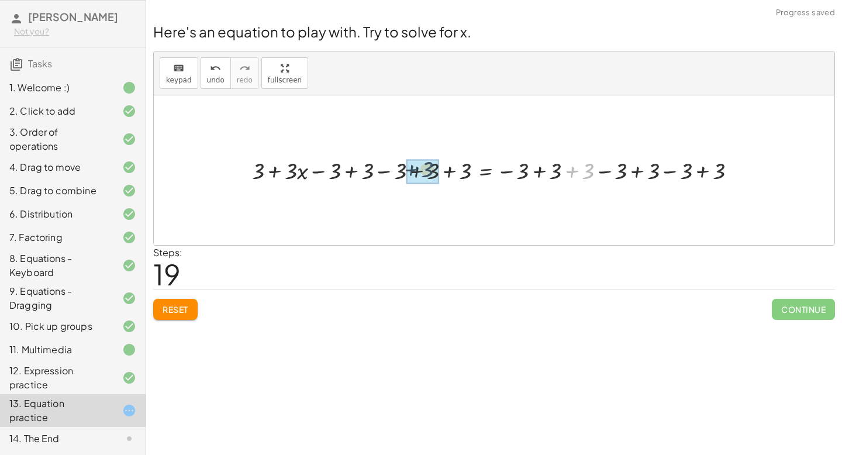
drag, startPoint x: 590, startPoint y: 171, endPoint x: 412, endPoint y: 169, distance: 178.9
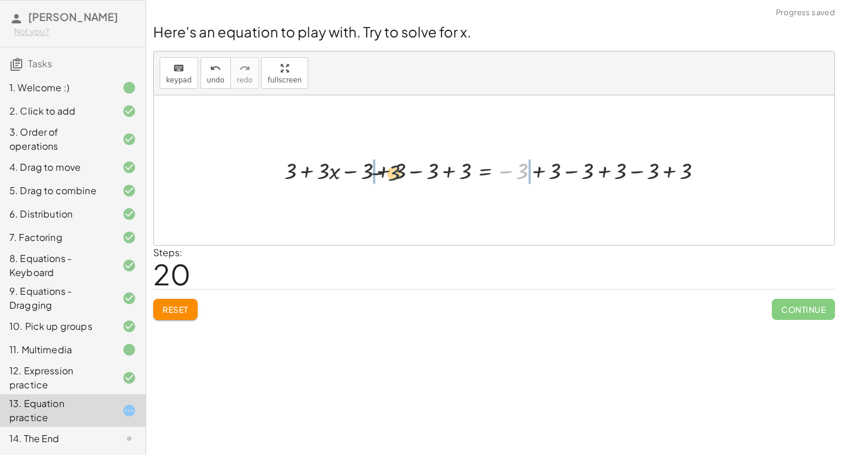
drag, startPoint x: 523, startPoint y: 170, endPoint x: 354, endPoint y: 175, distance: 169.0
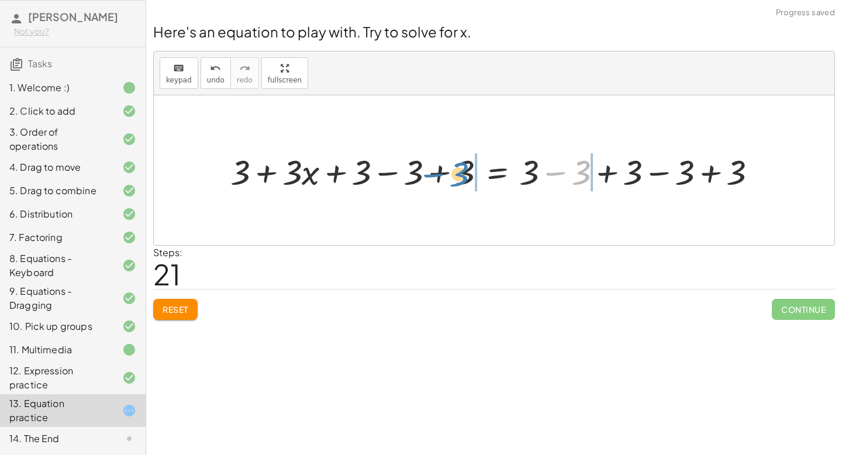
drag, startPoint x: 585, startPoint y: 169, endPoint x: 462, endPoint y: 171, distance: 122.2
click at [462, 171] on div at bounding box center [498, 170] width 548 height 46
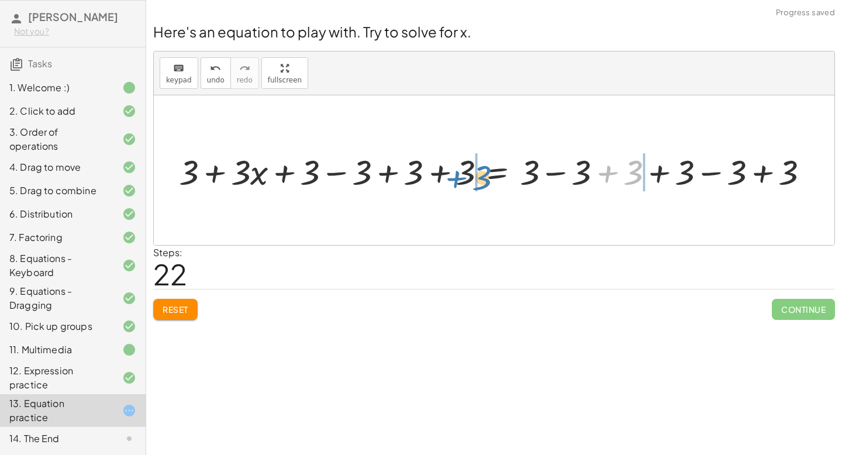
drag, startPoint x: 638, startPoint y: 166, endPoint x: 487, endPoint y: 171, distance: 151.5
click at [487, 171] on div at bounding box center [498, 170] width 651 height 46
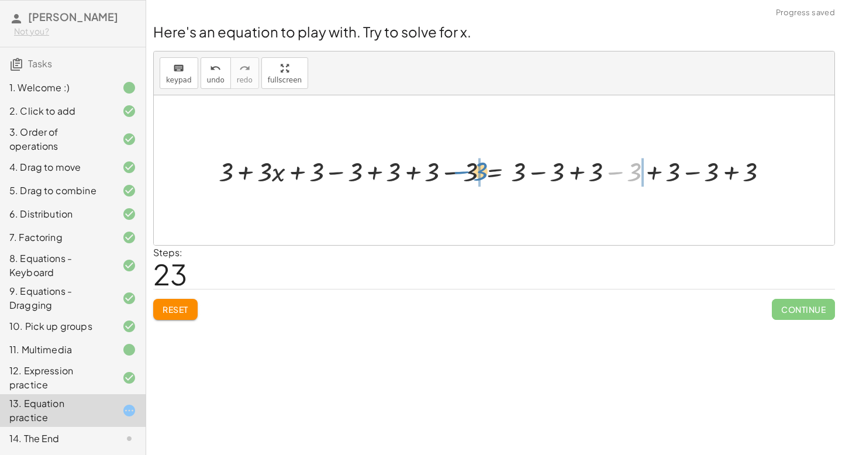
drag, startPoint x: 635, startPoint y: 168, endPoint x: 482, endPoint y: 168, distance: 153.7
click at [482, 168] on div at bounding box center [498, 171] width 571 height 36
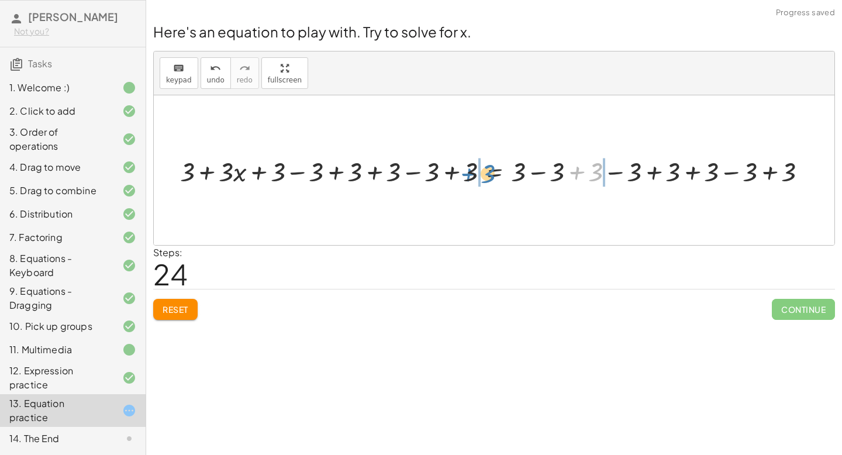
drag, startPoint x: 597, startPoint y: 170, endPoint x: 488, endPoint y: 172, distance: 109.3
click at [488, 172] on div at bounding box center [498, 171] width 648 height 36
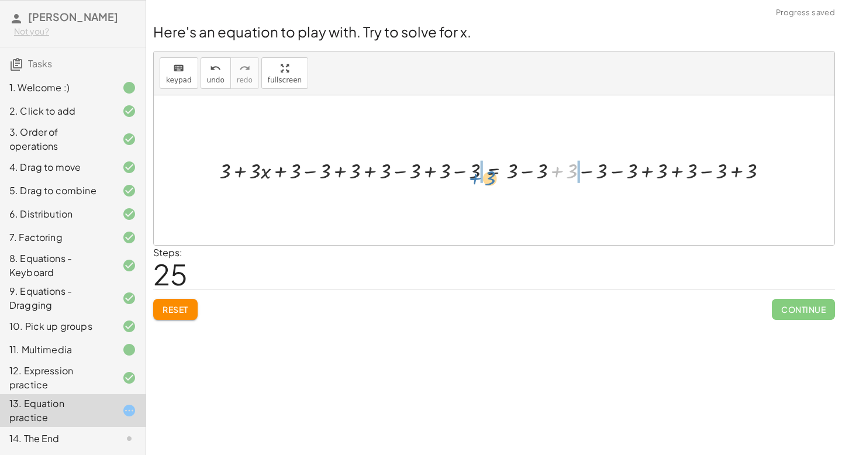
drag, startPoint x: 574, startPoint y: 166, endPoint x: 492, endPoint y: 173, distance: 82.7
click at [492, 173] on div at bounding box center [498, 169] width 570 height 29
drag, startPoint x: 565, startPoint y: 171, endPoint x: 476, endPoint y: 174, distance: 88.9
click at [475, 174] on div at bounding box center [499, 169] width 630 height 29
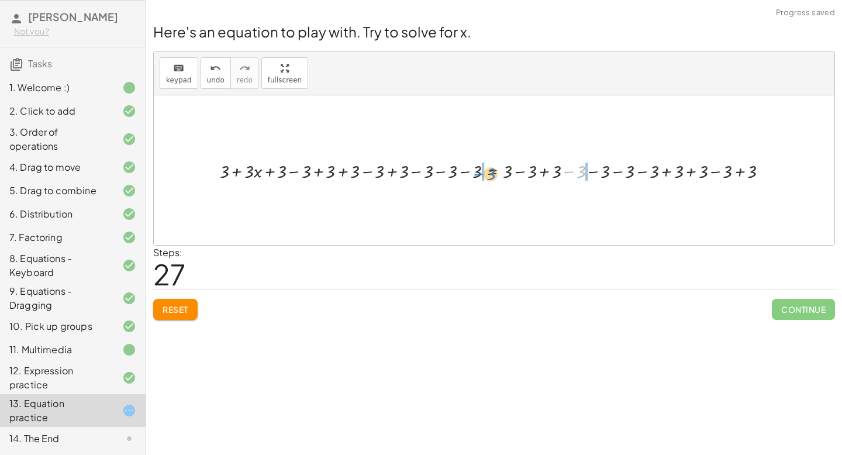
drag, startPoint x: 573, startPoint y: 170, endPoint x: 483, endPoint y: 172, distance: 90.1
drag, startPoint x: 579, startPoint y: 171, endPoint x: 478, endPoint y: 172, distance: 100.5
click at [478, 172] on div at bounding box center [498, 170] width 618 height 25
drag, startPoint x: 583, startPoint y: 170, endPoint x: 488, endPoint y: 170, distance: 95.9
click at [488, 170] on div at bounding box center [499, 170] width 568 height 22
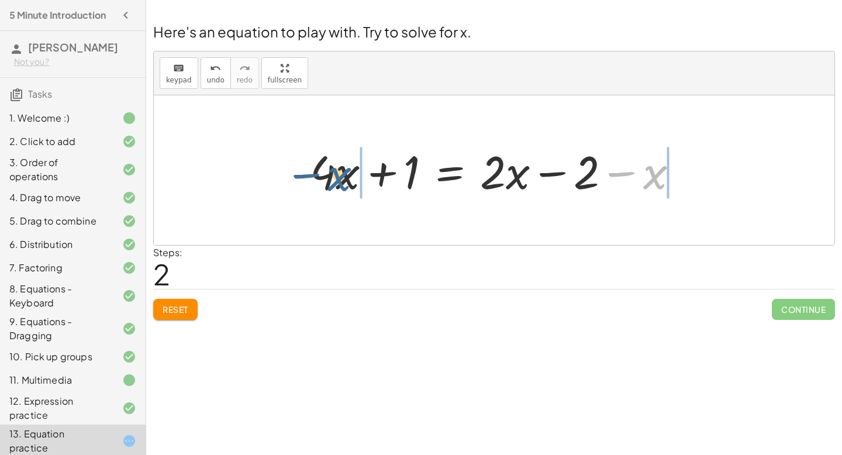
scroll to position [30, 0]
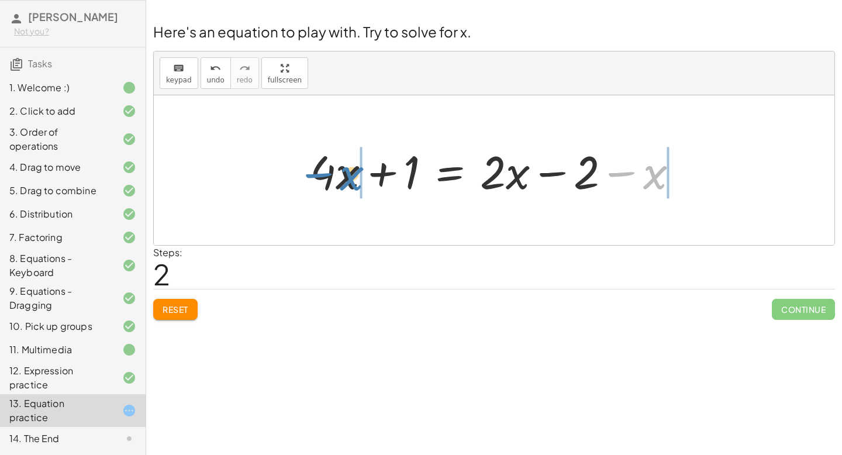
click at [353, 177] on div at bounding box center [498, 170] width 389 height 60
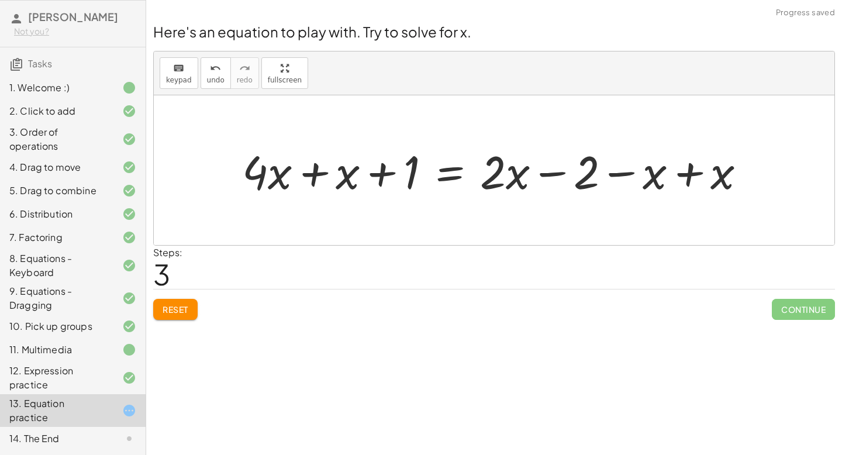
click at [310, 174] on div at bounding box center [498, 170] width 524 height 60
click at [382, 175] on div at bounding box center [533, 170] width 456 height 60
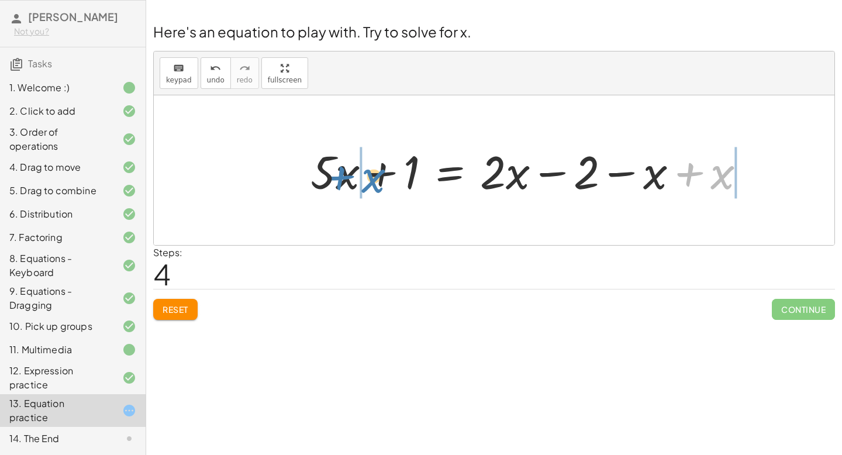
drag, startPoint x: 723, startPoint y: 172, endPoint x: 374, endPoint y: 176, distance: 349.6
click at [374, 176] on div at bounding box center [533, 170] width 456 height 60
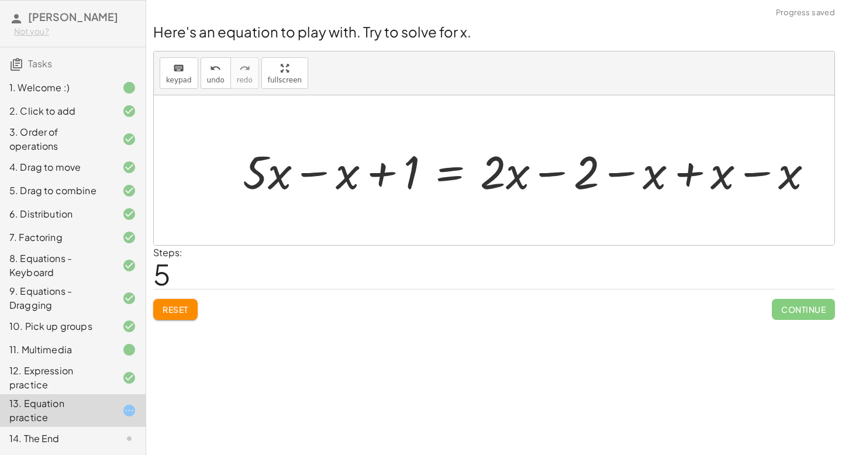
click at [317, 175] on div at bounding box center [533, 170] width 592 height 60
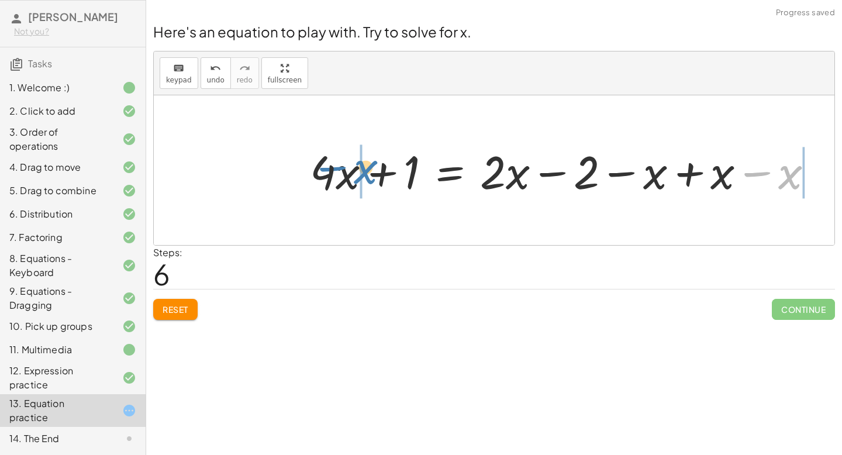
drag, startPoint x: 785, startPoint y: 177, endPoint x: 361, endPoint y: 171, distance: 424.4
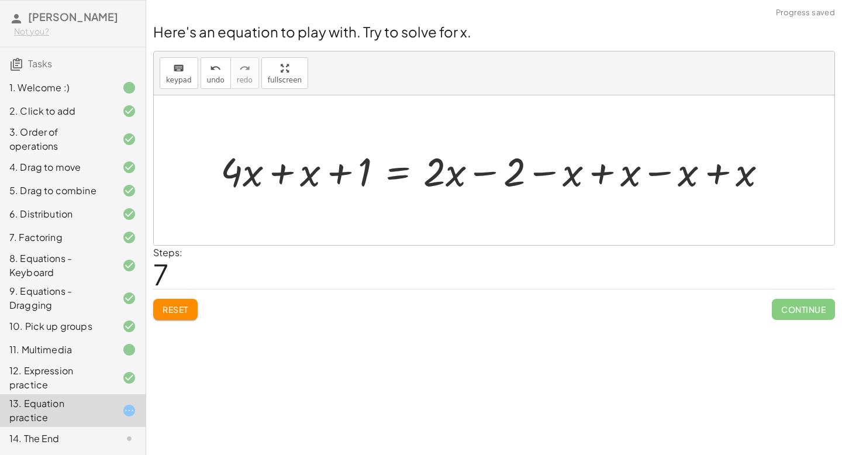
click at [284, 172] on div at bounding box center [499, 170] width 568 height 52
click at [603, 173] on div at bounding box center [528, 170] width 510 height 52
click at [603, 173] on div at bounding box center [470, 170] width 394 height 52
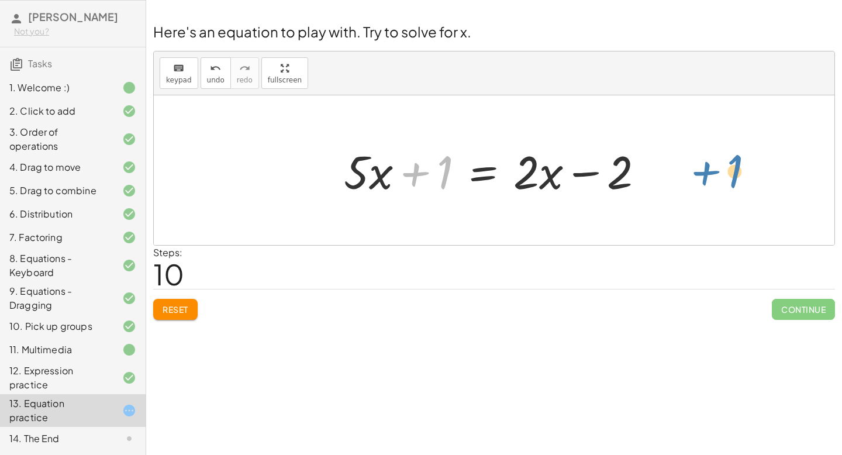
drag, startPoint x: 445, startPoint y: 171, endPoint x: 735, endPoint y: 170, distance: 289.9
drag, startPoint x: 443, startPoint y: 171, endPoint x: 689, endPoint y: 183, distance: 245.8
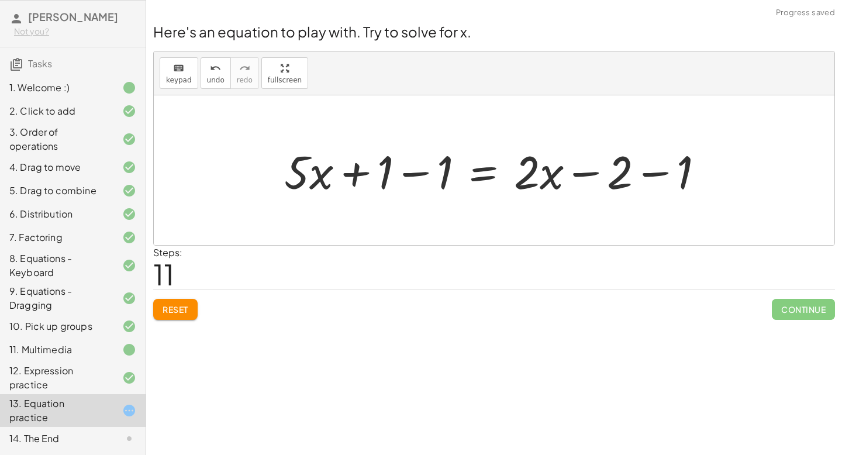
click at [410, 174] on div at bounding box center [498, 170] width 441 height 60
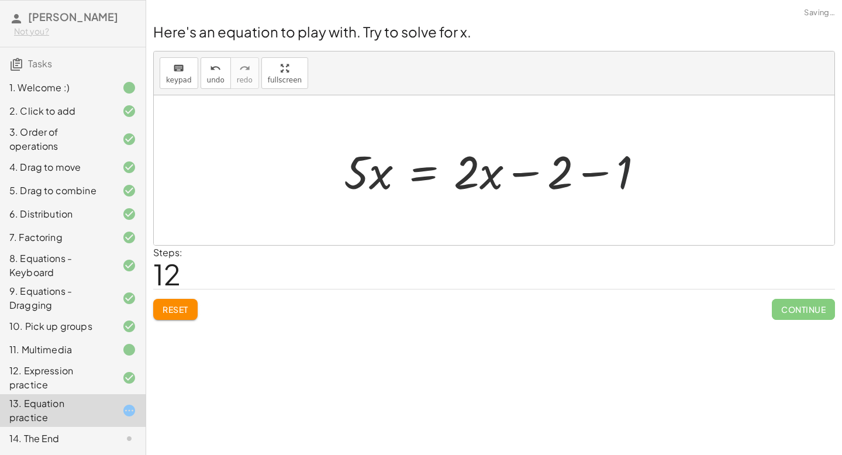
click at [657, 174] on div at bounding box center [498, 170] width 321 height 60
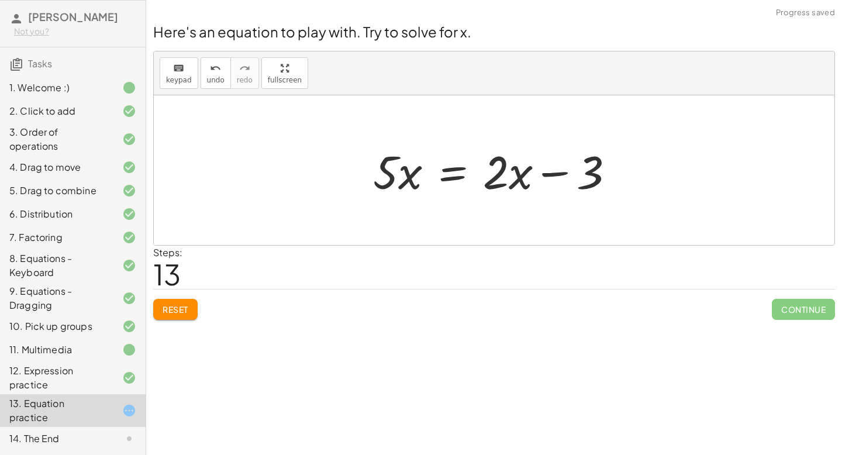
click at [554, 172] on div at bounding box center [498, 170] width 262 height 60
drag, startPoint x: 499, startPoint y: 175, endPoint x: 424, endPoint y: 178, distance: 74.3
click at [424, 178] on div at bounding box center [498, 170] width 262 height 60
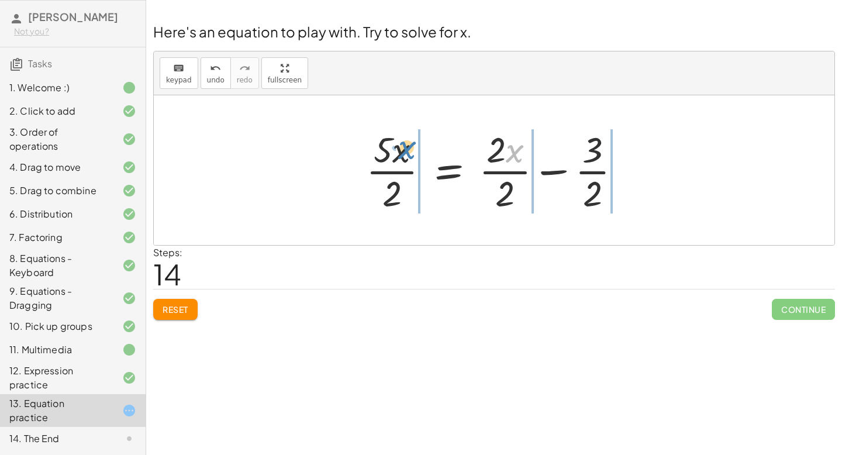
drag, startPoint x: 515, startPoint y: 148, endPoint x: 409, endPoint y: 146, distance: 105.8
click at [409, 146] on div at bounding box center [498, 170] width 276 height 90
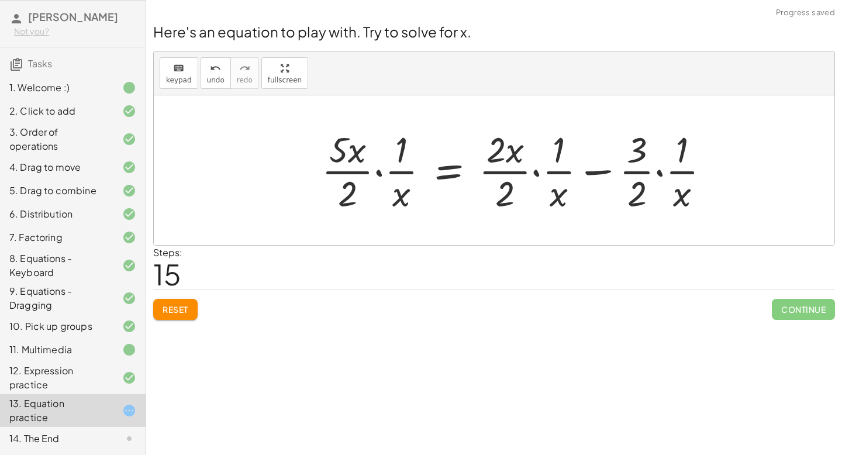
click at [381, 172] on div at bounding box center [520, 170] width 409 height 90
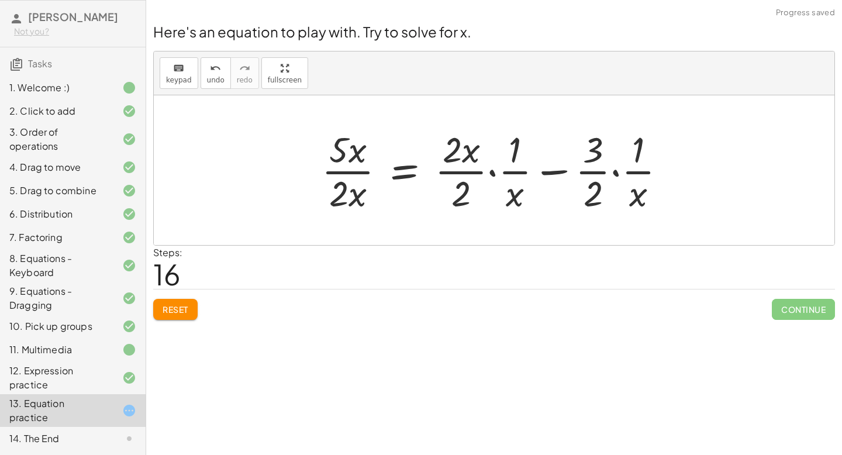
click at [489, 171] on div at bounding box center [498, 170] width 365 height 90
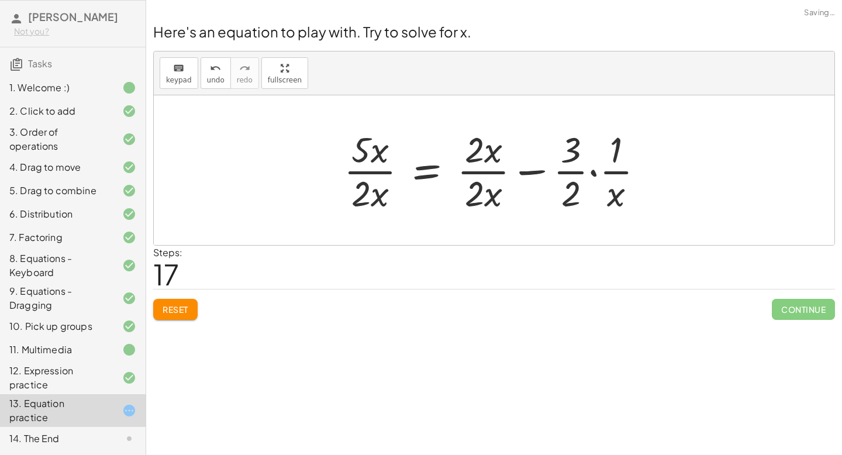
click at [589, 170] on div at bounding box center [498, 170] width 321 height 90
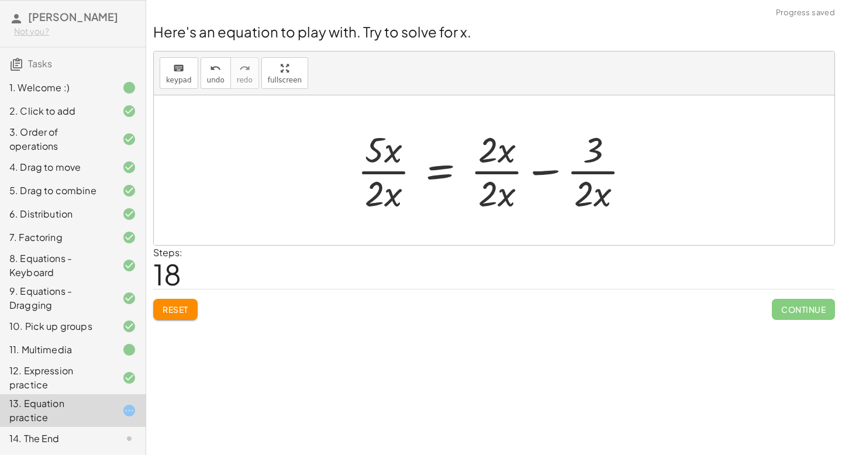
click at [547, 172] on div at bounding box center [498, 170] width 294 height 90
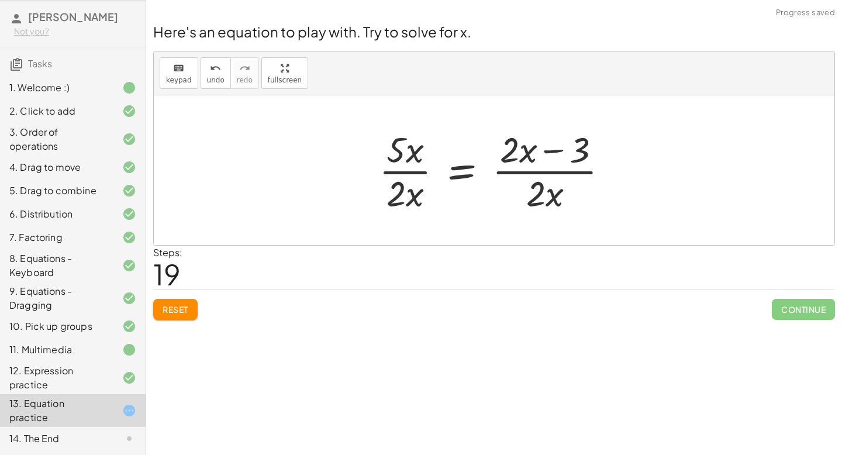
click at [552, 153] on div at bounding box center [498, 170] width 251 height 90
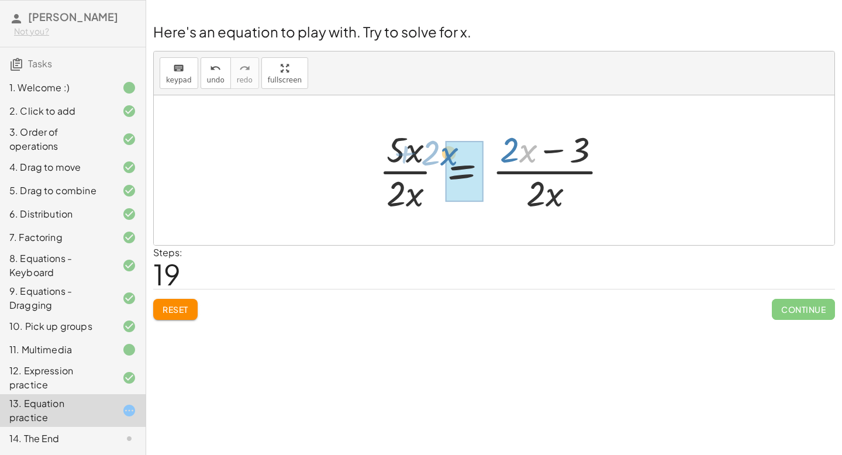
drag, startPoint x: 526, startPoint y: 156, endPoint x: 447, endPoint y: 159, distance: 78.4
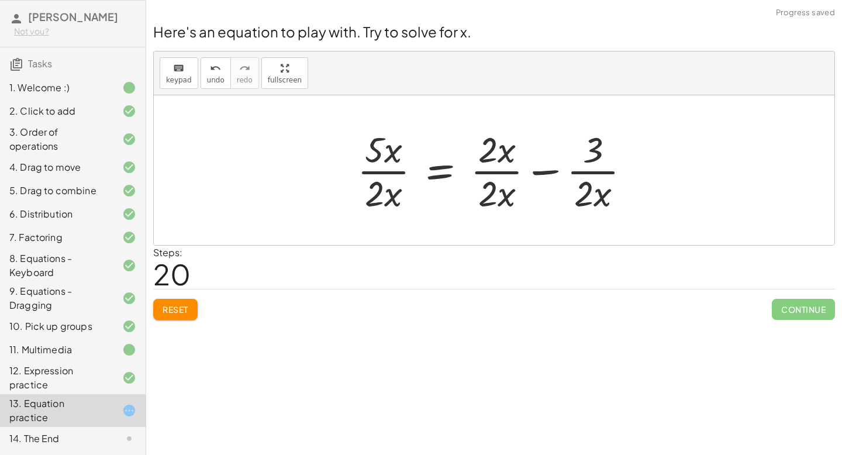
click at [551, 170] on div at bounding box center [498, 170] width 294 height 90
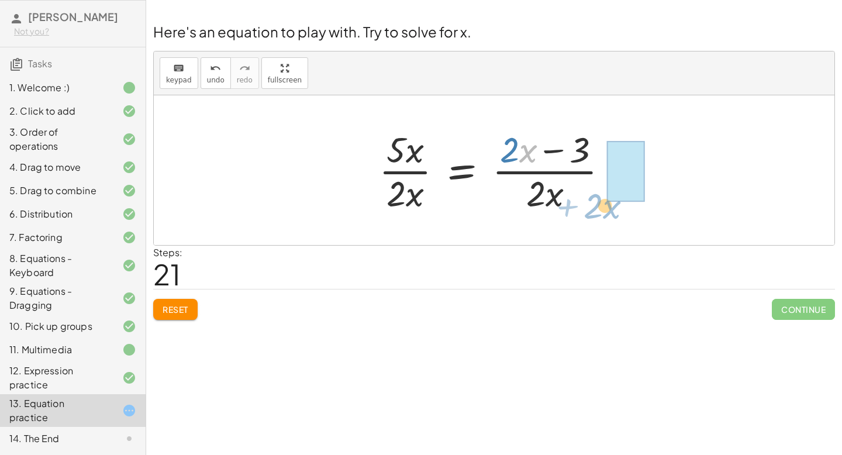
drag, startPoint x: 528, startPoint y: 151, endPoint x: 625, endPoint y: 214, distance: 116.3
click at [625, 214] on div "+ · 4 · x + 1 = + · 2 · ( + x − 1 ) − x + · 4 · x + 1 = + · 2 · x − · 2 · 1 − x…" at bounding box center [493, 170] width 265 height 96
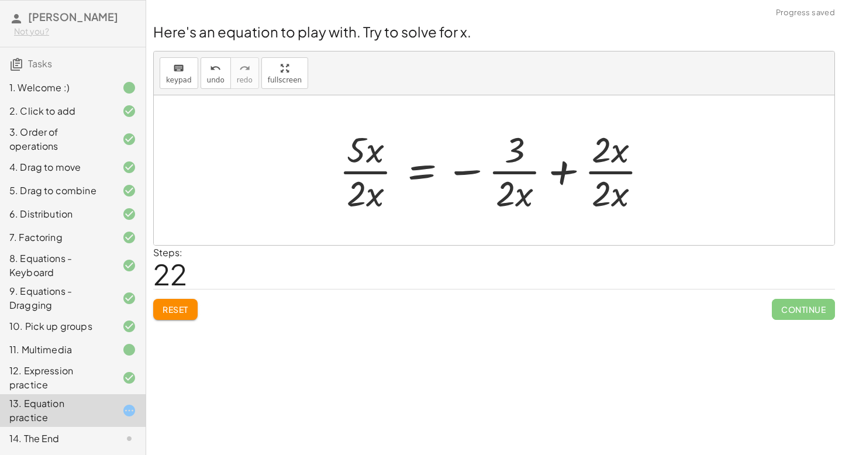
click at [564, 171] on div at bounding box center [498, 170] width 330 height 90
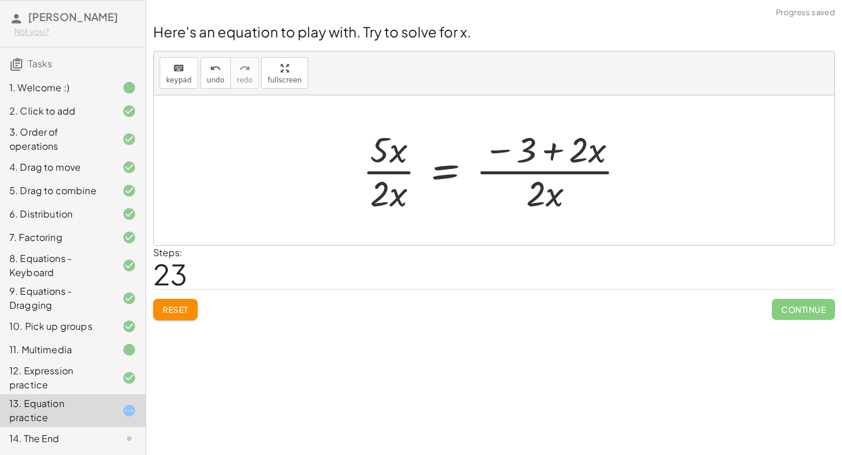
click at [505, 145] on div at bounding box center [499, 170] width 284 height 90
click at [497, 151] on div at bounding box center [499, 170] width 284 height 90
click at [555, 148] on div at bounding box center [499, 170] width 284 height 90
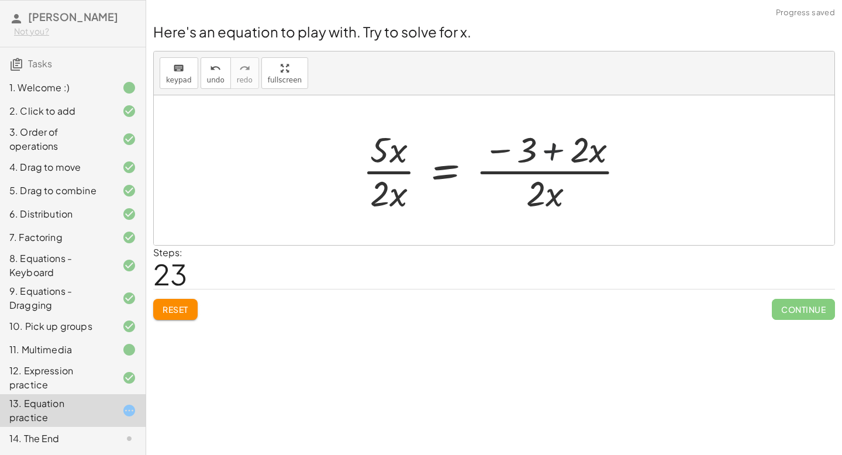
click at [555, 148] on div at bounding box center [499, 170] width 284 height 90
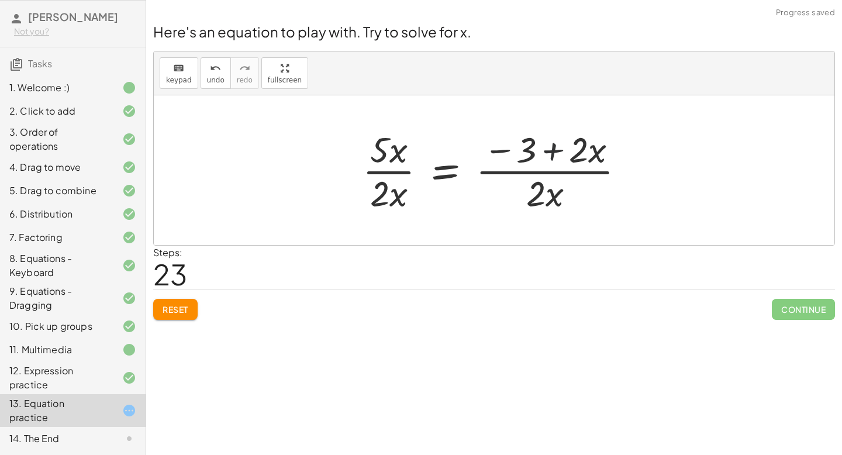
click at [555, 148] on div at bounding box center [499, 170] width 284 height 90
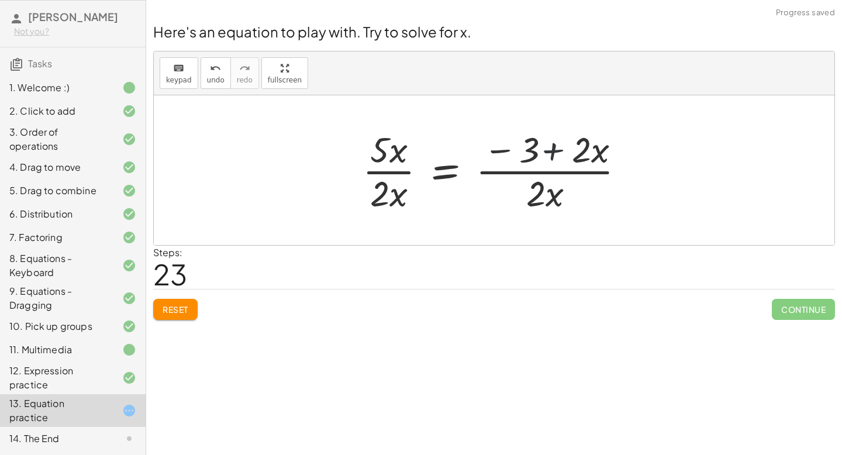
click at [555, 144] on div at bounding box center [499, 170] width 284 height 90
drag, startPoint x: 524, startPoint y: 150, endPoint x: 614, endPoint y: 159, distance: 91.1
click at [614, 159] on div at bounding box center [499, 170] width 284 height 90
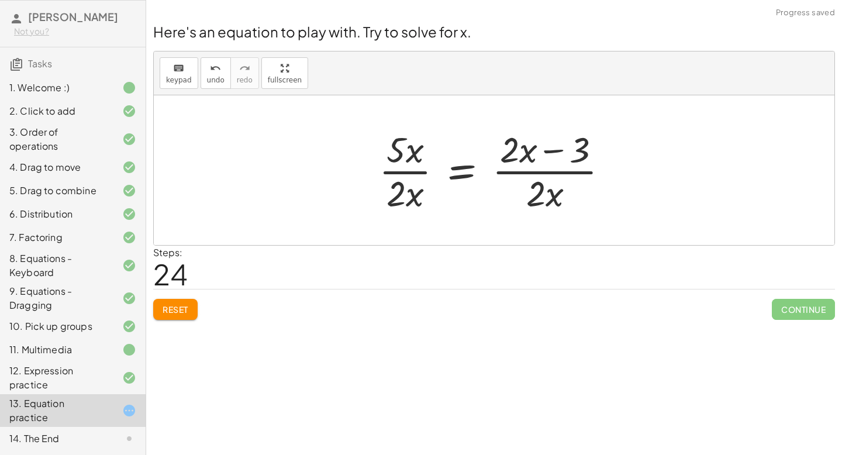
click at [542, 151] on div at bounding box center [498, 170] width 251 height 90
drag, startPoint x: 537, startPoint y: 192, endPoint x: 574, endPoint y: 188, distance: 37.6
click at [574, 188] on div at bounding box center [498, 170] width 251 height 90
click at [542, 192] on div at bounding box center [498, 170] width 251 height 90
drag, startPoint x: 527, startPoint y: 196, endPoint x: 596, endPoint y: 154, distance: 81.1
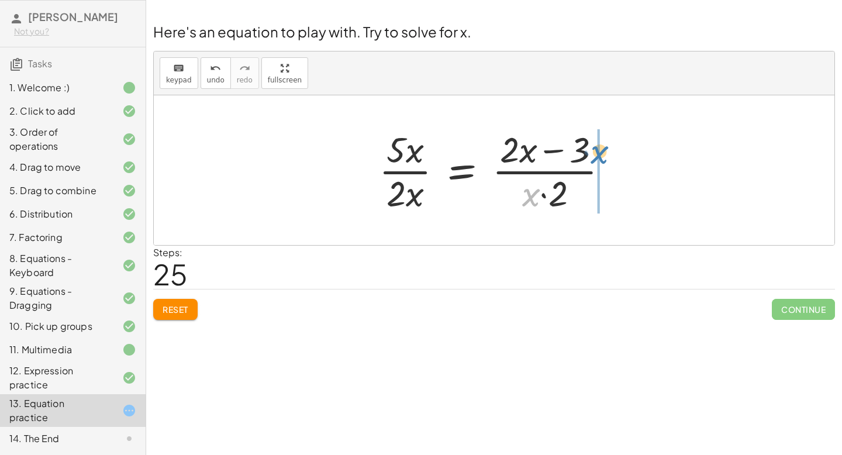
click at [596, 154] on div at bounding box center [498, 170] width 251 height 90
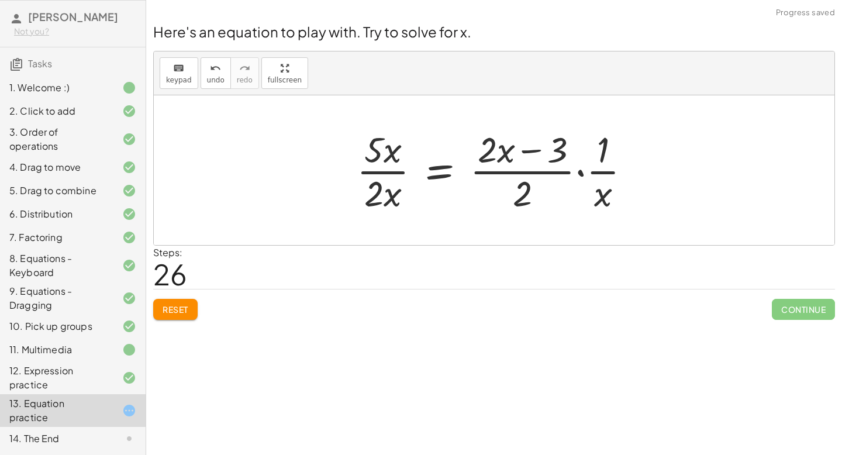
click at [603, 170] on div at bounding box center [498, 170] width 295 height 90
click at [579, 172] on div at bounding box center [498, 170] width 295 height 90
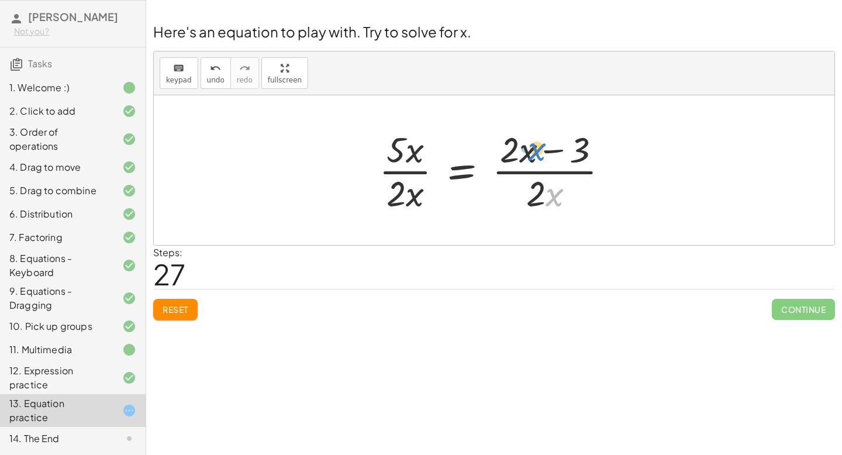
drag, startPoint x: 552, startPoint y: 194, endPoint x: 534, endPoint y: 148, distance: 48.9
click at [534, 148] on div at bounding box center [498, 170] width 251 height 90
drag, startPoint x: 555, startPoint y: 197, endPoint x: 425, endPoint y: 157, distance: 136.5
click at [424, 157] on div at bounding box center [498, 170] width 251 height 90
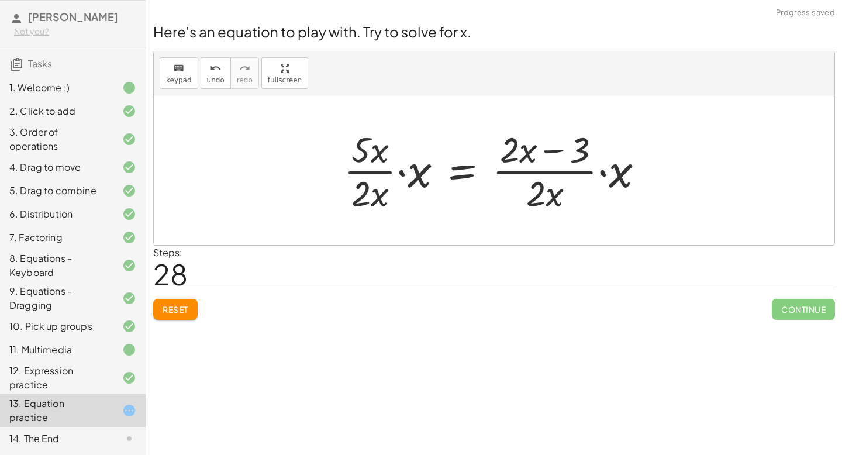
click at [400, 172] on div at bounding box center [498, 170] width 321 height 90
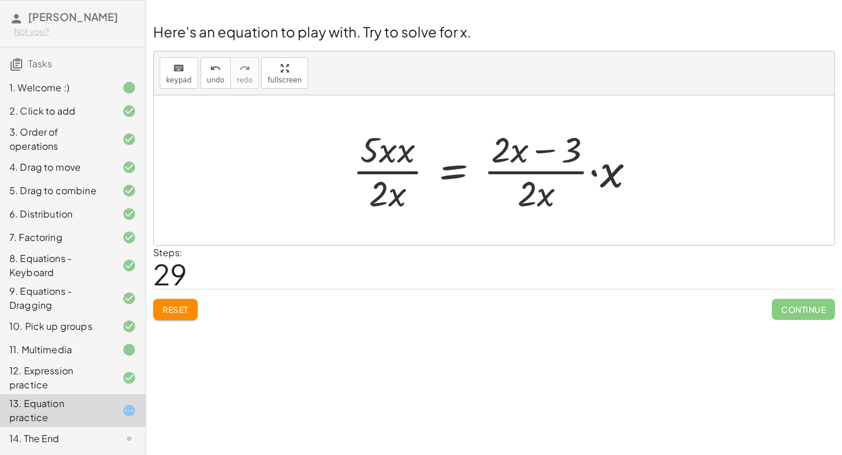
click at [544, 151] on div at bounding box center [498, 170] width 303 height 90
click at [594, 173] on div at bounding box center [498, 170] width 303 height 90
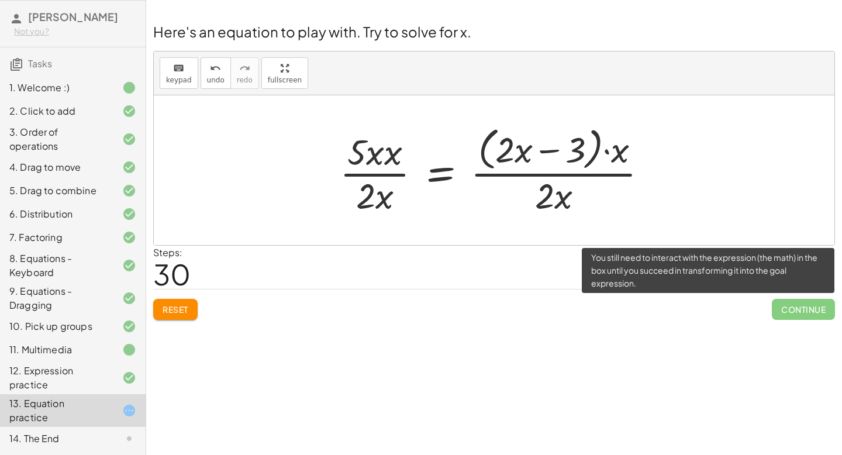
click at [791, 306] on span "Continue" at bounding box center [803, 309] width 63 height 21
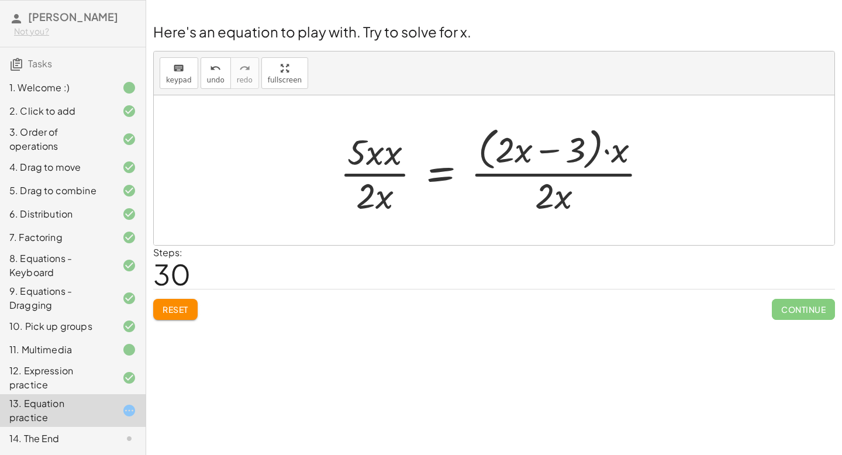
click at [543, 156] on div at bounding box center [498, 169] width 329 height 95
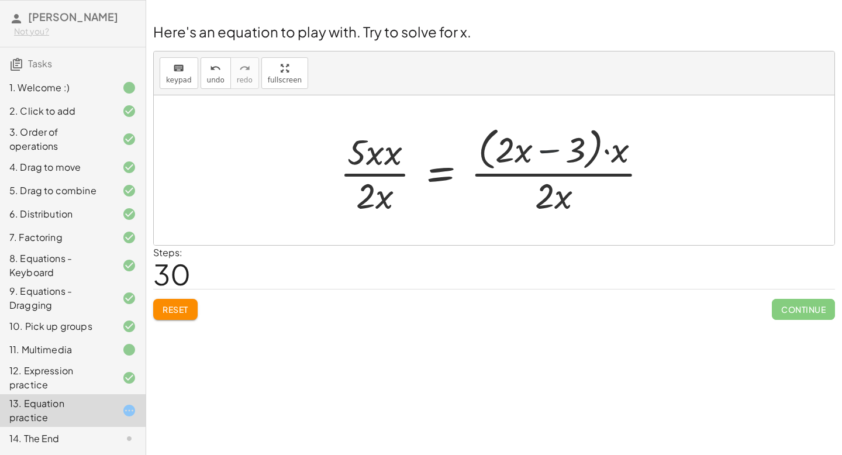
click at [543, 156] on div at bounding box center [498, 169] width 329 height 95
click at [607, 150] on div at bounding box center [498, 169] width 329 height 95
drag, startPoint x: 617, startPoint y: 154, endPoint x: 509, endPoint y: 154, distance: 108.1
click at [509, 154] on div at bounding box center [498, 169] width 329 height 95
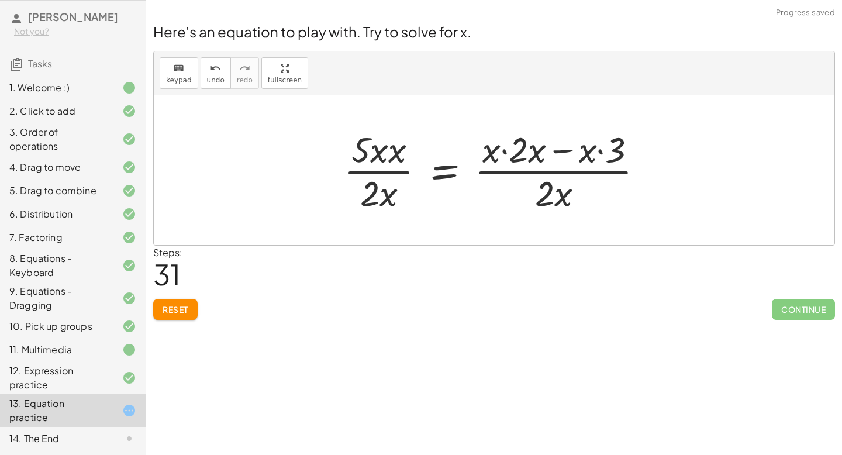
click at [506, 151] on div at bounding box center [498, 170] width 321 height 90
click at [552, 154] on div at bounding box center [498, 170] width 321 height 90
click at [559, 148] on div at bounding box center [498, 170] width 321 height 90
click at [562, 150] on div at bounding box center [498, 170] width 321 height 90
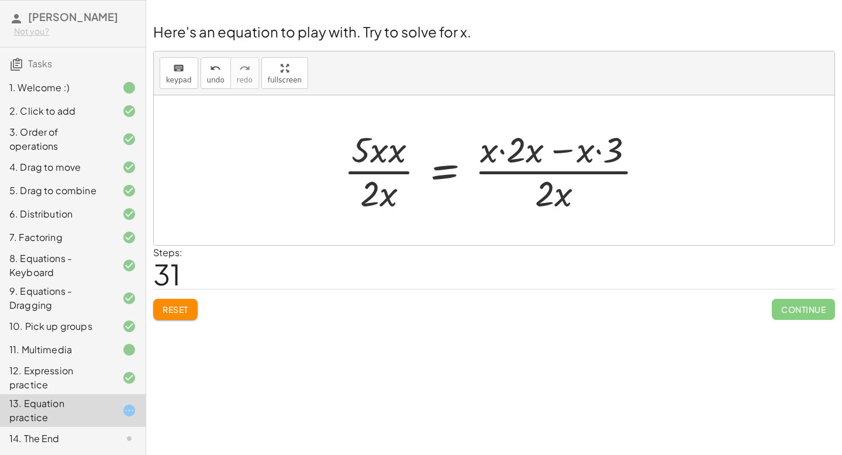
click at [562, 150] on div at bounding box center [498, 170] width 321 height 90
click at [603, 151] on div at bounding box center [498, 170] width 321 height 90
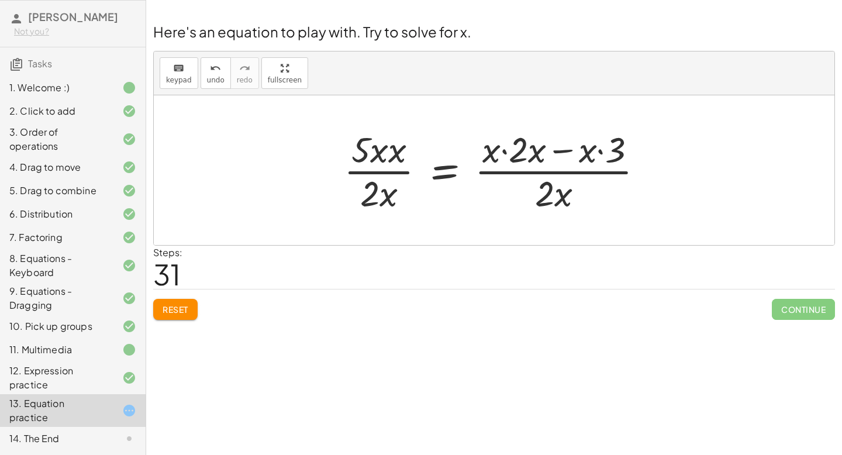
click at [506, 150] on div at bounding box center [498, 170] width 321 height 90
click at [381, 155] on div at bounding box center [498, 170] width 321 height 90
click at [359, 148] on div at bounding box center [498, 170] width 321 height 90
click at [159, 306] on button "Reset" at bounding box center [175, 309] width 44 height 21
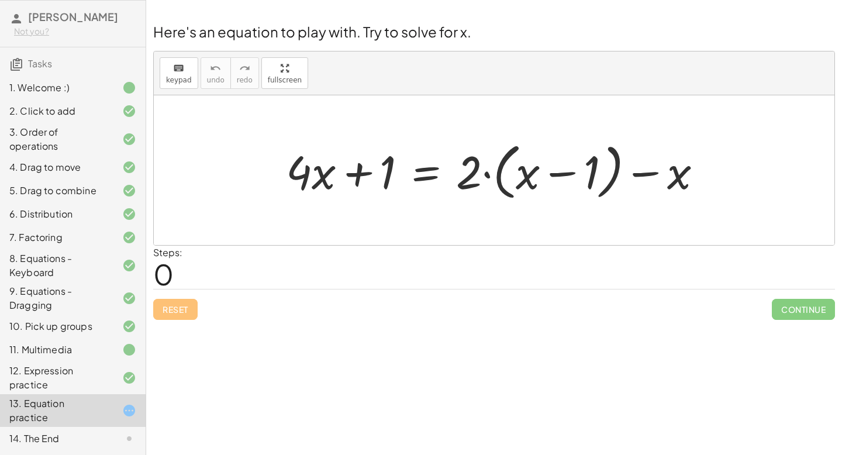
click at [639, 170] on div at bounding box center [498, 170] width 437 height 67
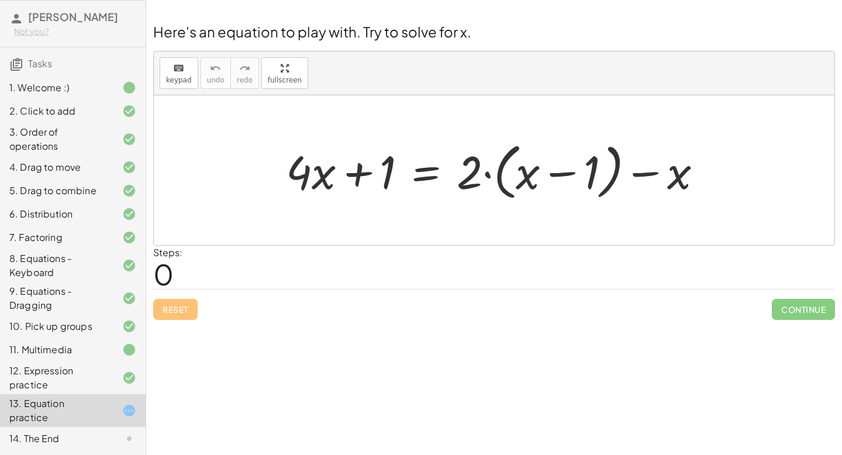
click at [639, 170] on div at bounding box center [498, 170] width 437 height 67
click at [485, 174] on div at bounding box center [498, 170] width 437 height 67
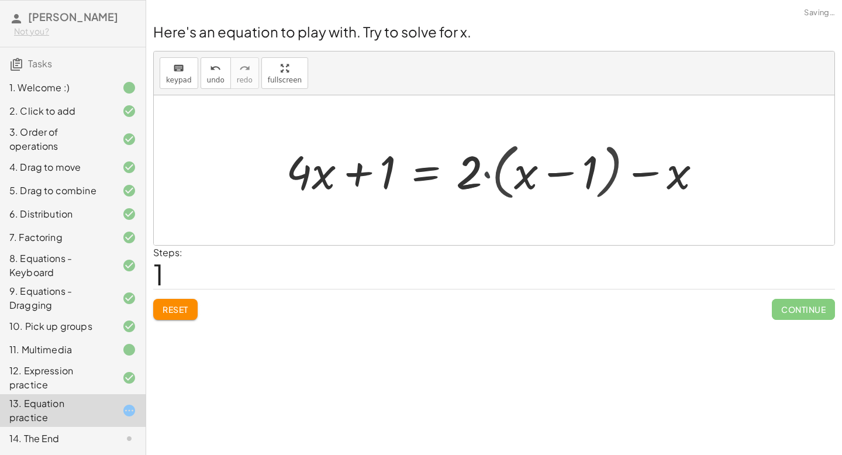
click at [485, 174] on div at bounding box center [488, 170] width 416 height 60
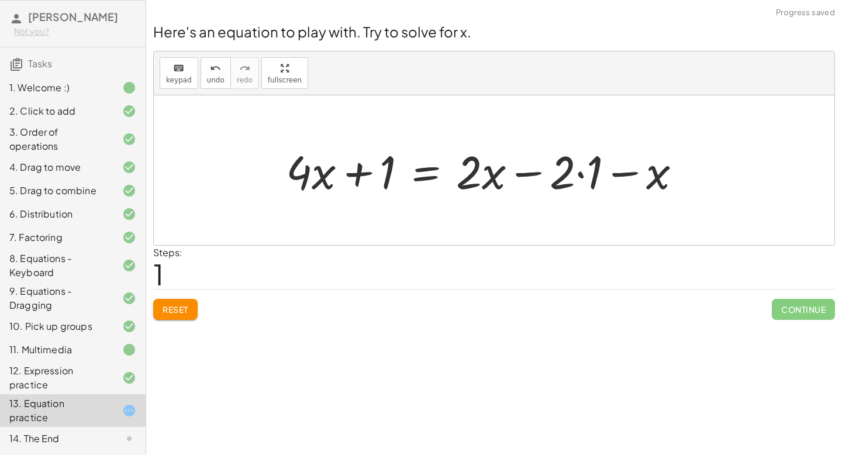
click at [583, 177] on div at bounding box center [488, 170] width 416 height 60
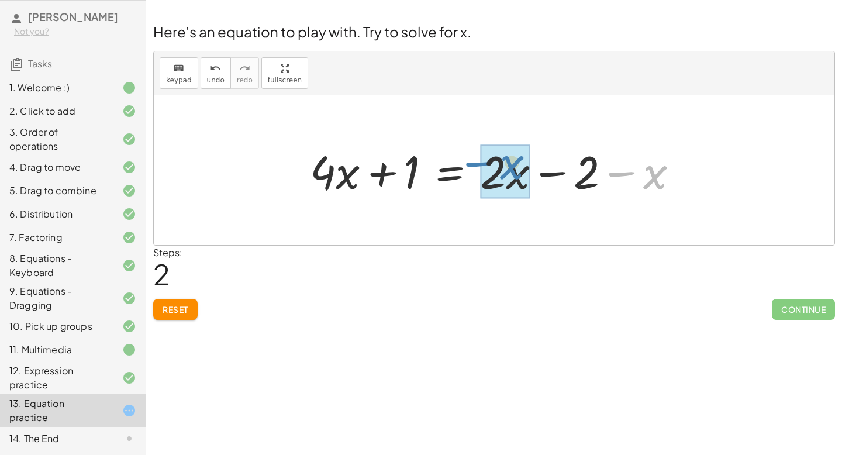
drag, startPoint x: 649, startPoint y: 178, endPoint x: 505, endPoint y: 172, distance: 144.5
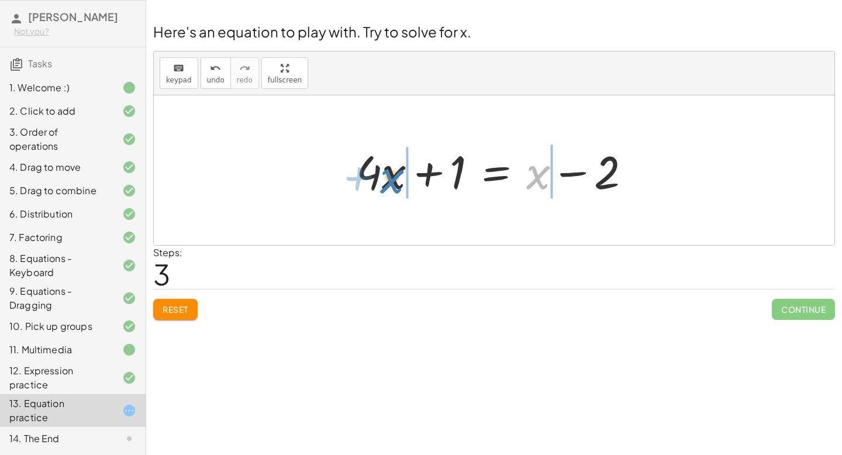
drag, startPoint x: 537, startPoint y: 167, endPoint x: 392, endPoint y: 171, distance: 145.6
click at [391, 171] on div at bounding box center [498, 170] width 296 height 60
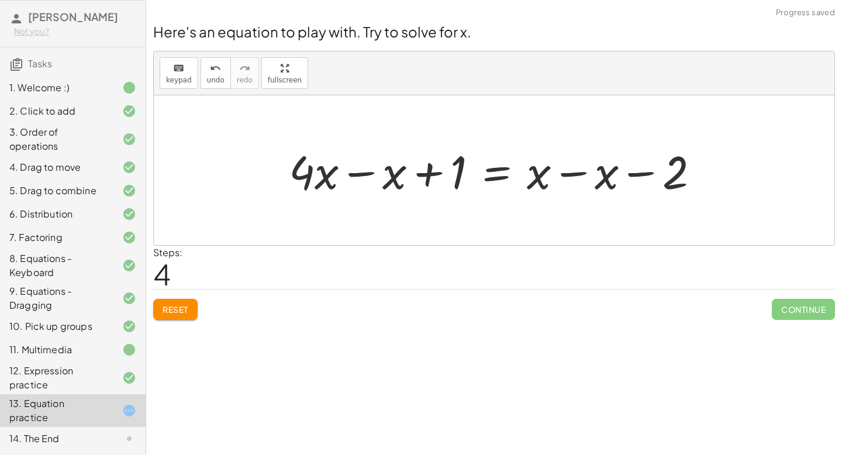
click at [184, 309] on span "Reset" at bounding box center [176, 309] width 26 height 11
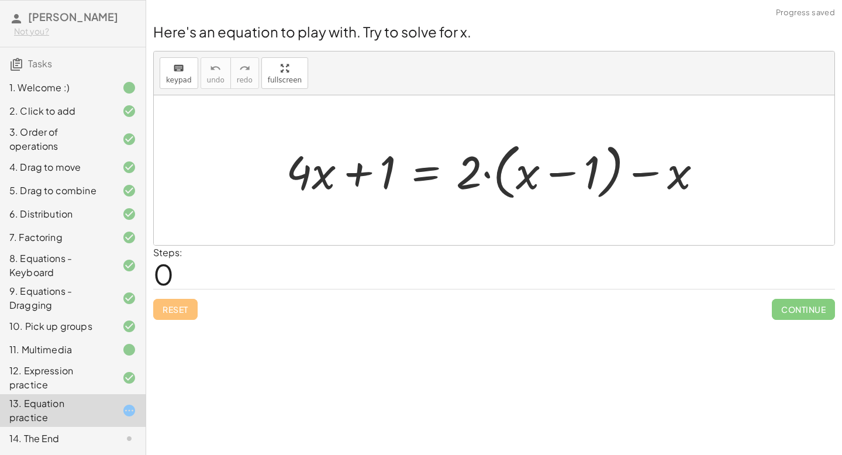
click at [485, 173] on div at bounding box center [498, 170] width 437 height 67
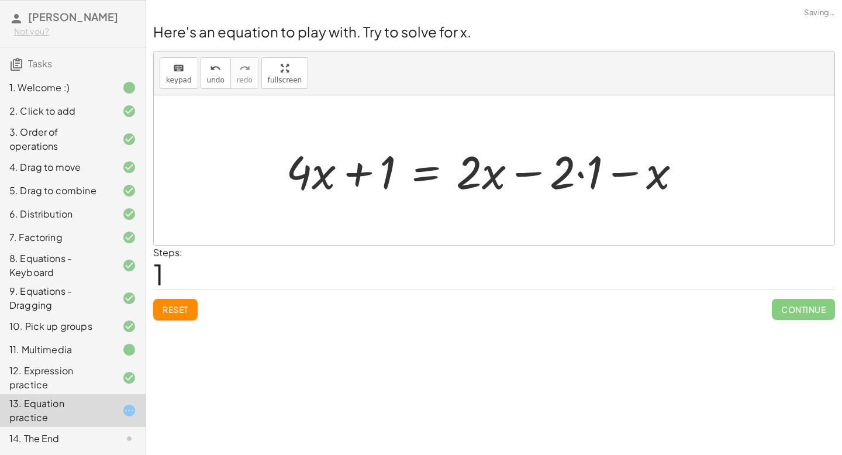
click at [580, 174] on div at bounding box center [488, 170] width 416 height 60
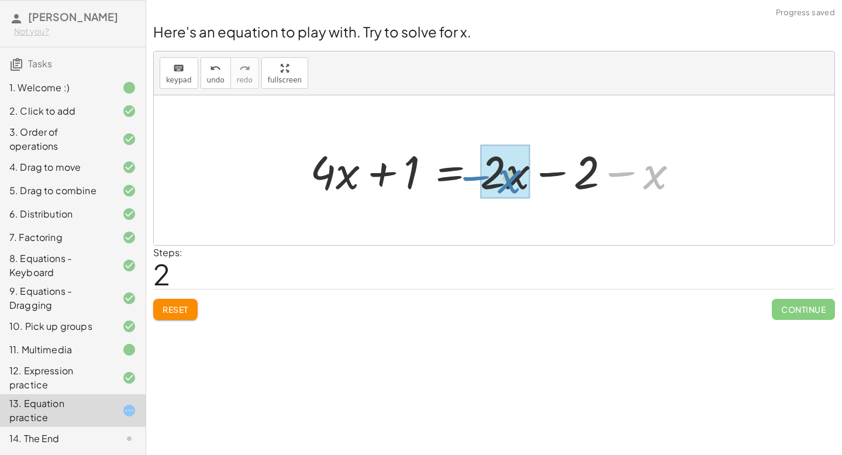
drag, startPoint x: 657, startPoint y: 177, endPoint x: 510, endPoint y: 182, distance: 146.8
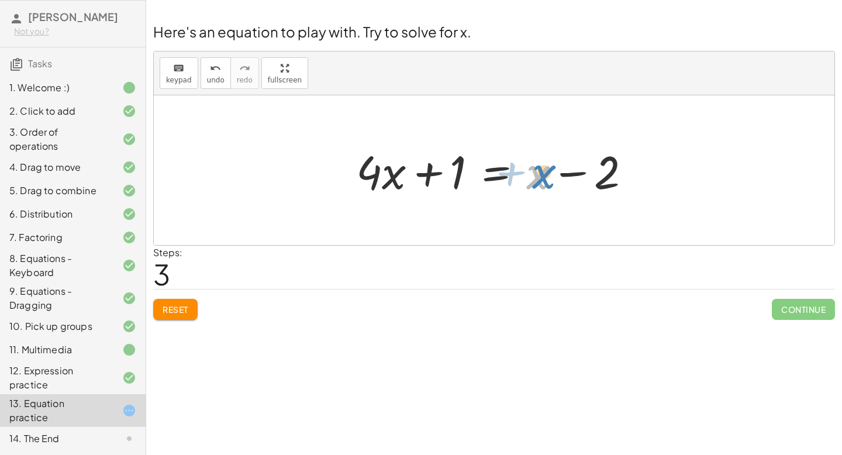
click at [543, 177] on div at bounding box center [498, 170] width 296 height 60
click at [430, 170] on div at bounding box center [498, 170] width 296 height 60
drag, startPoint x: 536, startPoint y: 180, endPoint x: 542, endPoint y: 182, distance: 6.7
click at [542, 182] on div at bounding box center [498, 170] width 296 height 60
drag, startPoint x: 537, startPoint y: 178, endPoint x: 397, endPoint y: 177, distance: 139.1
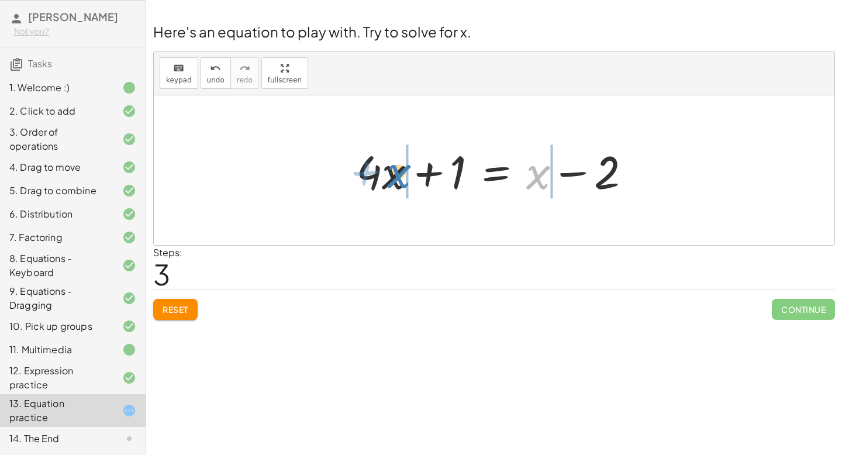
click at [397, 177] on div at bounding box center [498, 170] width 296 height 60
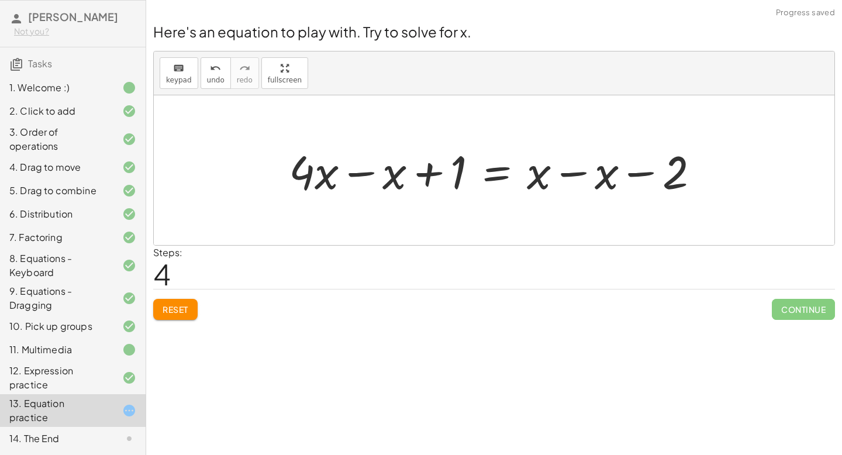
click at [577, 174] on div at bounding box center [498, 170] width 431 height 60
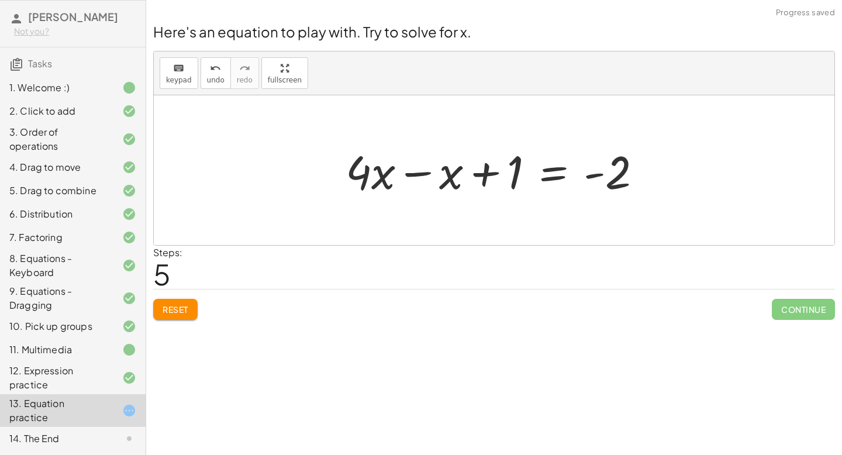
click at [423, 171] on div at bounding box center [498, 170] width 317 height 60
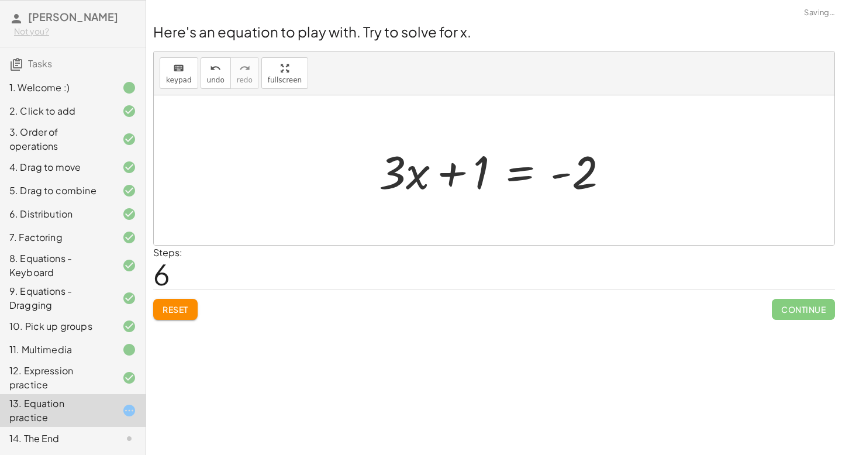
click at [454, 173] on div at bounding box center [498, 170] width 251 height 60
drag, startPoint x: 481, startPoint y: 168, endPoint x: 607, endPoint y: 186, distance: 127.6
click at [607, 186] on div at bounding box center [498, 170] width 251 height 60
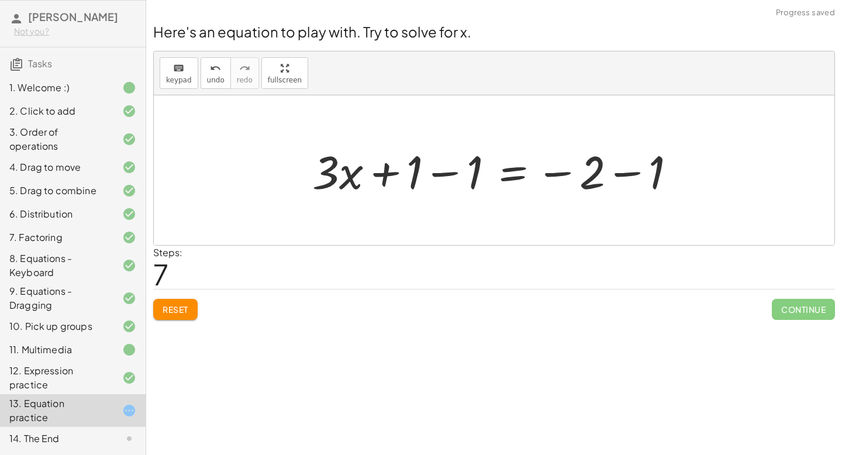
click at [621, 174] on div at bounding box center [498, 170] width 385 height 60
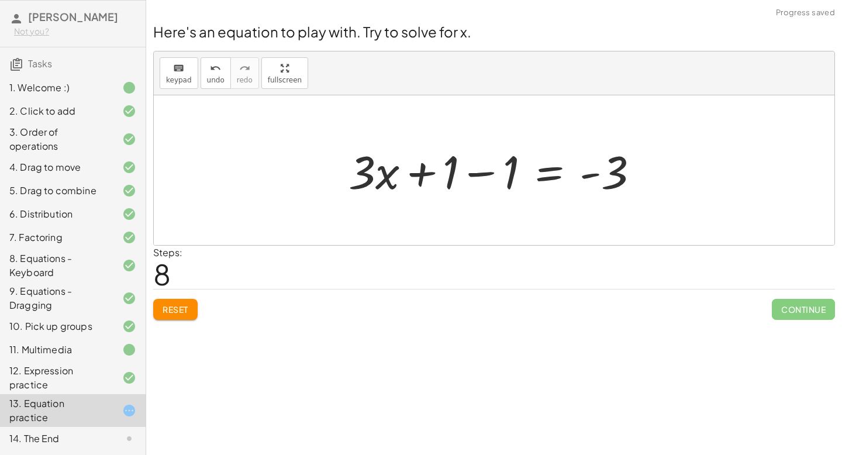
click at [483, 172] on div at bounding box center [499, 170] width 312 height 60
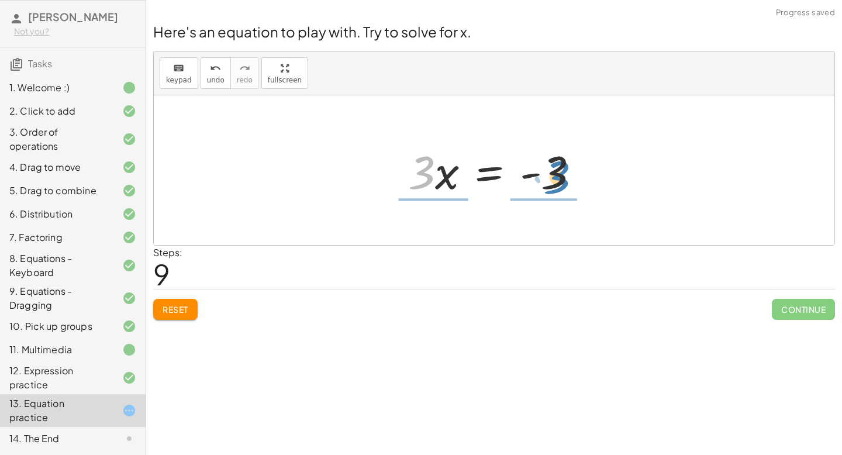
drag, startPoint x: 426, startPoint y: 170, endPoint x: 561, endPoint y: 174, distance: 135.1
click at [561, 174] on div at bounding box center [498, 170] width 192 height 60
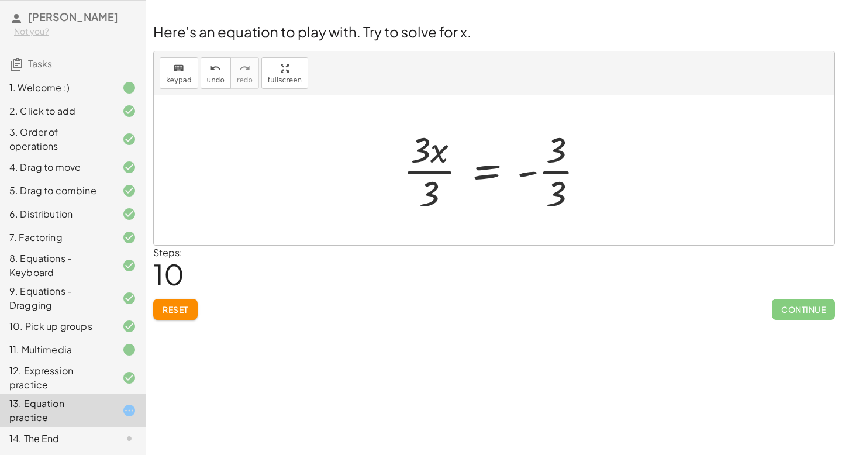
click at [528, 173] on div at bounding box center [498, 170] width 203 height 90
click at [558, 172] on div at bounding box center [498, 170] width 203 height 90
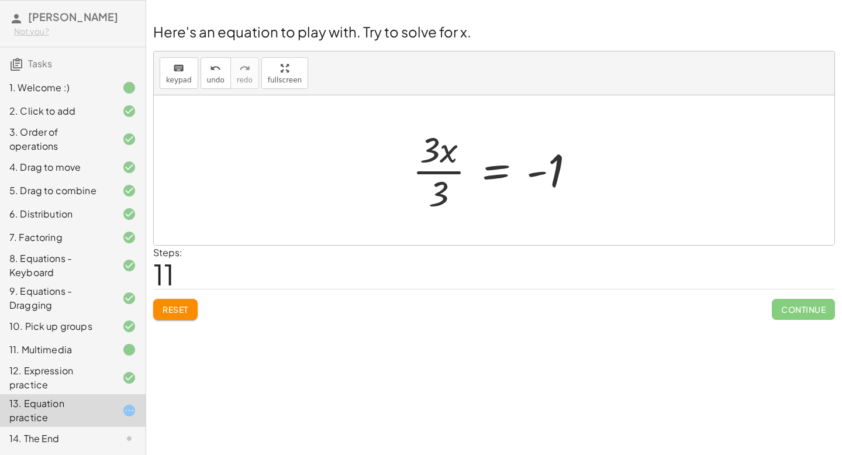
click at [448, 171] on div at bounding box center [498, 170] width 184 height 90
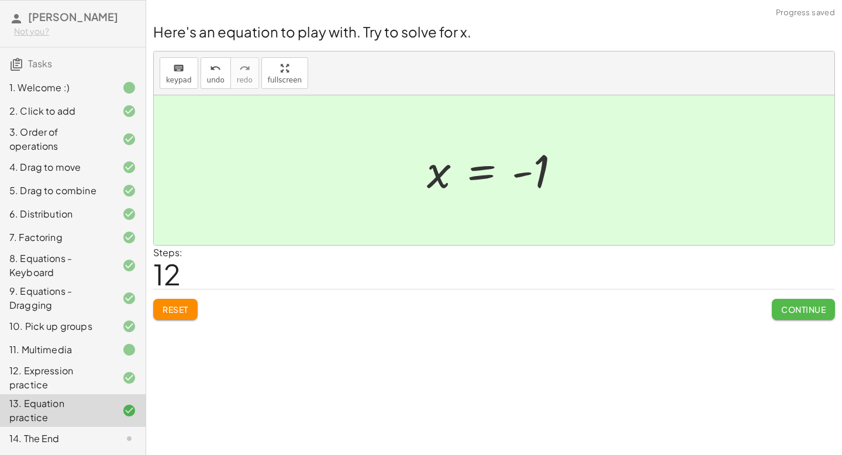
click at [801, 314] on span "Continue" at bounding box center [803, 309] width 44 height 11
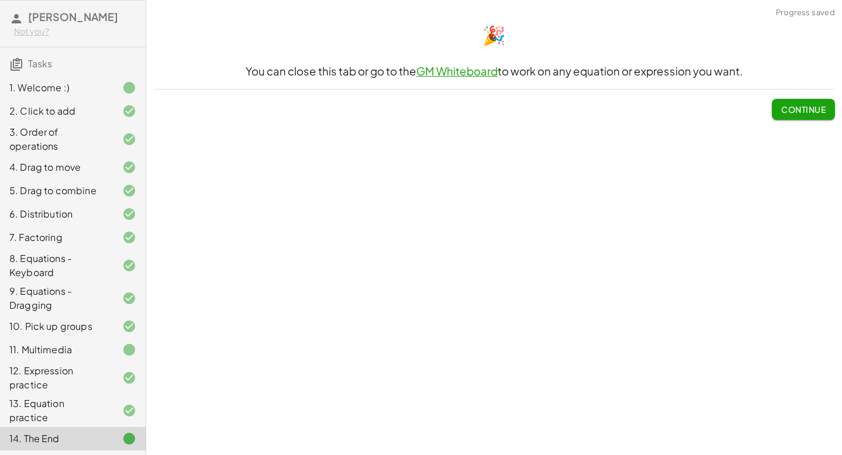
click at [804, 114] on span "Continue" at bounding box center [803, 109] width 44 height 11
